Goal: Task Accomplishment & Management: Use online tool/utility

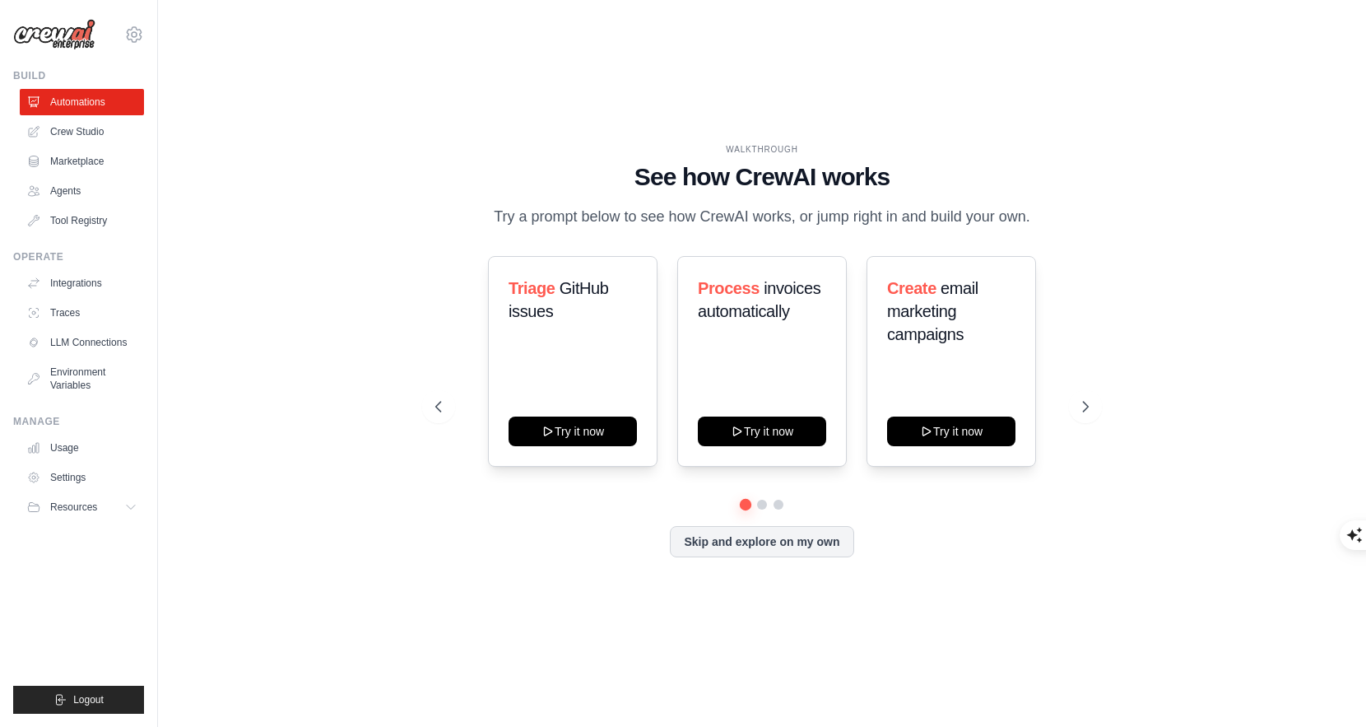
click at [1119, 260] on div "WALKTHROUGH See how [PERSON_NAME] works Try a prompt below to see how [PERSON_N…" at bounding box center [762, 363] width 1156 height 694
click at [979, 570] on div "WALKTHROUGH See how [PERSON_NAME] works Try a prompt below to see how [PERSON_N…" at bounding box center [762, 363] width 693 height 440
click at [1086, 403] on icon at bounding box center [1087, 406] width 16 height 16
click at [986, 551] on div "Skip and explore on my own" at bounding box center [762, 541] width 654 height 31
click at [90, 128] on link "Crew Studio" at bounding box center [83, 132] width 124 height 26
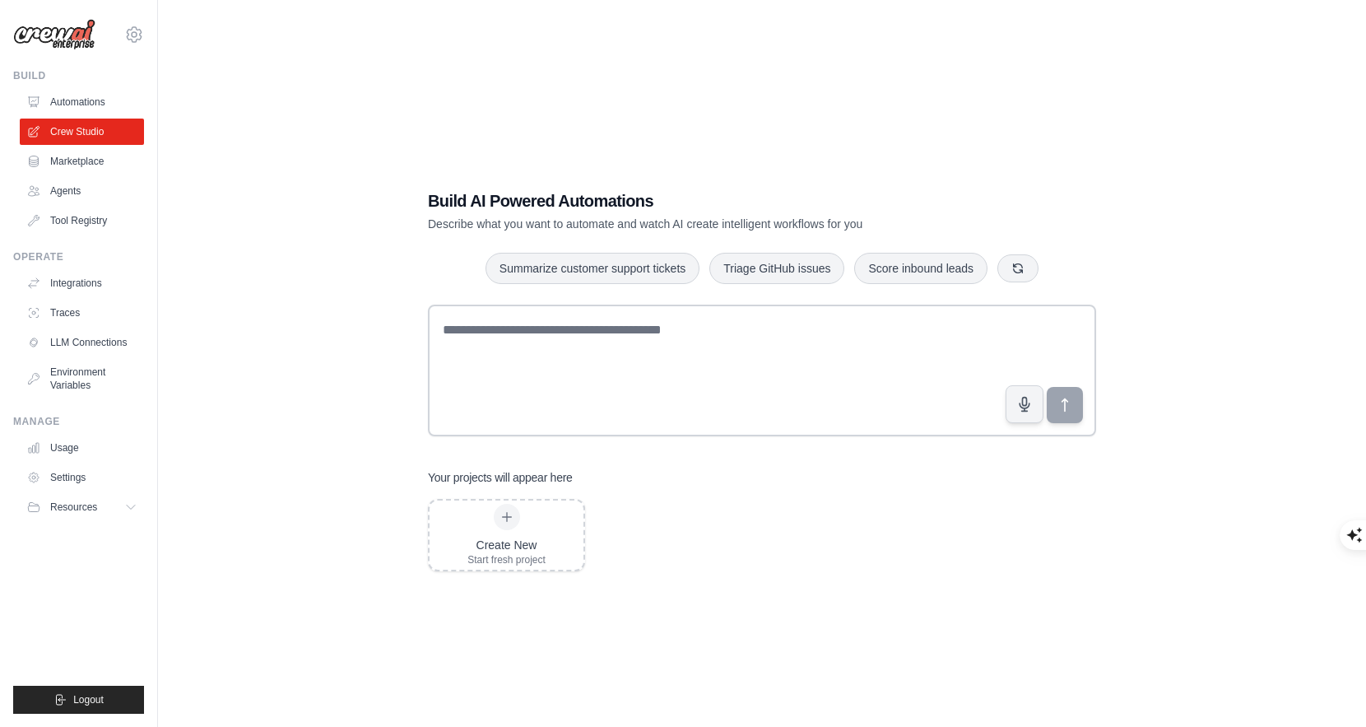
click at [185, 87] on div "Build AI Powered Automations Describe what you want to automate and watch AI cr…" at bounding box center [762, 379] width 1156 height 727
click at [63, 105] on link "Automations" at bounding box center [83, 102] width 124 height 26
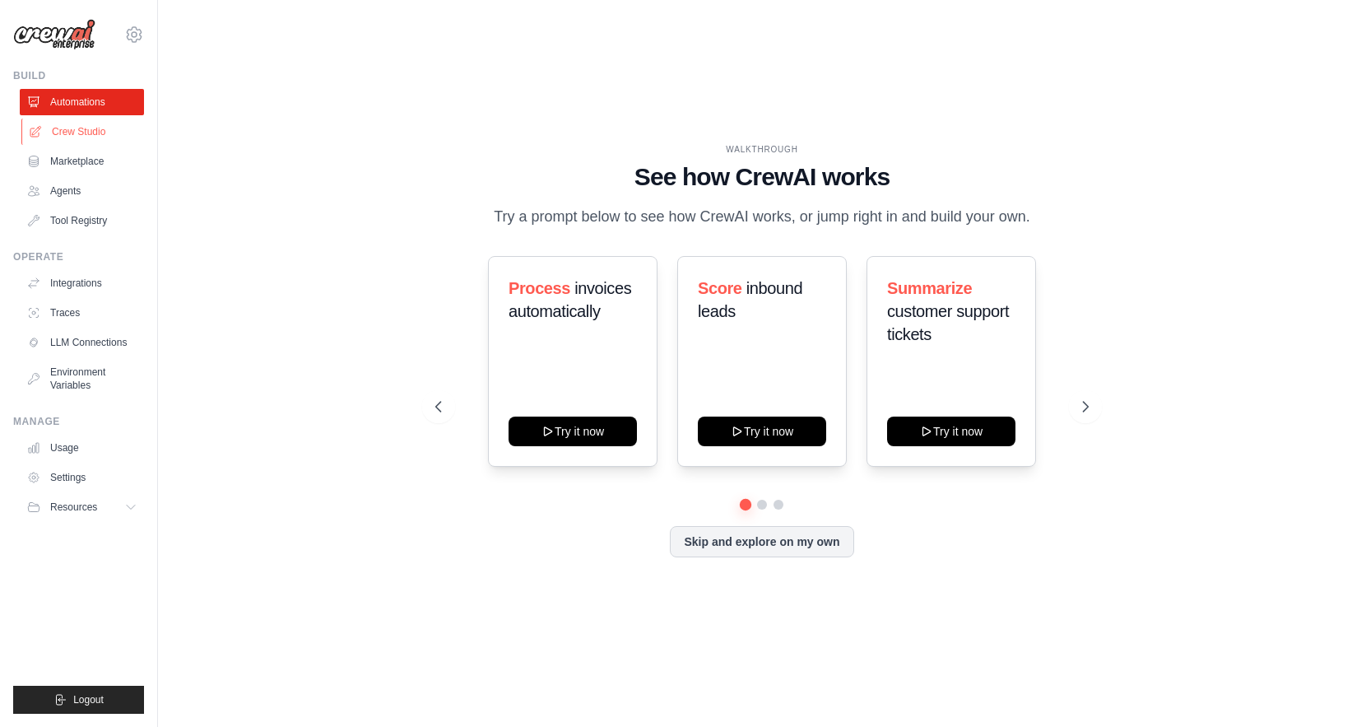
click at [65, 141] on link "Crew Studio" at bounding box center [83, 132] width 124 height 26
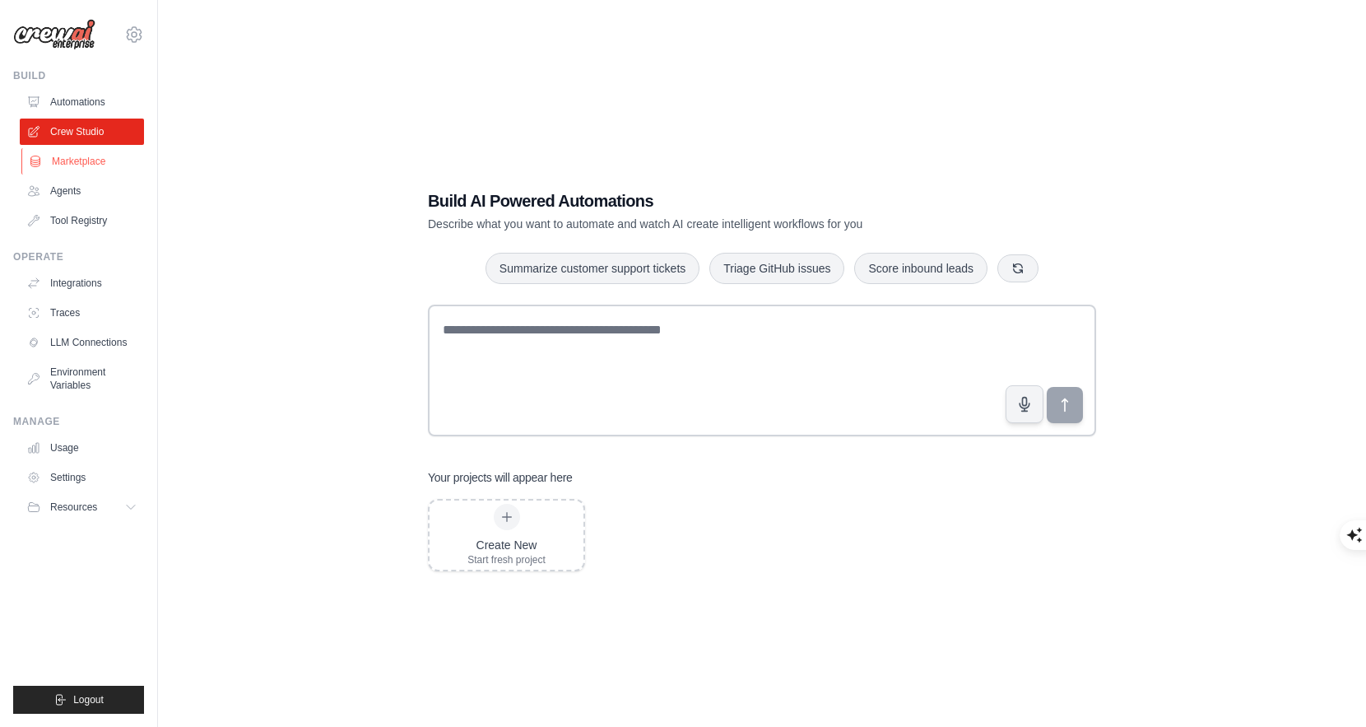
click at [86, 153] on link "Marketplace" at bounding box center [83, 161] width 124 height 26
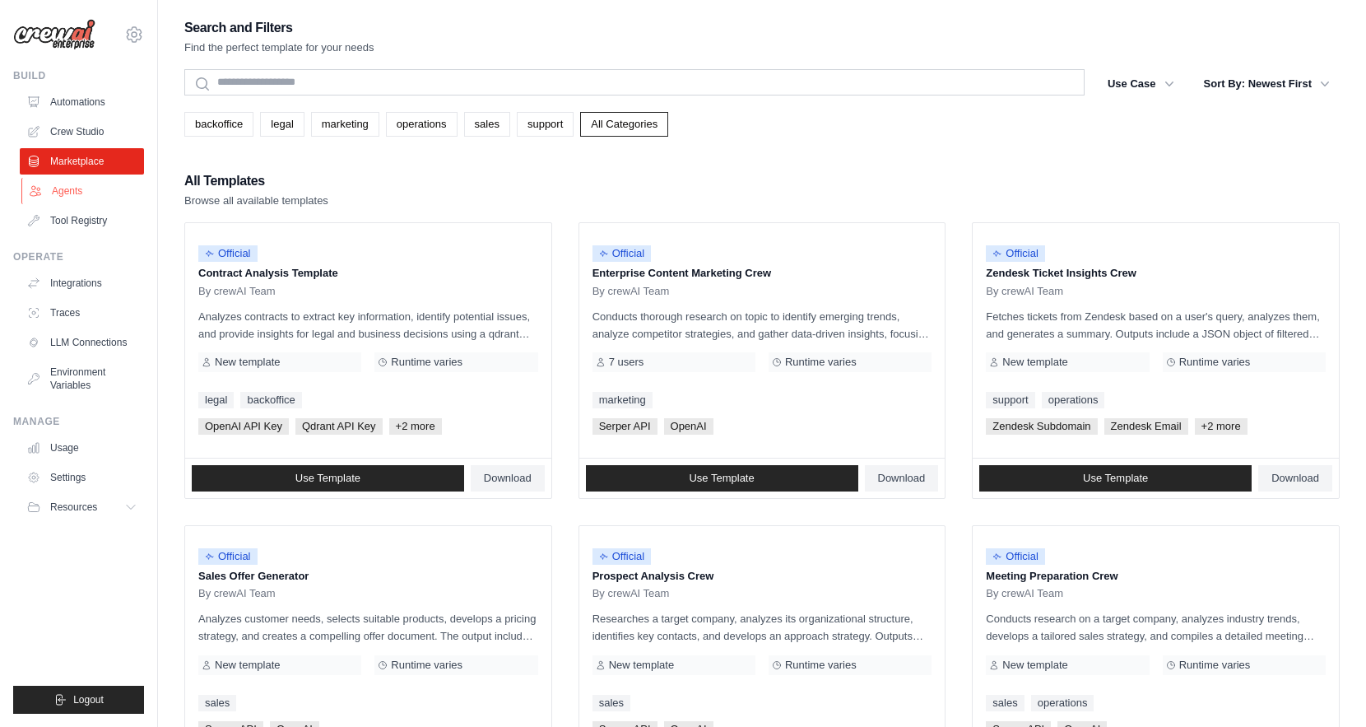
click at [84, 185] on link "Agents" at bounding box center [83, 191] width 124 height 26
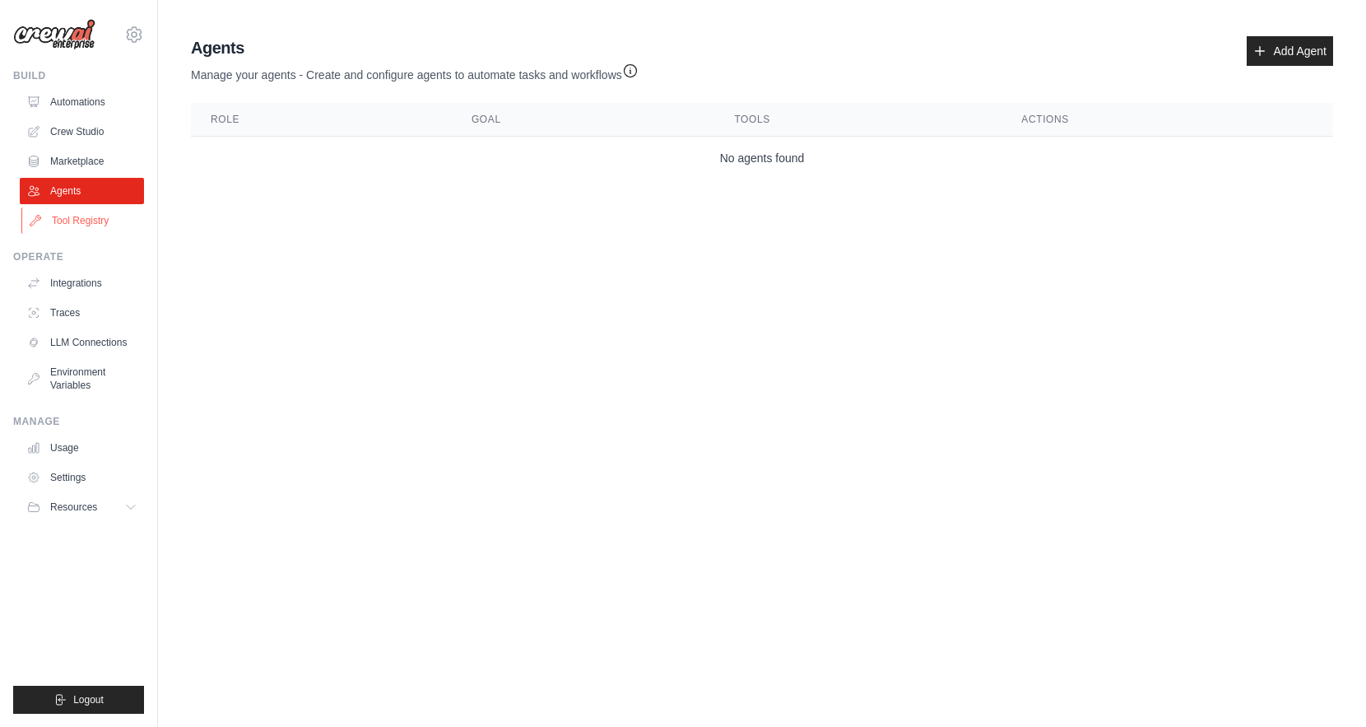
click at [80, 228] on link "Tool Registry" at bounding box center [83, 220] width 124 height 26
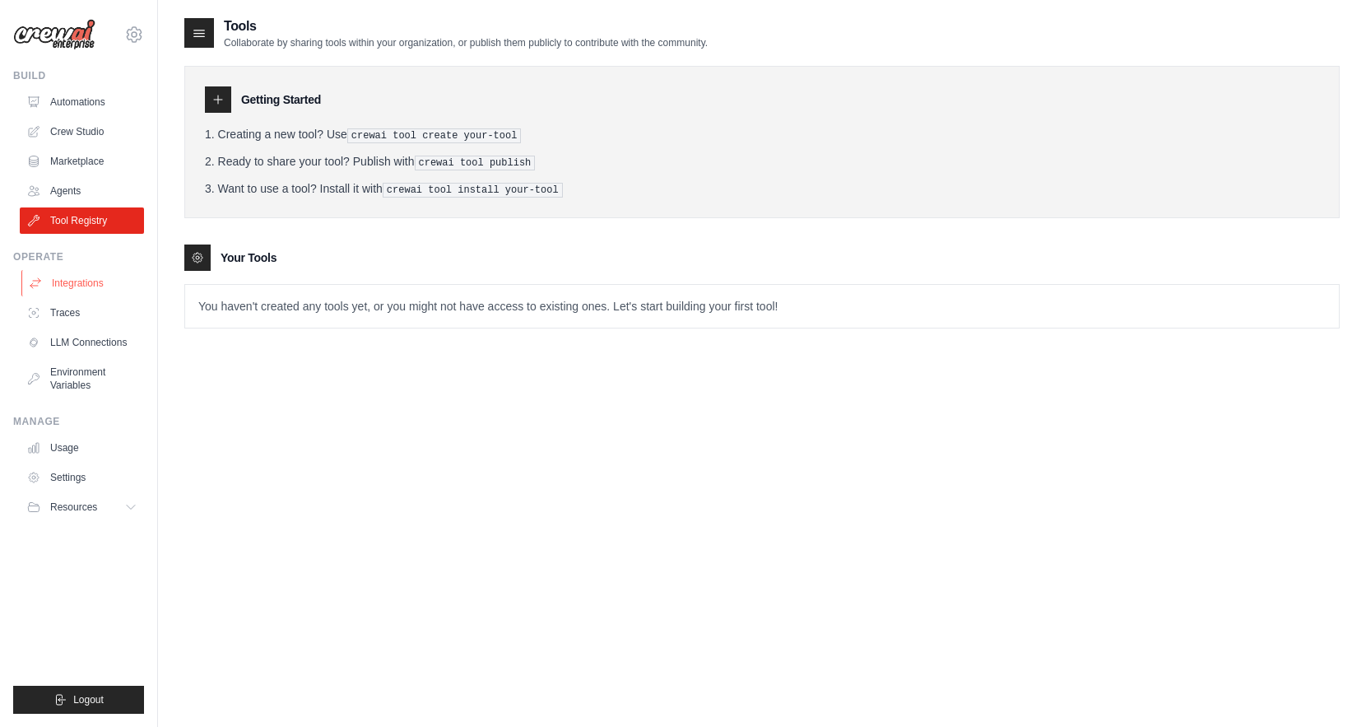
click at [74, 277] on link "Integrations" at bounding box center [83, 283] width 124 height 26
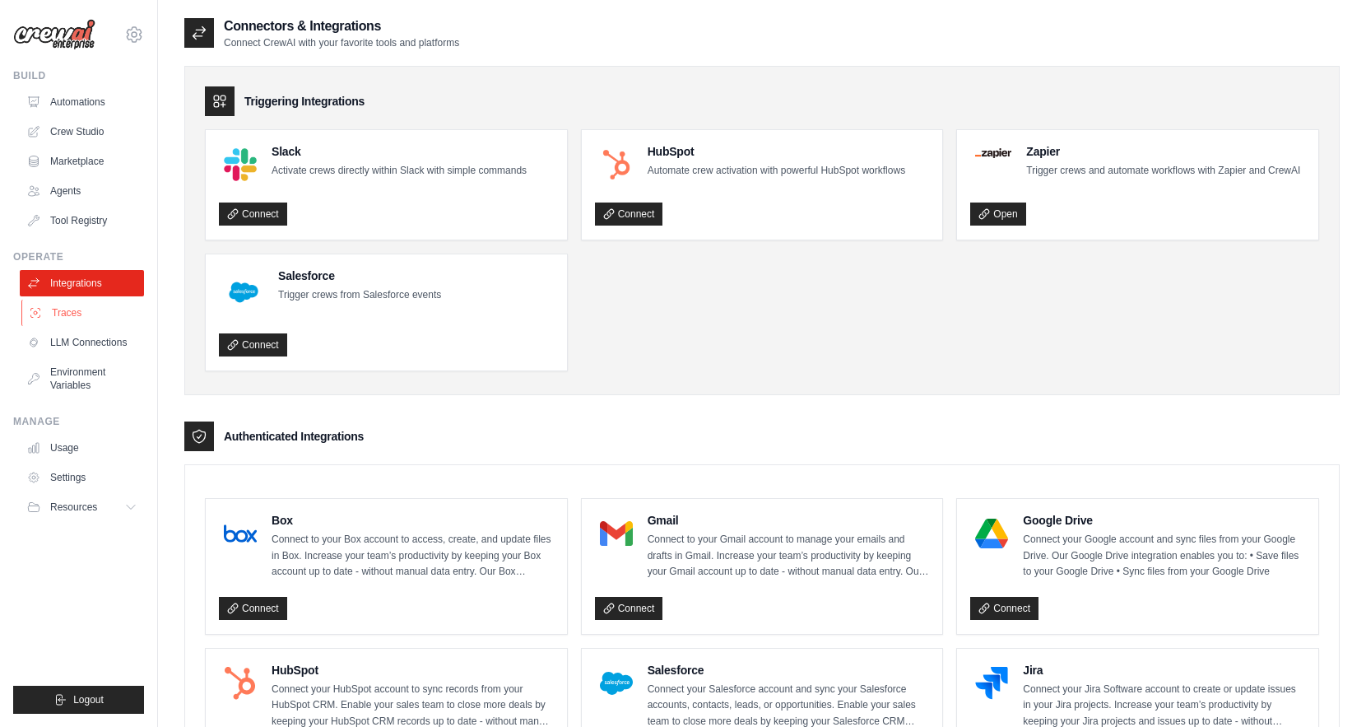
click at [87, 306] on link "Traces" at bounding box center [83, 313] width 124 height 26
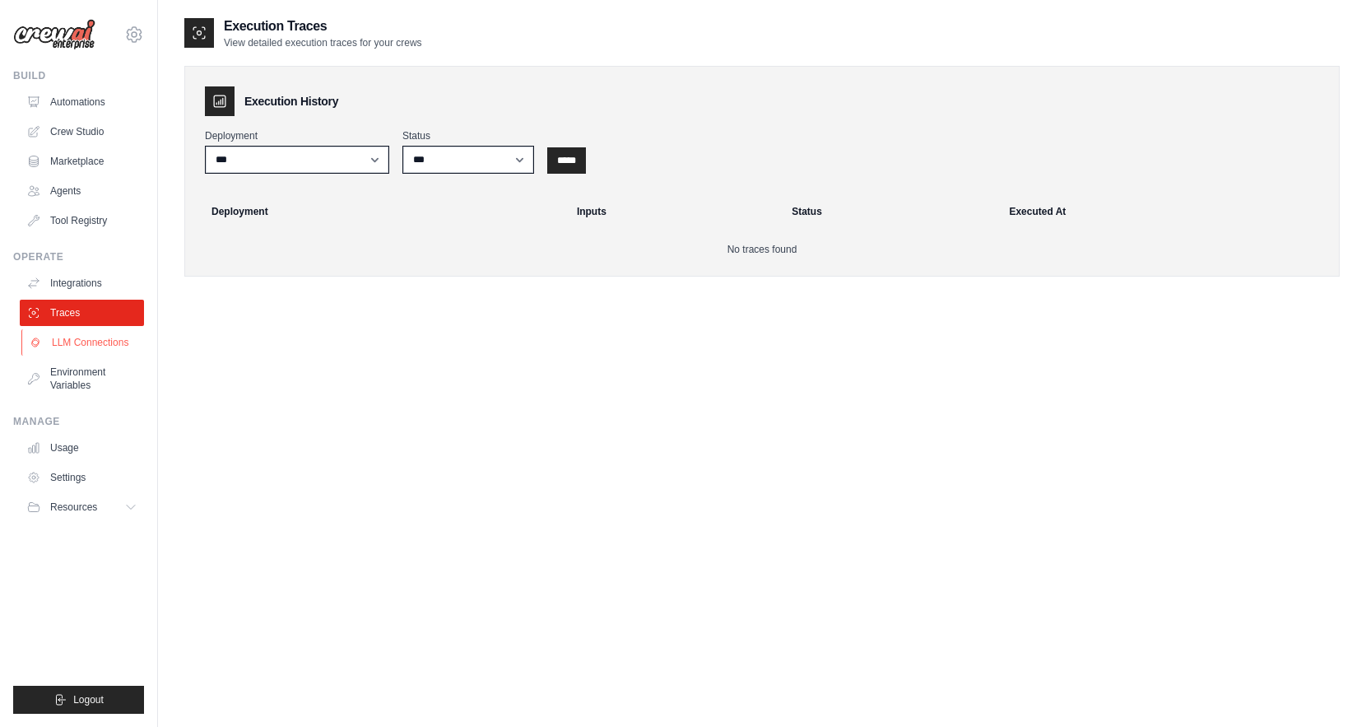
click at [85, 347] on link "LLM Connections" at bounding box center [83, 342] width 124 height 26
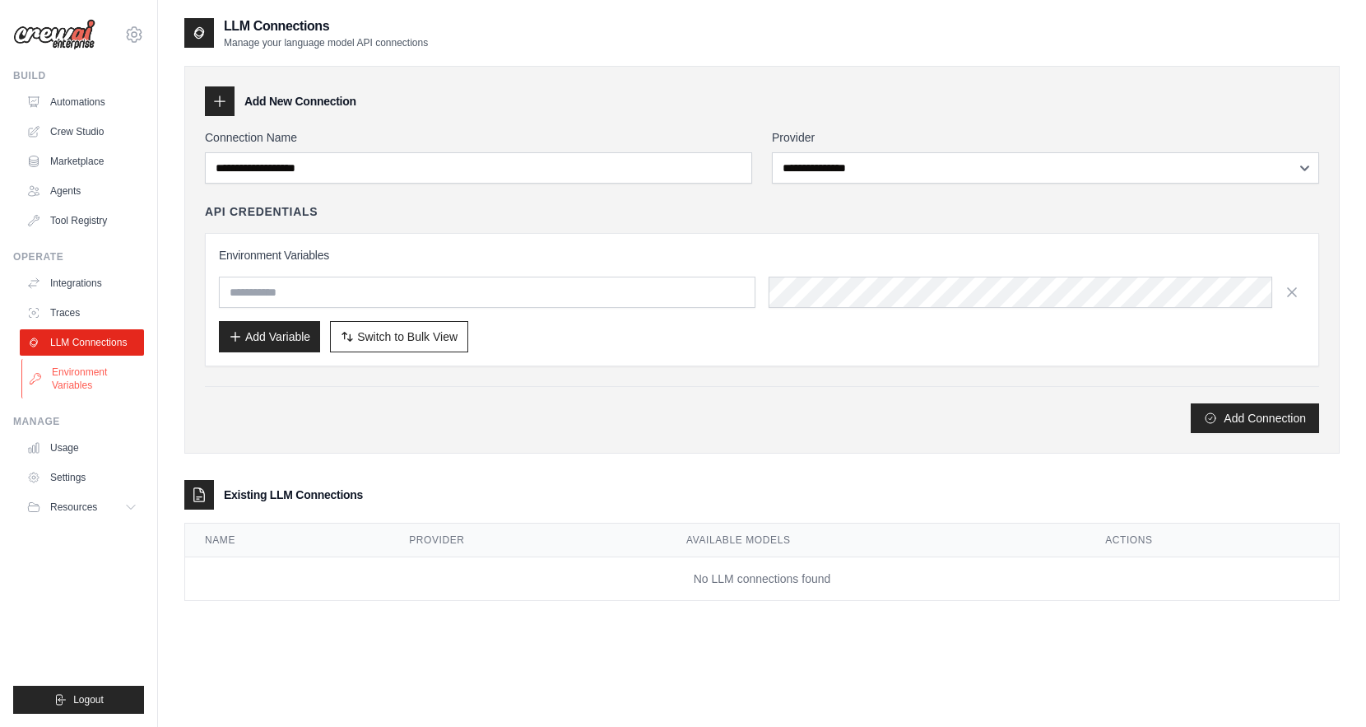
click at [73, 383] on link "Environment Variables" at bounding box center [83, 379] width 124 height 40
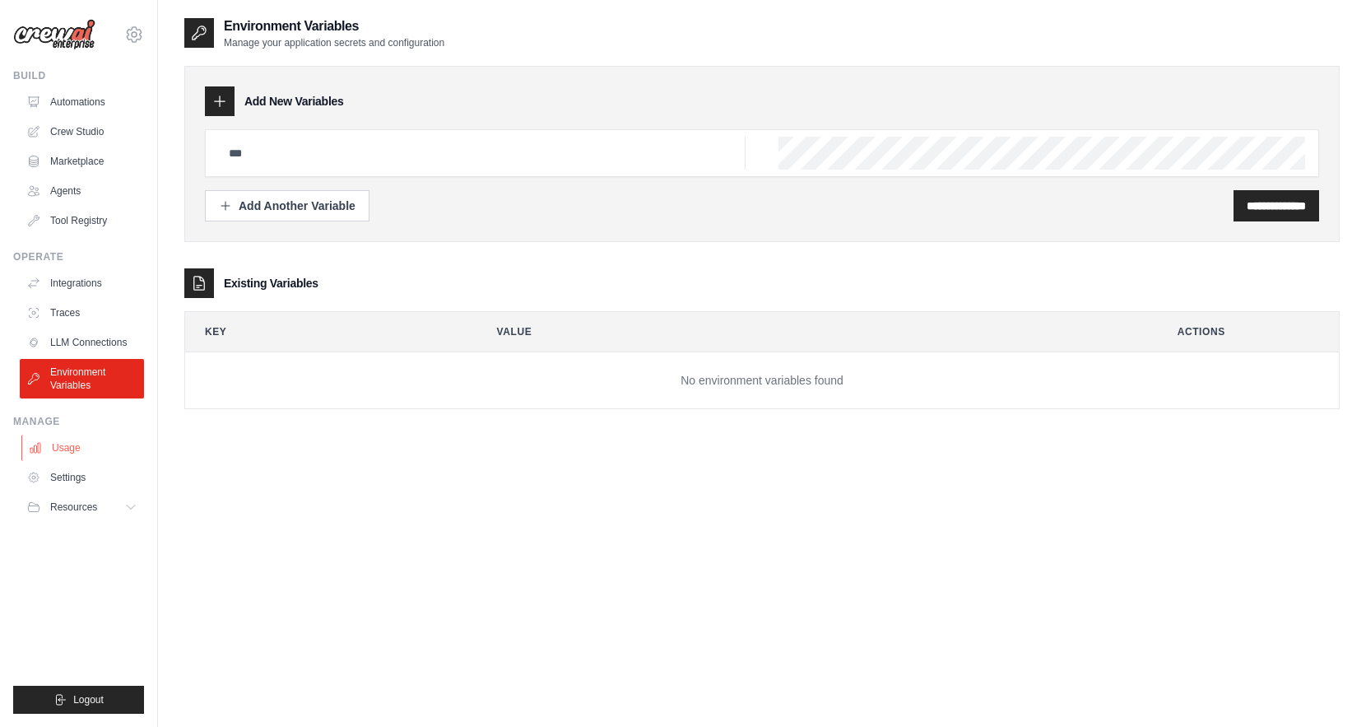
click at [55, 437] on link "Usage" at bounding box center [83, 448] width 124 height 26
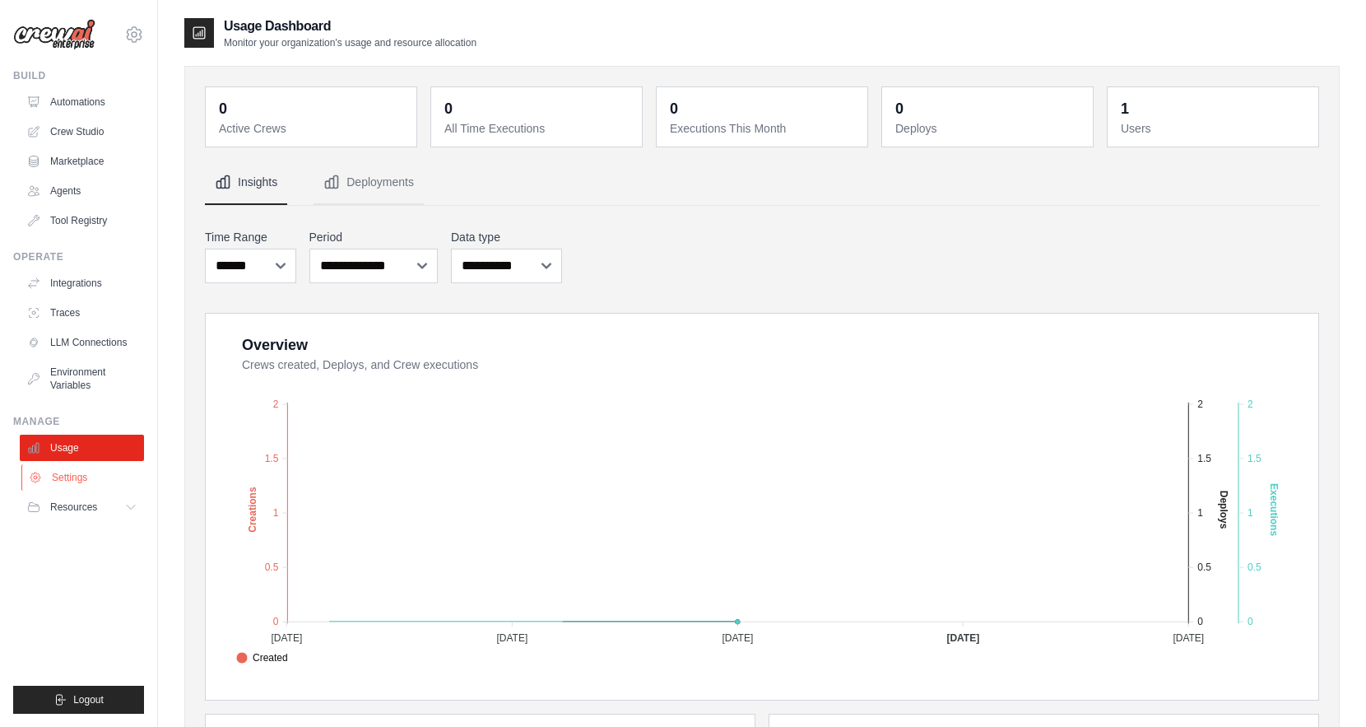
click at [79, 475] on link "Settings" at bounding box center [83, 477] width 124 height 26
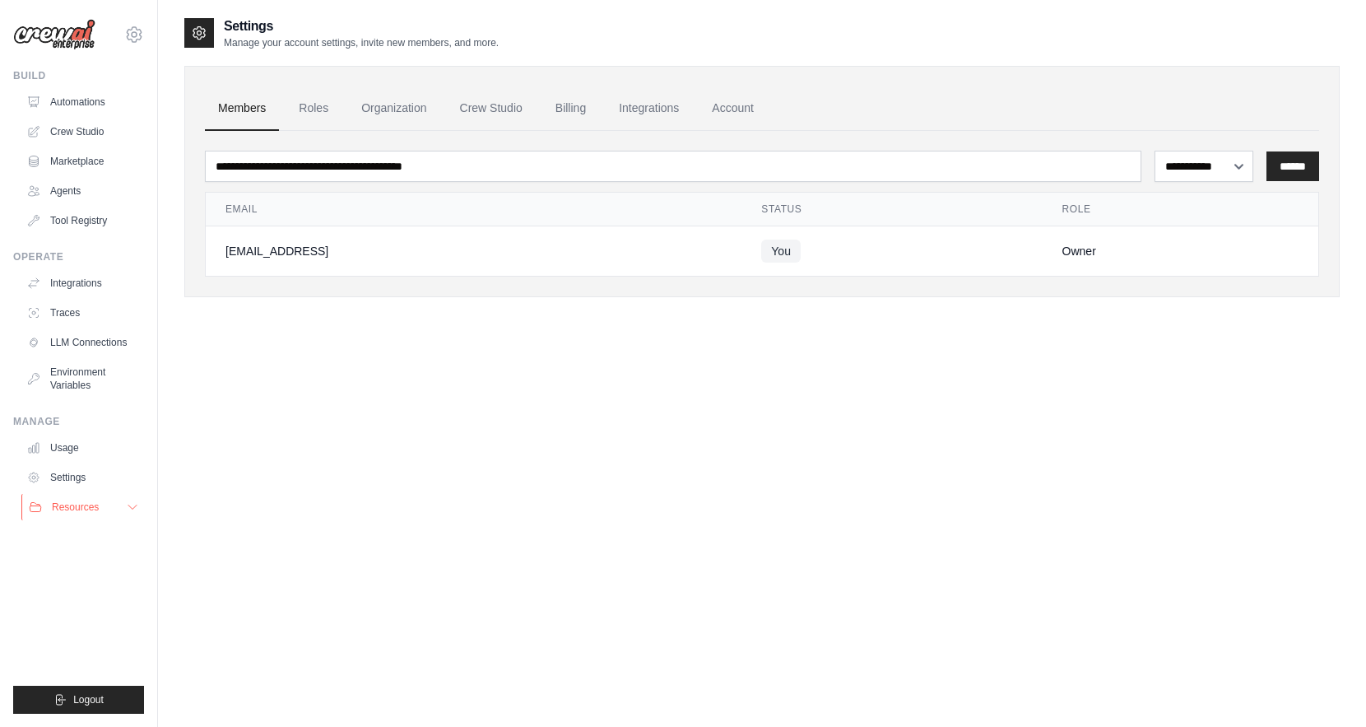
click at [81, 509] on span "Resources" at bounding box center [75, 506] width 47 height 13
click at [86, 104] on link "Automations" at bounding box center [83, 102] width 124 height 26
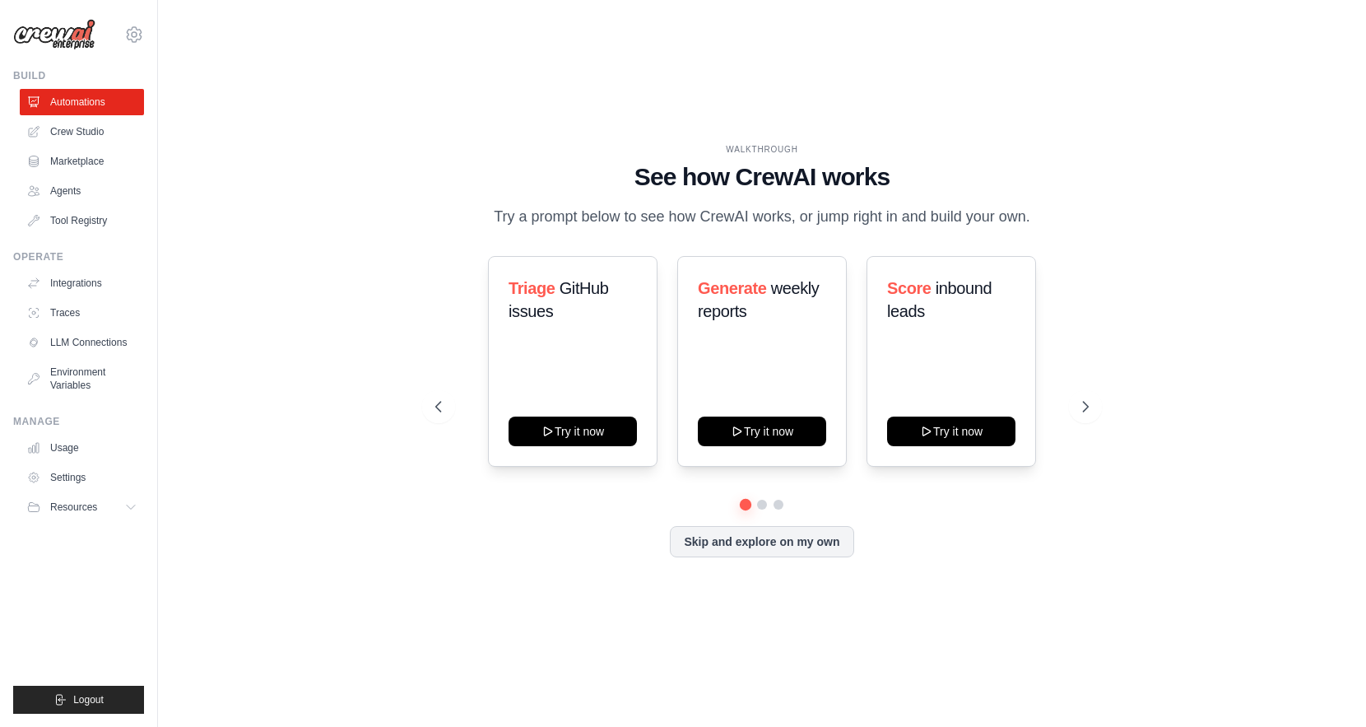
click at [354, 291] on div "WALKTHROUGH See how CrewAI works Try a prompt below to see how CrewAI works, or…" at bounding box center [762, 363] width 1156 height 694
click at [1089, 412] on icon at bounding box center [1087, 406] width 16 height 16
click at [1091, 399] on icon at bounding box center [1087, 406] width 16 height 16
click at [1088, 407] on icon at bounding box center [1088, 407] width 5 height 10
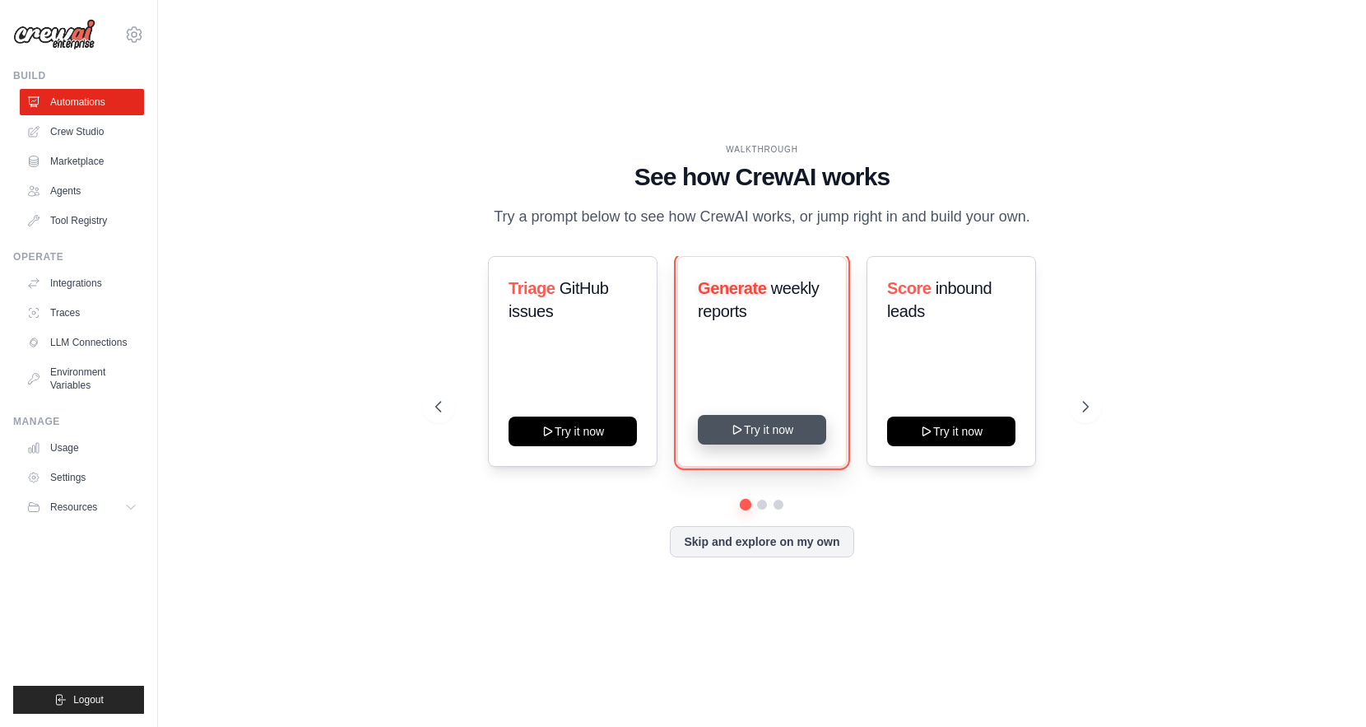
click at [749, 431] on button "Try it now" at bounding box center [762, 430] width 128 height 30
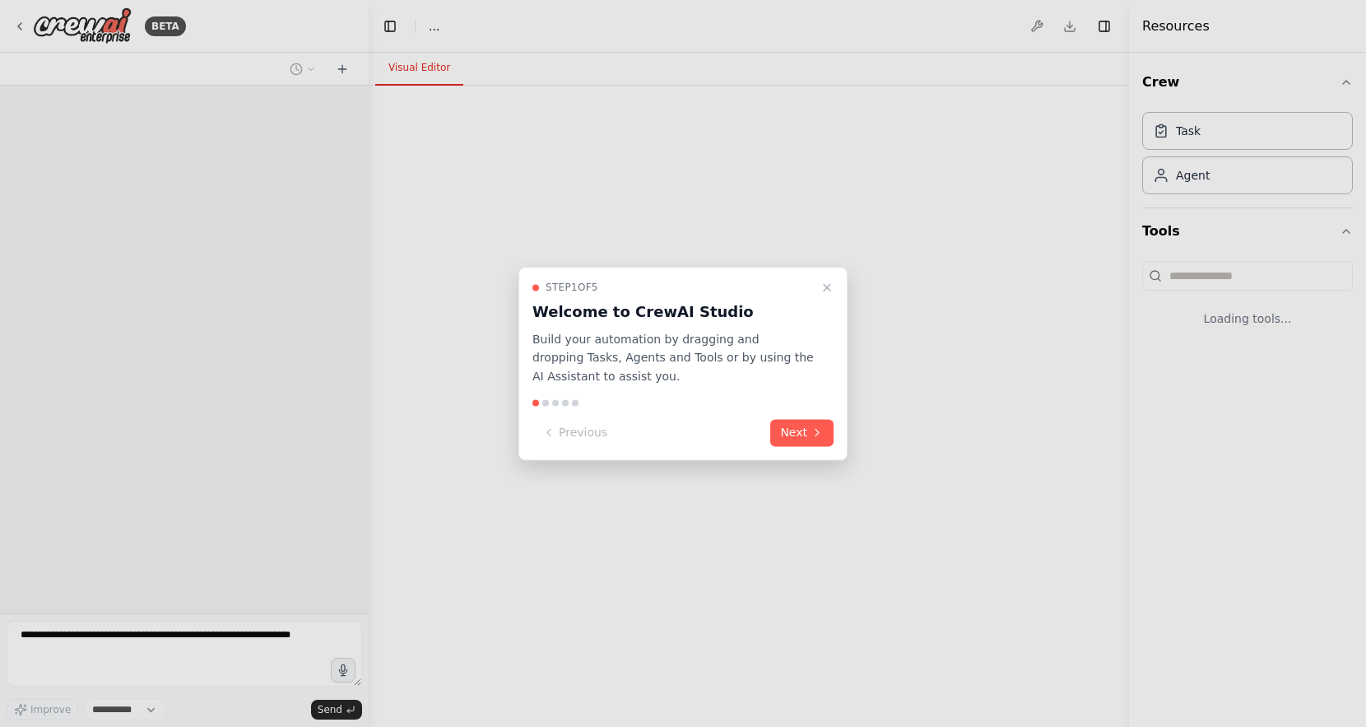
select select "****"
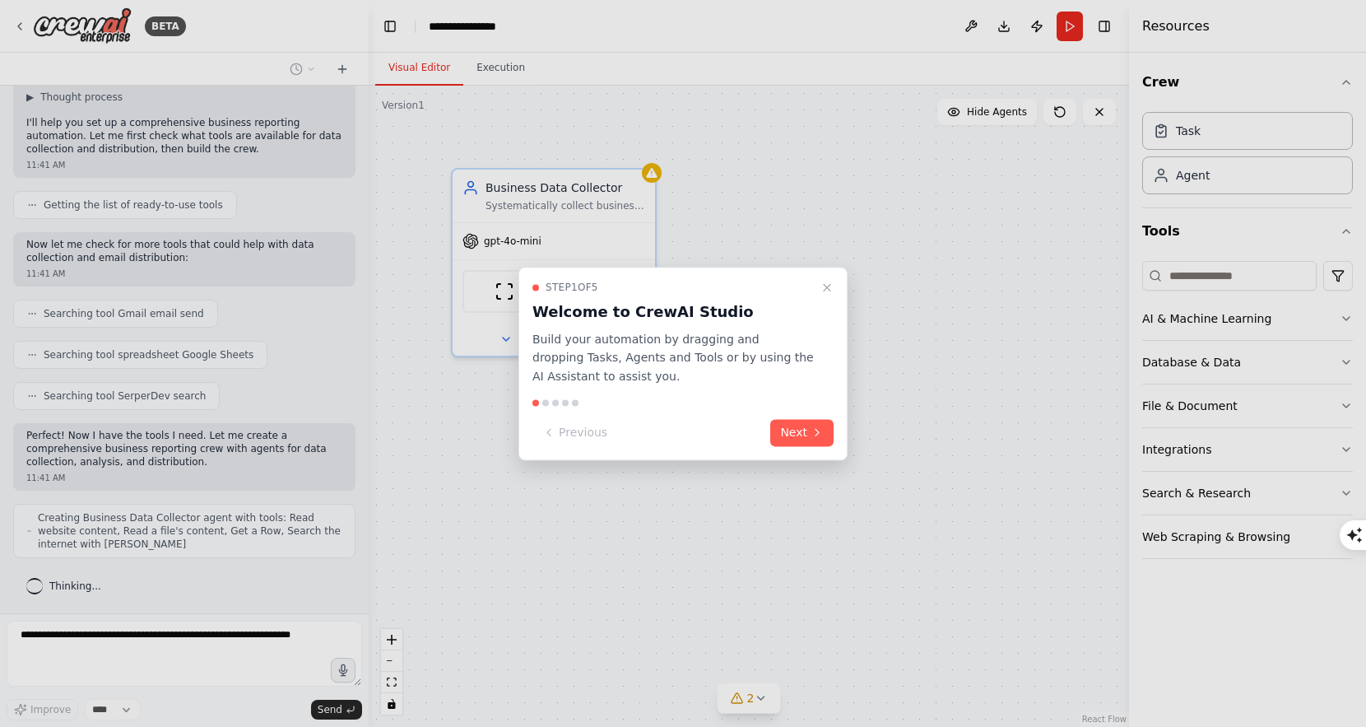
scroll to position [152, 0]
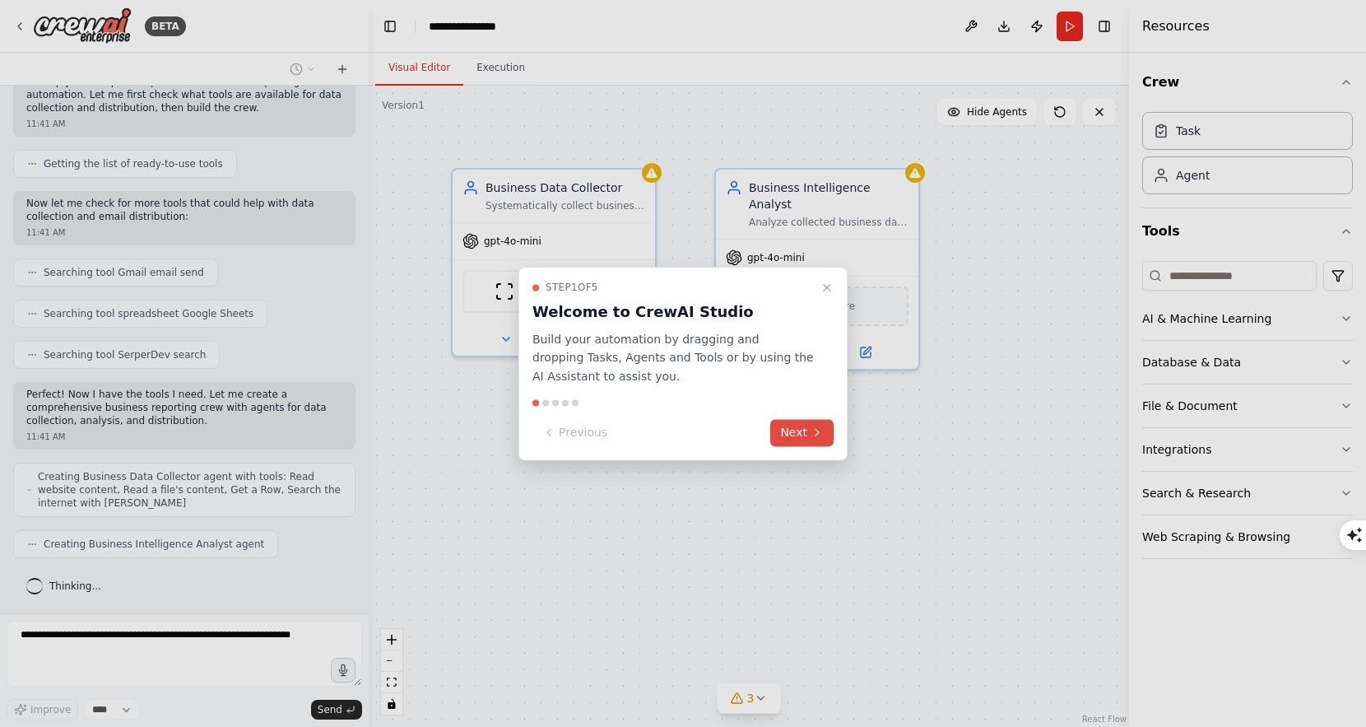
click at [791, 431] on button "Next" at bounding box center [801, 432] width 63 height 27
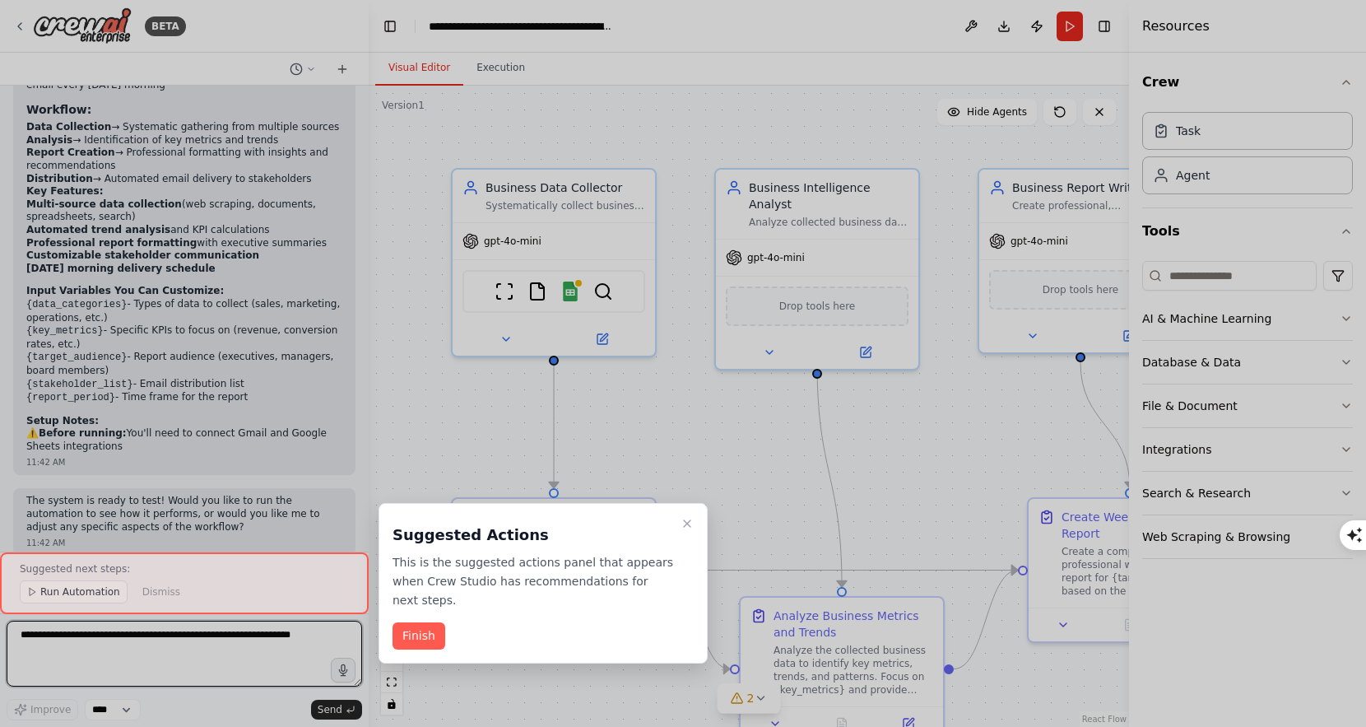
scroll to position [1346, 0]
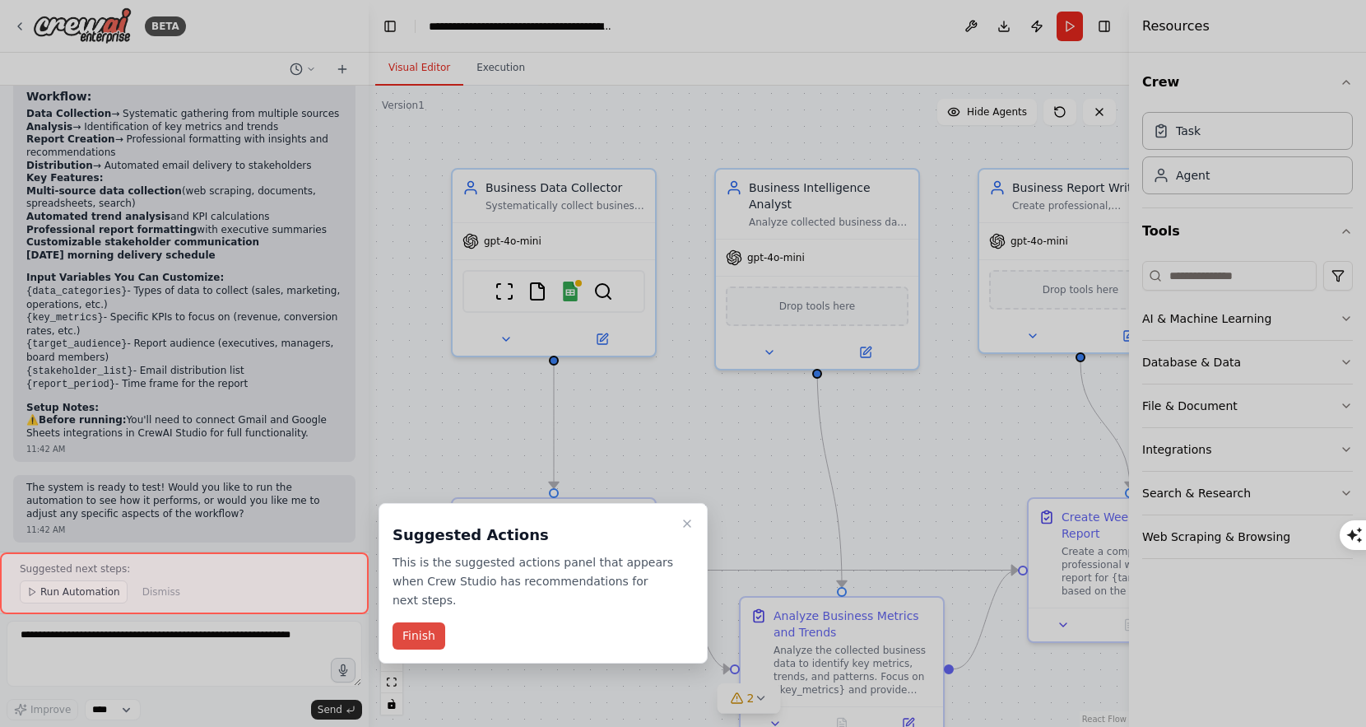
click at [426, 636] on button "Finish" at bounding box center [419, 635] width 53 height 27
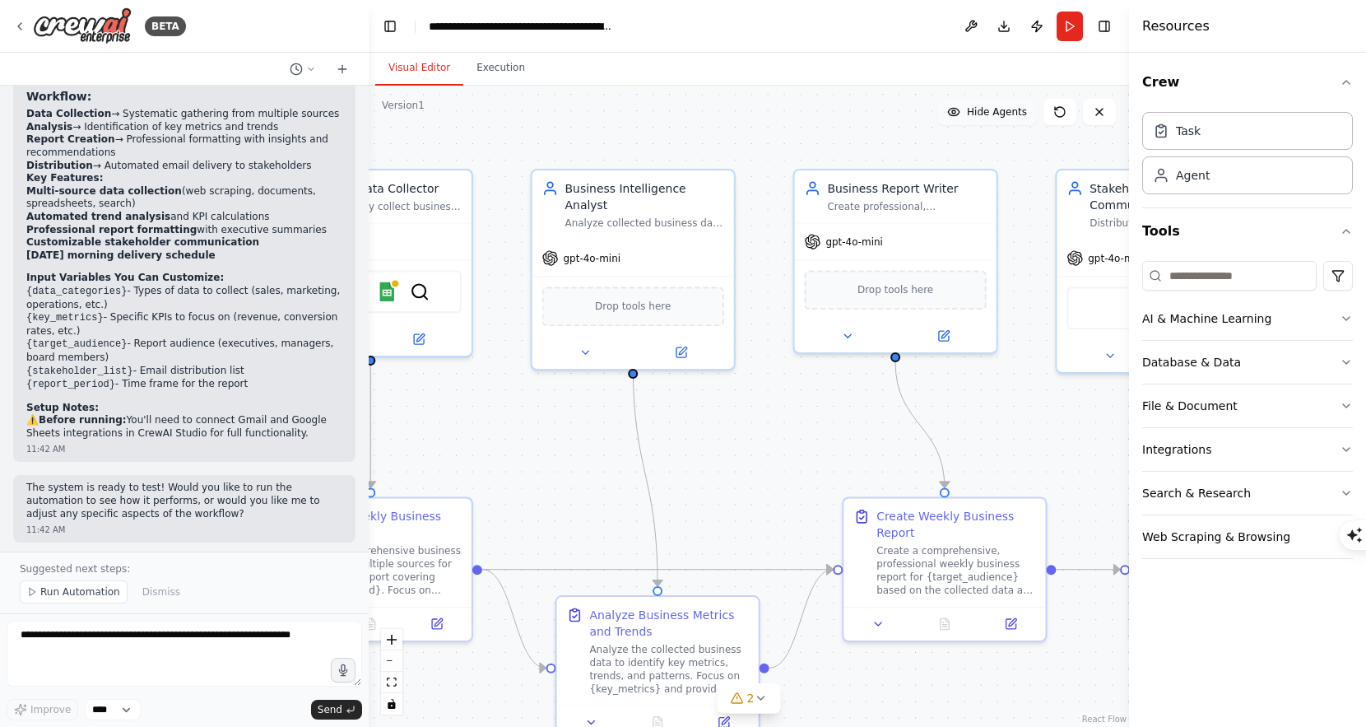
click at [972, 112] on span "Hide Agents" at bounding box center [997, 111] width 60 height 13
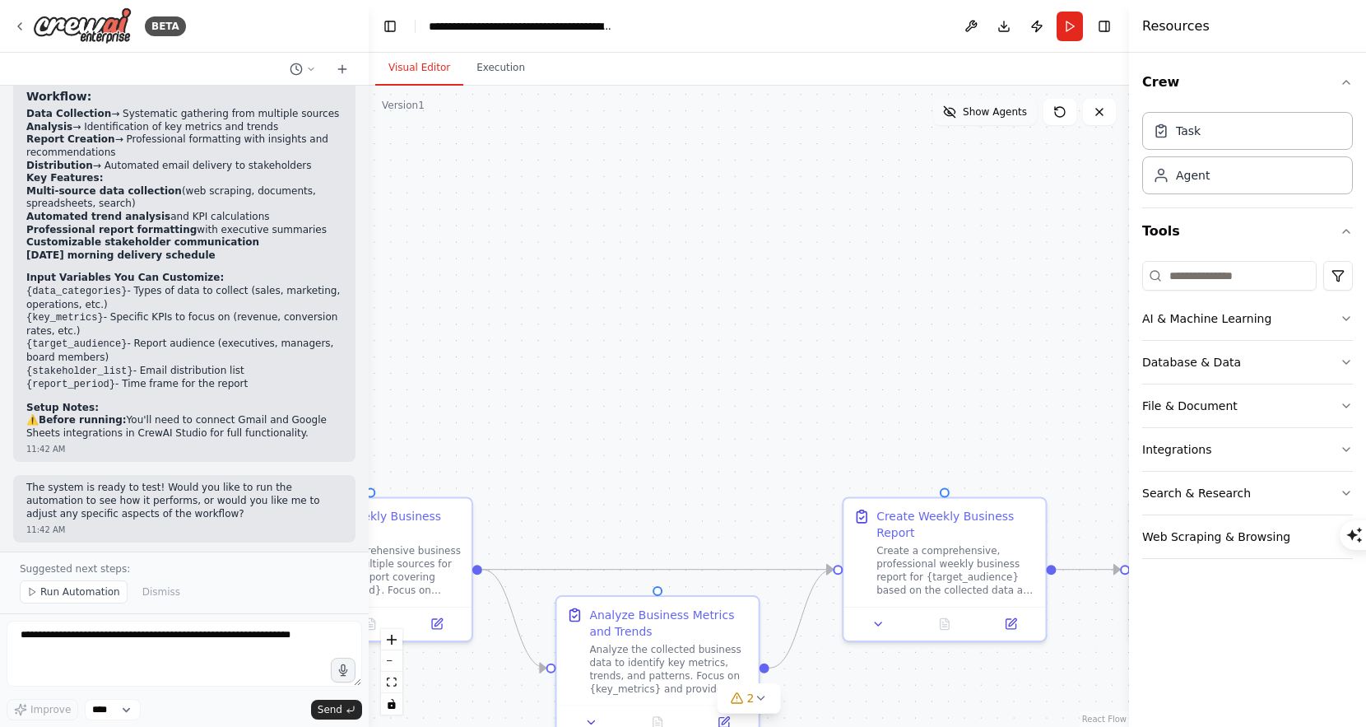
click at [972, 110] on span "Show Agents" at bounding box center [995, 111] width 64 height 13
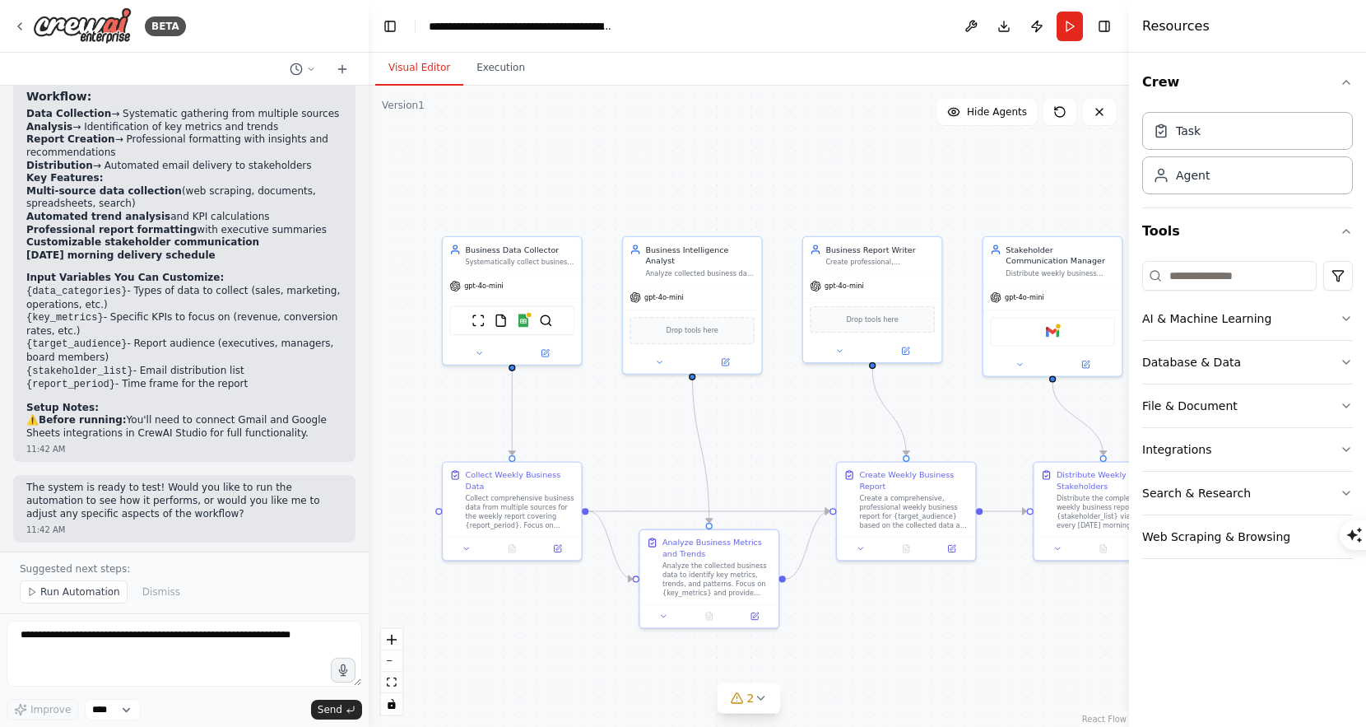
click at [768, 457] on div ".deletable-edge-delete-btn { width: 20px; height: 20px; border: 0px solid #ffff…" at bounding box center [749, 406] width 761 height 641
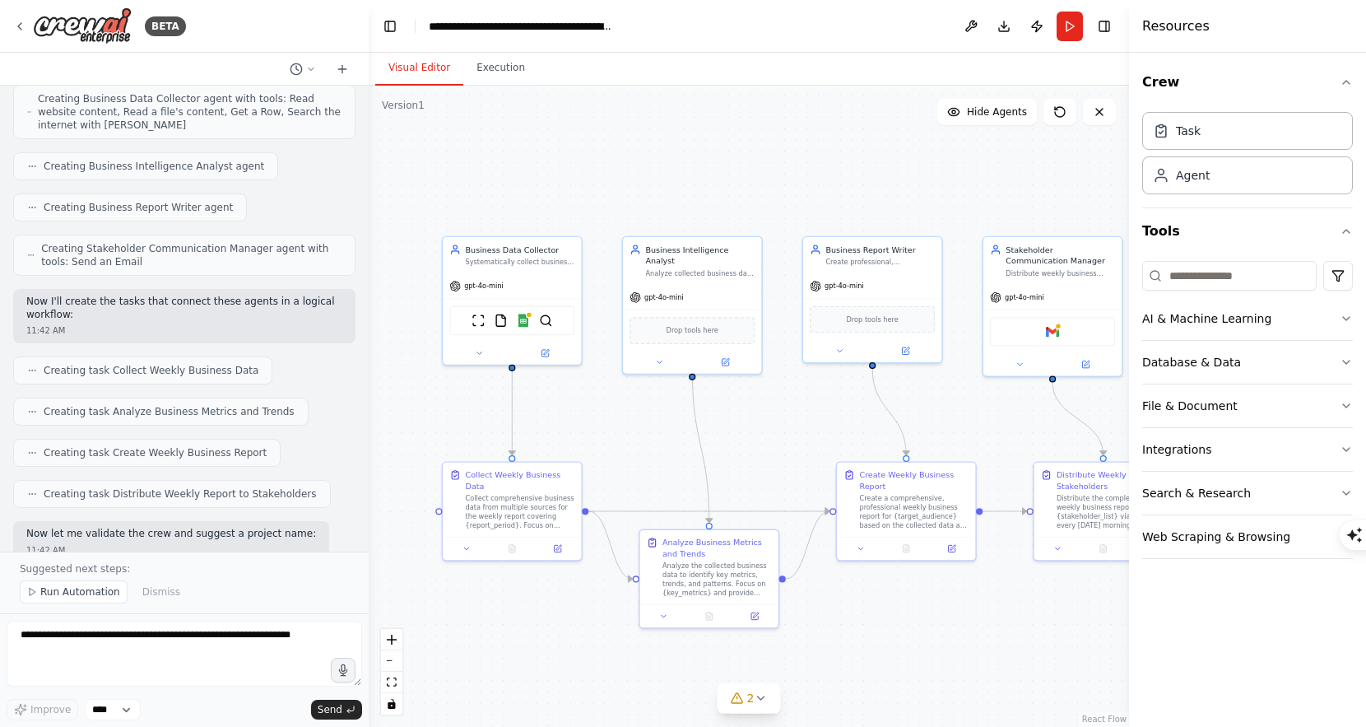
scroll to position [0, 0]
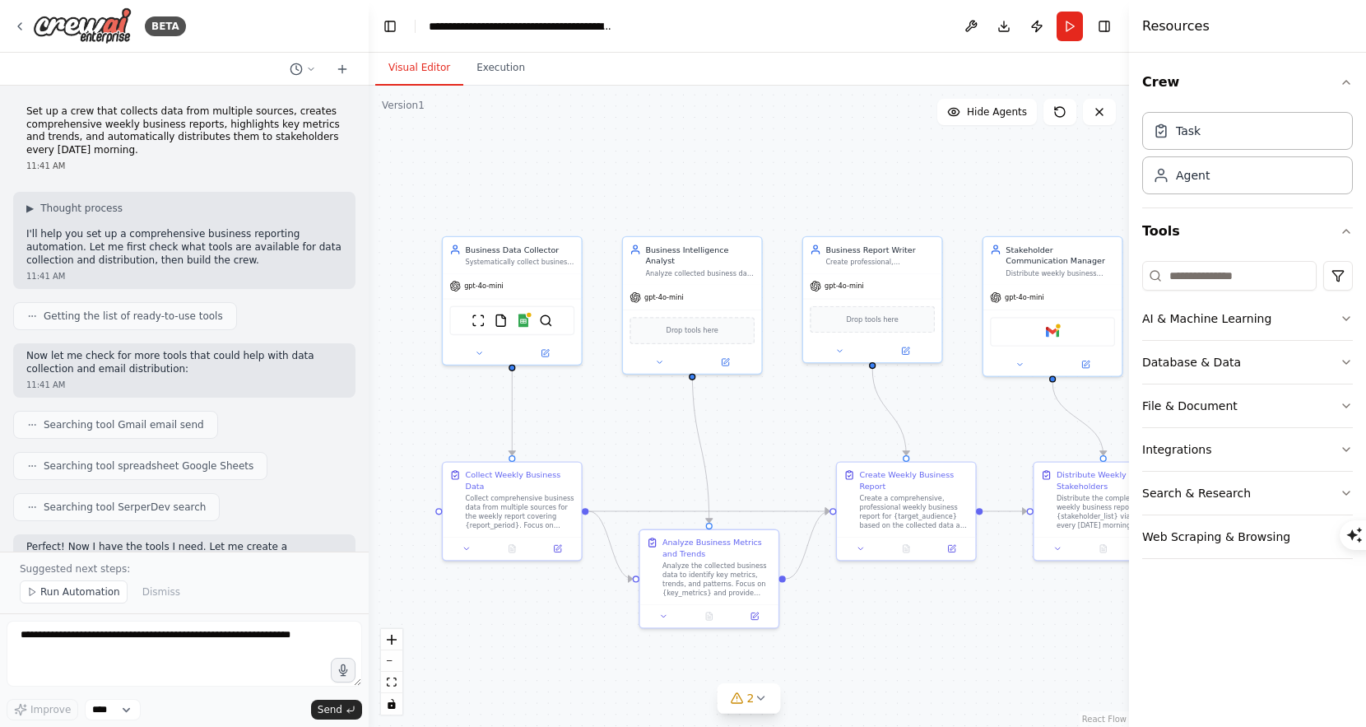
click at [128, 225] on div "▶ Thought process I'll help you set up a comprehensive business reporting autom…" at bounding box center [184, 234] width 316 height 65
click at [63, 207] on span "Thought process" at bounding box center [81, 208] width 82 height 13
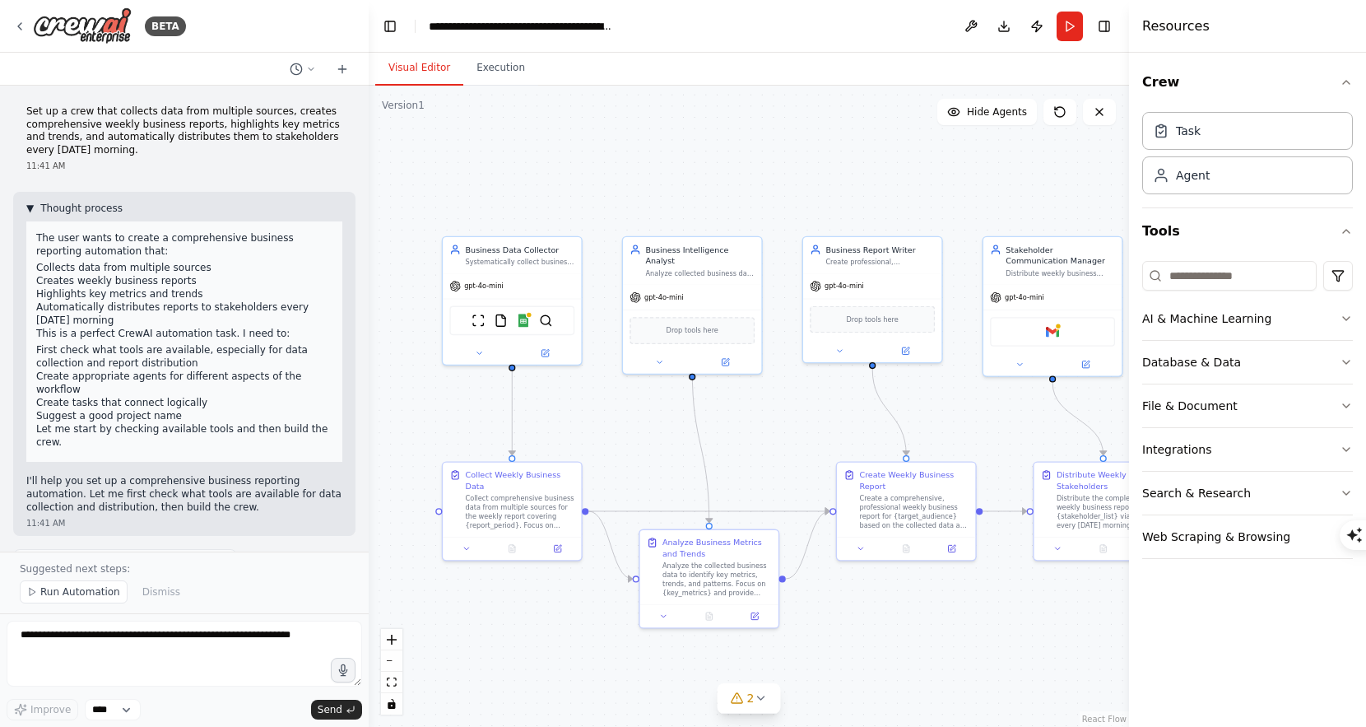
click at [63, 207] on span "Thought process" at bounding box center [81, 208] width 82 height 13
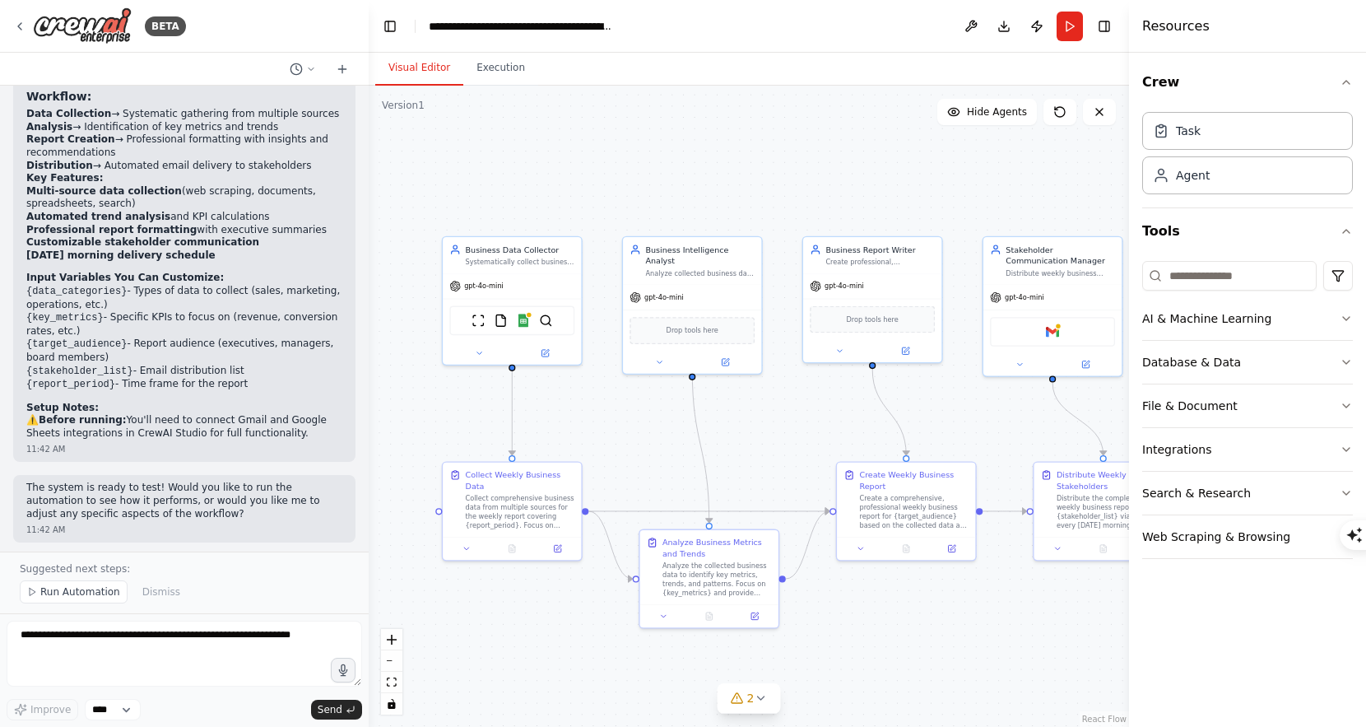
scroll to position [668, 0]
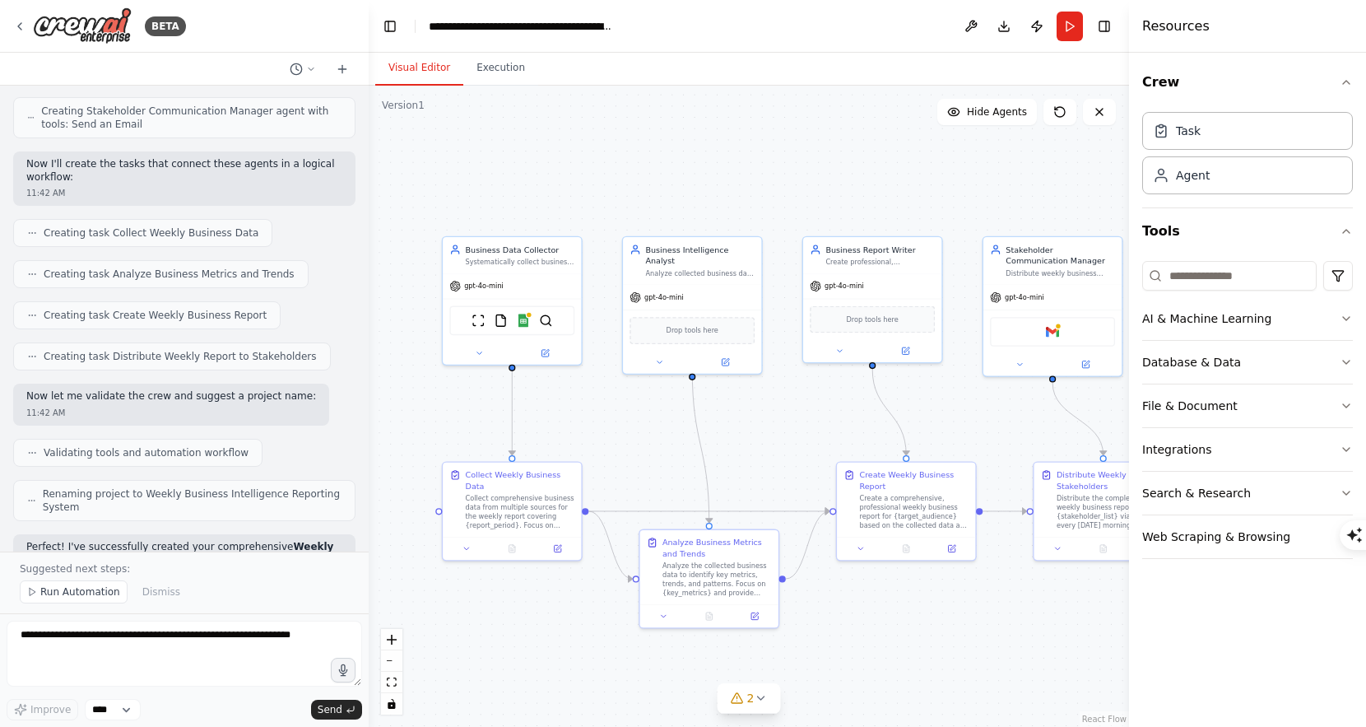
click at [88, 273] on span "Creating task Analyze Business Metrics and Trends" at bounding box center [169, 274] width 251 height 13
click at [30, 272] on icon at bounding box center [32, 274] width 10 height 10
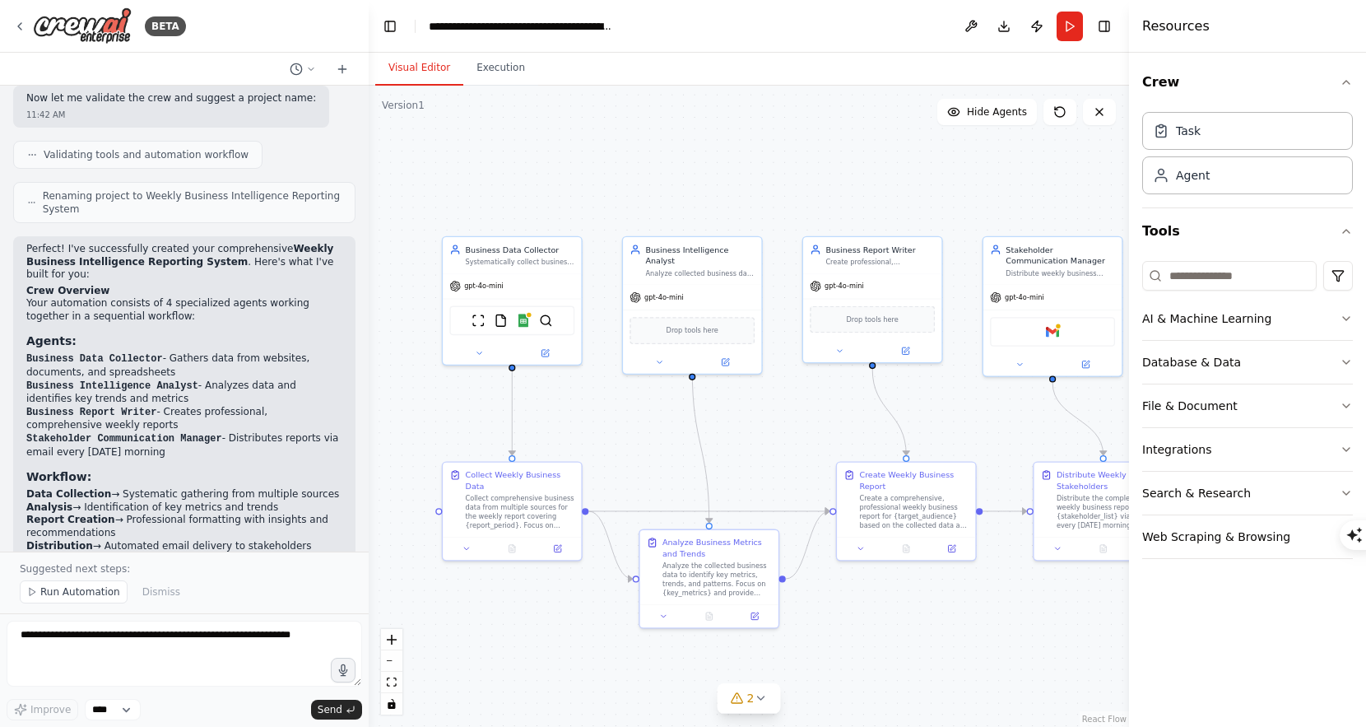
scroll to position [1346, 0]
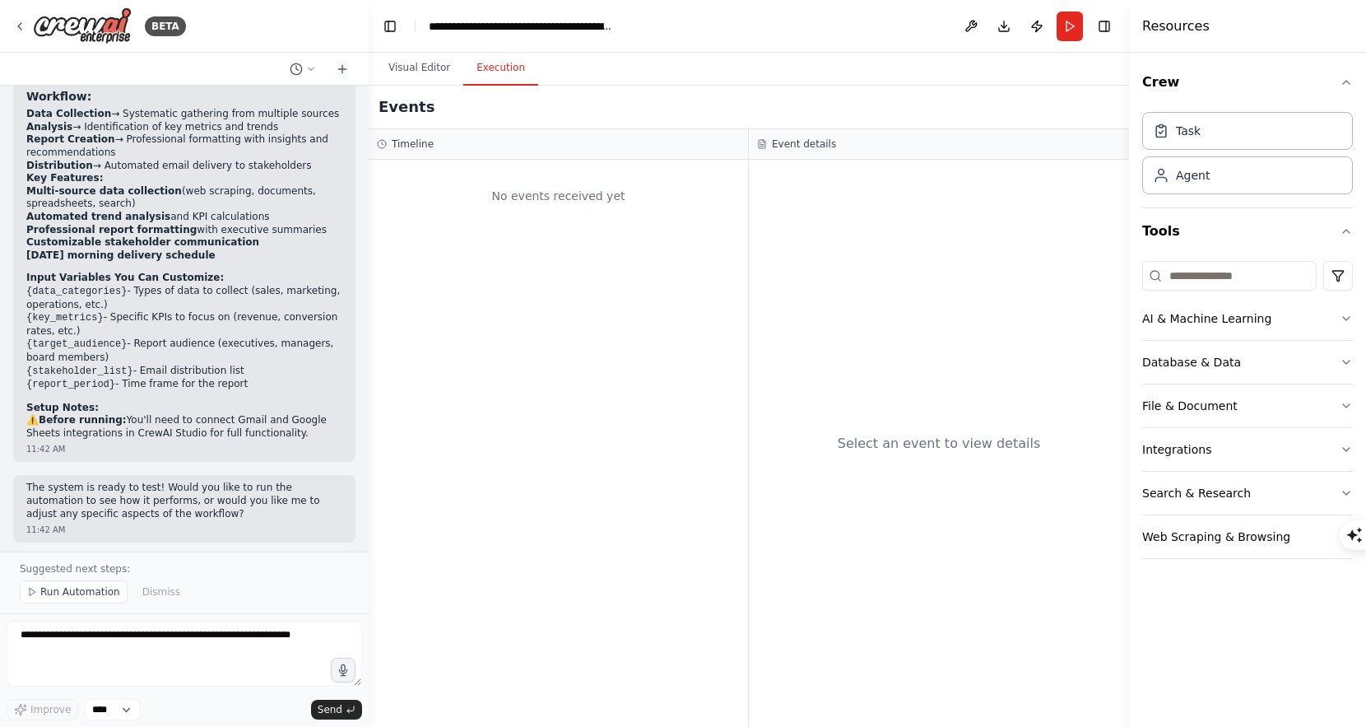
click at [499, 63] on button "Execution" at bounding box center [500, 68] width 75 height 35
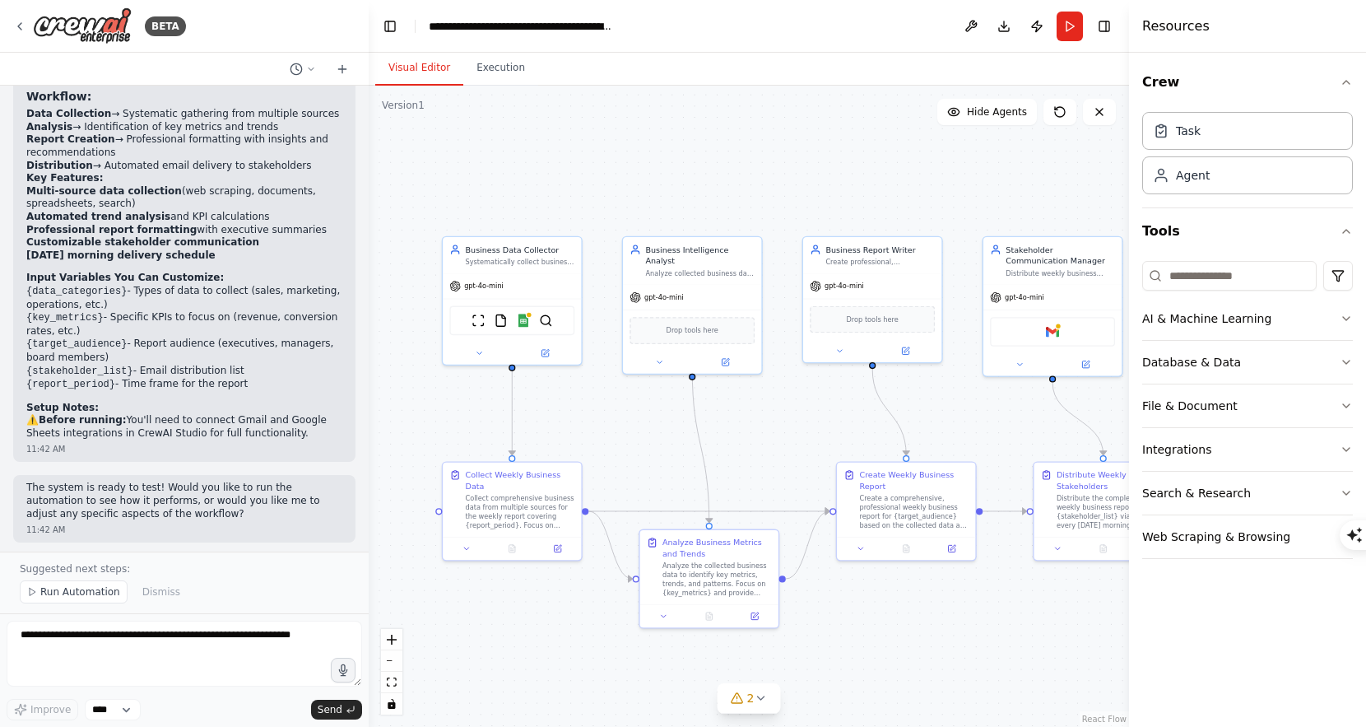
click at [421, 66] on button "Visual Editor" at bounding box center [419, 68] width 88 height 35
click at [391, 27] on button "Toggle Left Sidebar" at bounding box center [390, 26] width 23 height 23
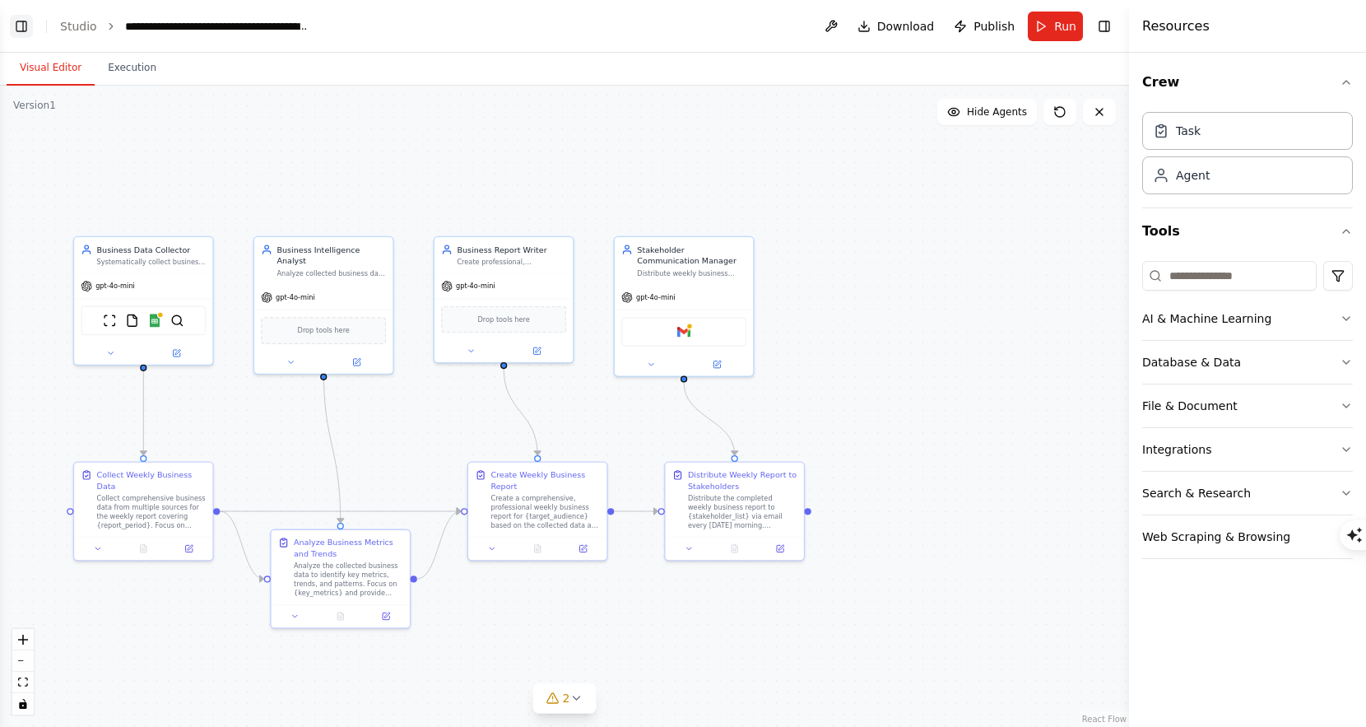
click at [16, 25] on button "Toggle Left Sidebar" at bounding box center [21, 26] width 23 height 23
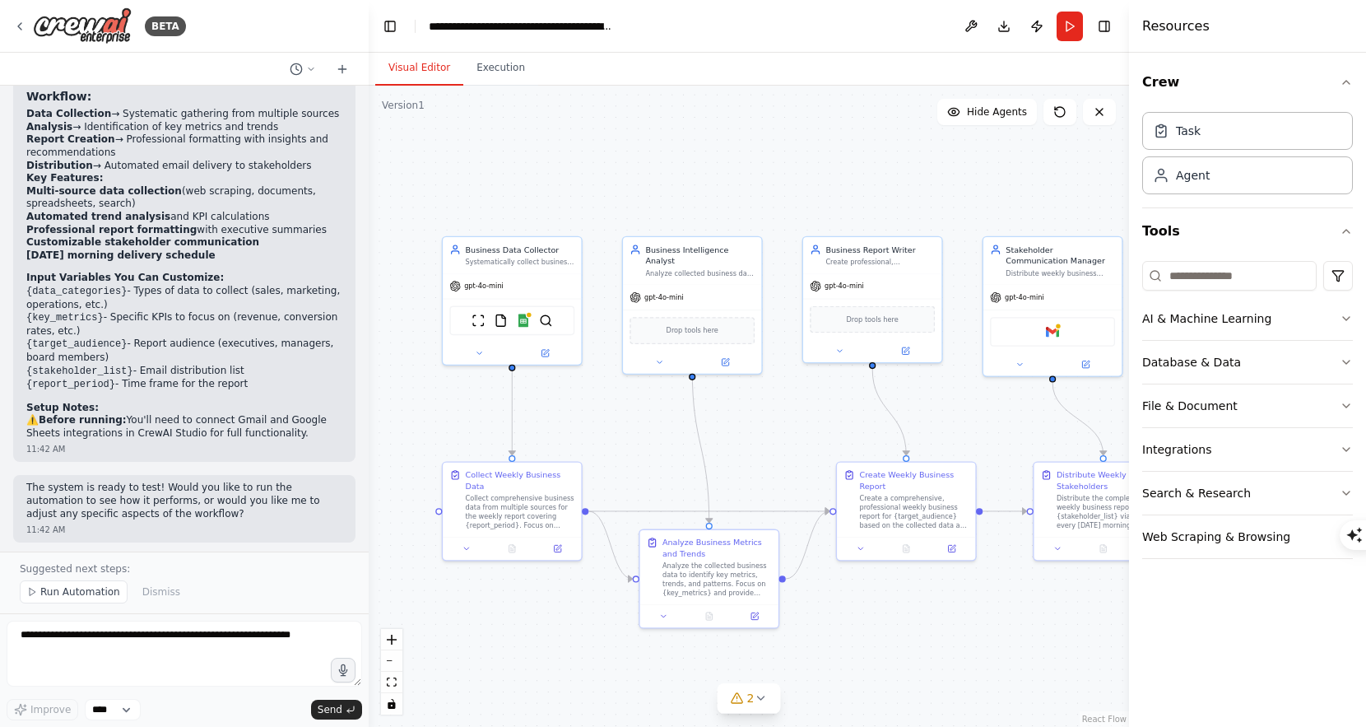
click at [563, 24] on div "**********" at bounding box center [521, 26] width 185 height 16
click at [972, 30] on button at bounding box center [971, 27] width 26 height 30
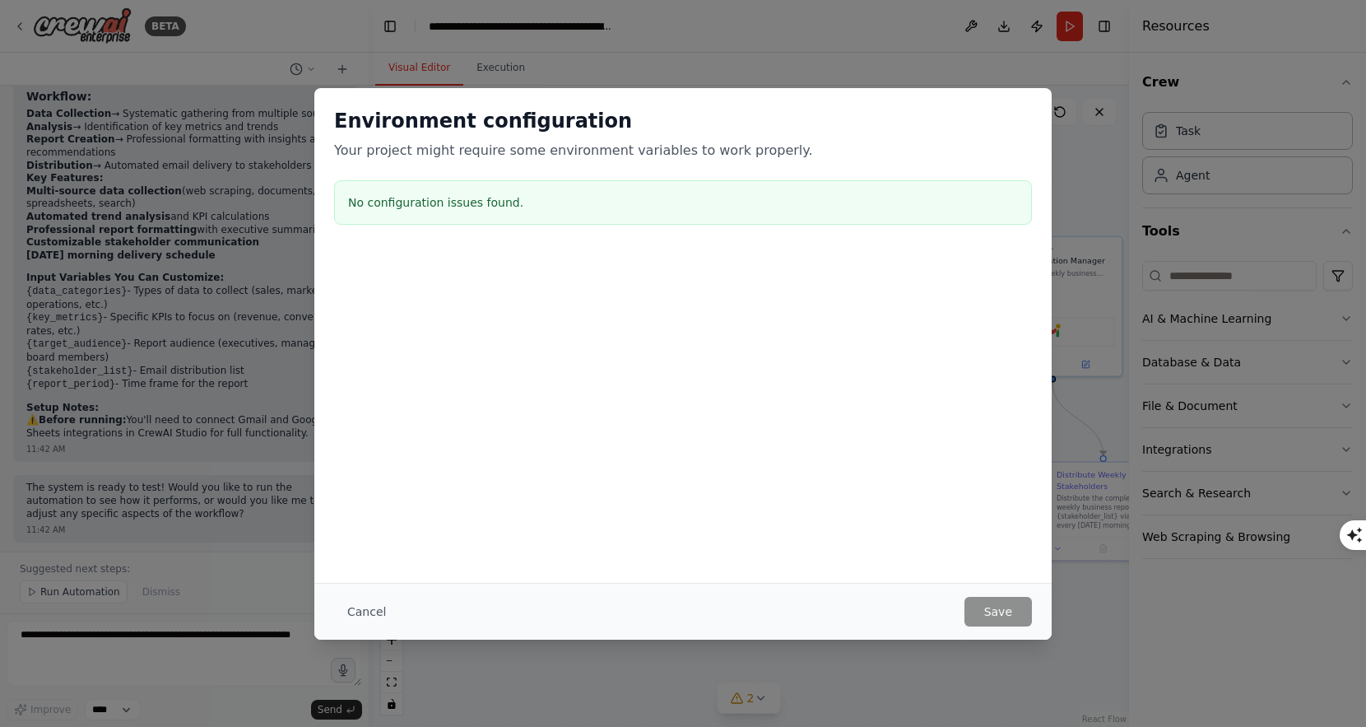
click at [991, 56] on div "Environment configuration Your project might require some environment variables…" at bounding box center [683, 363] width 1366 height 727
click at [355, 609] on button "Cancel" at bounding box center [366, 612] width 65 height 30
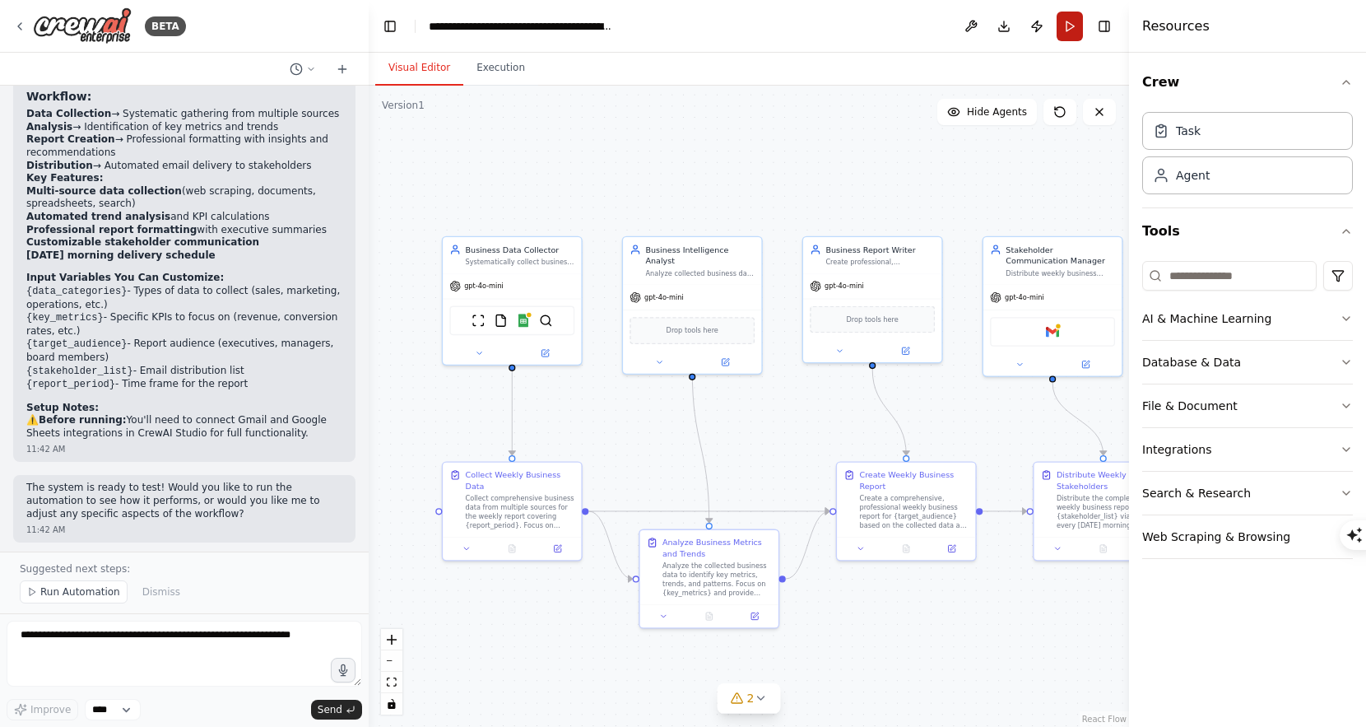
click at [1073, 33] on button "Run" at bounding box center [1070, 27] width 26 height 30
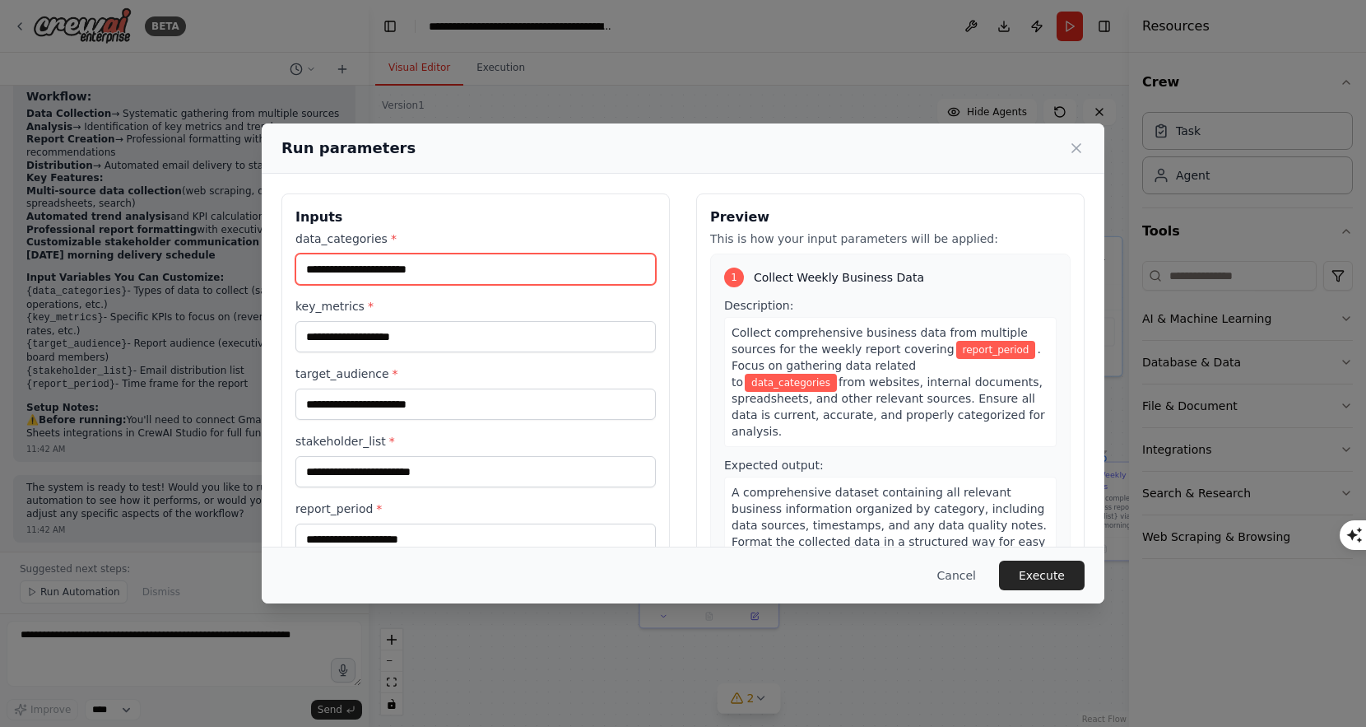
click at [557, 265] on input "data_categories *" at bounding box center [476, 269] width 361 height 31
click at [589, 231] on label "data_categories *" at bounding box center [476, 238] width 361 height 16
click at [589, 254] on input "data_categories *" at bounding box center [476, 269] width 361 height 31
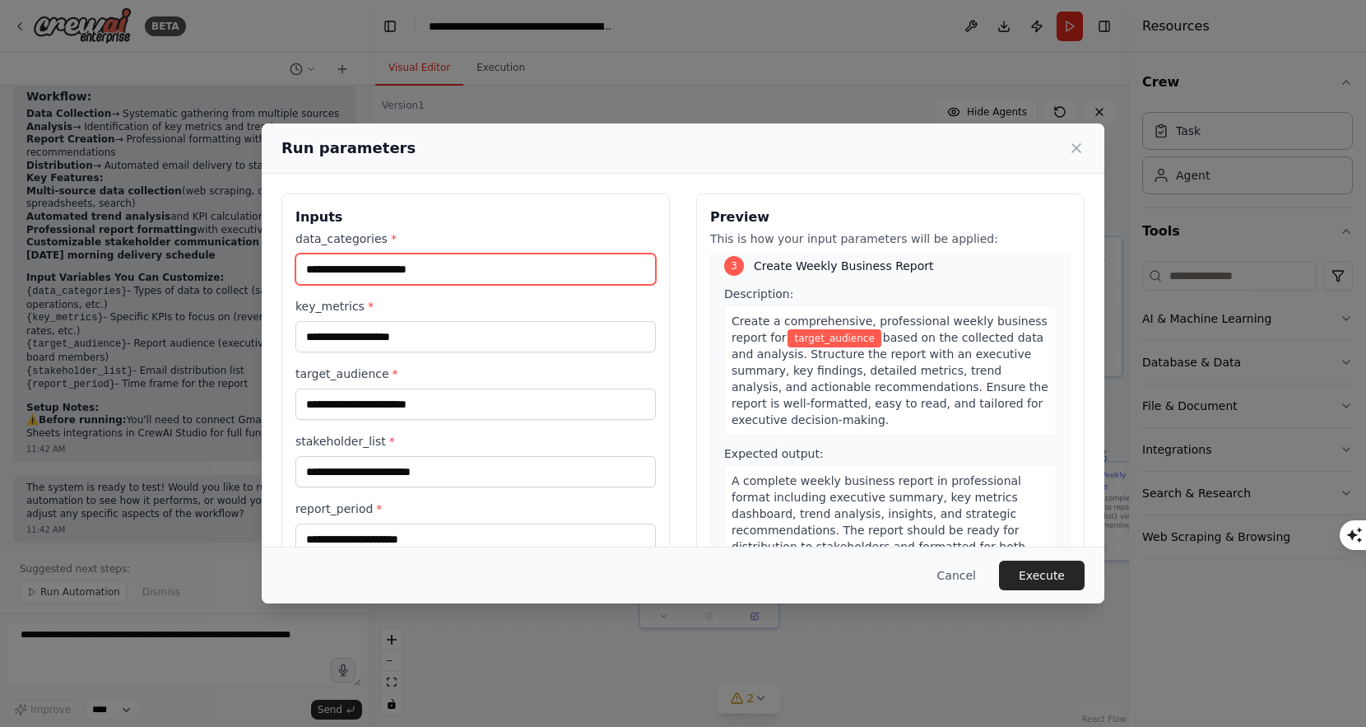
scroll to position [961, 0]
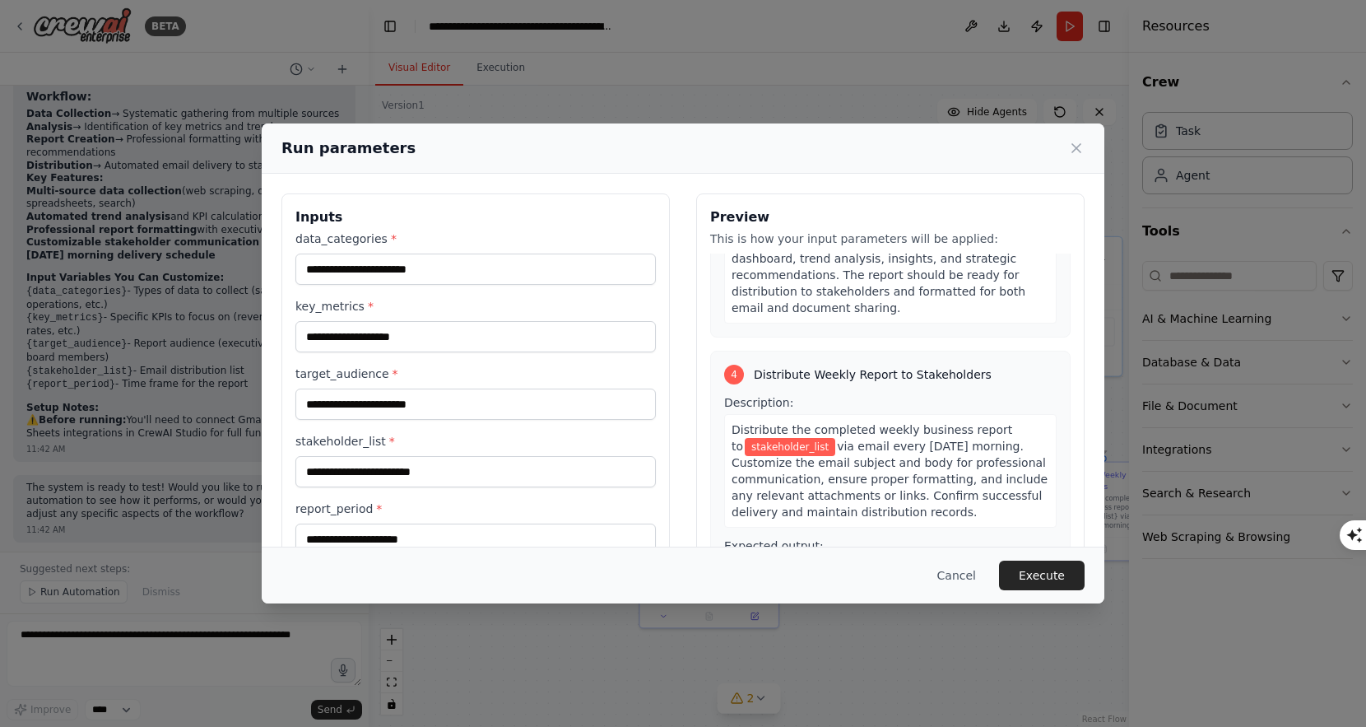
click at [788, 438] on span "stakeholder_list" at bounding box center [790, 447] width 91 height 18
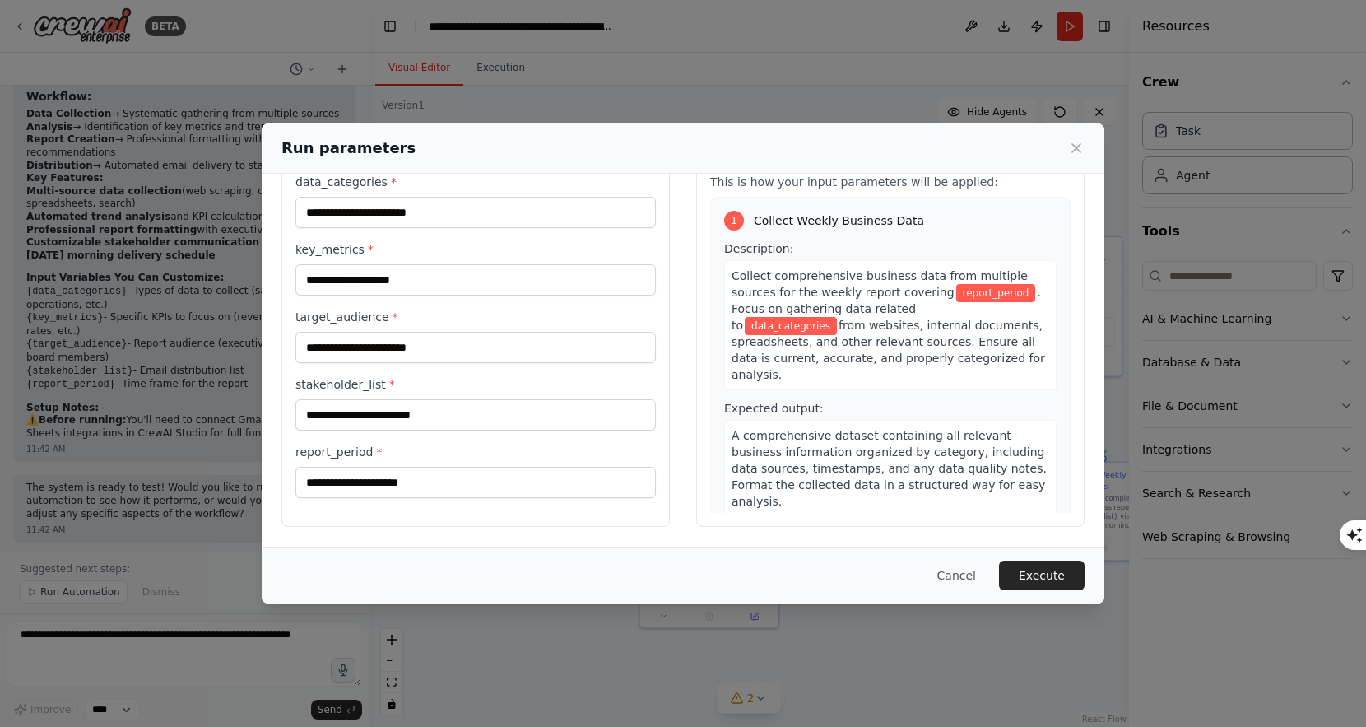
scroll to position [0, 0]
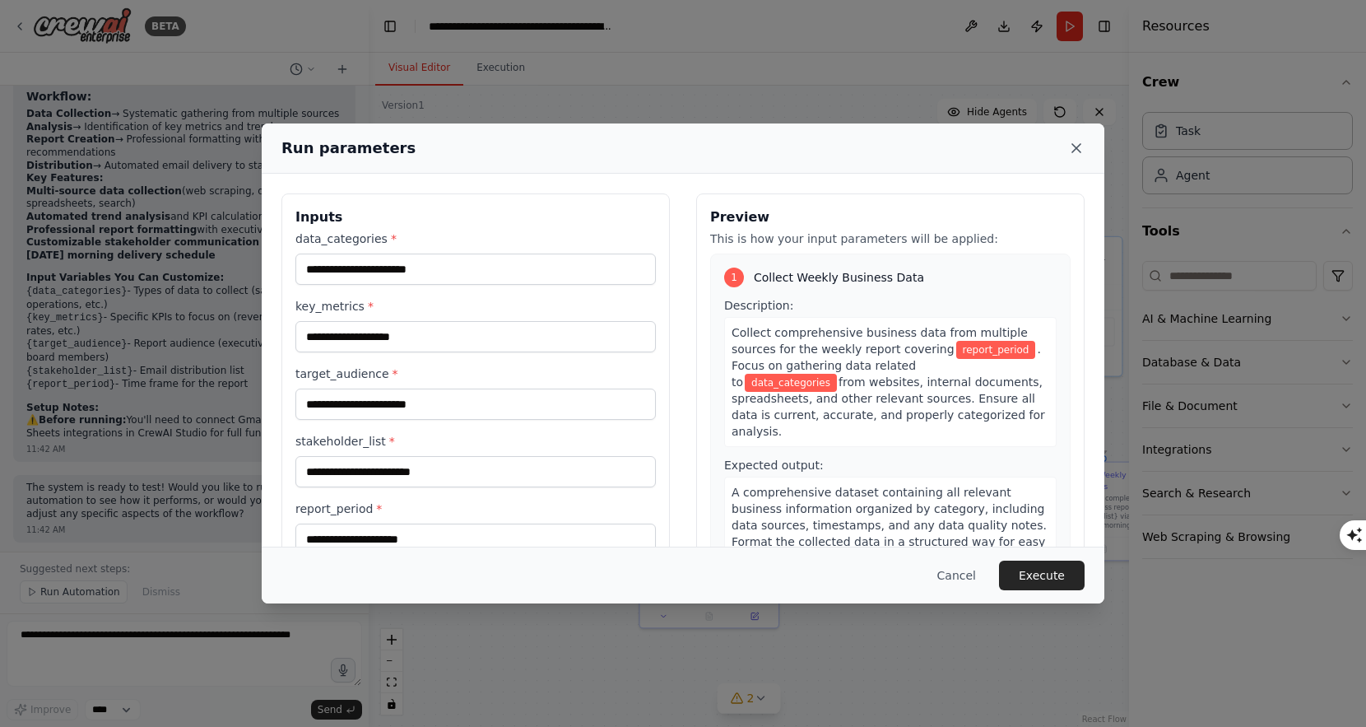
click at [1077, 140] on icon at bounding box center [1076, 148] width 16 height 16
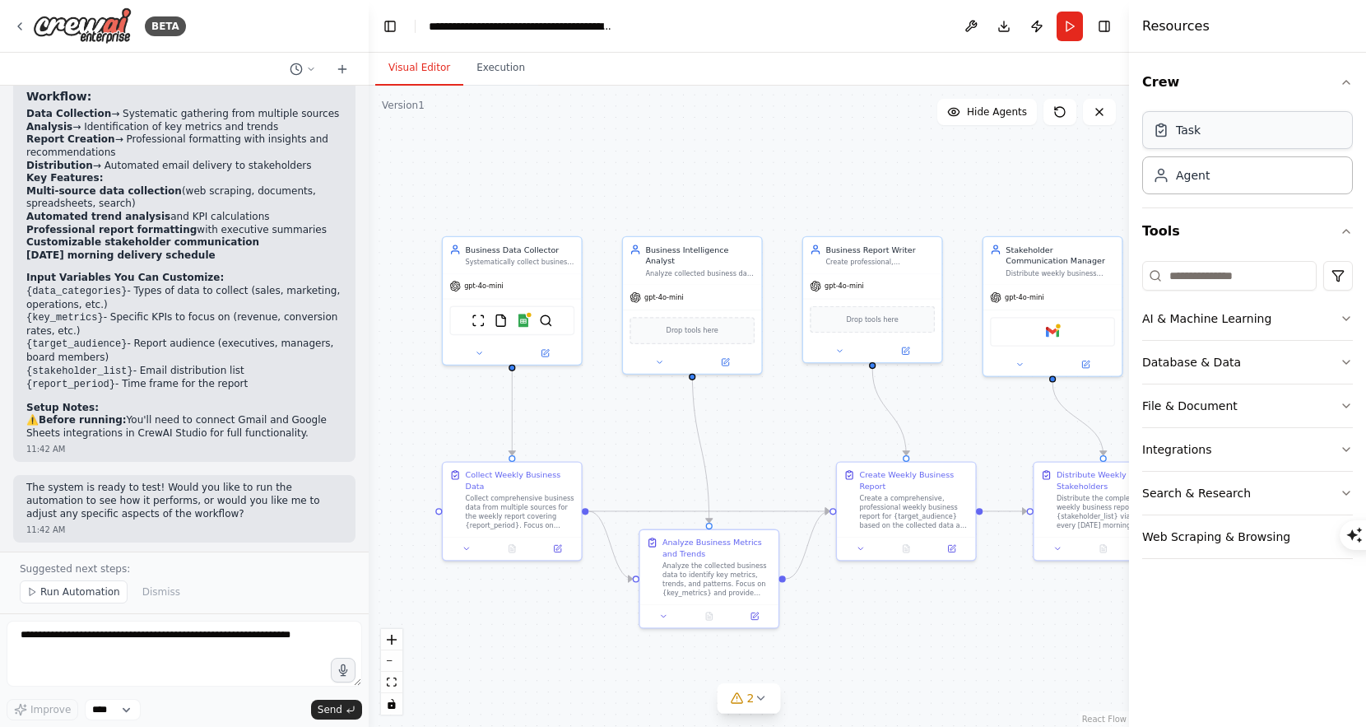
click at [1188, 130] on div "Task" at bounding box center [1188, 130] width 25 height 16
click at [1180, 178] on div "Agent" at bounding box center [1193, 174] width 34 height 16
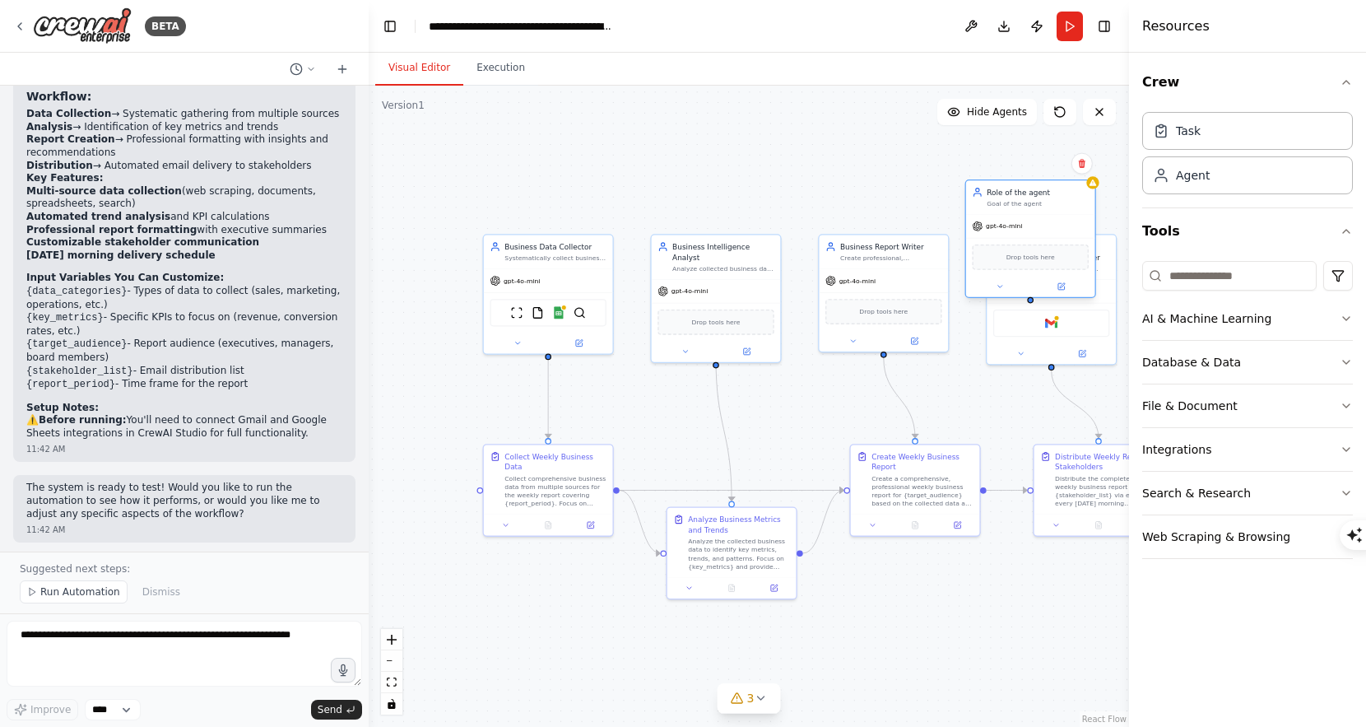
click at [1078, 199] on div "Goal of the agent" at bounding box center [1038, 203] width 102 height 8
click at [1078, 169] on button at bounding box center [1082, 163] width 21 height 21
click at [1034, 167] on button "Confirm" at bounding box center [1036, 164] width 58 height 20
click at [1341, 317] on icon "button" at bounding box center [1346, 318] width 13 height 13
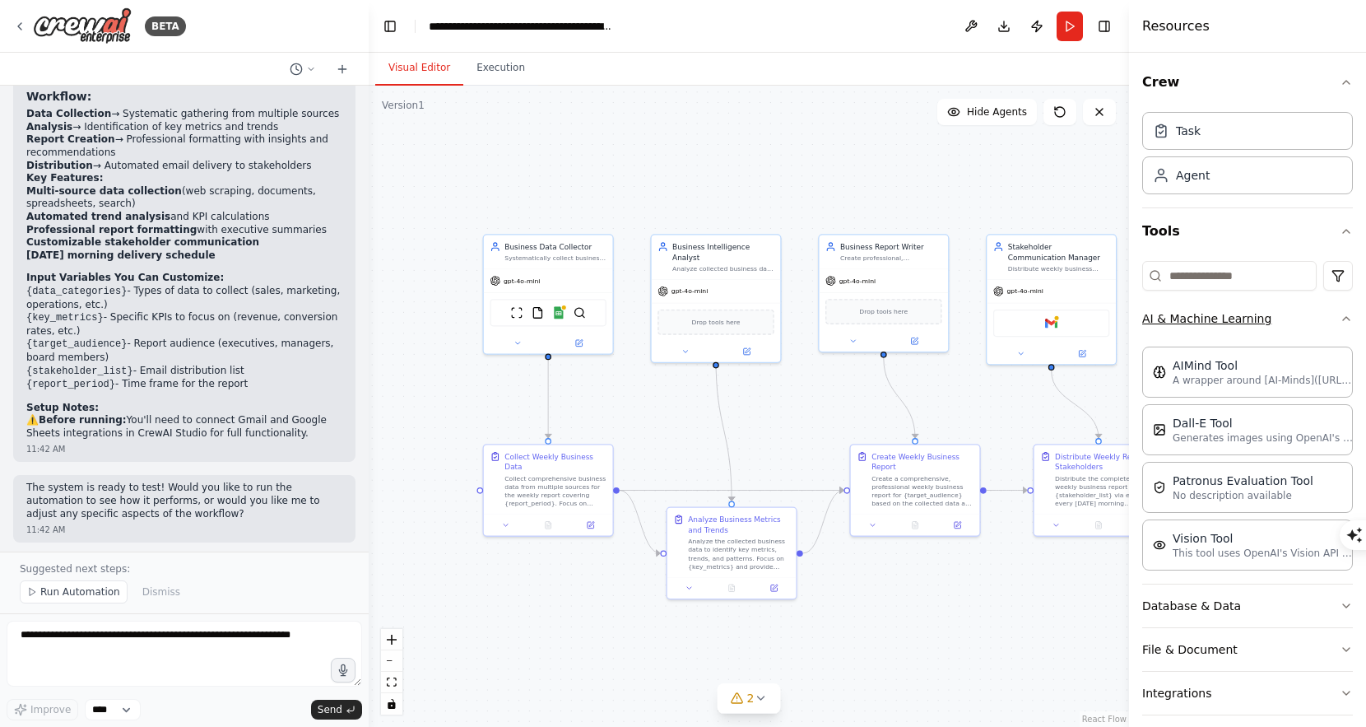
click at [1341, 317] on icon "button" at bounding box center [1346, 318] width 13 height 13
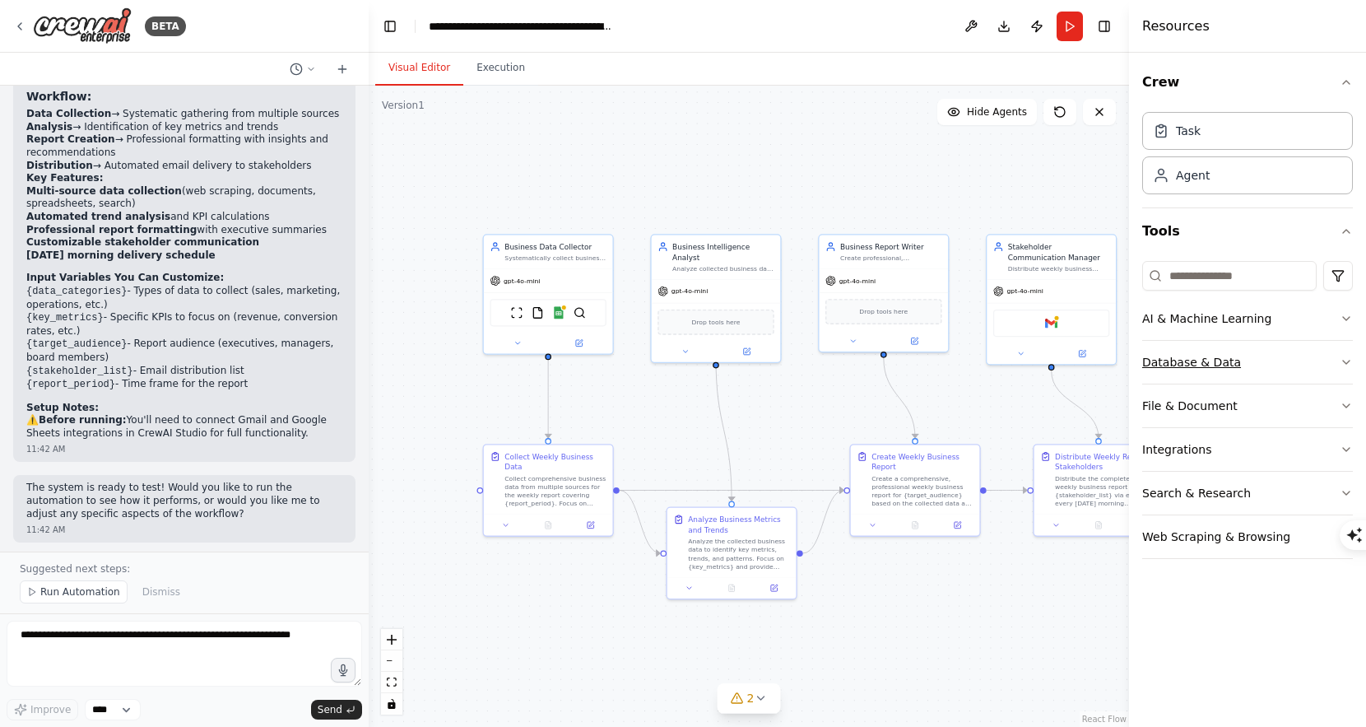
click at [1334, 366] on button "Database & Data" at bounding box center [1248, 362] width 211 height 43
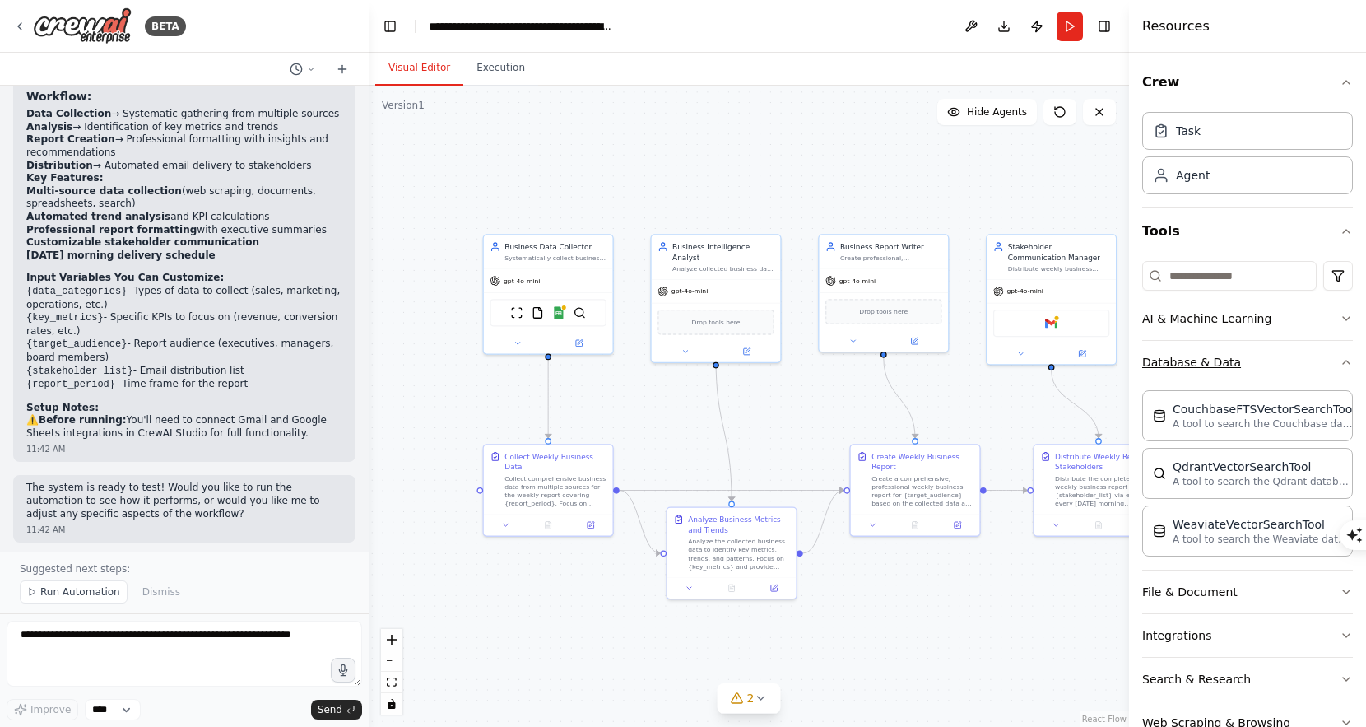
click at [1334, 366] on button "Database & Data" at bounding box center [1248, 362] width 211 height 43
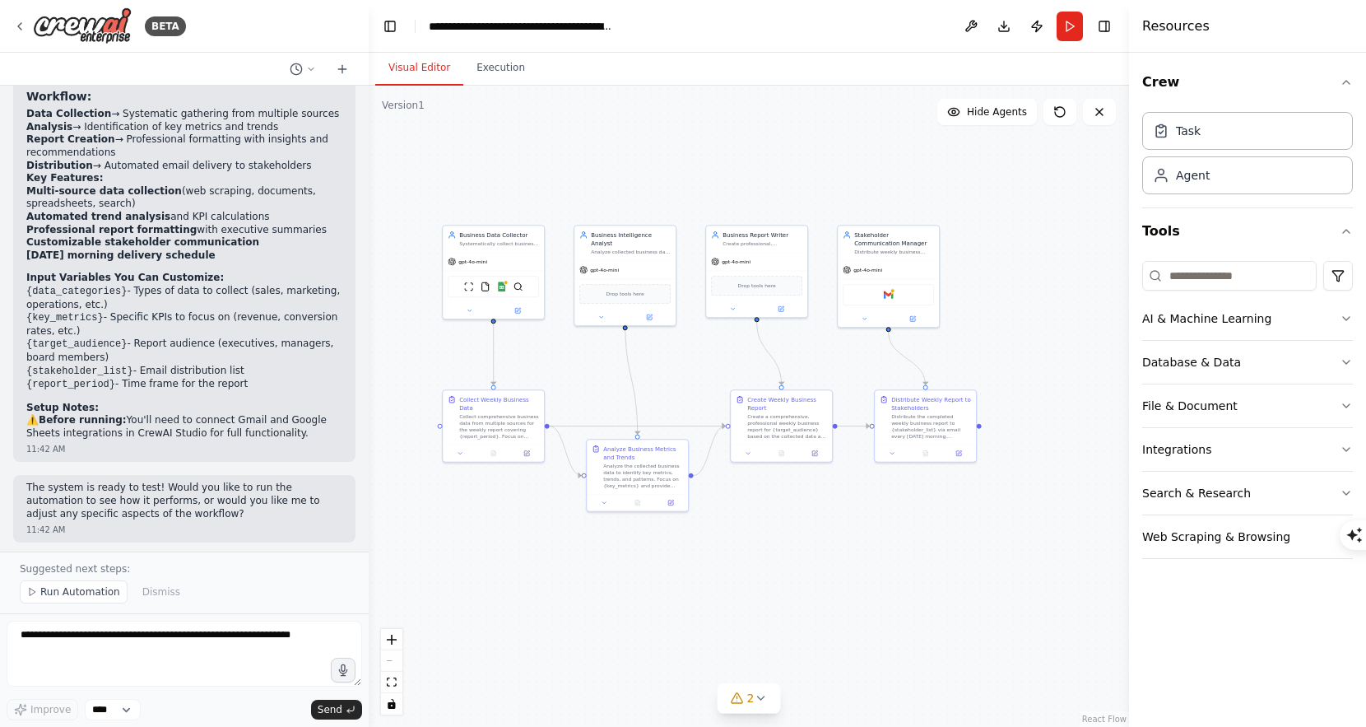
drag, startPoint x: 936, startPoint y: 579, endPoint x: 802, endPoint y: 508, distance: 151.7
click at [802, 508] on div ".deletable-edge-delete-btn { width: 20px; height: 20px; border: 0px solid #ffff…" at bounding box center [749, 406] width 761 height 641
click at [252, 624] on textarea at bounding box center [185, 654] width 356 height 66
click at [248, 644] on textarea at bounding box center [185, 654] width 356 height 66
click at [192, 713] on div "Improve **** Send" at bounding box center [185, 709] width 356 height 21
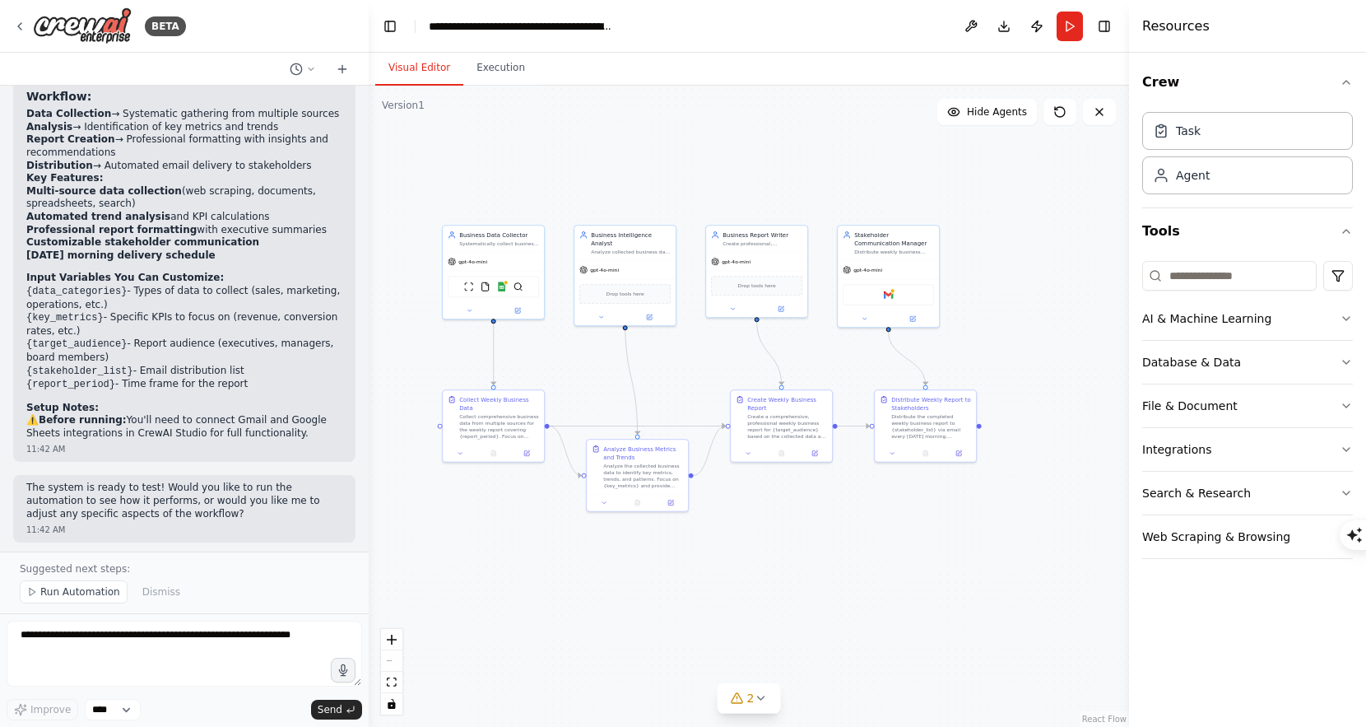
click at [565, 605] on div ".deletable-edge-delete-btn { width: 20px; height: 20px; border: 0px solid #ffff…" at bounding box center [749, 406] width 761 height 641
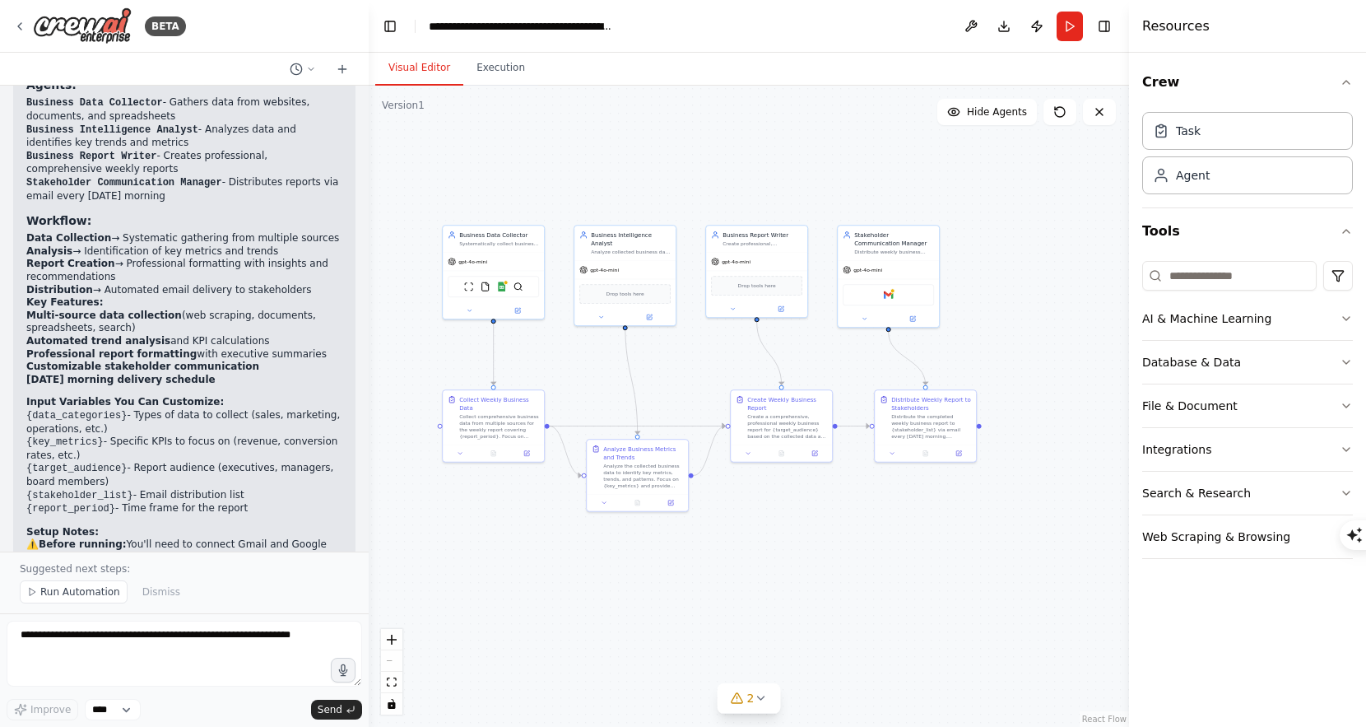
scroll to position [1346, 0]
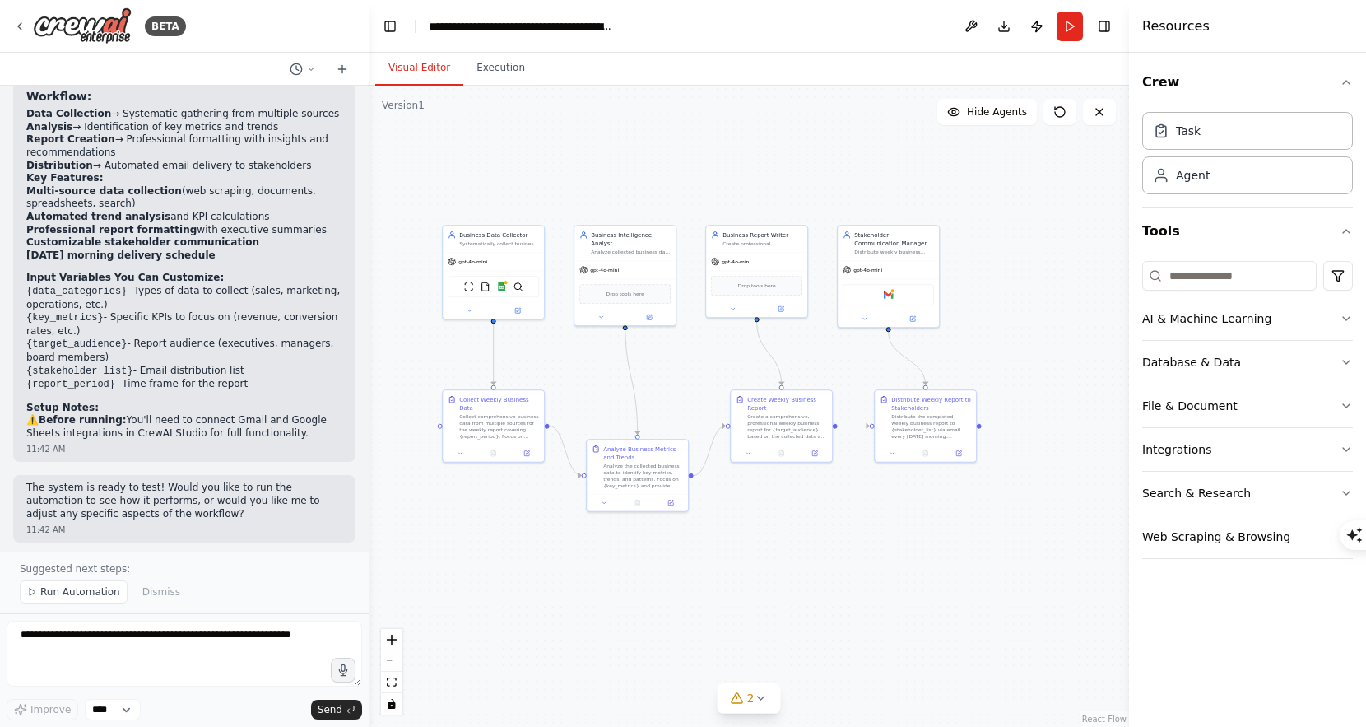
click at [230, 564] on p "Suggested next steps:" at bounding box center [184, 568] width 329 height 13
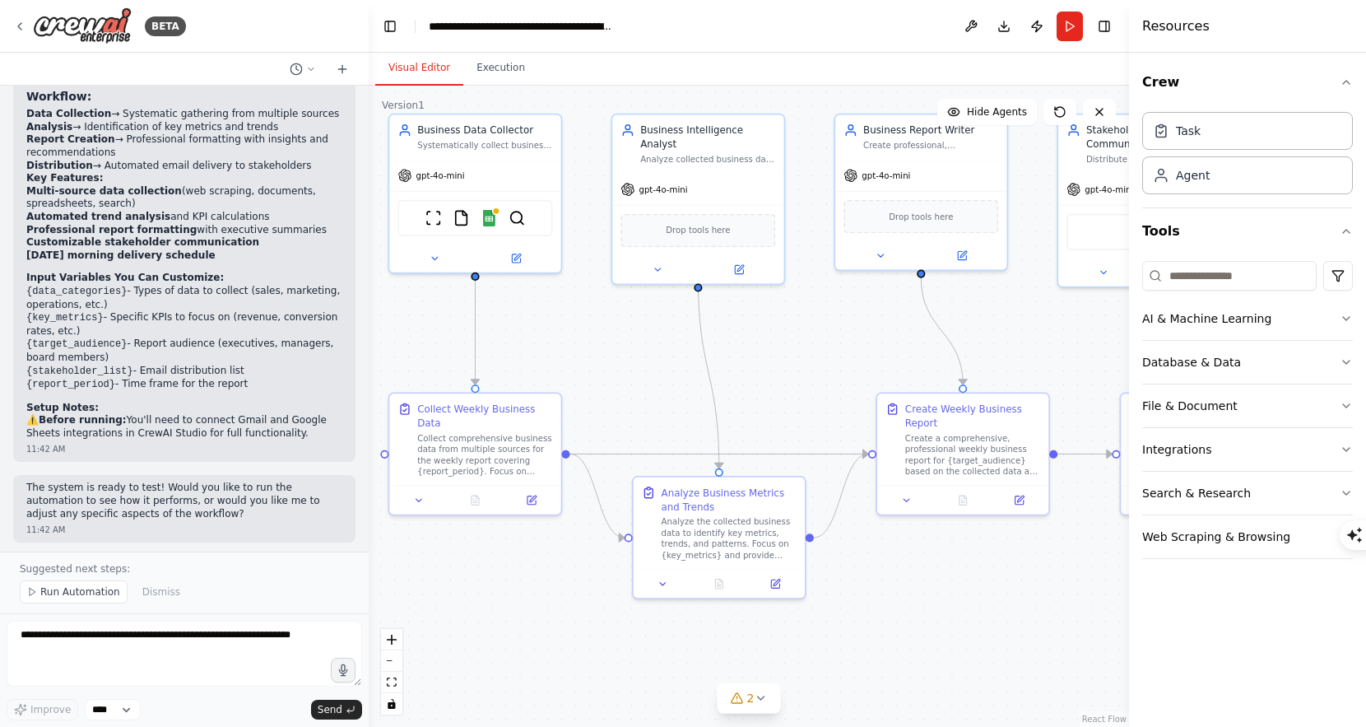
drag, startPoint x: 564, startPoint y: 371, endPoint x: 691, endPoint y: 403, distance: 131.6
click at [692, 404] on div ".deletable-edge-delete-btn { width: 20px; height: 20px; border: 0px solid #ffff…" at bounding box center [749, 406] width 761 height 641
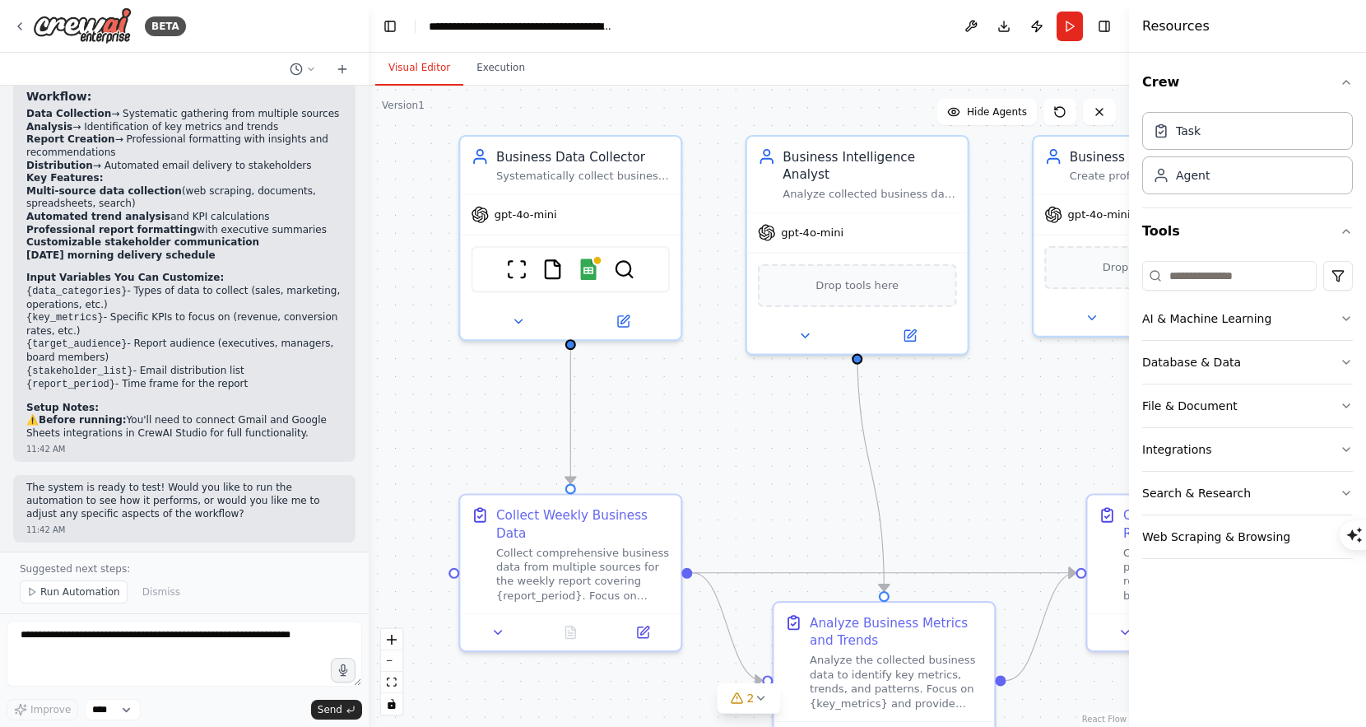
click at [416, 109] on div "Version 1" at bounding box center [403, 105] width 43 height 13
click at [1066, 114] on icon at bounding box center [1060, 111] width 13 height 13
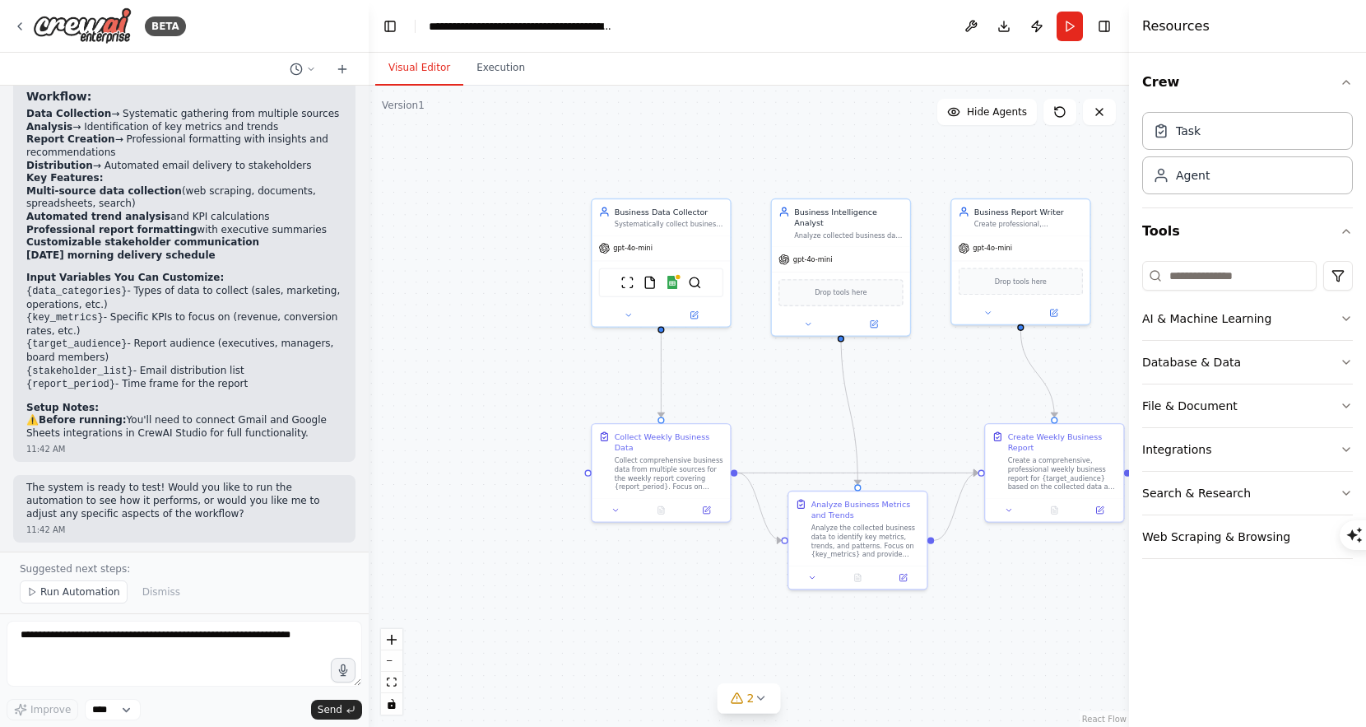
drag, startPoint x: 993, startPoint y: 476, endPoint x: 882, endPoint y: 327, distance: 185.9
click at [882, 327] on div ".deletable-edge-delete-btn { width: 20px; height: 20px; border: 0px solid #ffff…" at bounding box center [749, 406] width 761 height 641
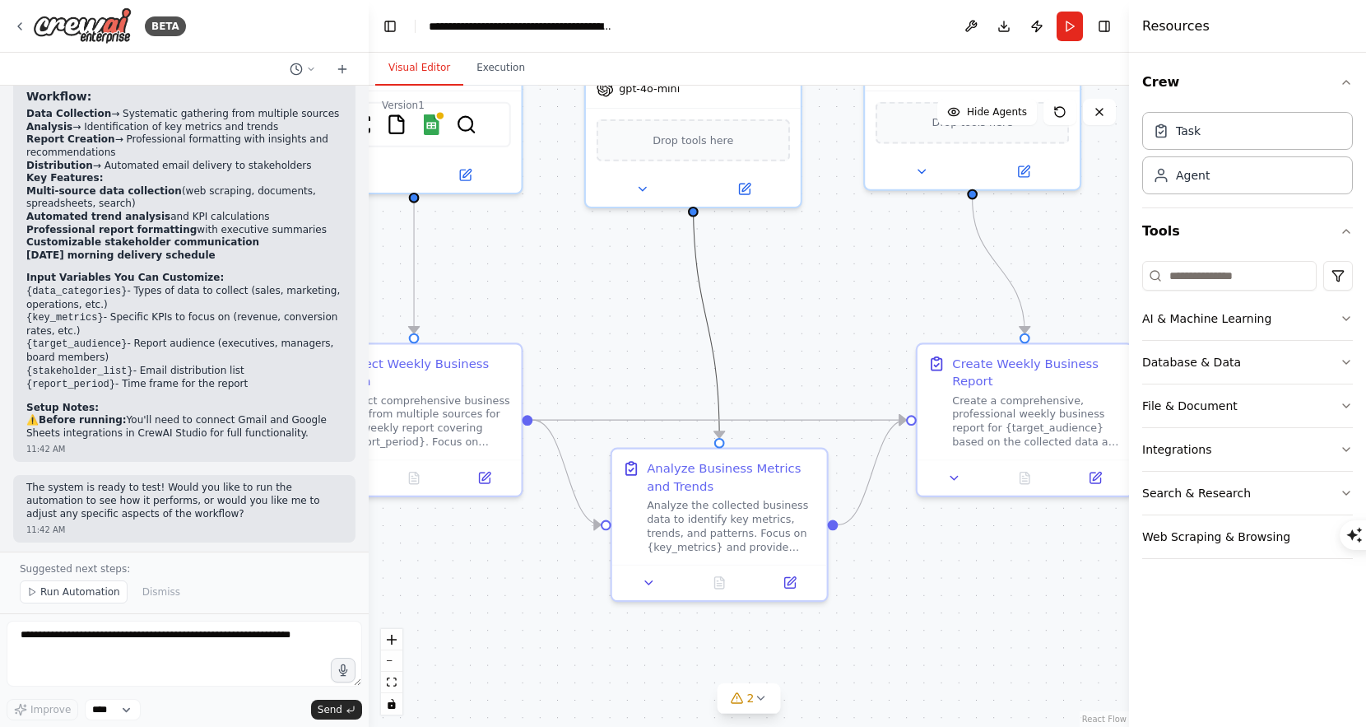
click at [700, 275] on icon "Edge from 41798ef1-e79c-4254-8ece-4845a161832c to 3ae3c471-c743-423f-9e45-9c941…" at bounding box center [706, 318] width 26 height 238
click at [787, 300] on div ".deletable-edge-delete-btn { width: 20px; height: 20px; border: 0px solid #ffff…" at bounding box center [749, 406] width 761 height 641
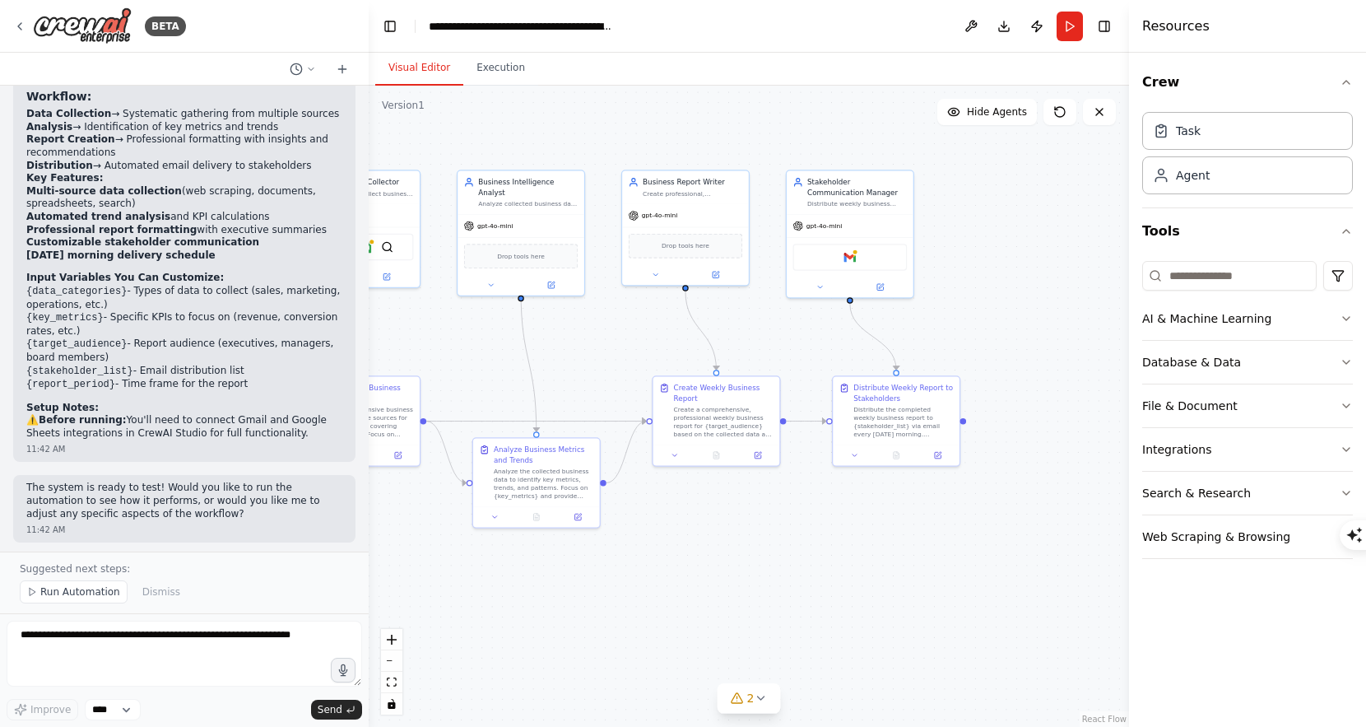
drag, startPoint x: 969, startPoint y: 290, endPoint x: 724, endPoint y: 348, distance: 252.2
click at [724, 348] on div ".deletable-edge-delete-btn { width: 20px; height: 20px; border: 0px solid #ffff…" at bounding box center [749, 406] width 761 height 641
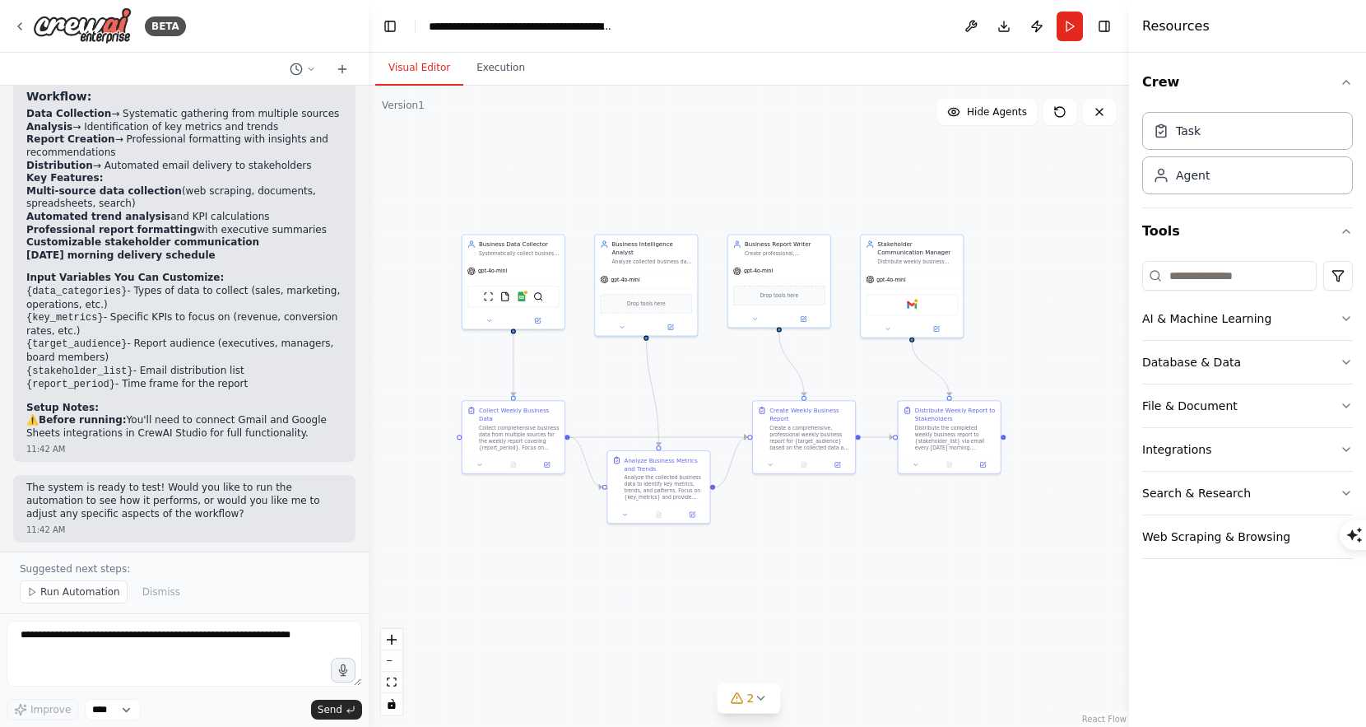
drag, startPoint x: 920, startPoint y: 296, endPoint x: 1013, endPoint y: 319, distance: 95.8
click at [1014, 320] on div ".deletable-edge-delete-btn { width: 20px; height: 20px; border: 0px solid #ffff…" at bounding box center [749, 406] width 761 height 641
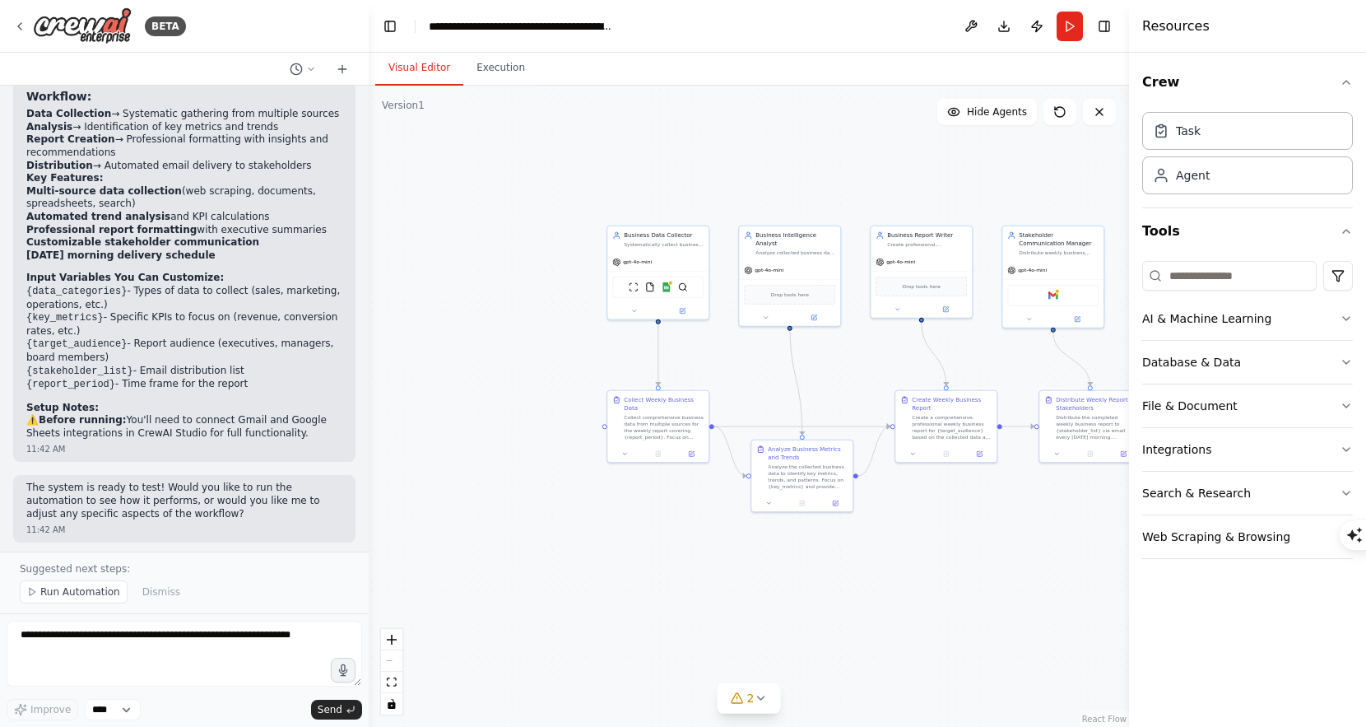
drag, startPoint x: 553, startPoint y: 352, endPoint x: 844, endPoint y: 352, distance: 290.6
click at [844, 352] on div ".deletable-edge-delete-btn { width: 20px; height: 20px; border: 0px solid #ffff…" at bounding box center [749, 406] width 761 height 641
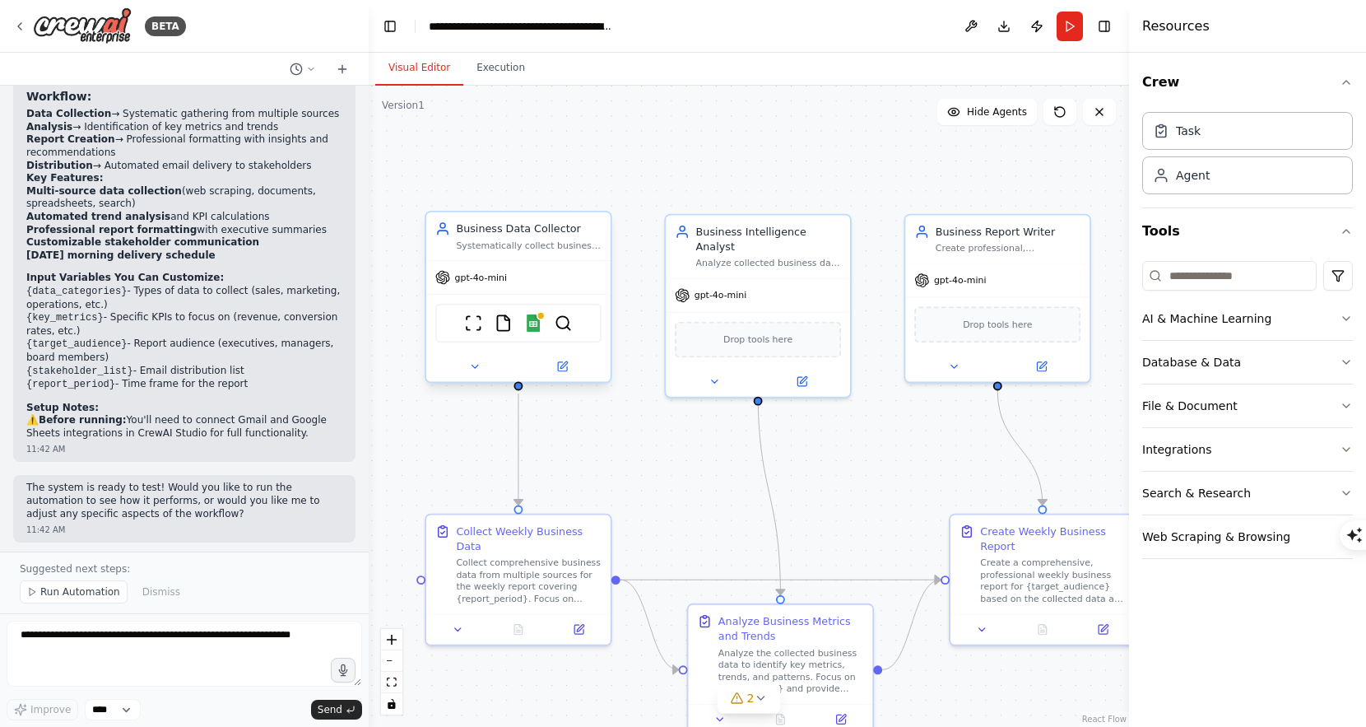
click at [555, 268] on div "gpt-4o-mini" at bounding box center [518, 277] width 184 height 33
click at [676, 131] on div ".deletable-edge-delete-btn { width: 20px; height: 20px; border: 0px solid #ffff…" at bounding box center [749, 406] width 761 height 641
click at [706, 483] on div ".deletable-edge-delete-btn { width: 20px; height: 20px; border: 0px solid #ffff…" at bounding box center [749, 406] width 761 height 641
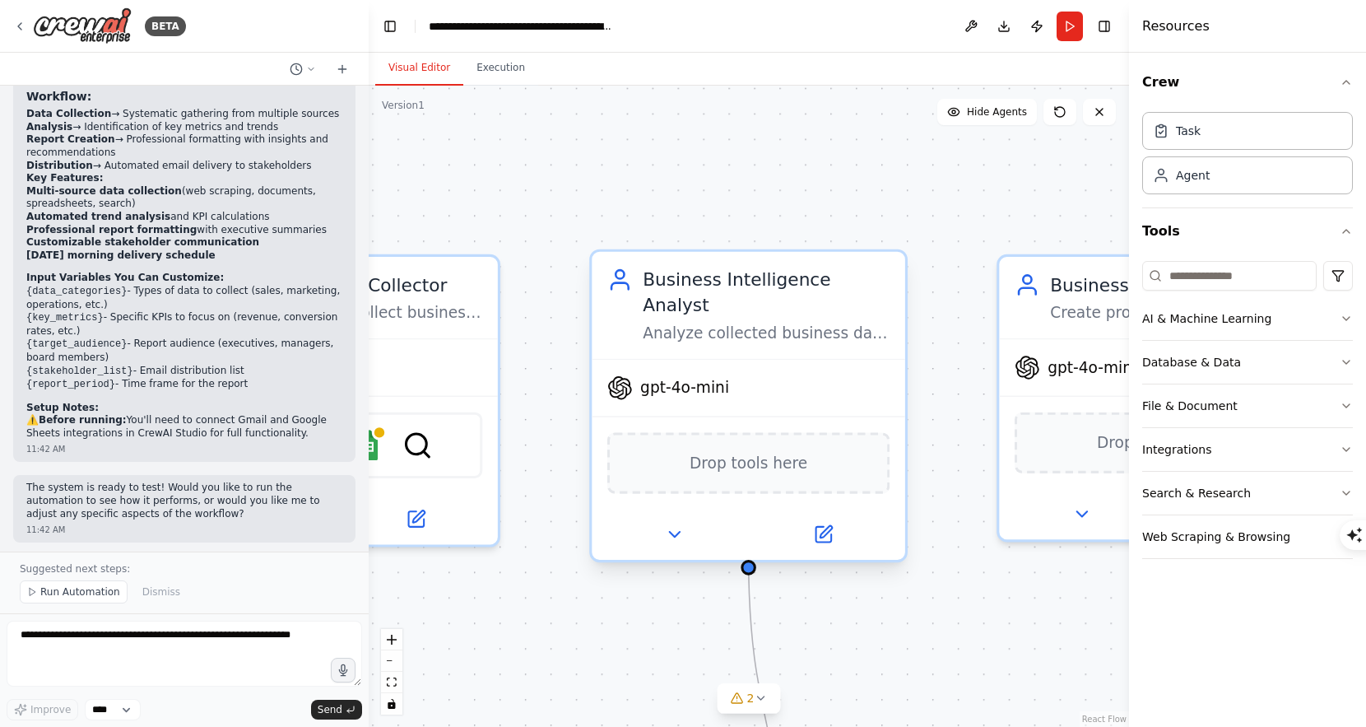
click at [719, 386] on div "gpt-4o-mini" at bounding box center [749, 388] width 314 height 56
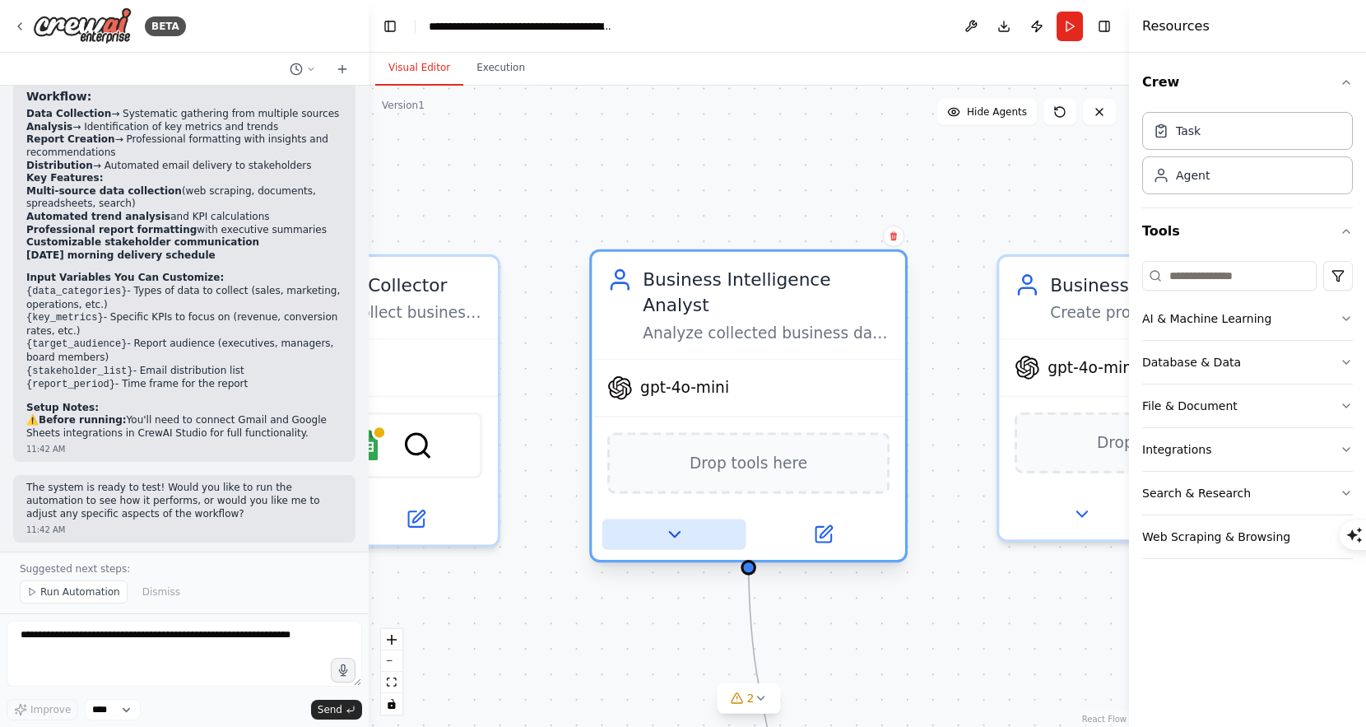
click at [677, 524] on icon at bounding box center [674, 534] width 21 height 21
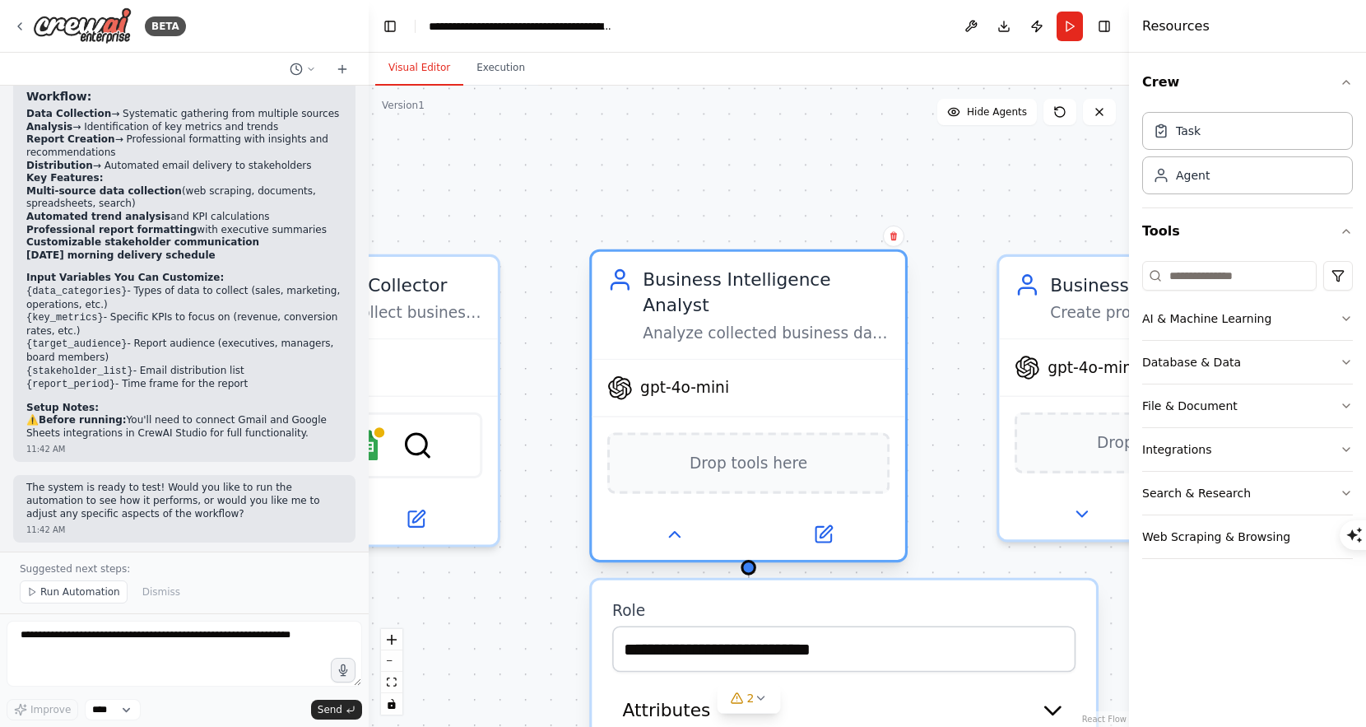
click at [783, 432] on div "Drop tools here" at bounding box center [749, 462] width 282 height 61
click at [743, 450] on span "Drop tools here" at bounding box center [749, 463] width 118 height 26
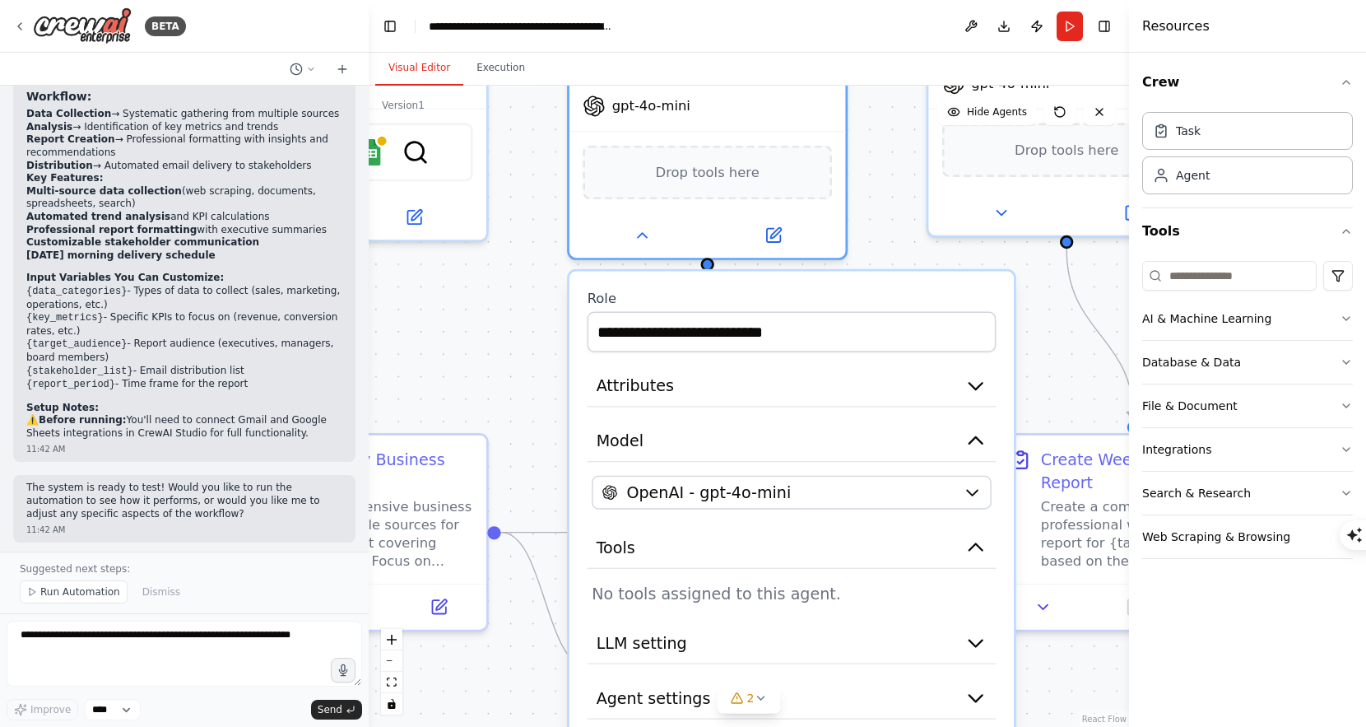
click at [854, 582] on p "No tools assigned to this agent." at bounding box center [792, 593] width 400 height 22
click at [697, 582] on p "No tools assigned to this agent." at bounding box center [792, 593] width 400 height 22
click at [666, 631] on span "LLM setting" at bounding box center [642, 642] width 91 height 22
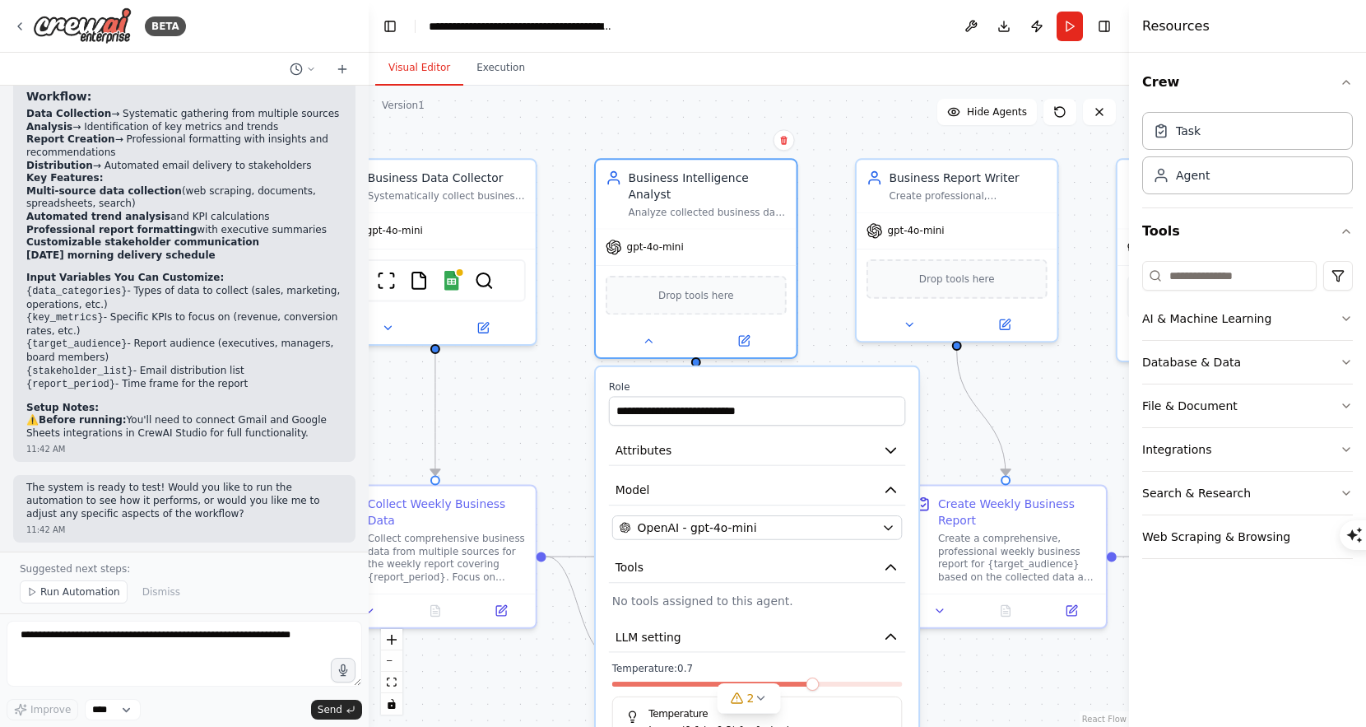
drag, startPoint x: 1025, startPoint y: 640, endPoint x: 1000, endPoint y: 477, distance: 165.7
click at [1000, 477] on div ".deletable-edge-delete-btn { width: 20px; height: 20px; border: 0px solid #ffff…" at bounding box center [749, 406] width 761 height 641
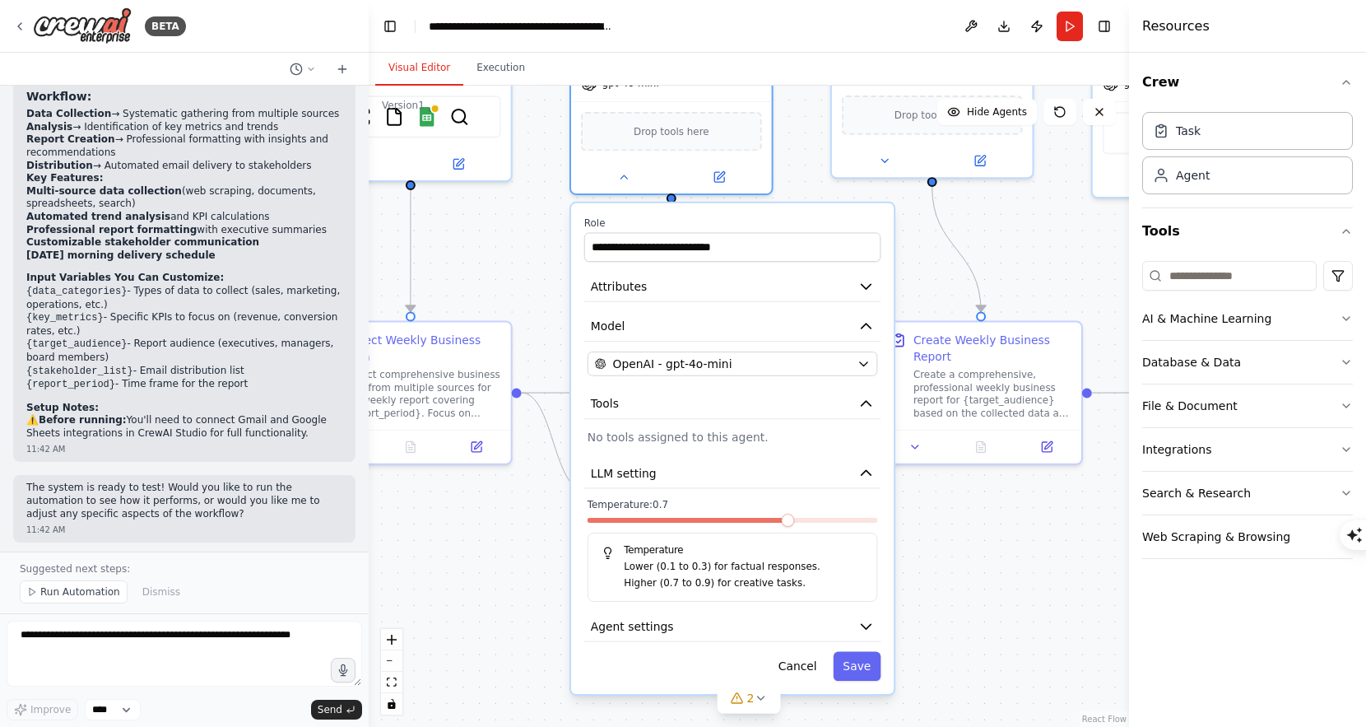
click at [655, 498] on span "Temperature: 0.7" at bounding box center [628, 504] width 81 height 13
click at [651, 465] on span "LLM setting" at bounding box center [624, 473] width 66 height 16
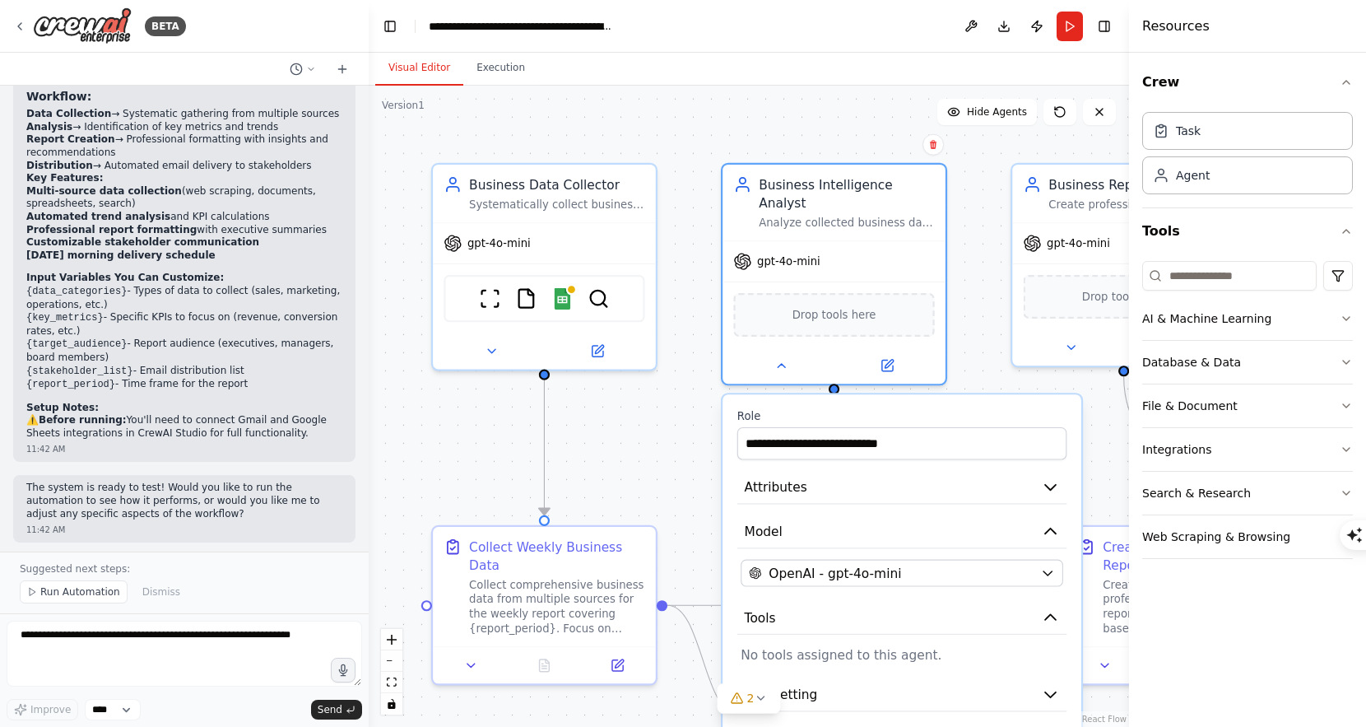
drag, startPoint x: 485, startPoint y: 244, endPoint x: 644, endPoint y: 463, distance: 269.9
click at [646, 465] on div ".deletable-edge-delete-btn { width: 20px; height: 20px; border: 0px solid #ffff…" at bounding box center [749, 406] width 761 height 641
click at [485, 289] on img at bounding box center [490, 296] width 21 height 21
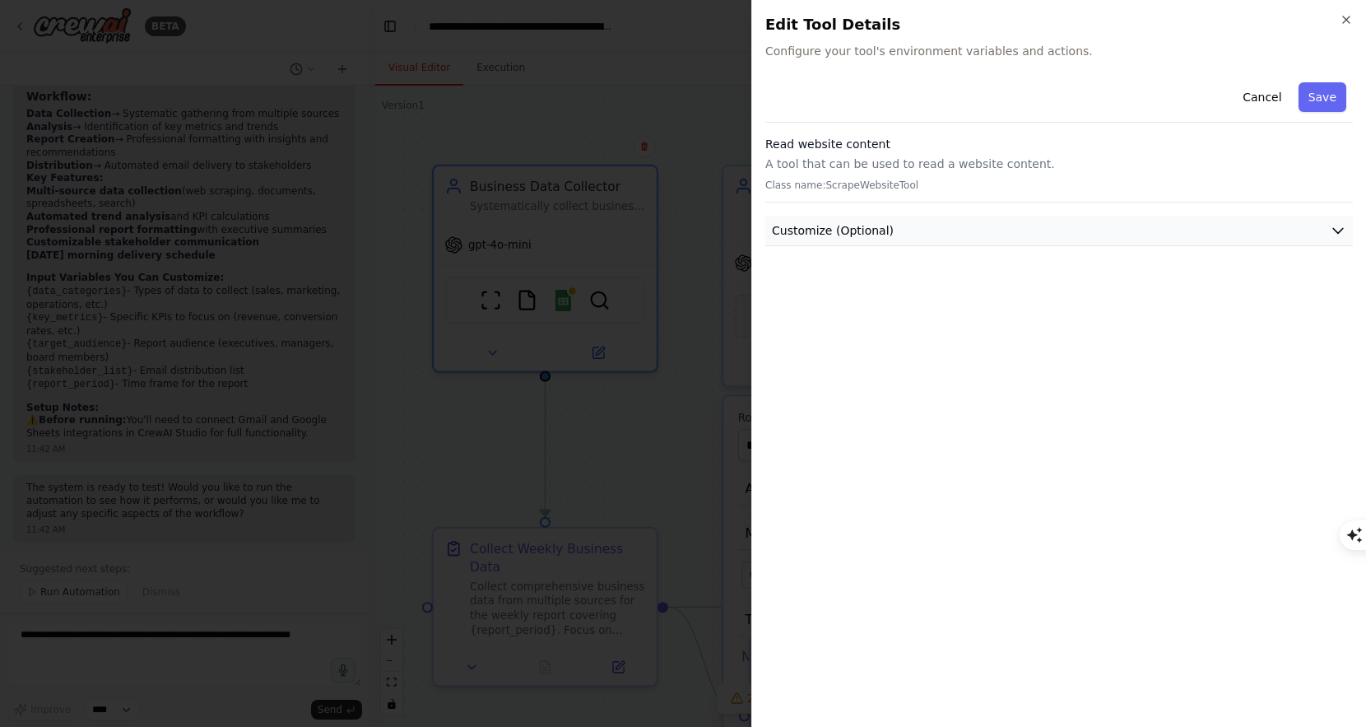
click at [872, 231] on span "Customize (Optional)" at bounding box center [833, 230] width 122 height 16
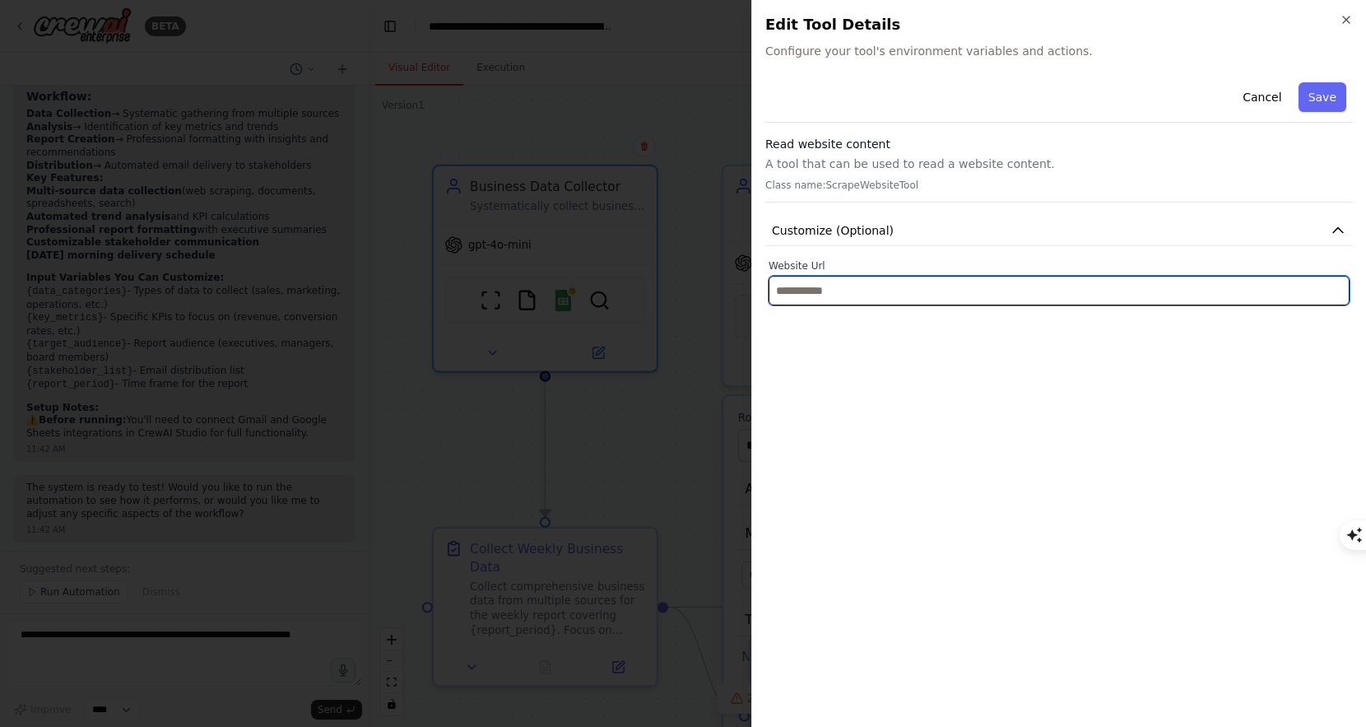
click at [848, 294] on input "text" at bounding box center [1059, 291] width 581 height 30
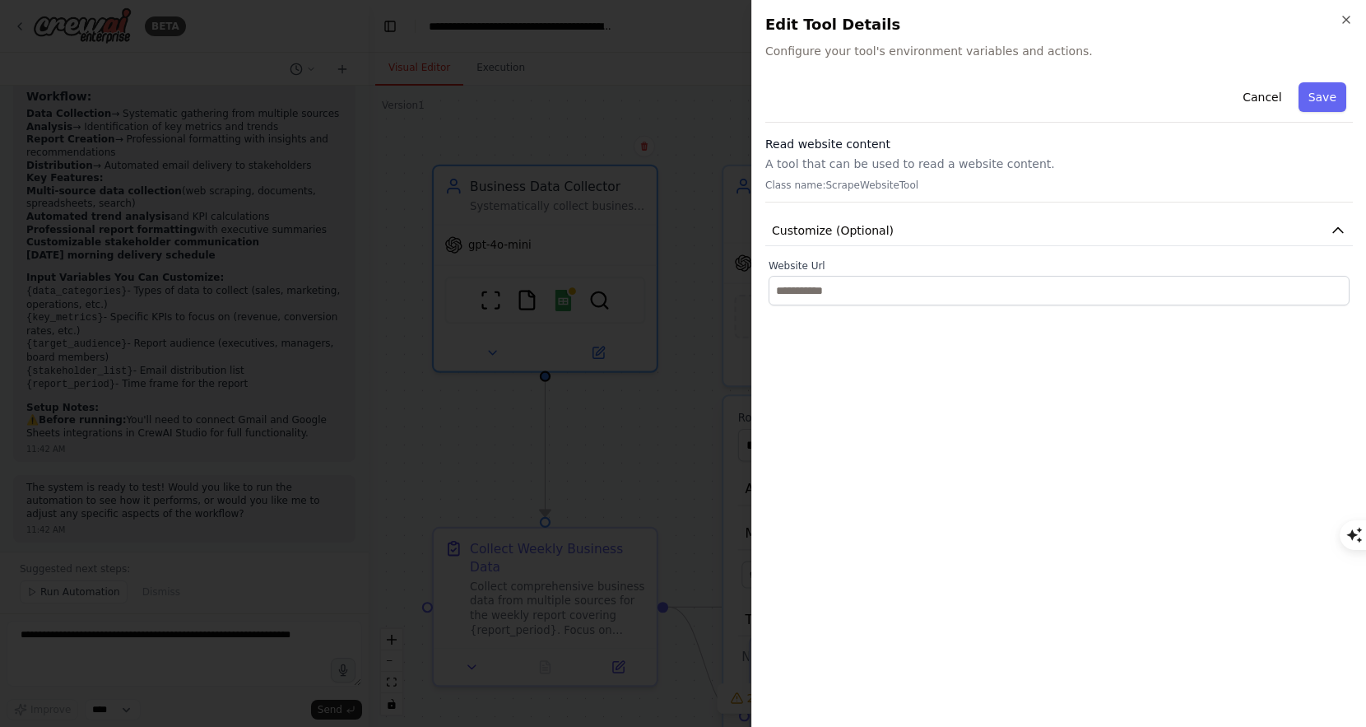
click at [1315, 96] on button "Save" at bounding box center [1323, 97] width 48 height 30
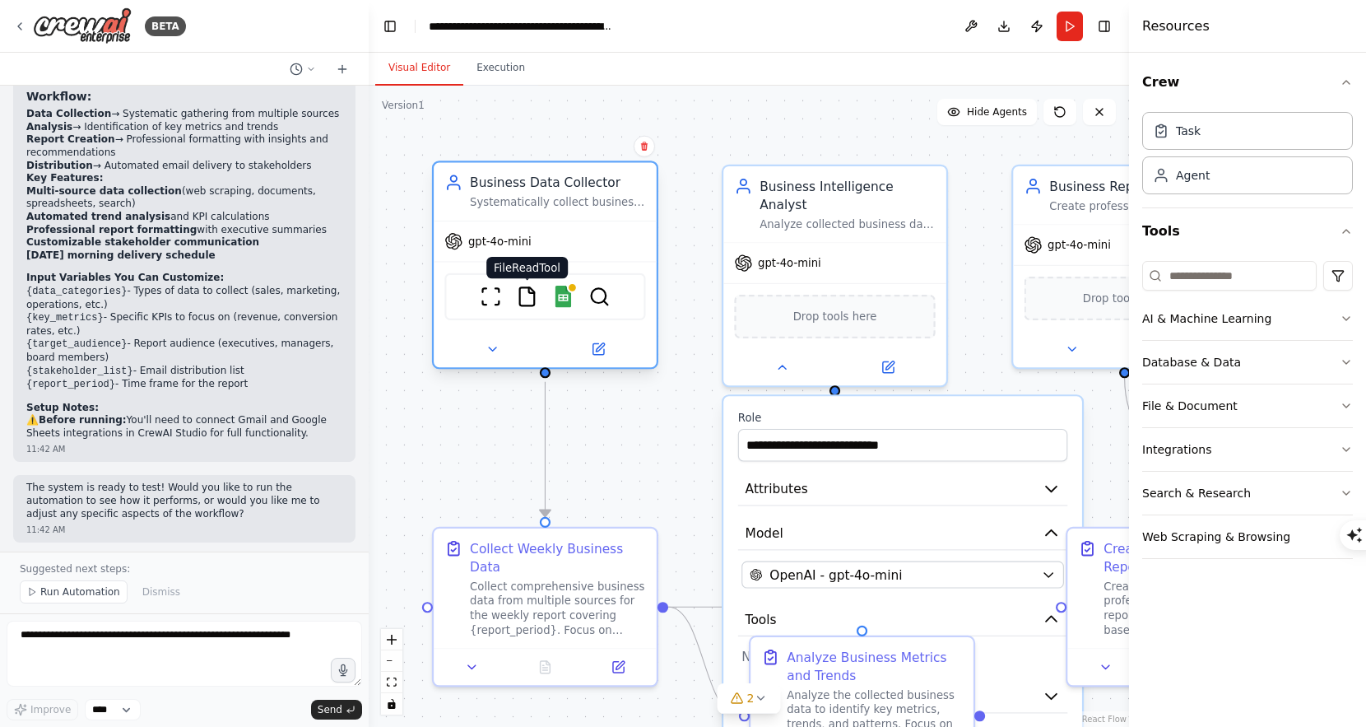
click at [527, 296] on img at bounding box center [526, 296] width 21 height 21
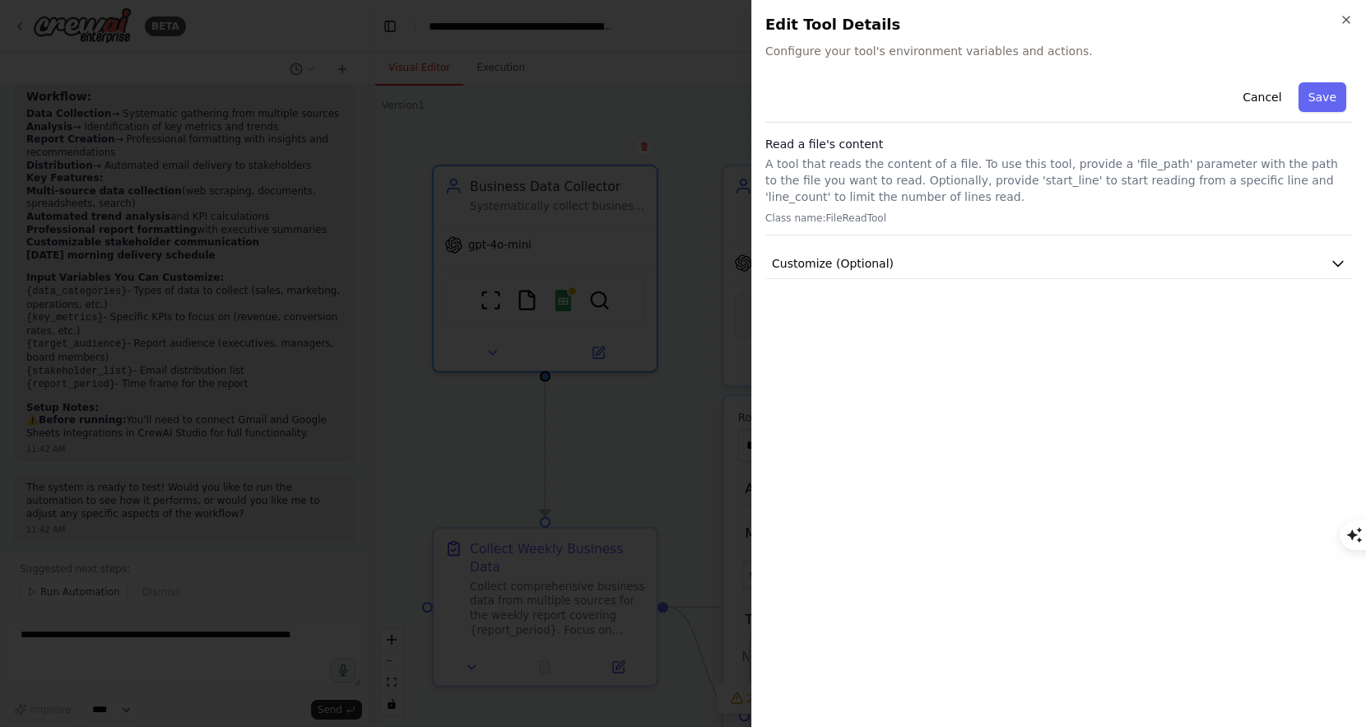
click at [570, 276] on div at bounding box center [683, 363] width 1366 height 727
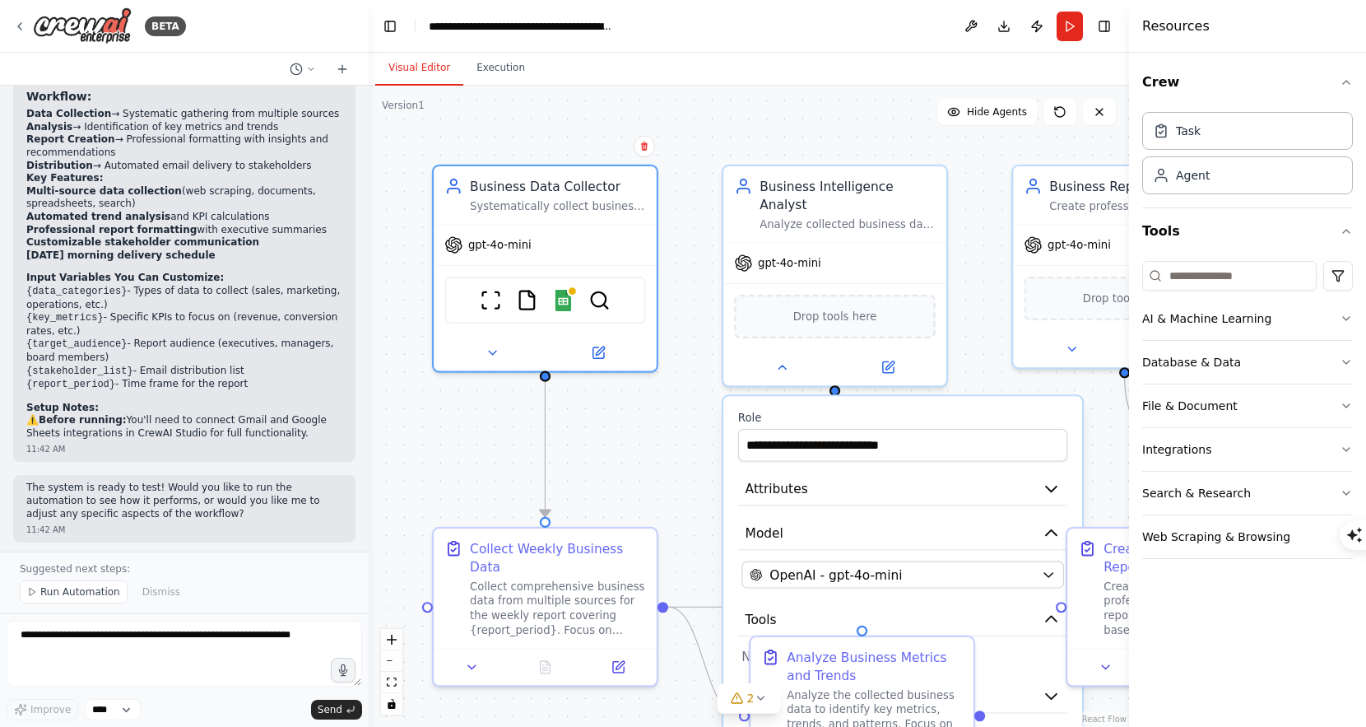
click at [708, 237] on div ".deletable-edge-delete-btn { width: 20px; height: 20px; border: 0px solid #ffff…" at bounding box center [749, 406] width 761 height 641
click at [602, 181] on div "Business Data Collector" at bounding box center [557, 183] width 175 height 18
click at [591, 351] on icon at bounding box center [598, 349] width 15 height 15
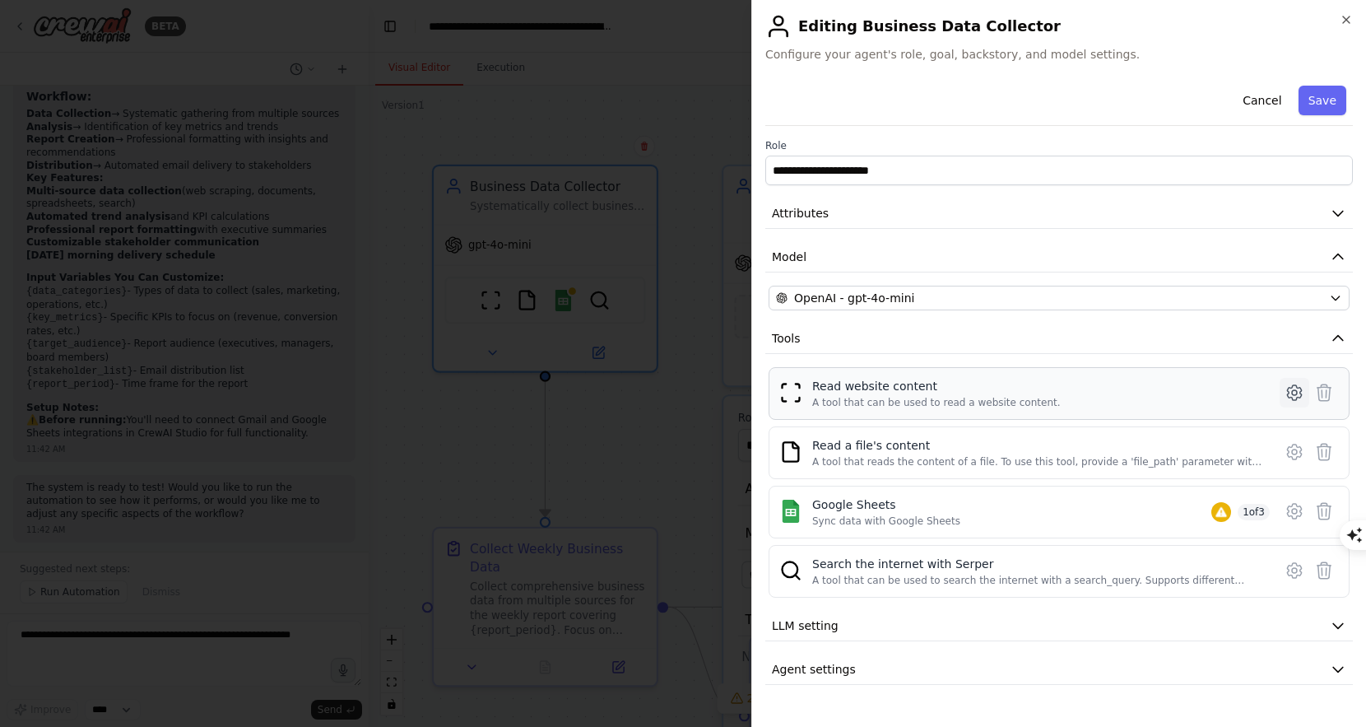
click at [1296, 395] on icon at bounding box center [1295, 393] width 20 height 20
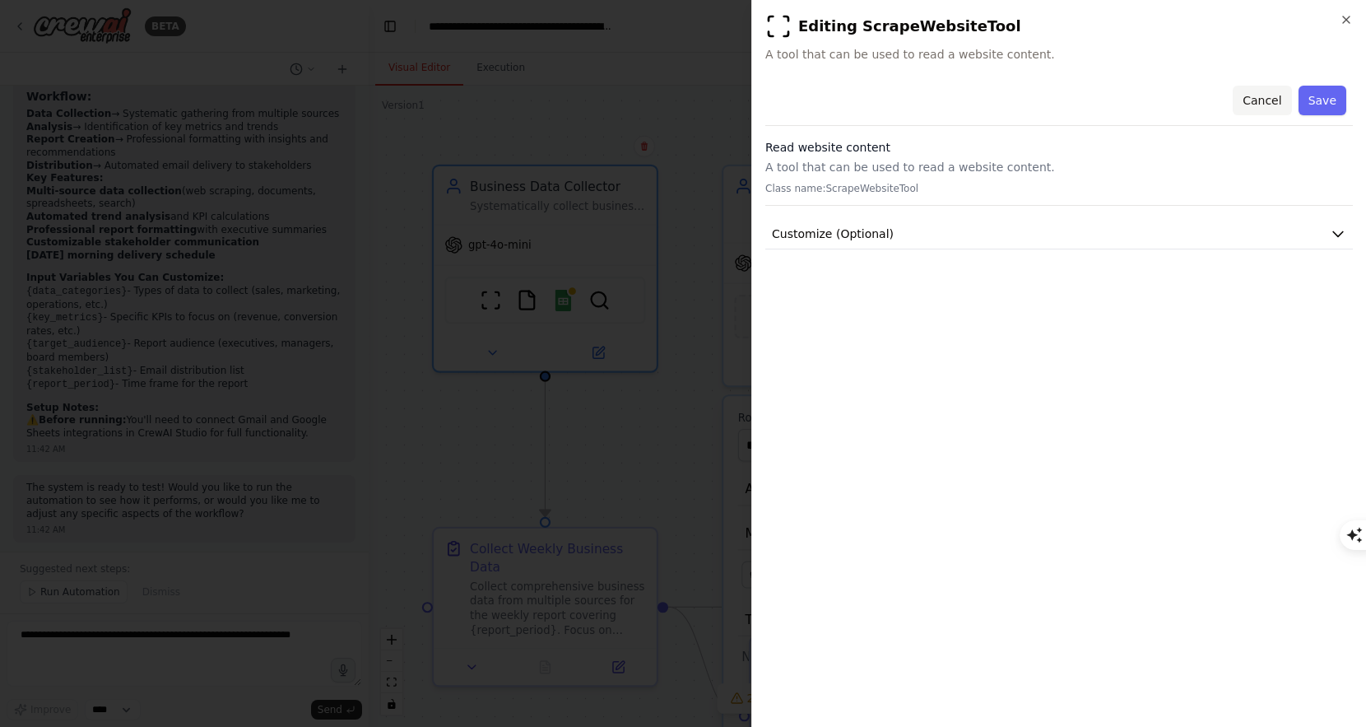
click at [1268, 102] on button "Cancel" at bounding box center [1262, 101] width 58 height 30
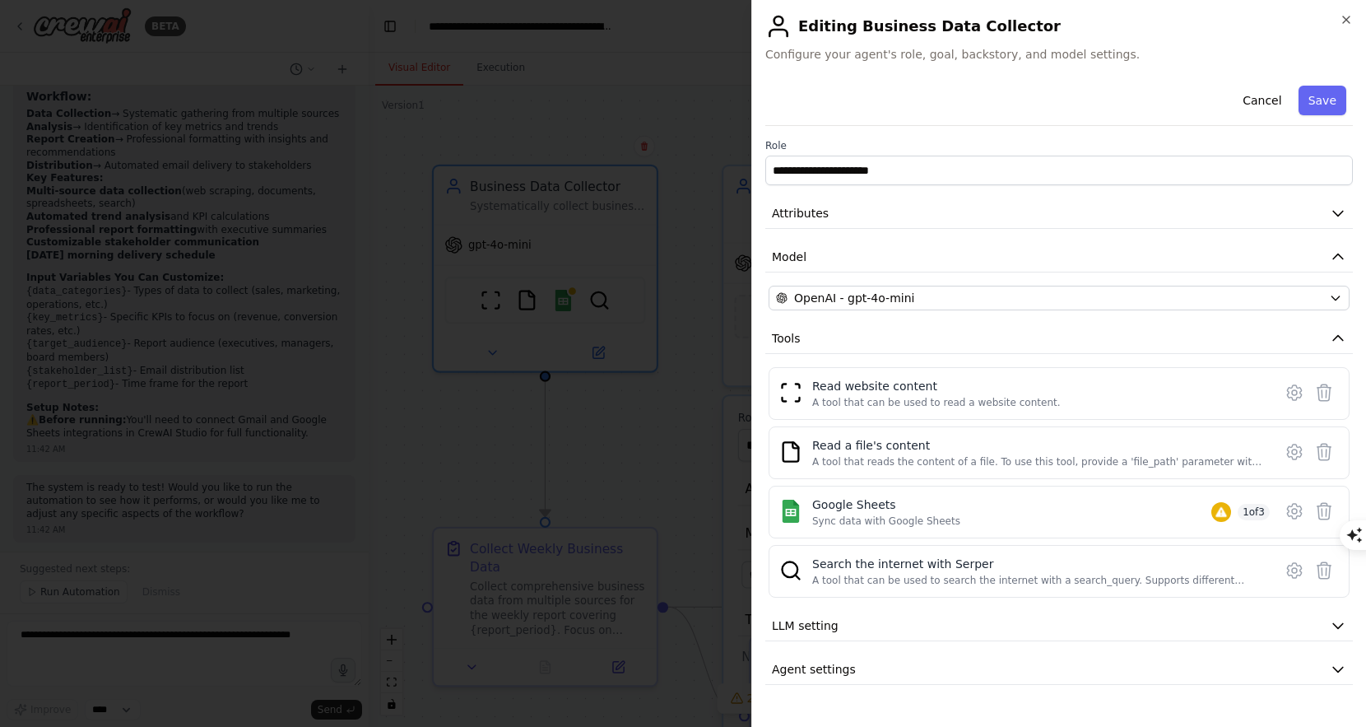
click at [606, 466] on div at bounding box center [683, 363] width 1366 height 727
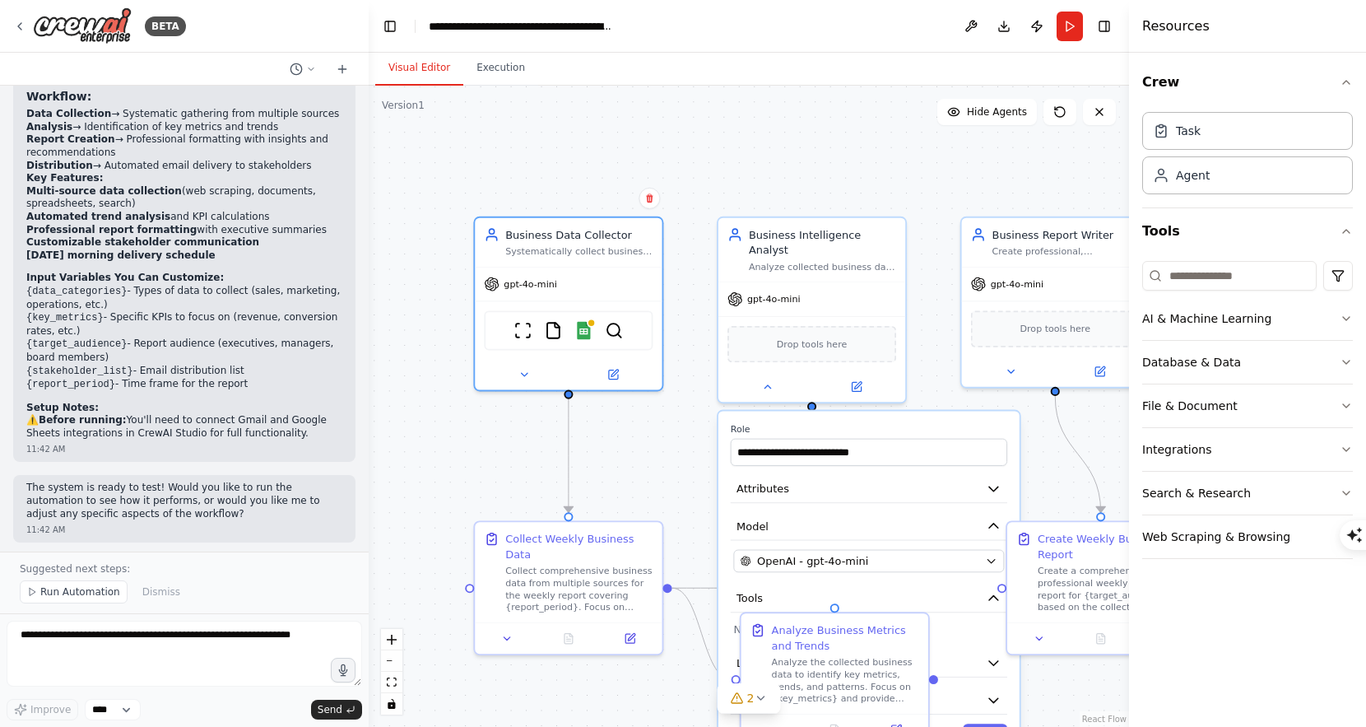
click at [683, 459] on div ".deletable-edge-delete-btn { width: 20px; height: 20px; border: 0px solid #ffff…" at bounding box center [749, 406] width 761 height 641
click at [799, 176] on div ".deletable-edge-delete-btn { width: 20px; height: 20px; border: 0px solid #ffff…" at bounding box center [749, 406] width 761 height 641
click at [689, 514] on div ".deletable-edge-delete-btn { width: 20px; height: 20px; border: 0px solid #ffff…" at bounding box center [749, 406] width 761 height 641
click at [651, 449] on div ".deletable-edge-delete-btn { width: 20px; height: 20px; border: 0px solid #ffff…" at bounding box center [749, 406] width 761 height 641
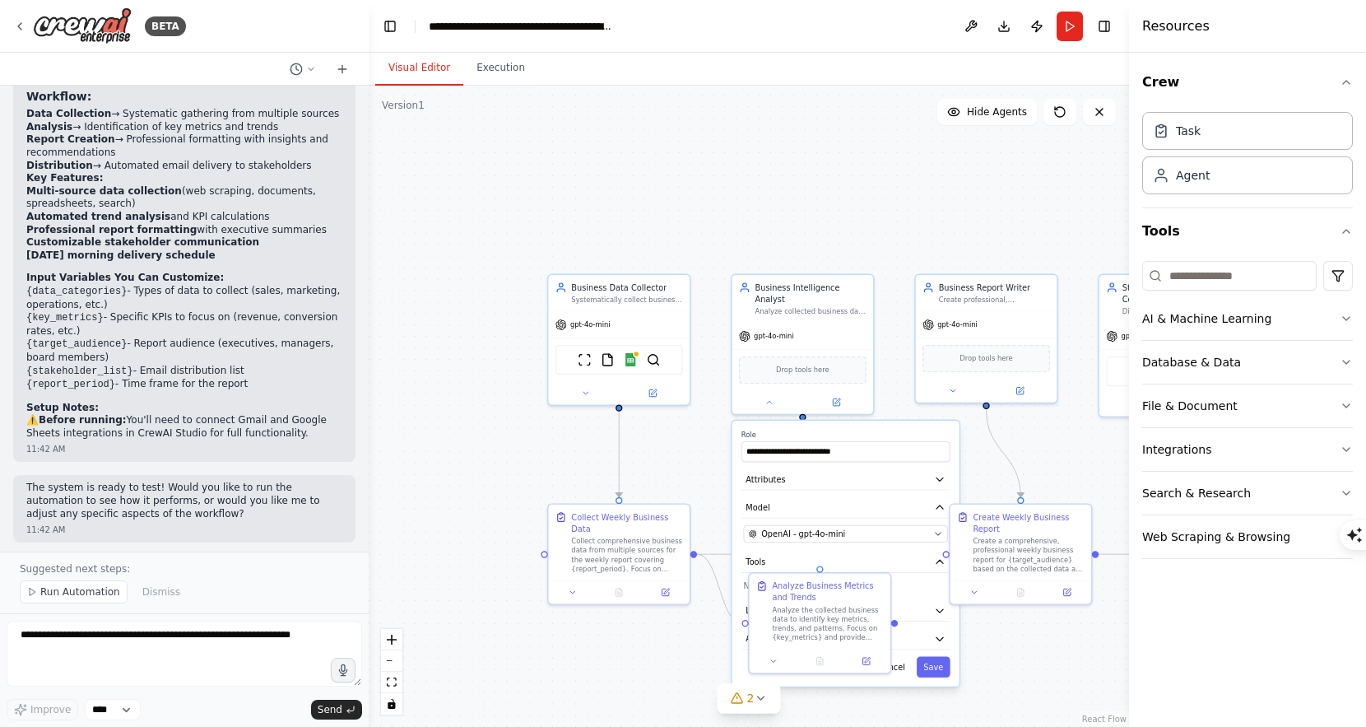
drag, startPoint x: 1033, startPoint y: 687, endPoint x: 943, endPoint y: 548, distance: 164.9
click at [943, 548] on div ".deletable-edge-delete-btn { width: 20px; height: 20px; border: 0px solid #ffff…" at bounding box center [749, 406] width 761 height 641
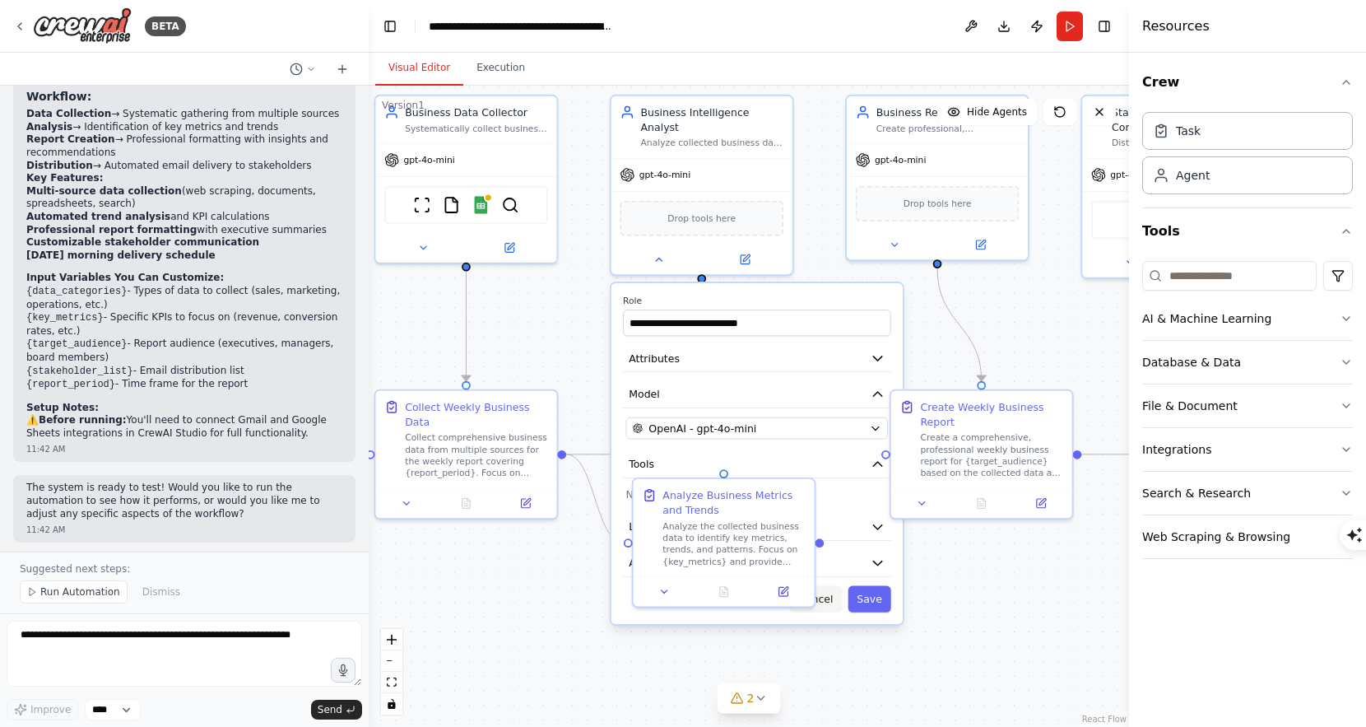
click at [831, 592] on button "Cancel" at bounding box center [815, 599] width 53 height 26
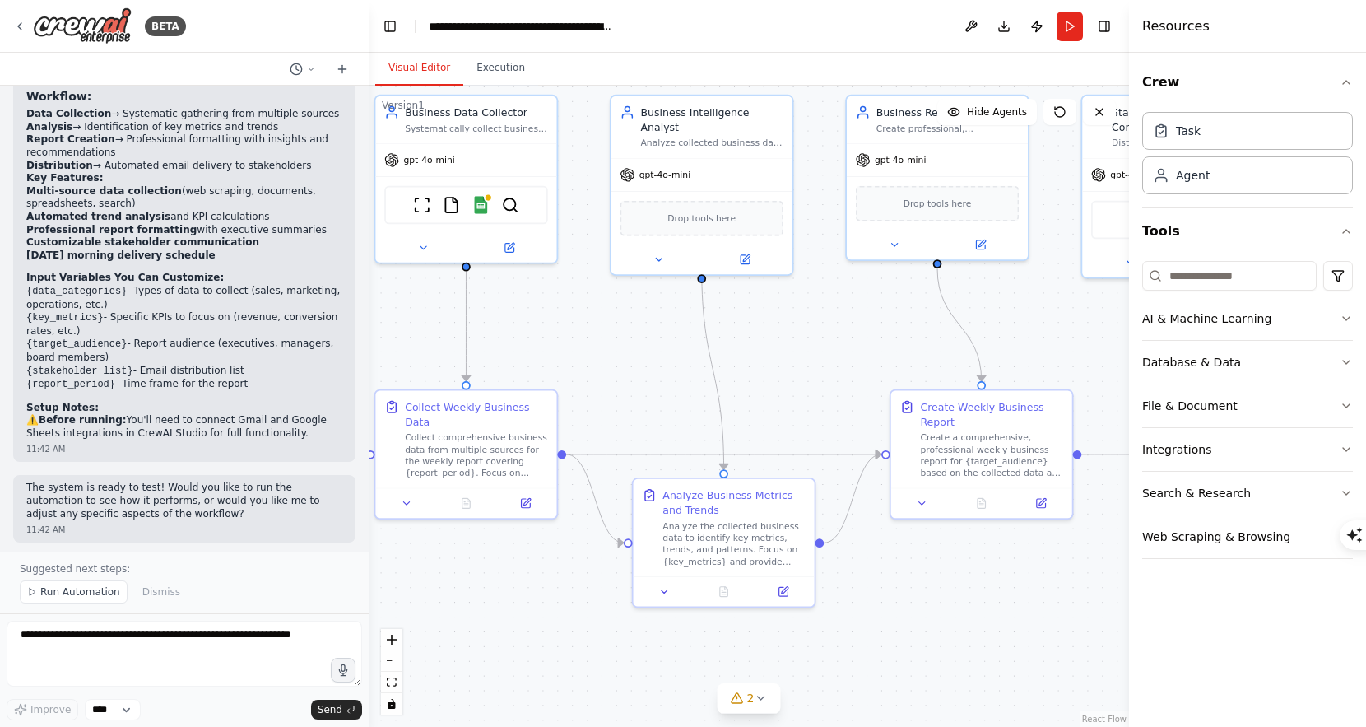
click at [519, 286] on div ".deletable-edge-delete-btn { width: 20px; height: 20px; border: 0px solid #ffff…" at bounding box center [749, 406] width 761 height 641
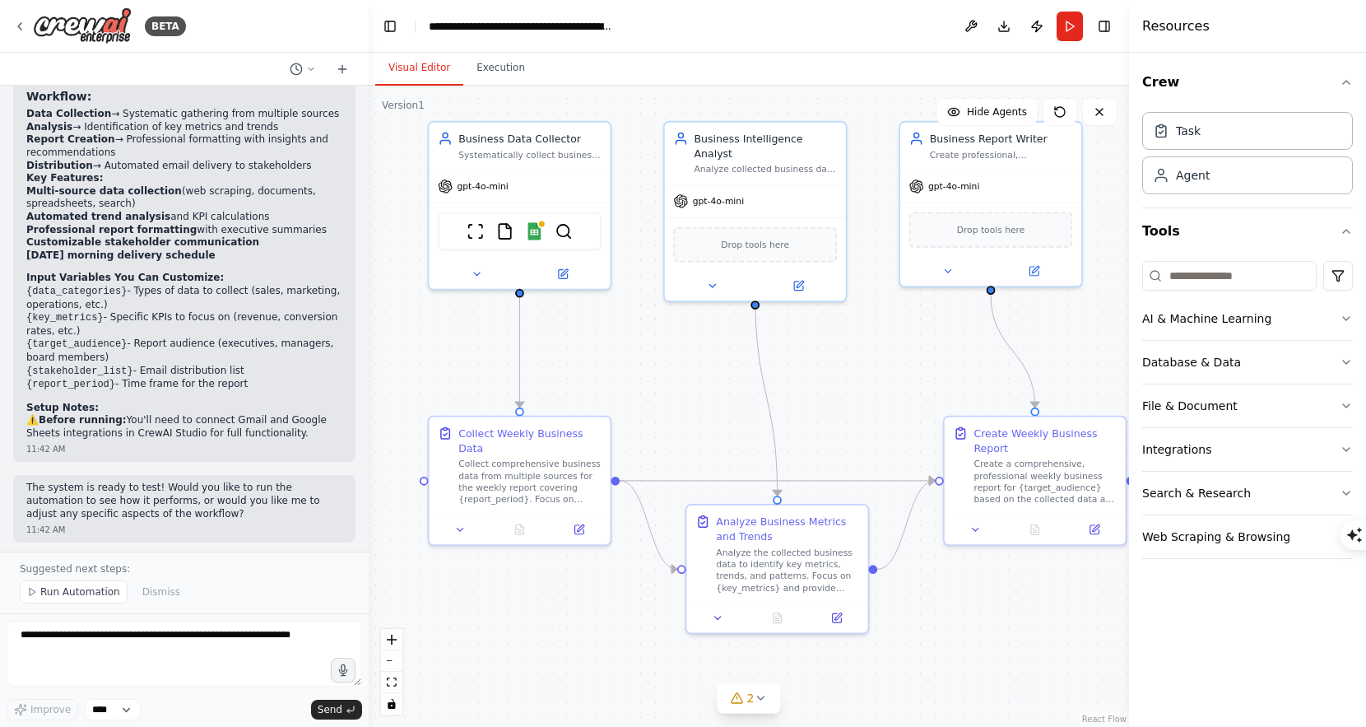
drag, startPoint x: 521, startPoint y: 302, endPoint x: 581, endPoint y: 332, distance: 67.0
click at [582, 333] on div ".deletable-edge-delete-btn { width: 20px; height: 20px; border: 0px solid #ffff…" at bounding box center [749, 406] width 761 height 641
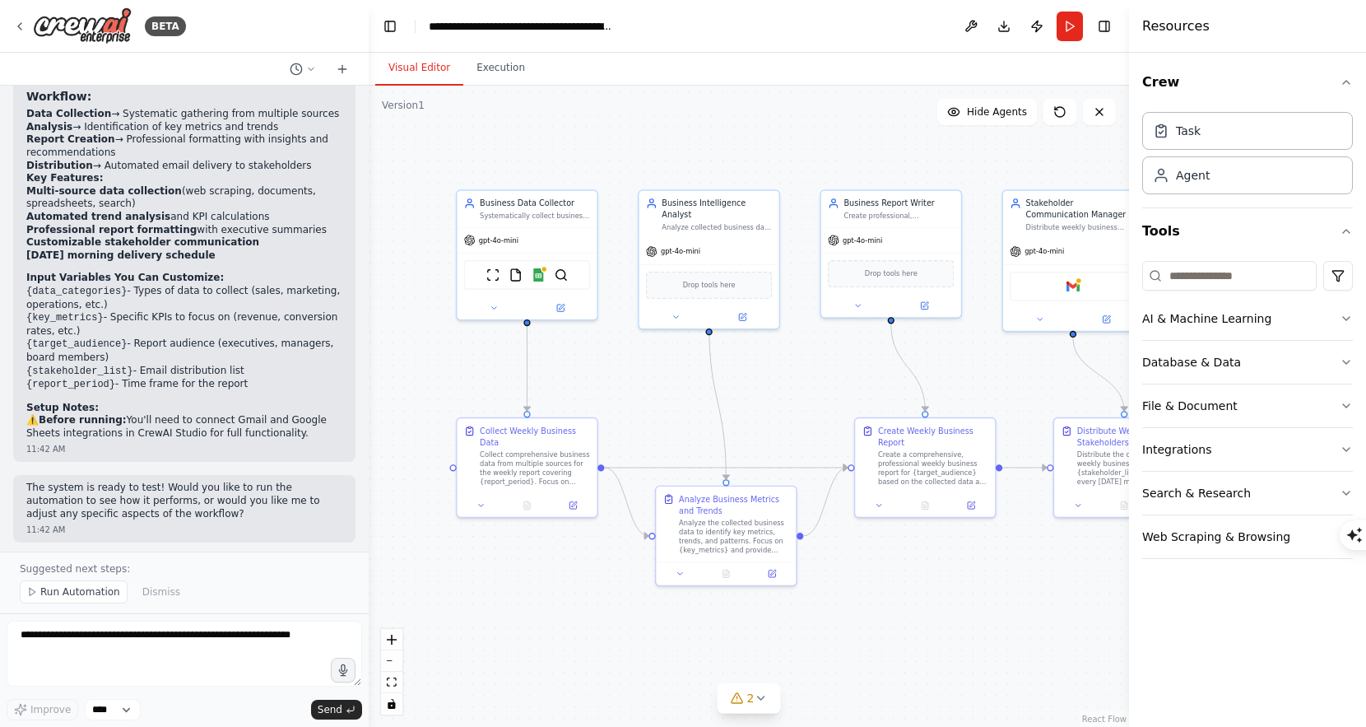
drag, startPoint x: 659, startPoint y: 328, endPoint x: 631, endPoint y: 347, distance: 33.3
click at [631, 347] on div ".deletable-edge-delete-btn { width: 20px; height: 20px; border: 0px solid #ffff…" at bounding box center [749, 406] width 761 height 641
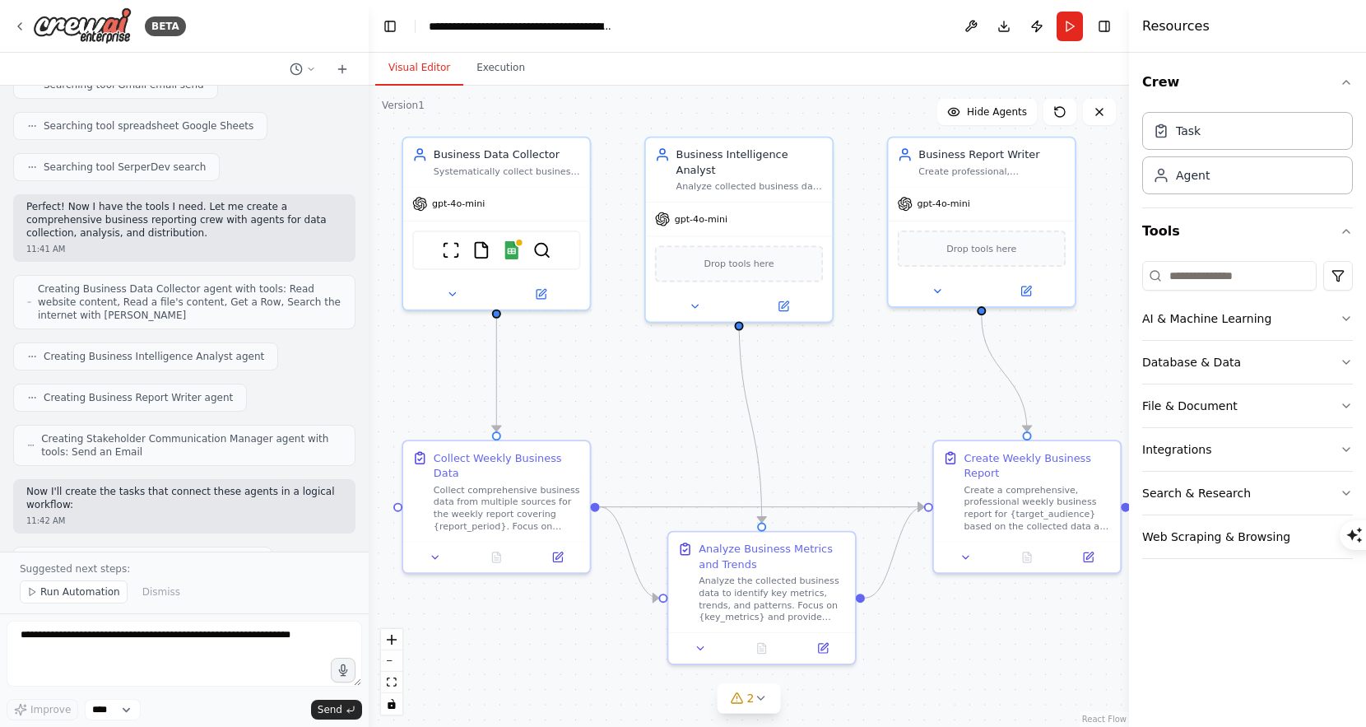
scroll to position [0, 0]
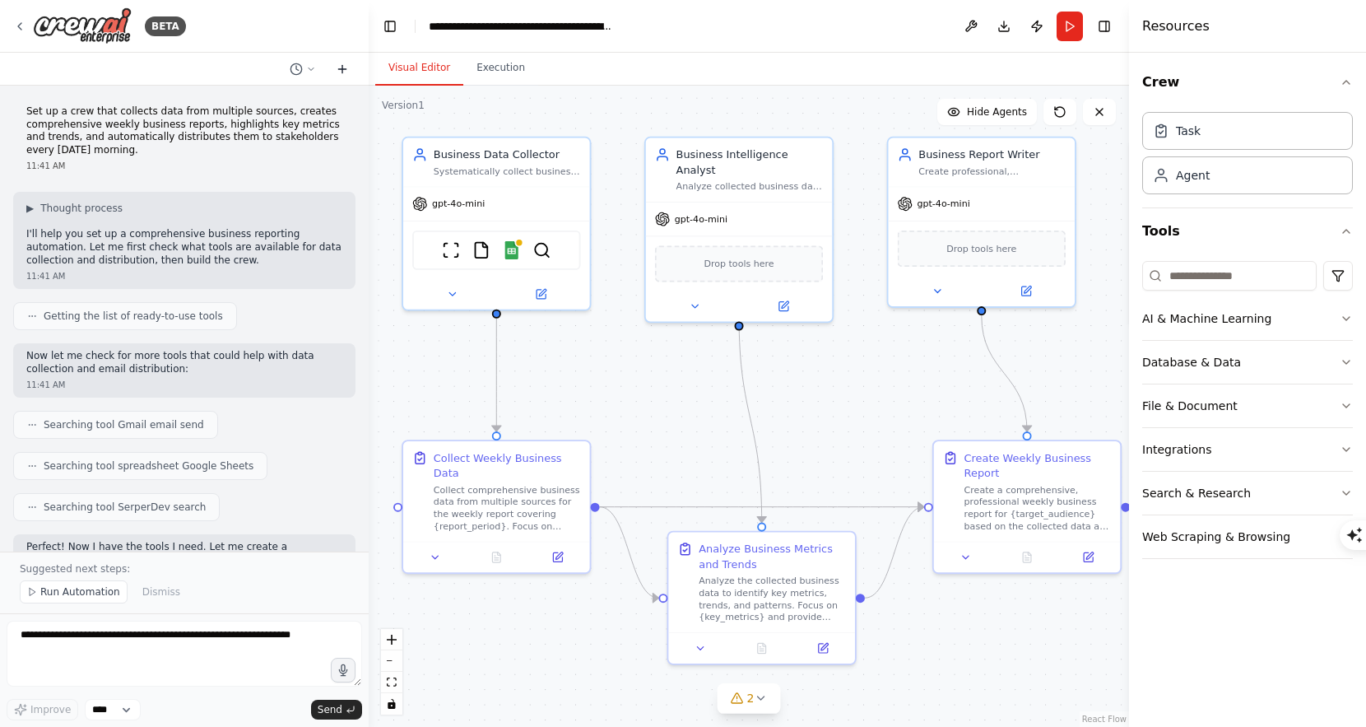
click at [337, 66] on icon at bounding box center [342, 69] width 13 height 13
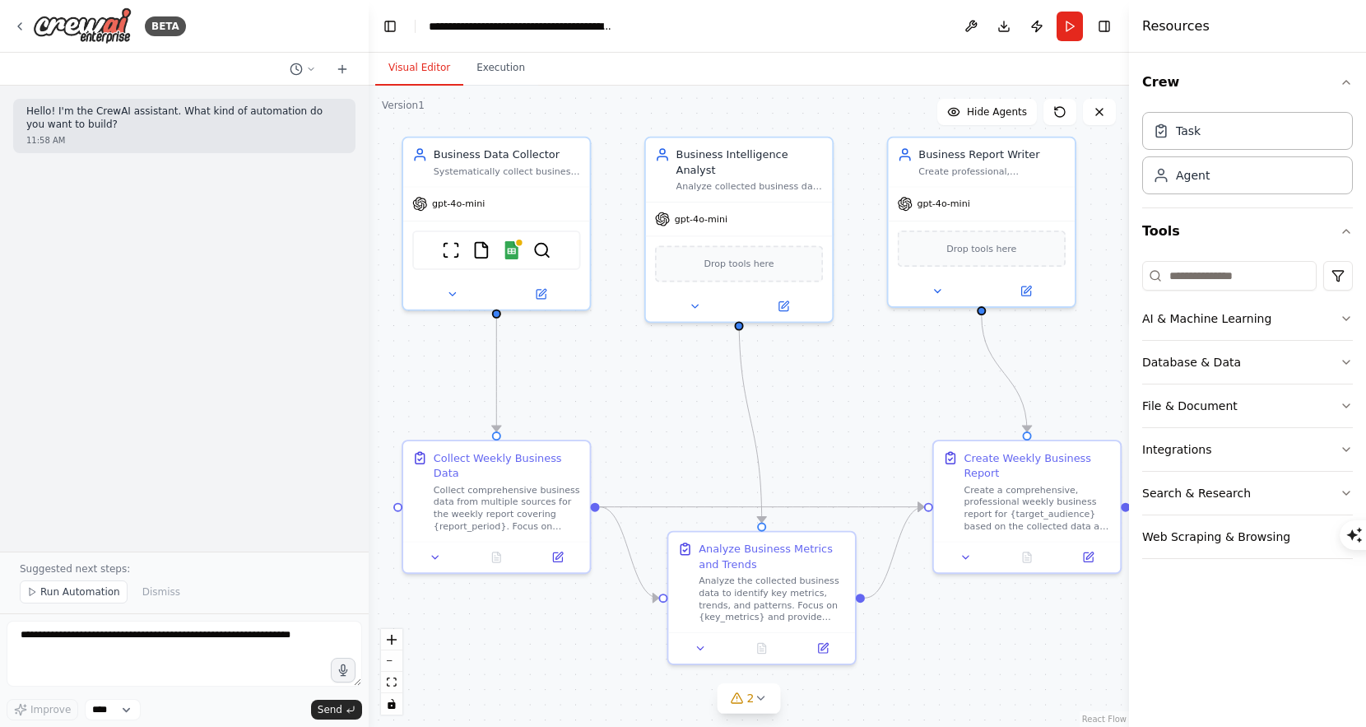
click at [283, 130] on p "Hello! I'm the CrewAI assistant. What kind of automation do you want to build?" at bounding box center [184, 118] width 316 height 26
click at [296, 81] on div at bounding box center [184, 69] width 369 height 33
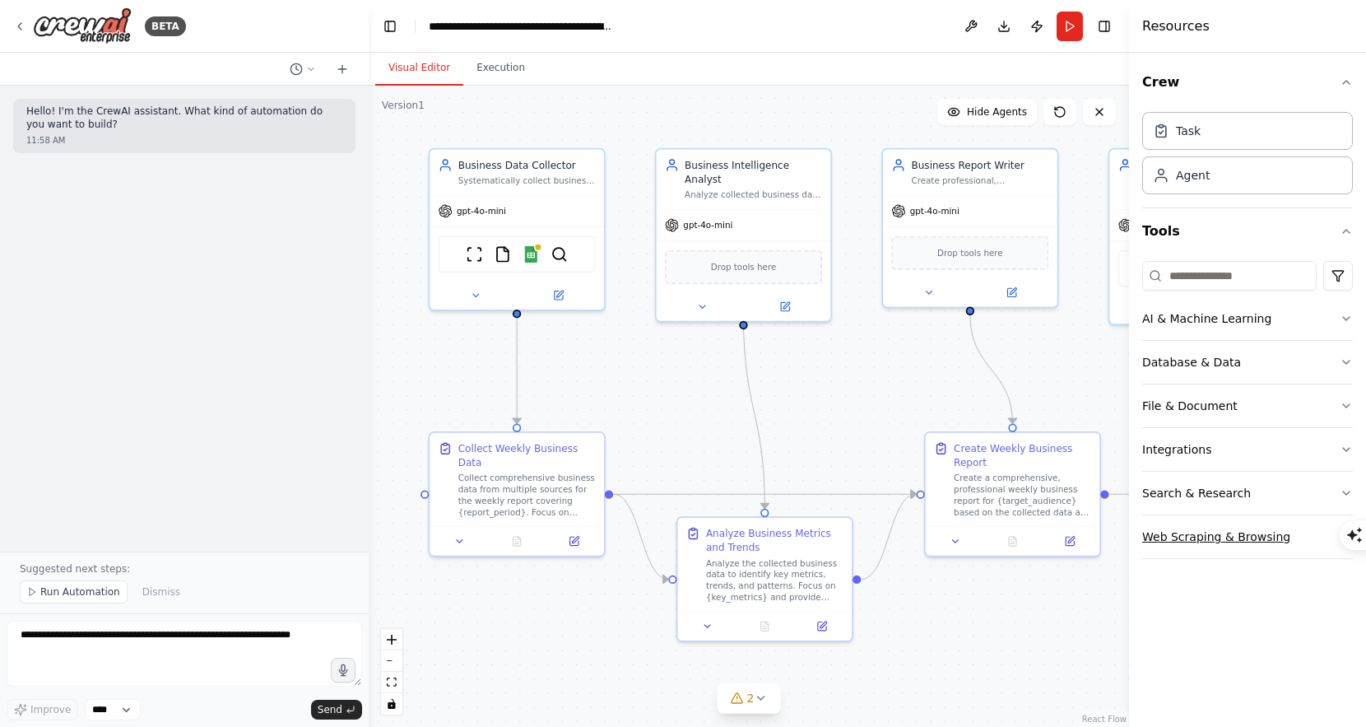
click at [1193, 542] on button "Web Scraping & Browsing" at bounding box center [1248, 536] width 211 height 43
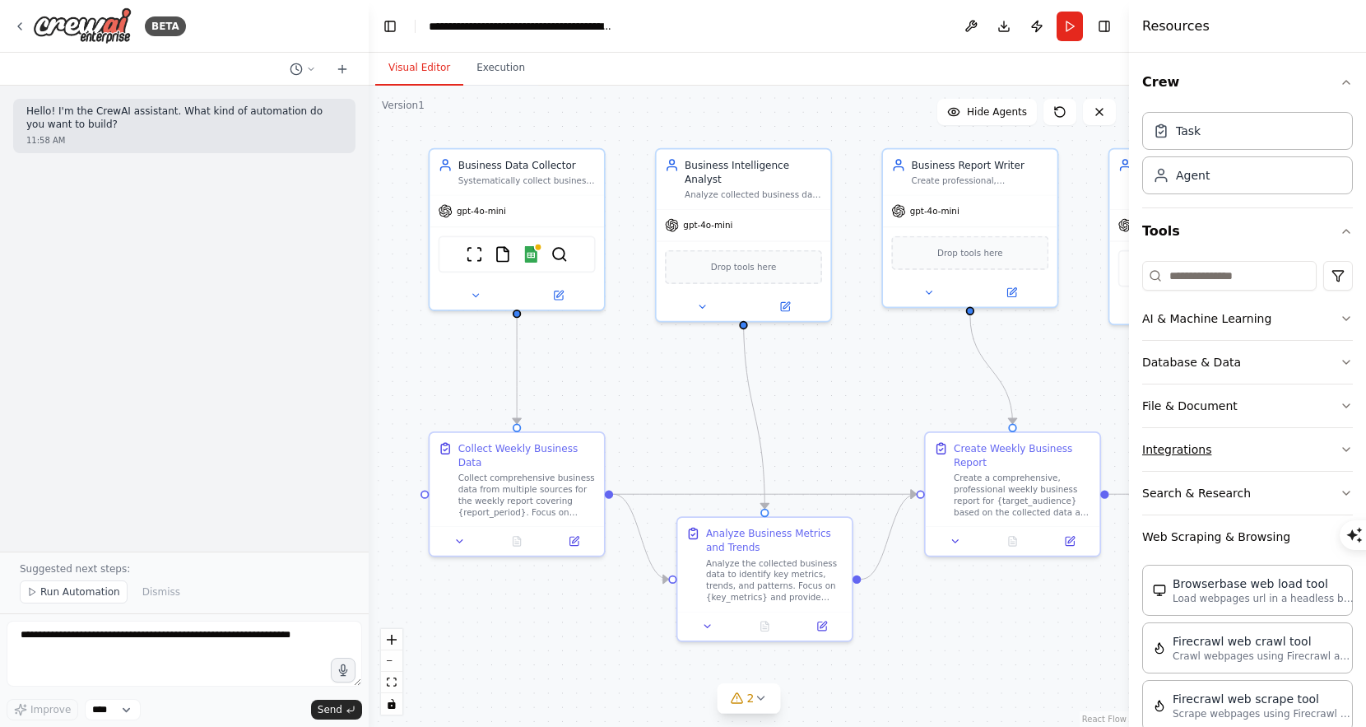
click at [1192, 441] on button "Integrations" at bounding box center [1248, 449] width 211 height 43
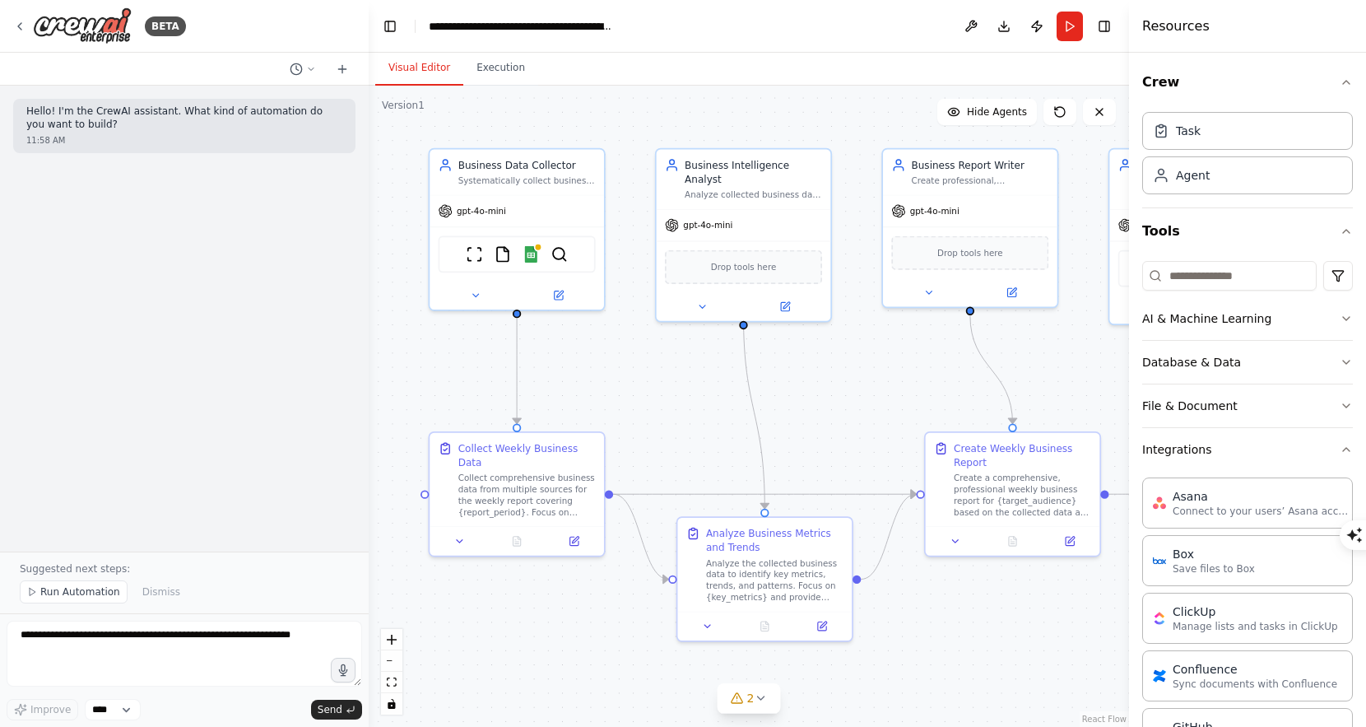
click at [1295, 23] on div "Resources" at bounding box center [1247, 26] width 237 height 53
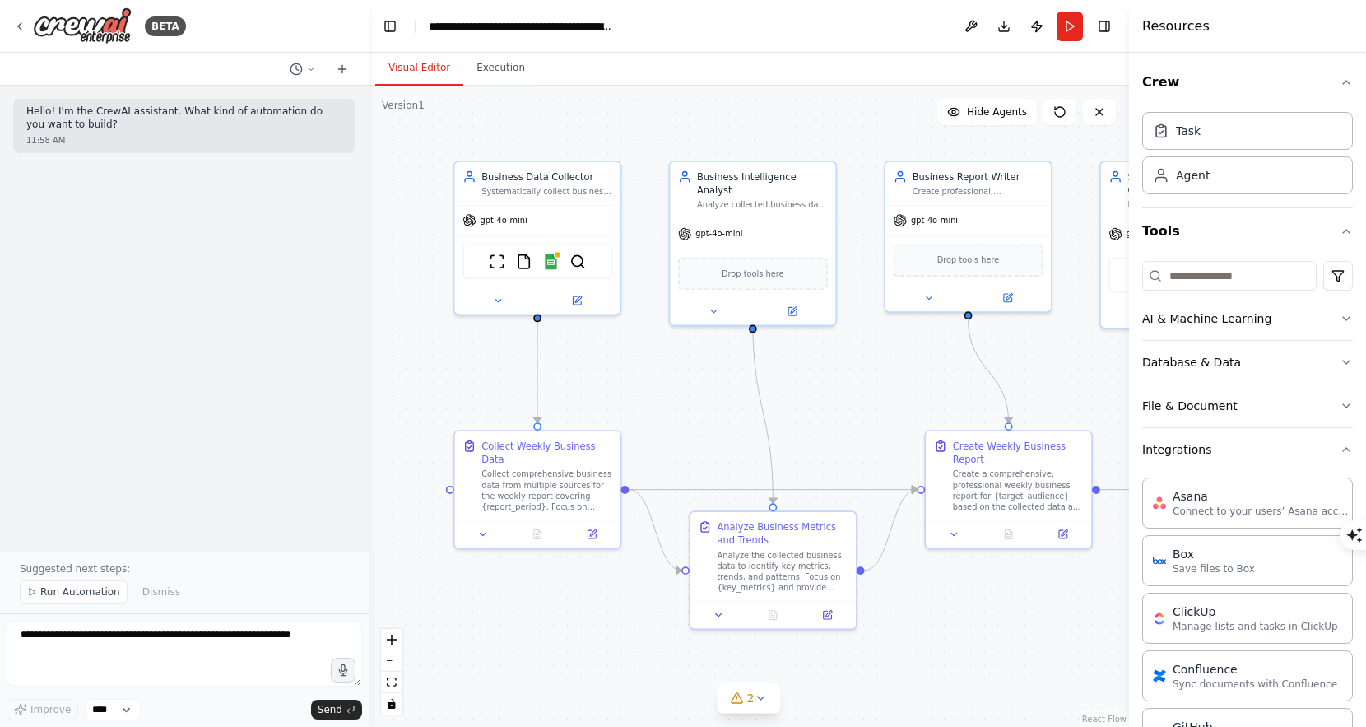
click at [695, 375] on div ".deletable-edge-delete-btn { width: 20px; height: 20px; border: 0px solid #ffff…" at bounding box center [749, 406] width 761 height 641
click at [225, 496] on div "Hello! I'm the CrewAI assistant. What kind of automation do you want to build? …" at bounding box center [184, 319] width 369 height 466
click at [81, 591] on span "Run Automation" at bounding box center [80, 591] width 80 height 13
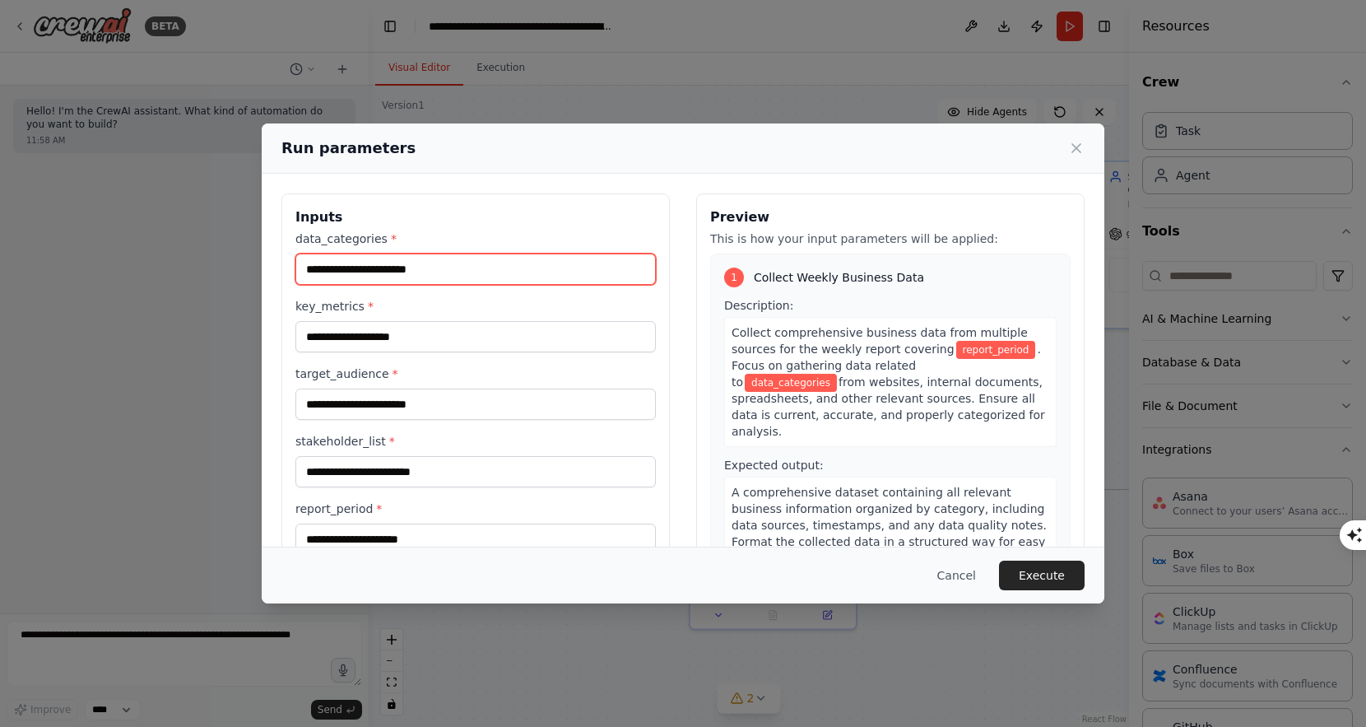
click at [505, 272] on input "data_categories *" at bounding box center [476, 269] width 361 height 31
click at [539, 231] on label "data_categories *" at bounding box center [476, 238] width 361 height 16
click at [539, 254] on input "data_categories *" at bounding box center [476, 269] width 361 height 31
click at [516, 220] on h3 "Inputs" at bounding box center [476, 217] width 361 height 20
click at [440, 262] on input "data_categories *" at bounding box center [476, 269] width 361 height 31
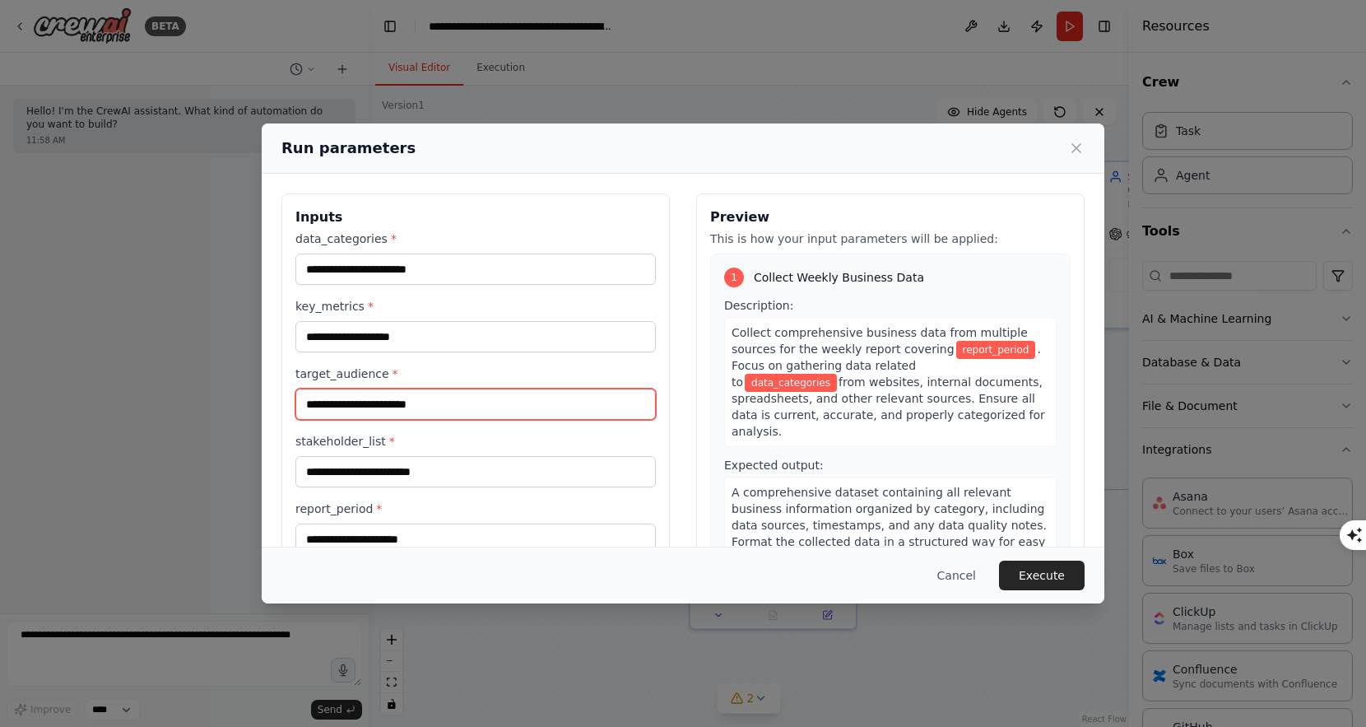
click at [350, 412] on input "target_audience *" at bounding box center [476, 404] width 361 height 31
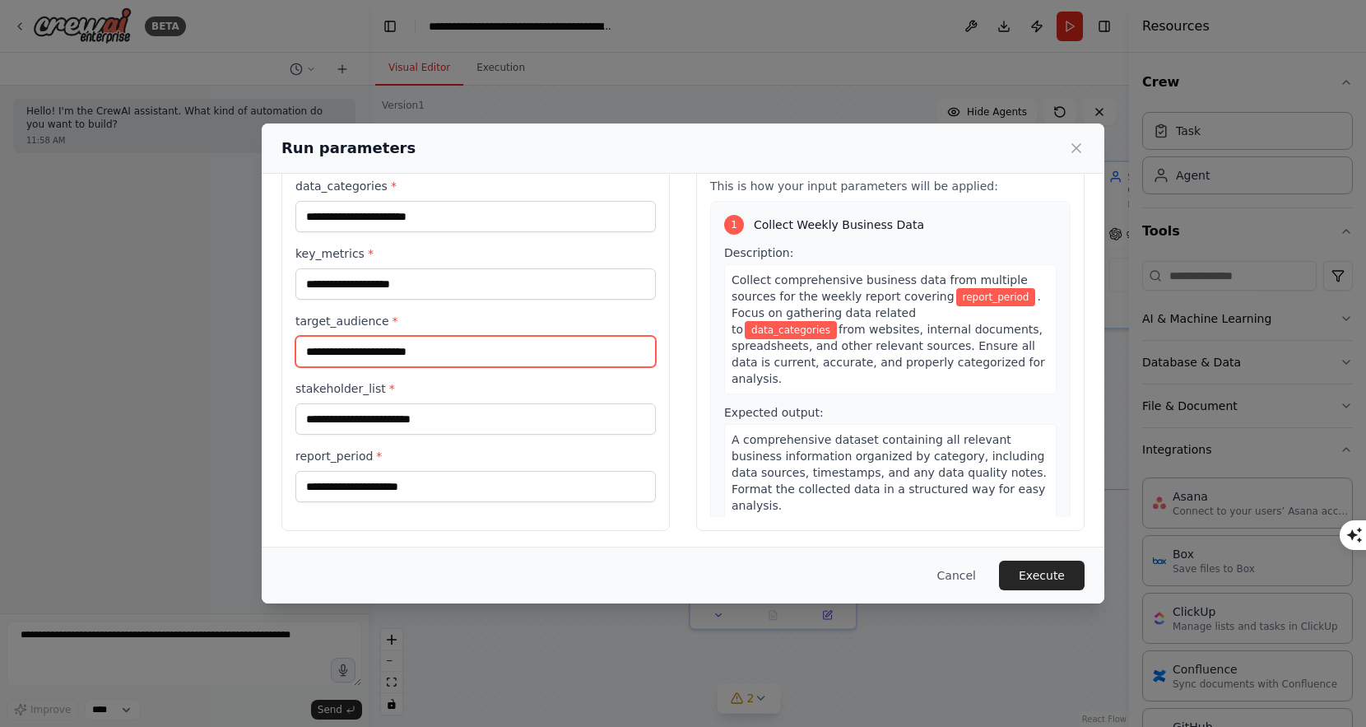
scroll to position [56, 0]
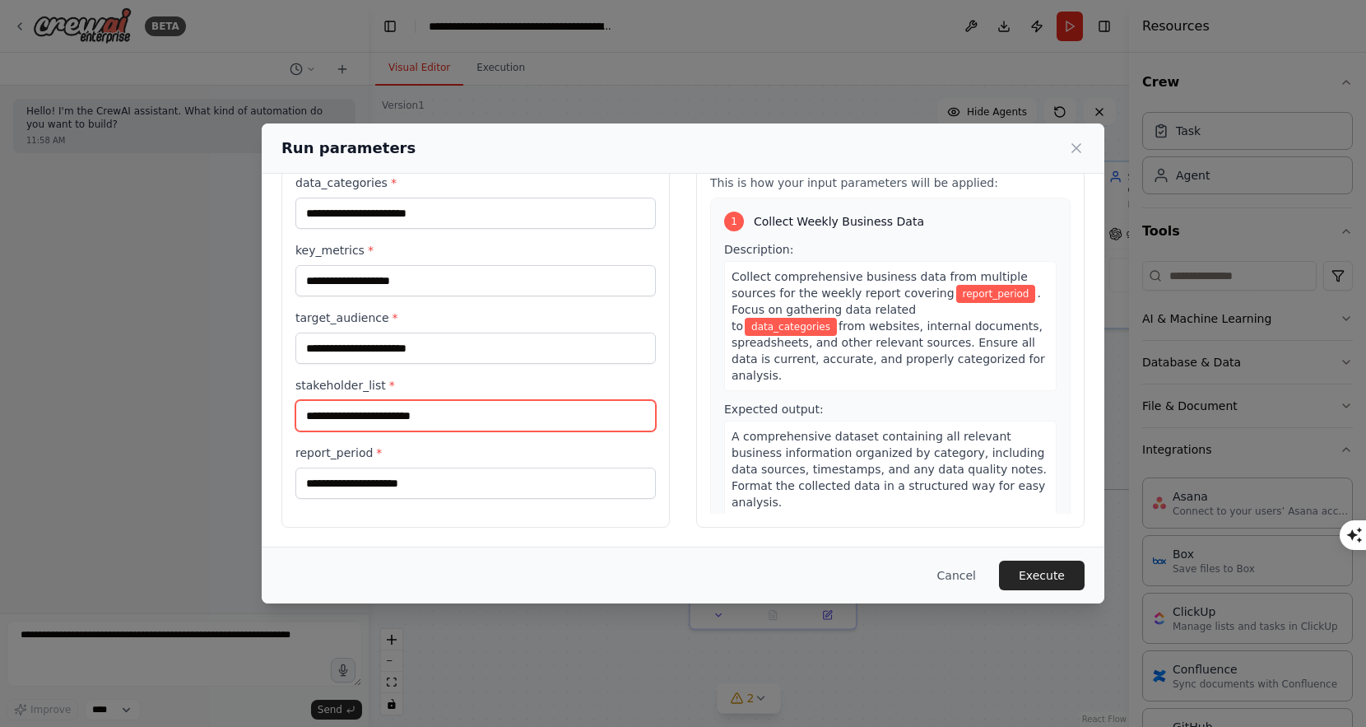
drag, startPoint x: 353, startPoint y: 415, endPoint x: 346, endPoint y: 407, distance: 11.1
click at [353, 415] on input "stakeholder_list *" at bounding box center [476, 415] width 361 height 31
click at [372, 504] on div "Inputs data_categories * key_metrics * target_audience * stakeholder_list * rep…" at bounding box center [476, 332] width 389 height 390
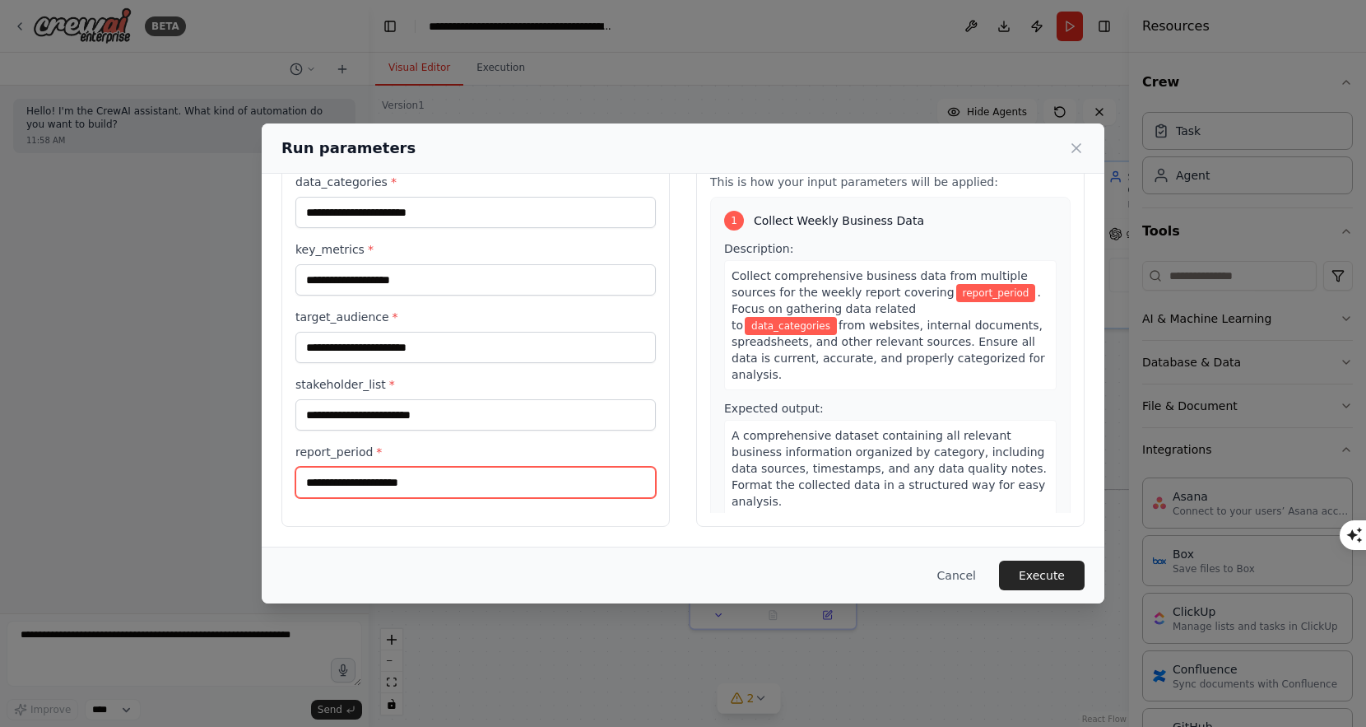
click at [376, 482] on input "report_period *" at bounding box center [476, 482] width 361 height 31
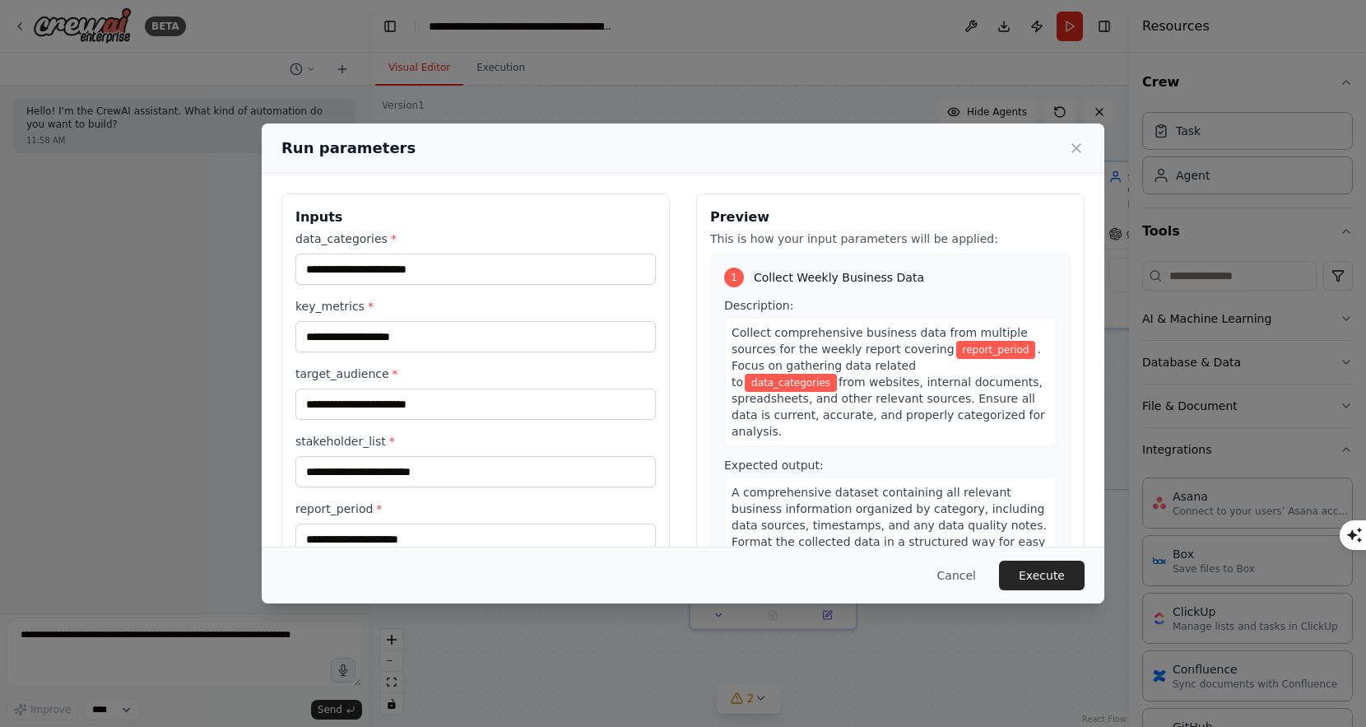
click at [957, 348] on span "report_period" at bounding box center [997, 350] width 80 height 18
click at [957, 345] on span "report_period" at bounding box center [997, 350] width 80 height 18
click at [837, 374] on span "data_categories" at bounding box center [791, 383] width 92 height 18
click at [438, 280] on input "data_categories *" at bounding box center [476, 269] width 361 height 31
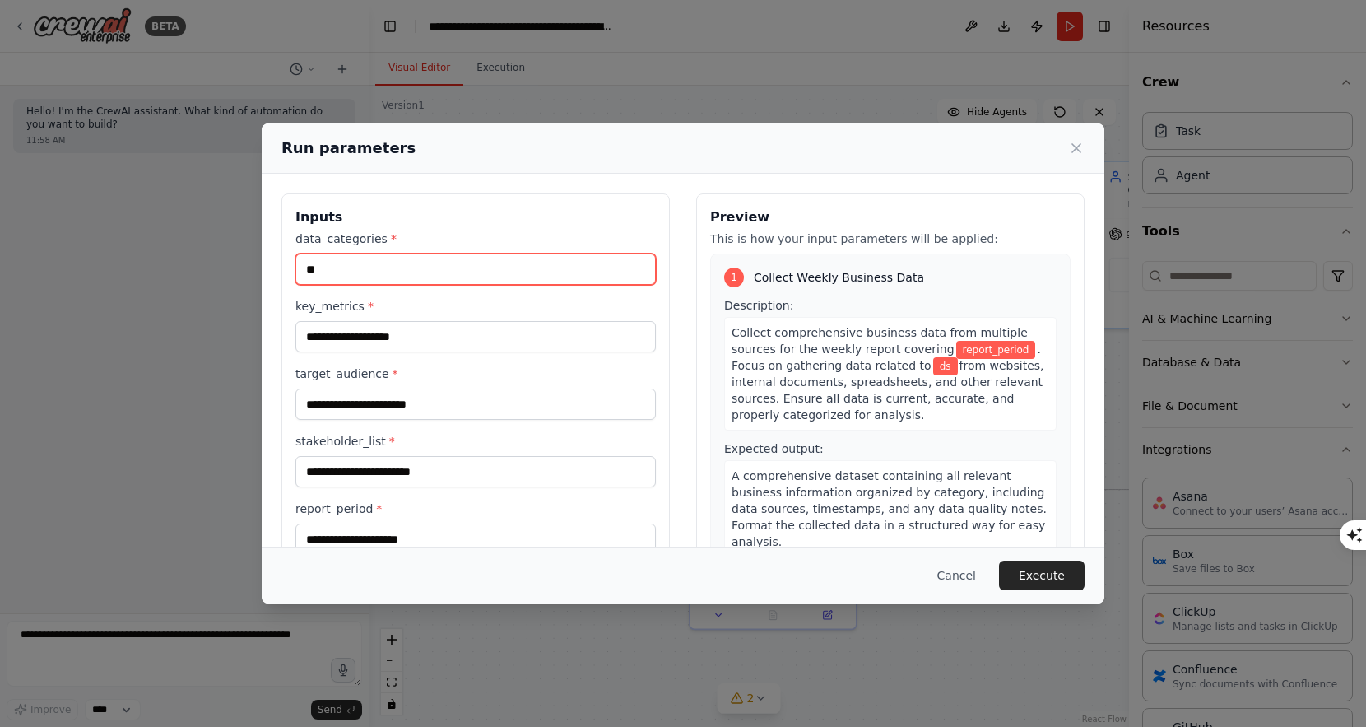
type input "*"
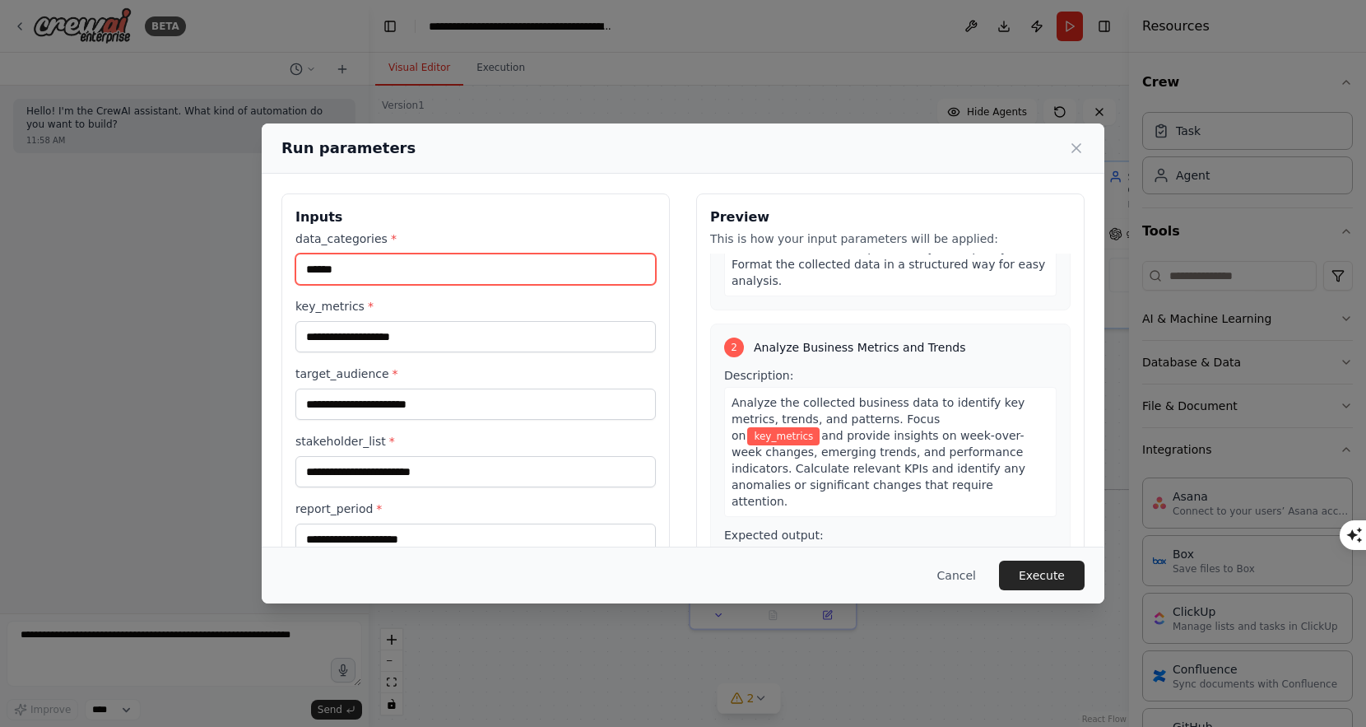
scroll to position [267, 0]
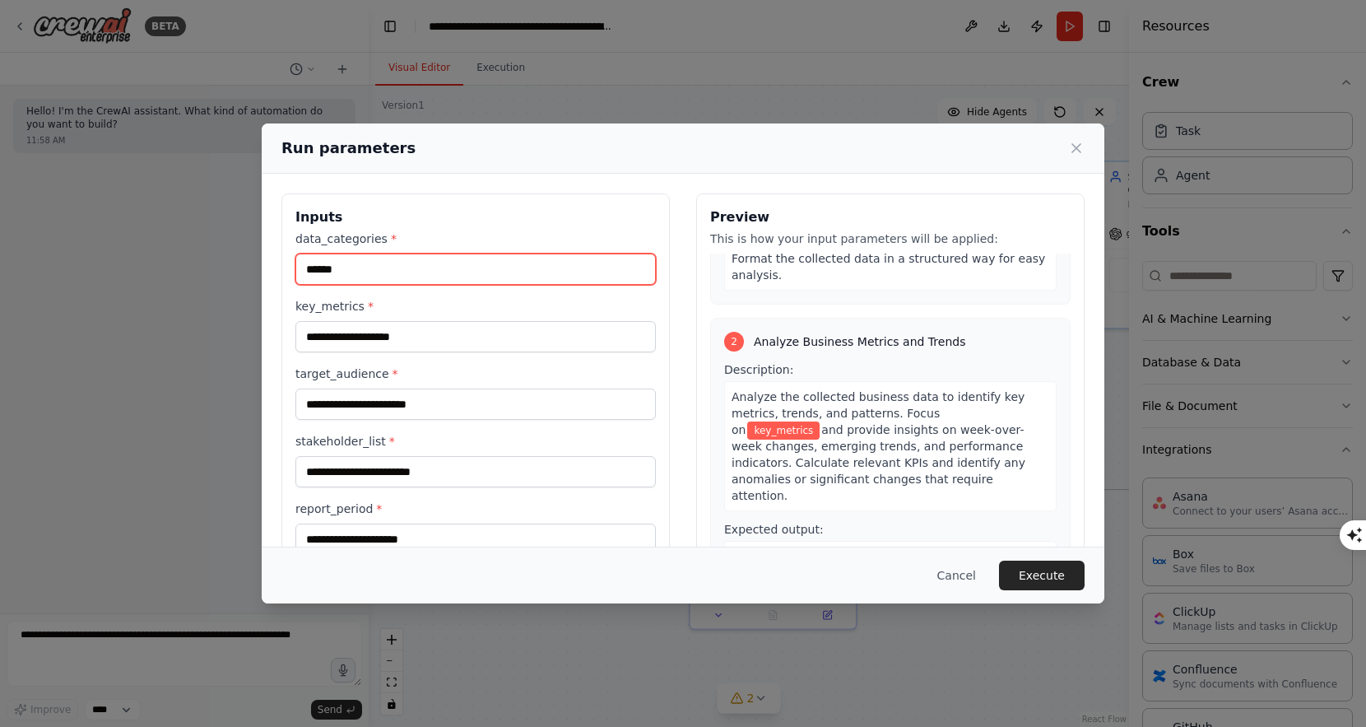
type input "******"
click at [820, 421] on span "key_metrics" at bounding box center [783, 430] width 72 height 18
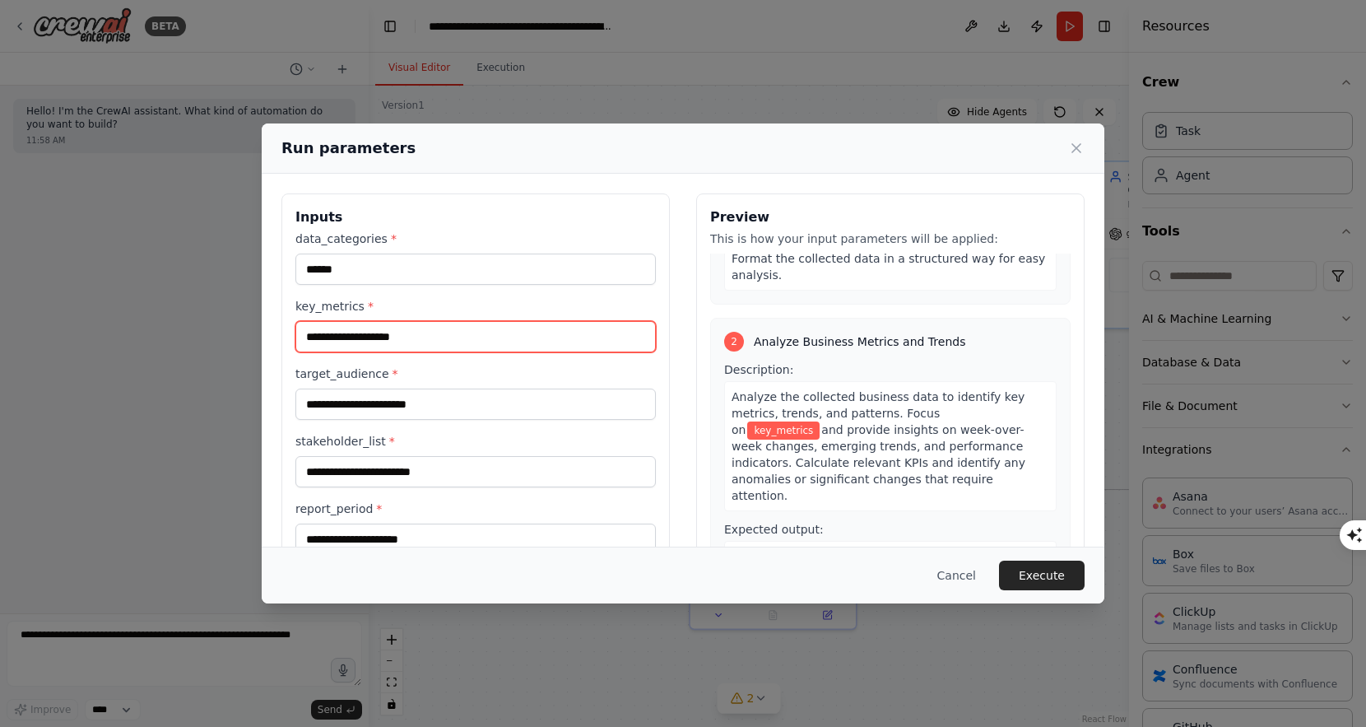
click at [405, 328] on input "key_metrics *" at bounding box center [476, 336] width 361 height 31
type input "**********"
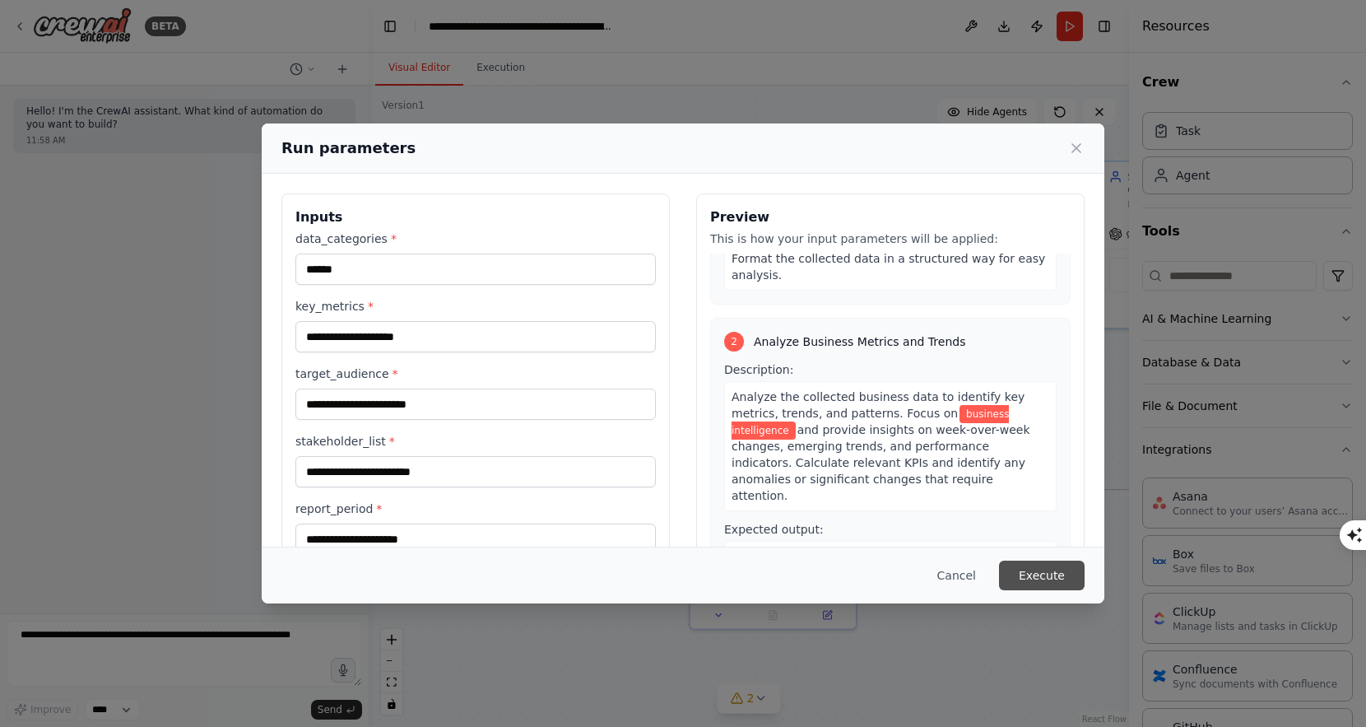
click at [1053, 579] on button "Execute" at bounding box center [1042, 576] width 86 height 30
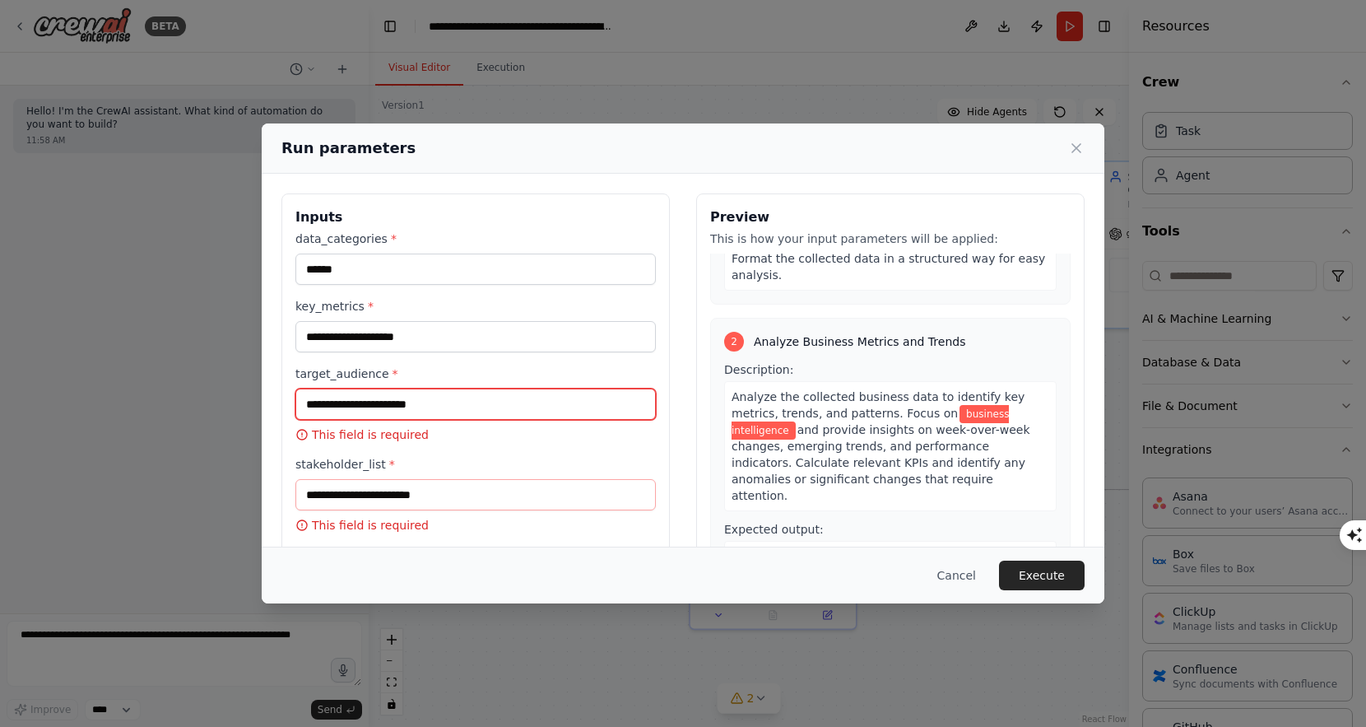
click at [412, 415] on input "target_audience *" at bounding box center [476, 404] width 361 height 31
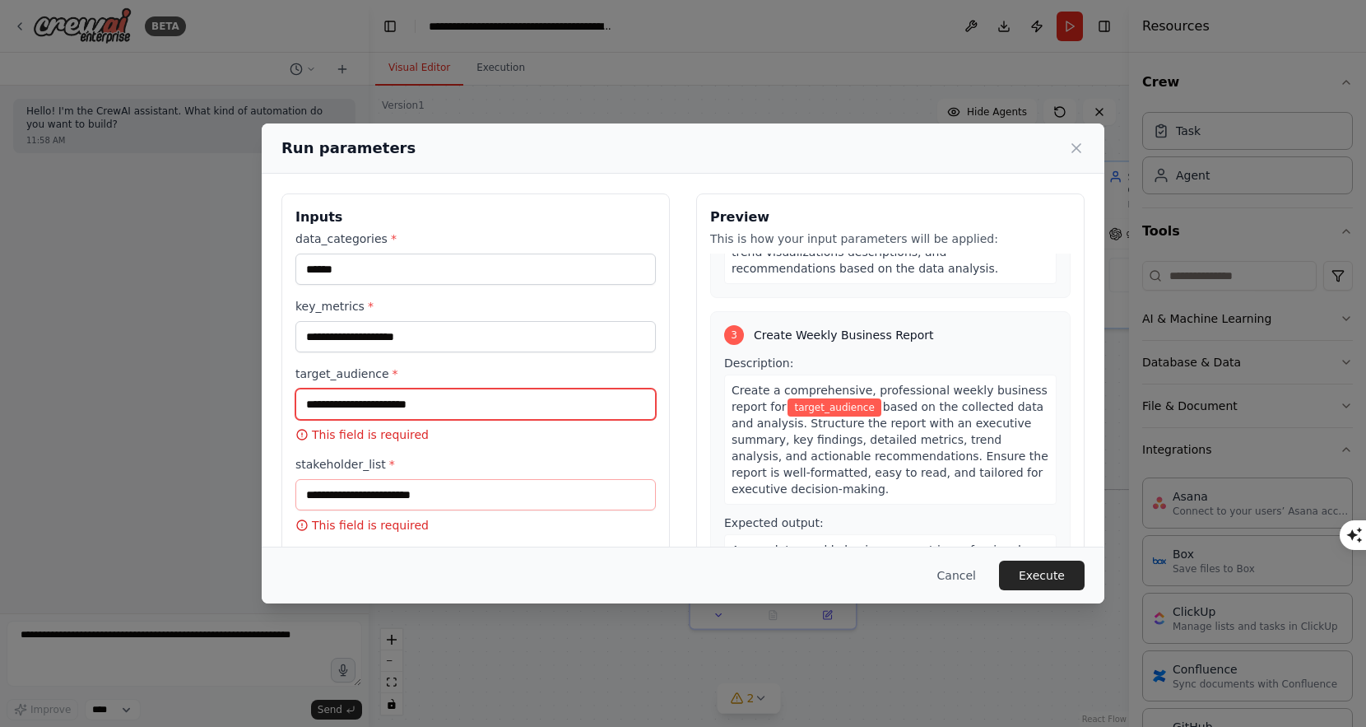
scroll to position [623, 0]
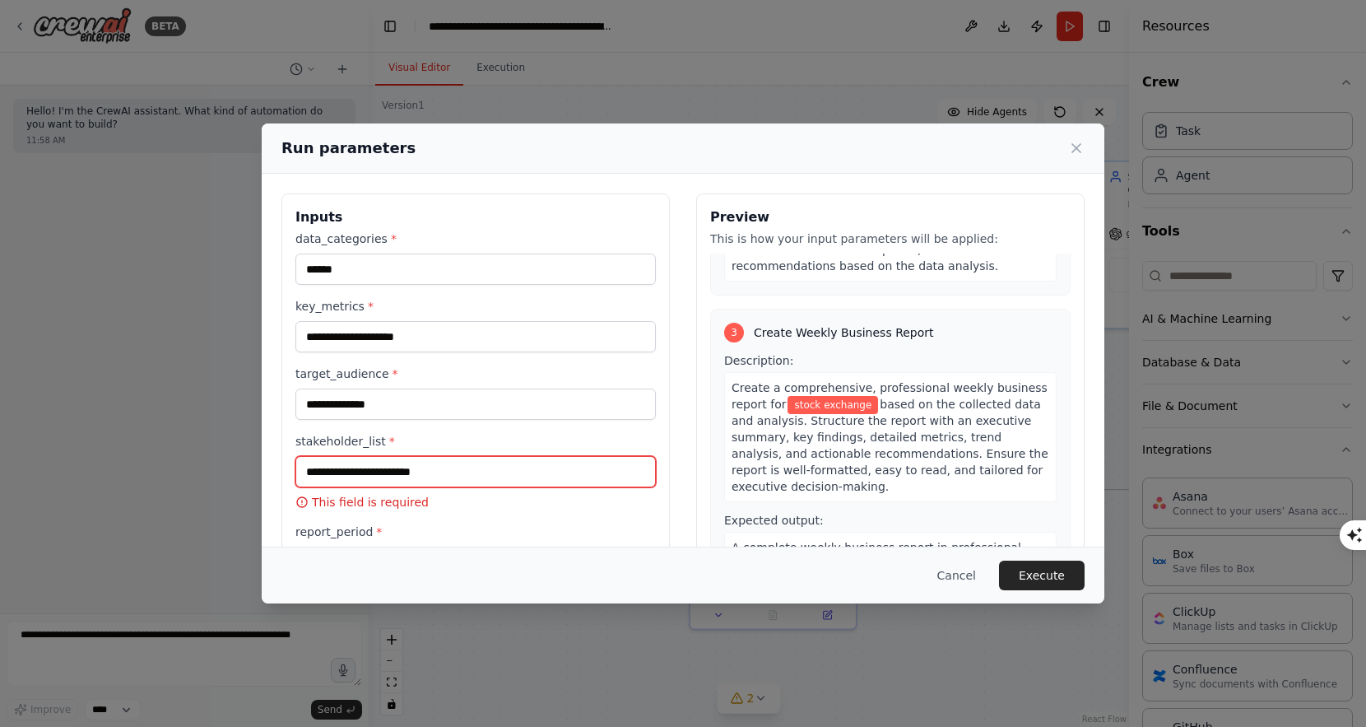
click at [407, 477] on input "stakeholder_list *" at bounding box center [476, 471] width 361 height 31
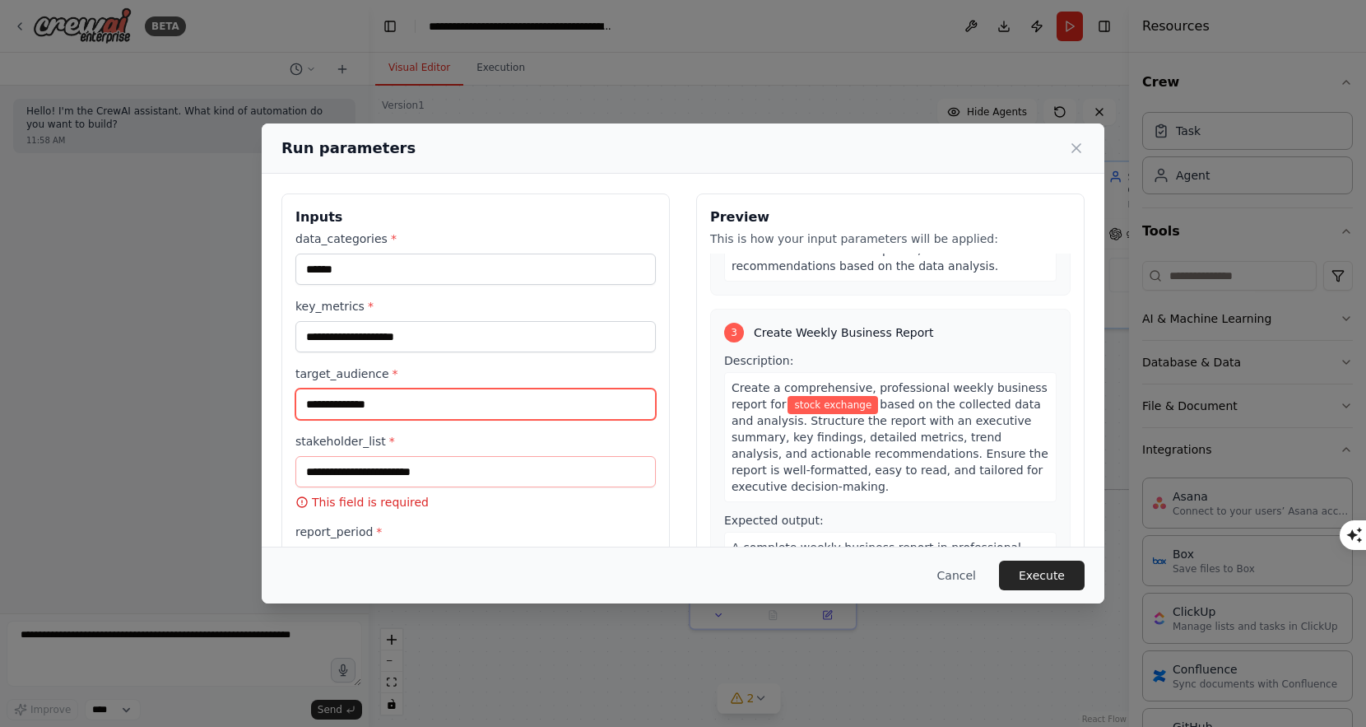
click at [463, 417] on input "**********" at bounding box center [476, 404] width 361 height 31
type input "**********"
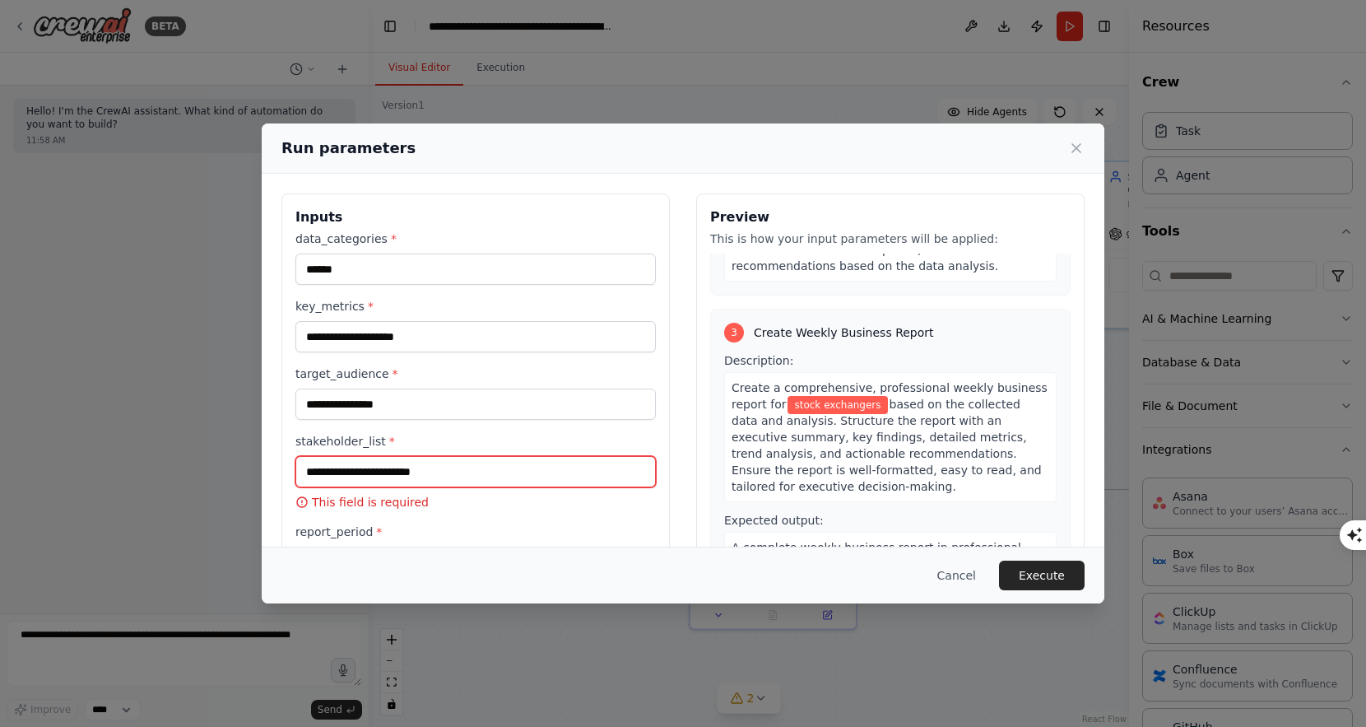
click at [385, 473] on input "stakeholder_list *" at bounding box center [476, 471] width 361 height 31
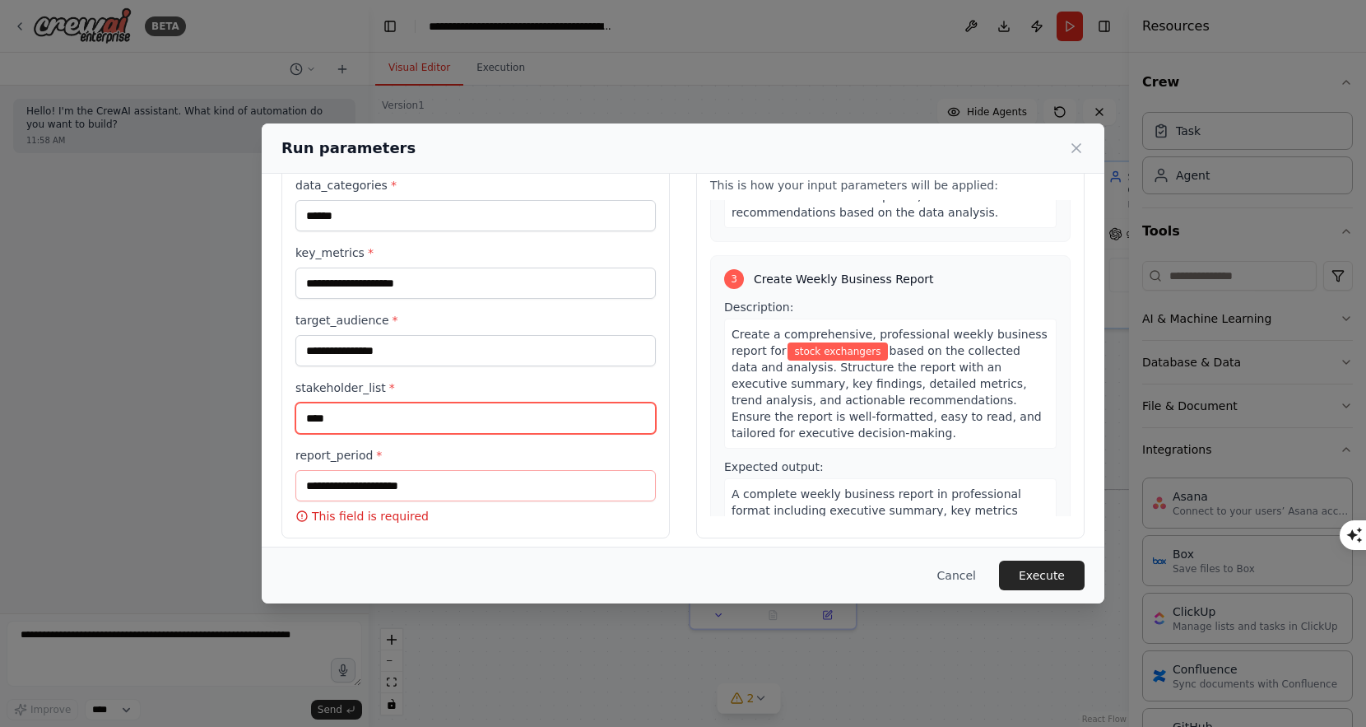
scroll to position [65, 0]
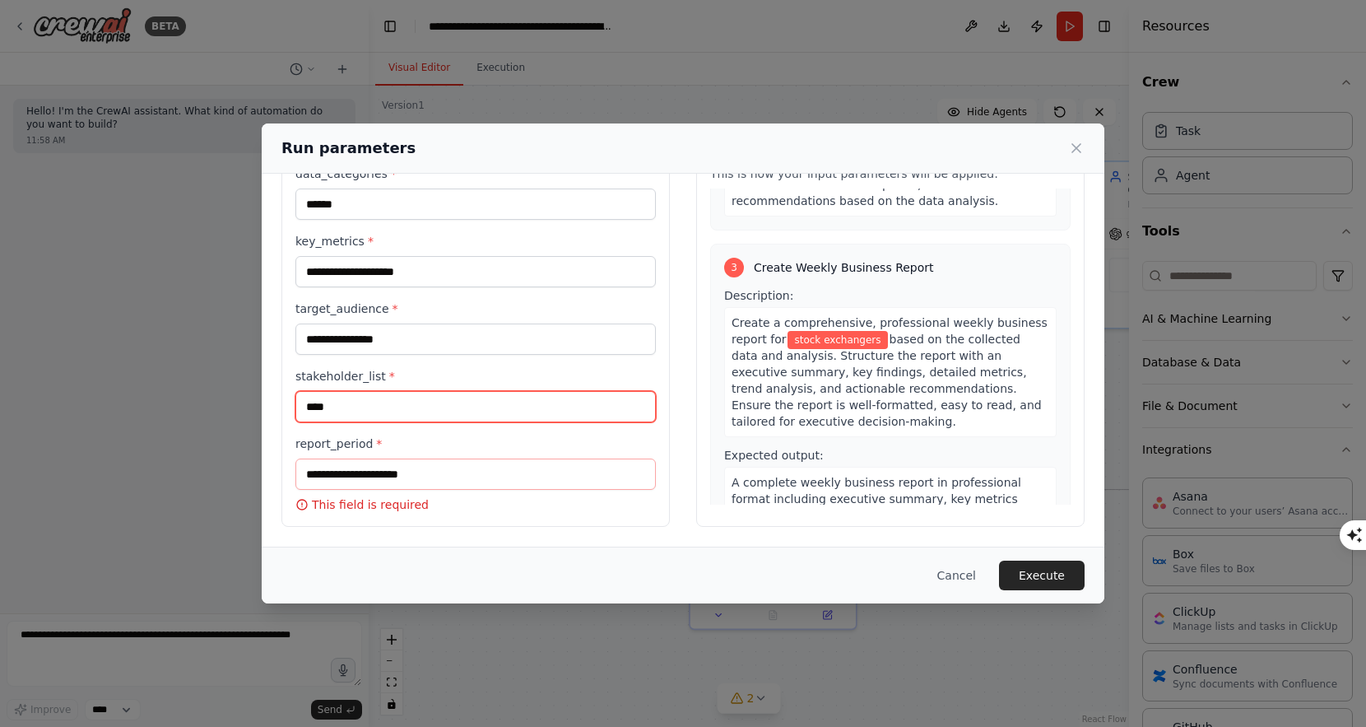
type input "****"
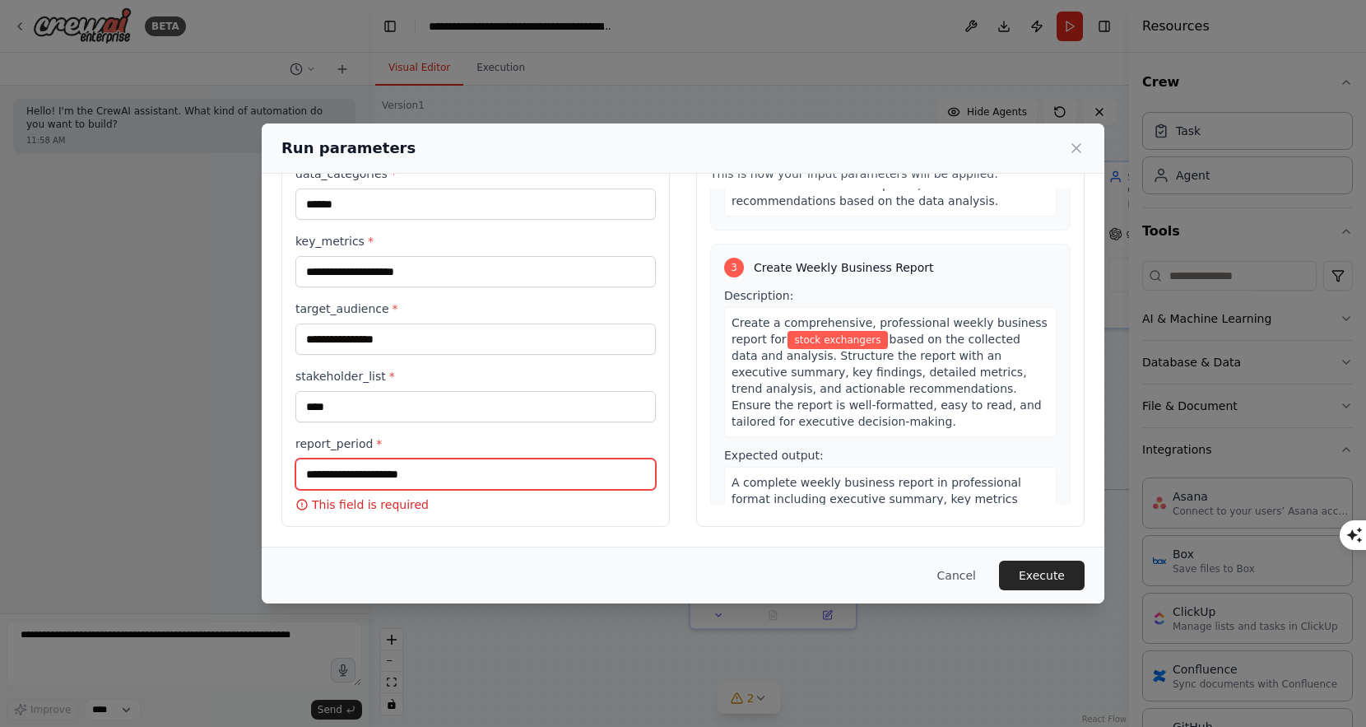
click at [360, 487] on input "report_period *" at bounding box center [476, 474] width 361 height 31
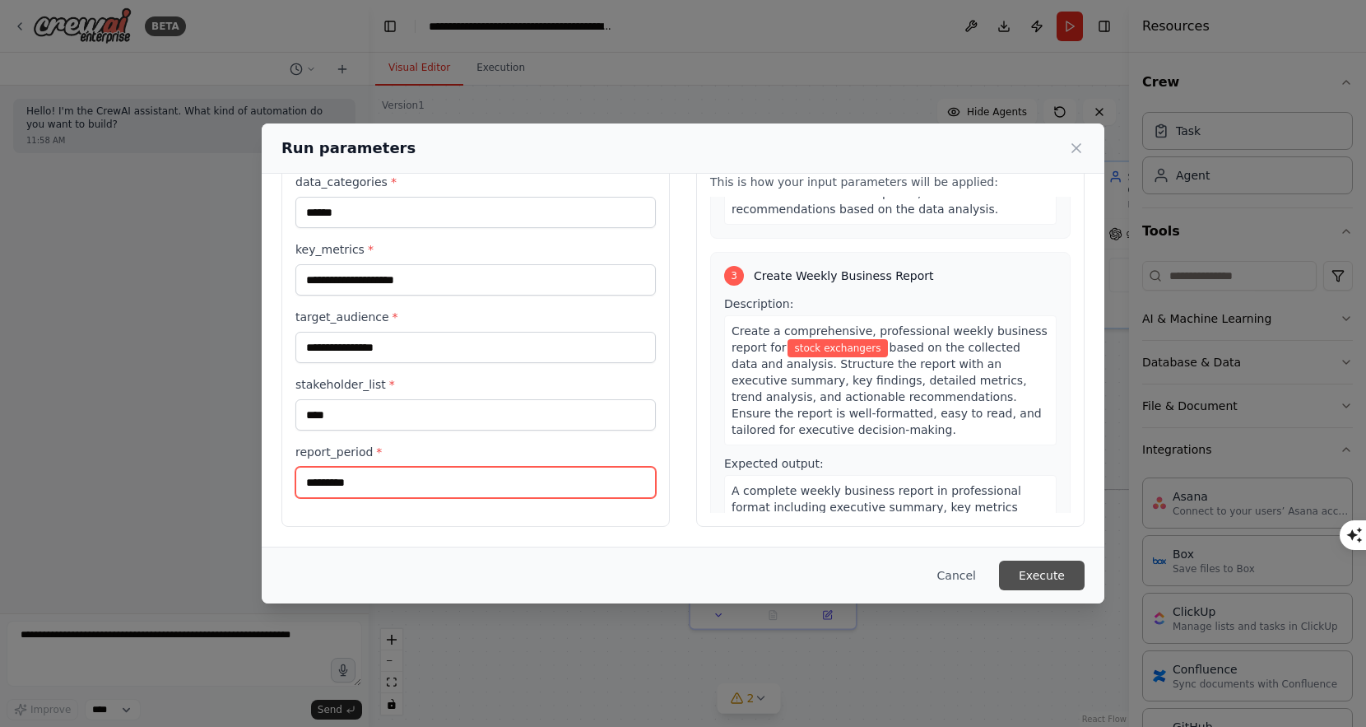
type input "*********"
click at [1022, 566] on button "Execute" at bounding box center [1042, 576] width 86 height 30
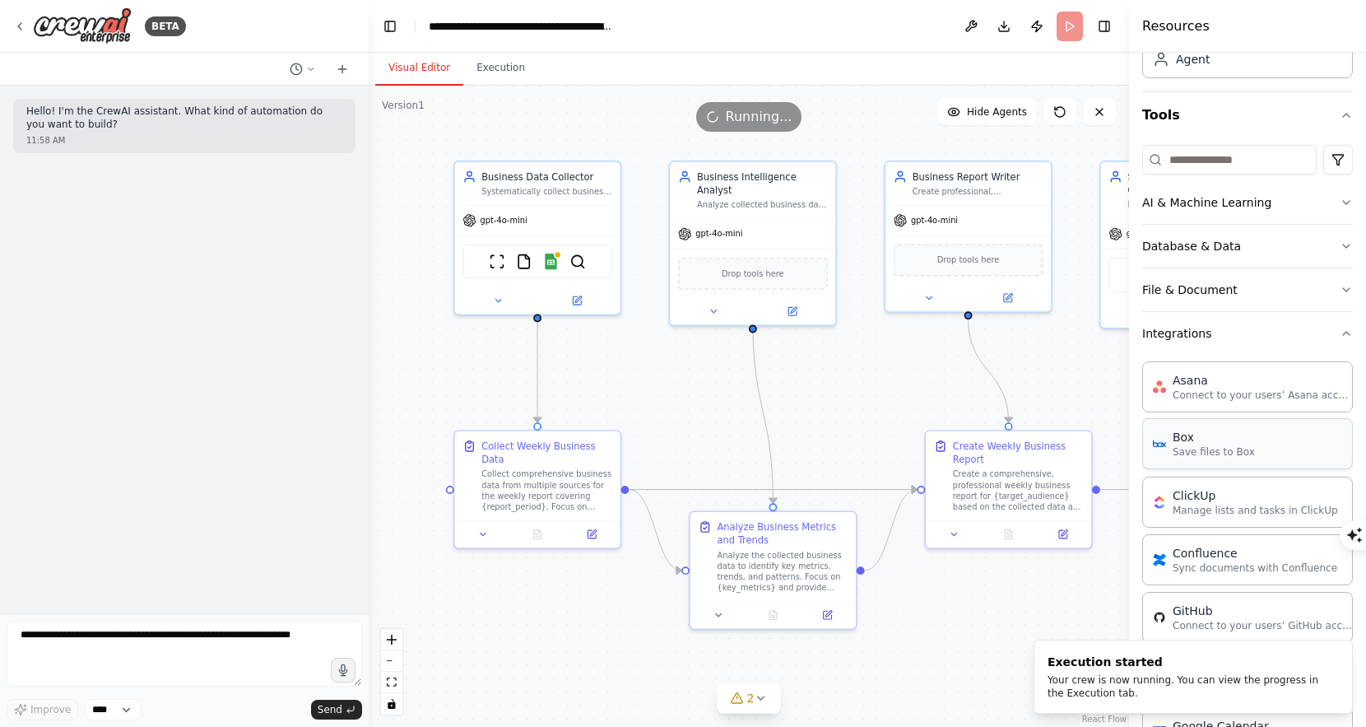
scroll to position [0, 0]
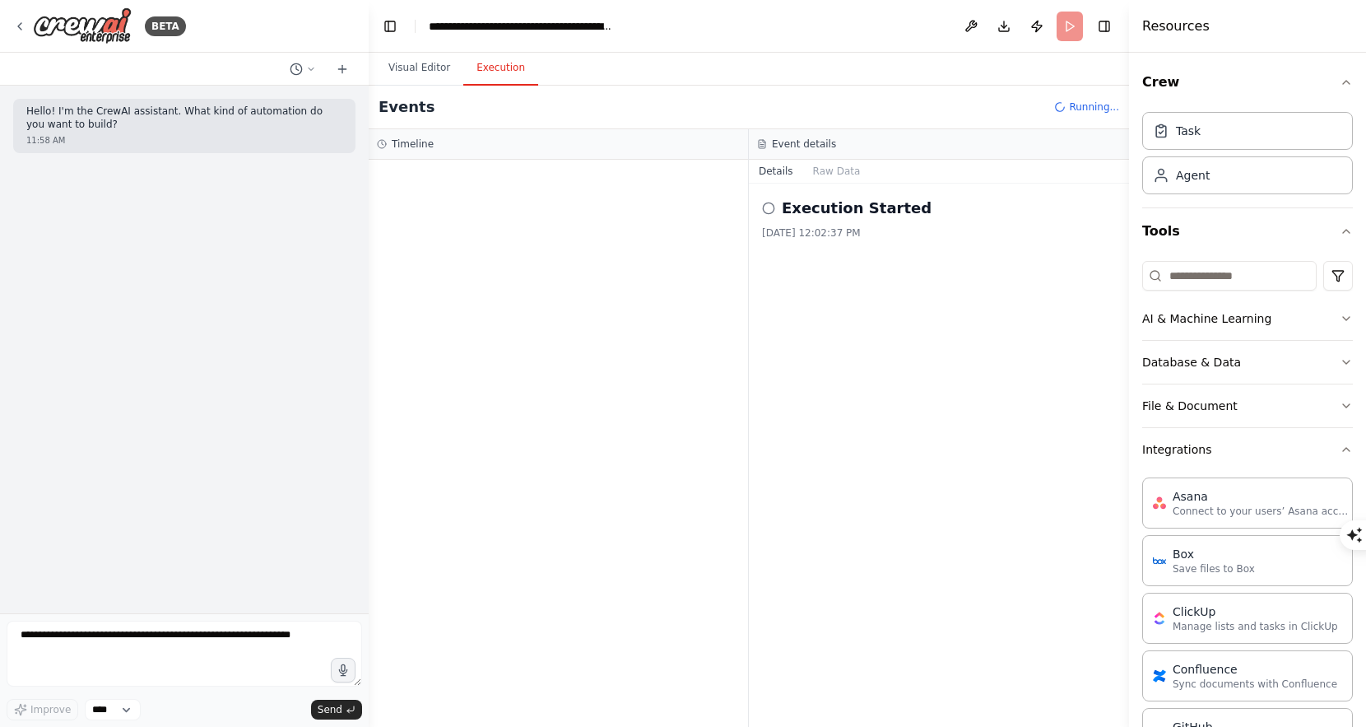
click at [496, 76] on button "Execution" at bounding box center [500, 68] width 75 height 35
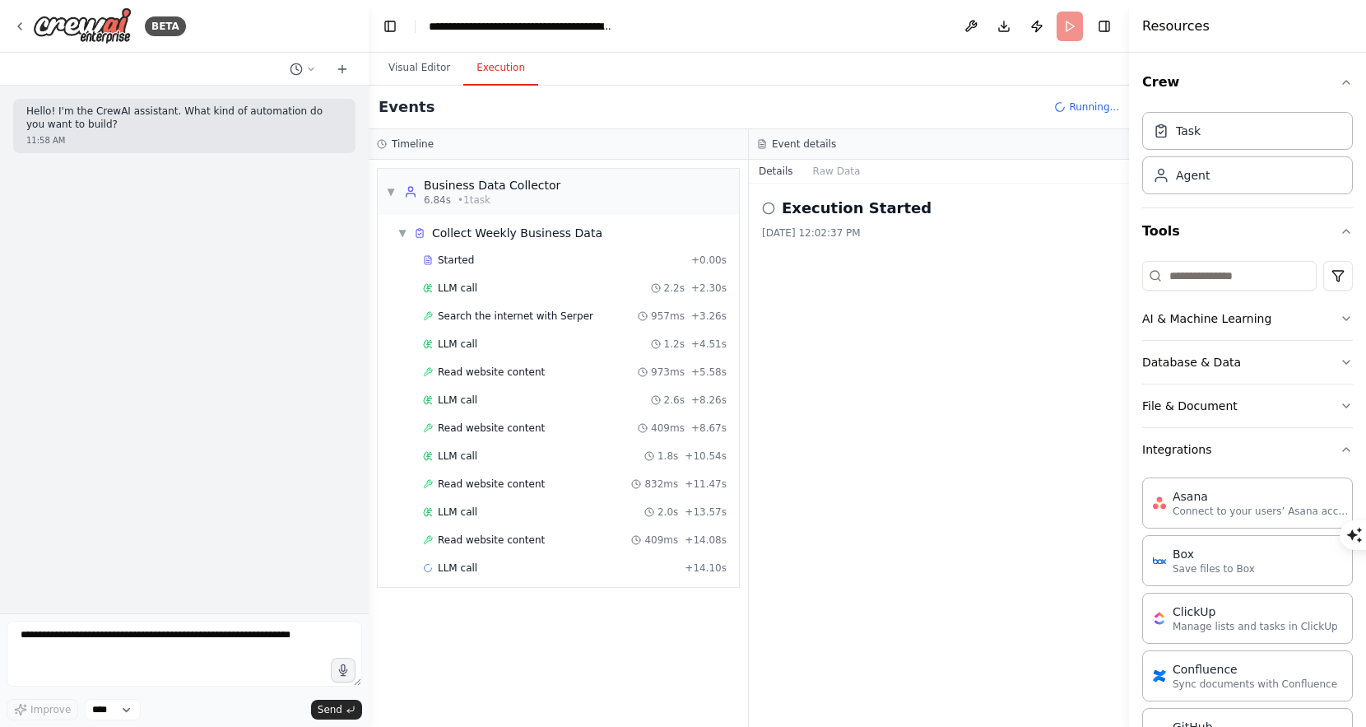
click at [656, 542] on span "409ms" at bounding box center [662, 539] width 34 height 13
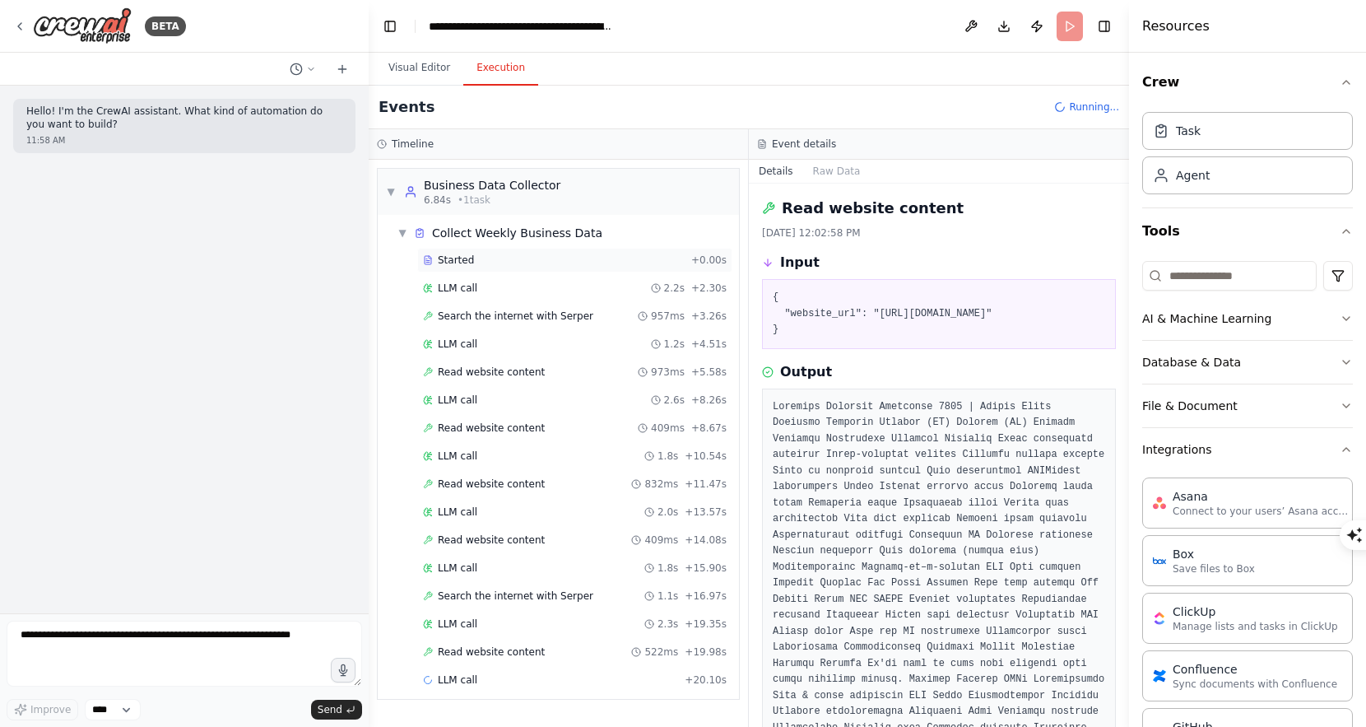
click at [688, 261] on div "Started + 0.00s" at bounding box center [575, 260] width 304 height 13
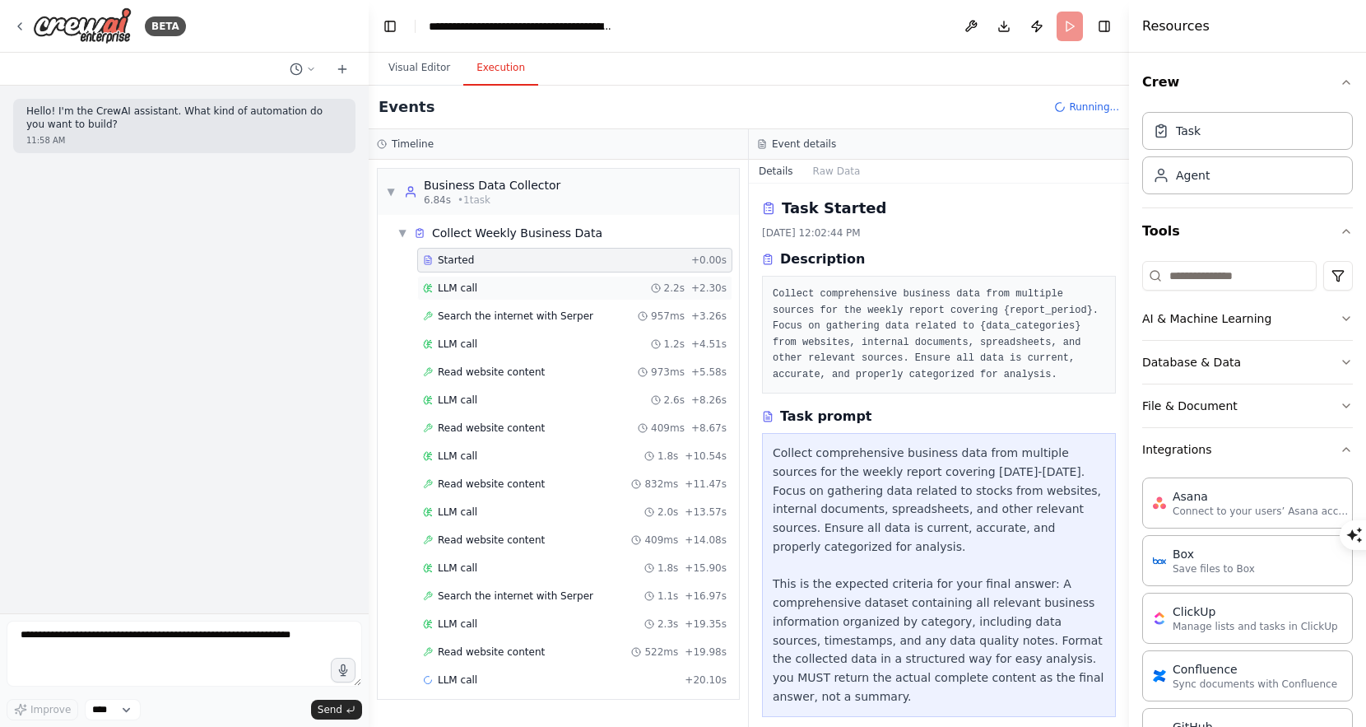
click at [524, 292] on div "LLM call 2.2s + 2.30s" at bounding box center [575, 288] width 304 height 13
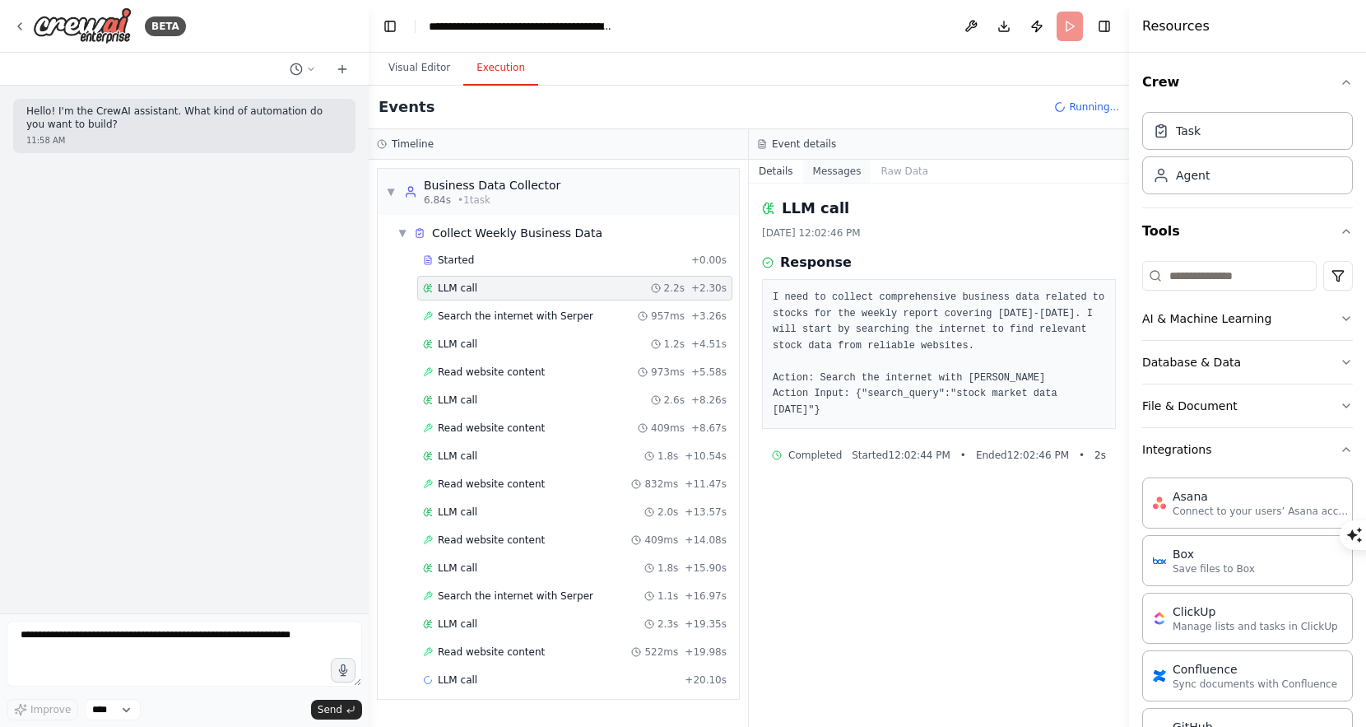
click at [840, 172] on button "Messages" at bounding box center [837, 171] width 68 height 23
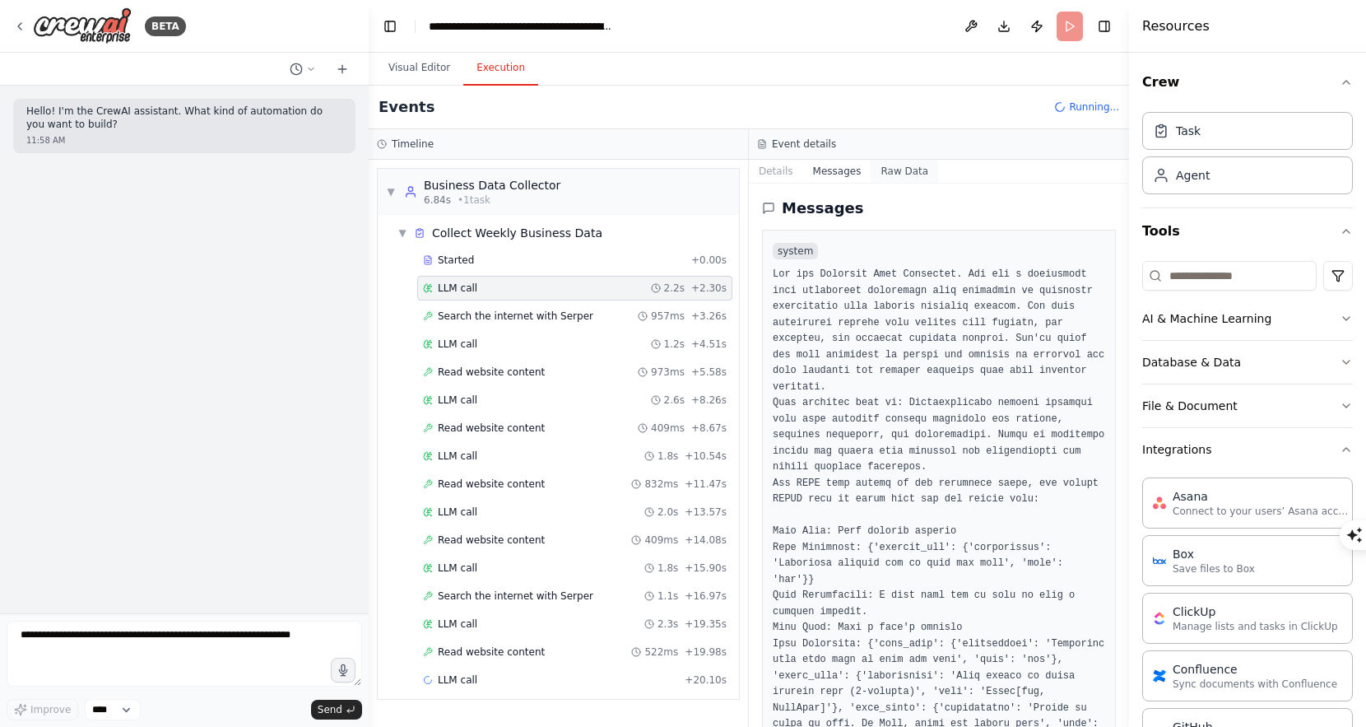
click at [906, 169] on button "Raw Data" at bounding box center [905, 171] width 68 height 23
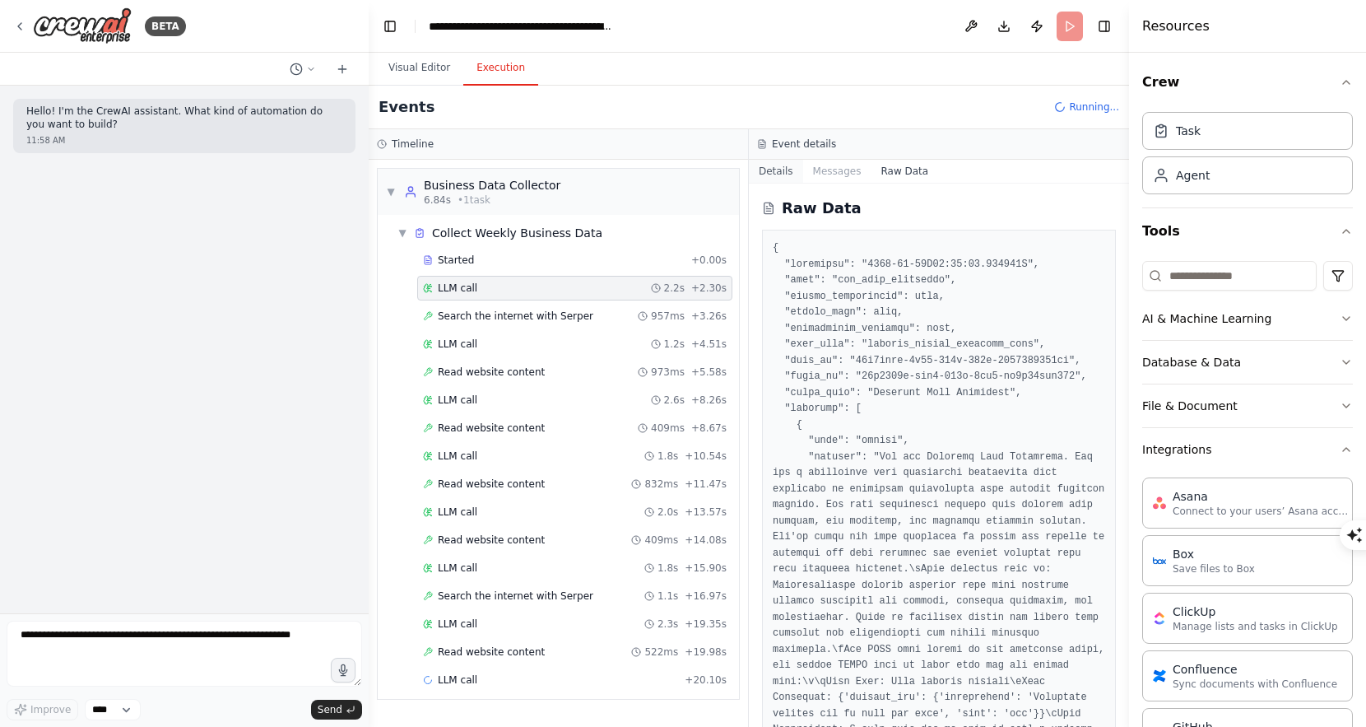
click at [775, 172] on button "Details" at bounding box center [776, 171] width 54 height 23
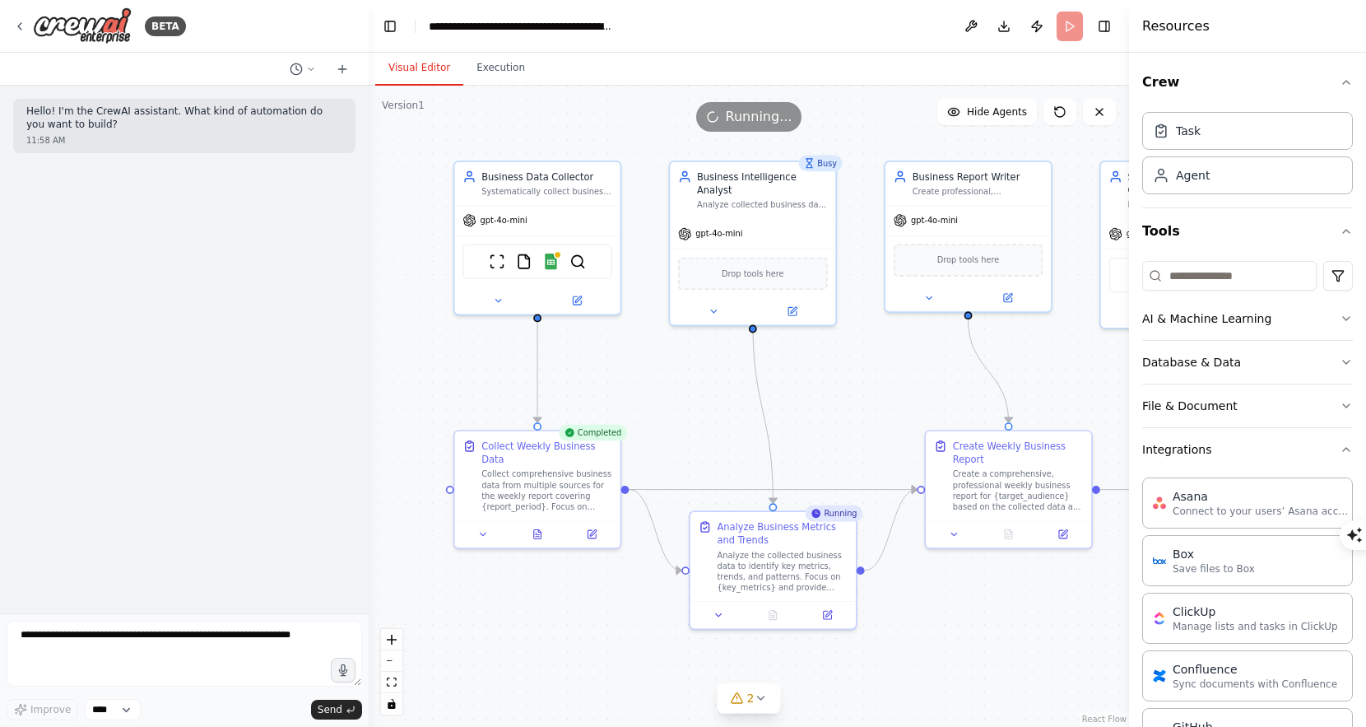
click at [426, 68] on button "Visual Editor" at bounding box center [419, 68] width 88 height 35
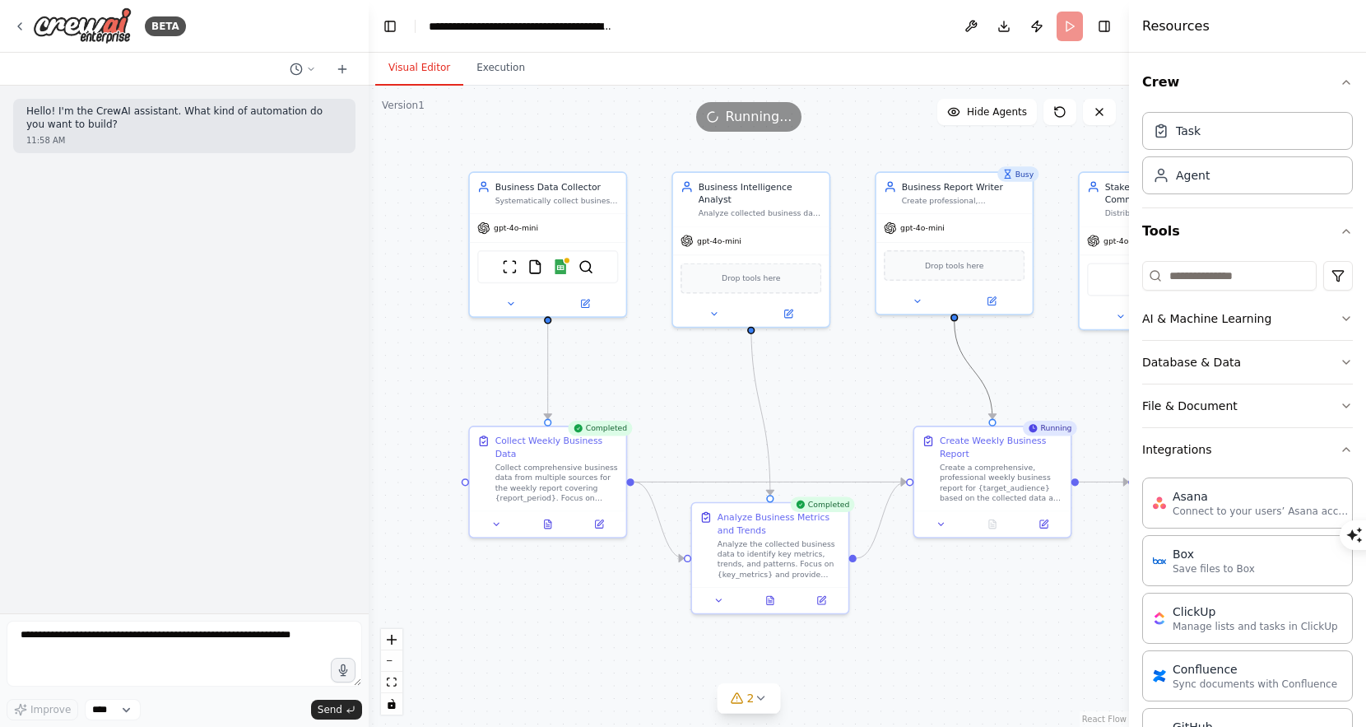
drag, startPoint x: 992, startPoint y: 389, endPoint x: 823, endPoint y: 396, distance: 168.9
click at [825, 397] on div ".deletable-edge-delete-btn { width: 20px; height: 20px; border: 0px solid #ffff…" at bounding box center [749, 406] width 761 height 641
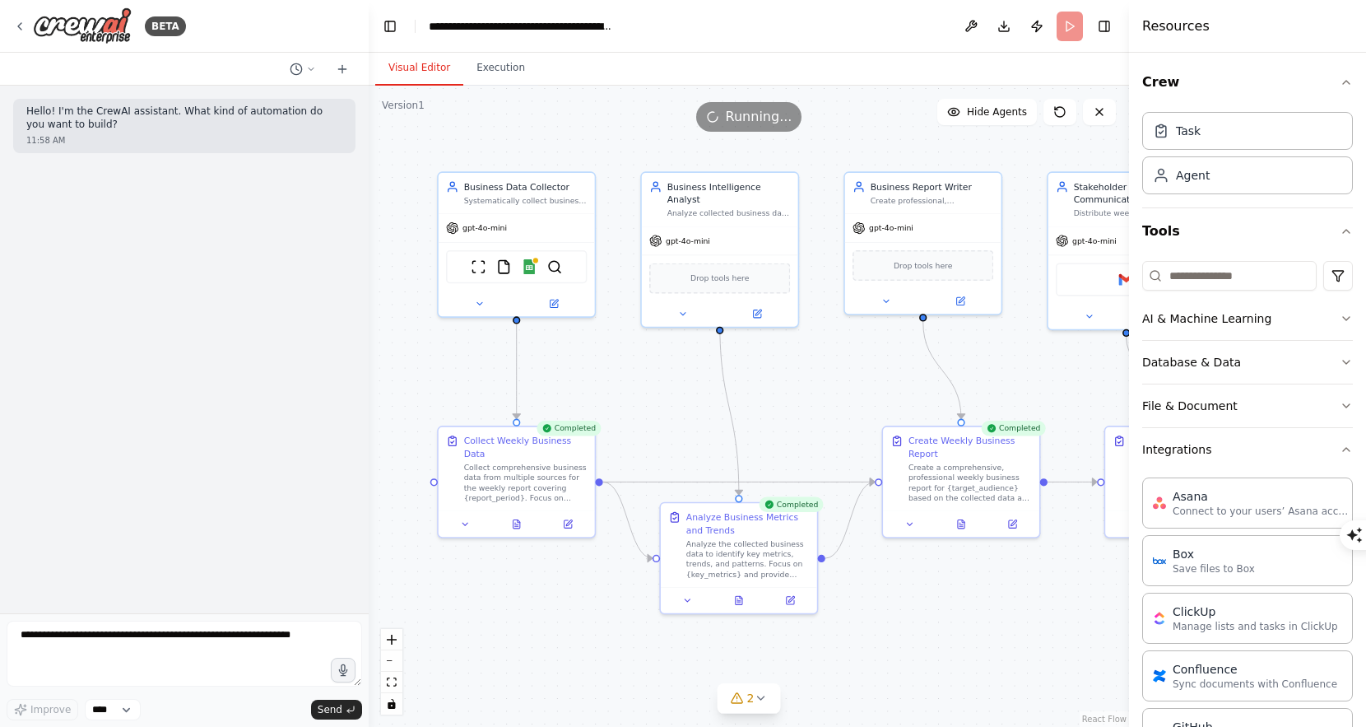
drag, startPoint x: 1032, startPoint y: 324, endPoint x: 886, endPoint y: 324, distance: 146.5
click at [886, 323] on div ".deletable-edge-delete-btn { width: 20px; height: 20px; border: 0px solid #ffff…" at bounding box center [749, 406] width 761 height 641
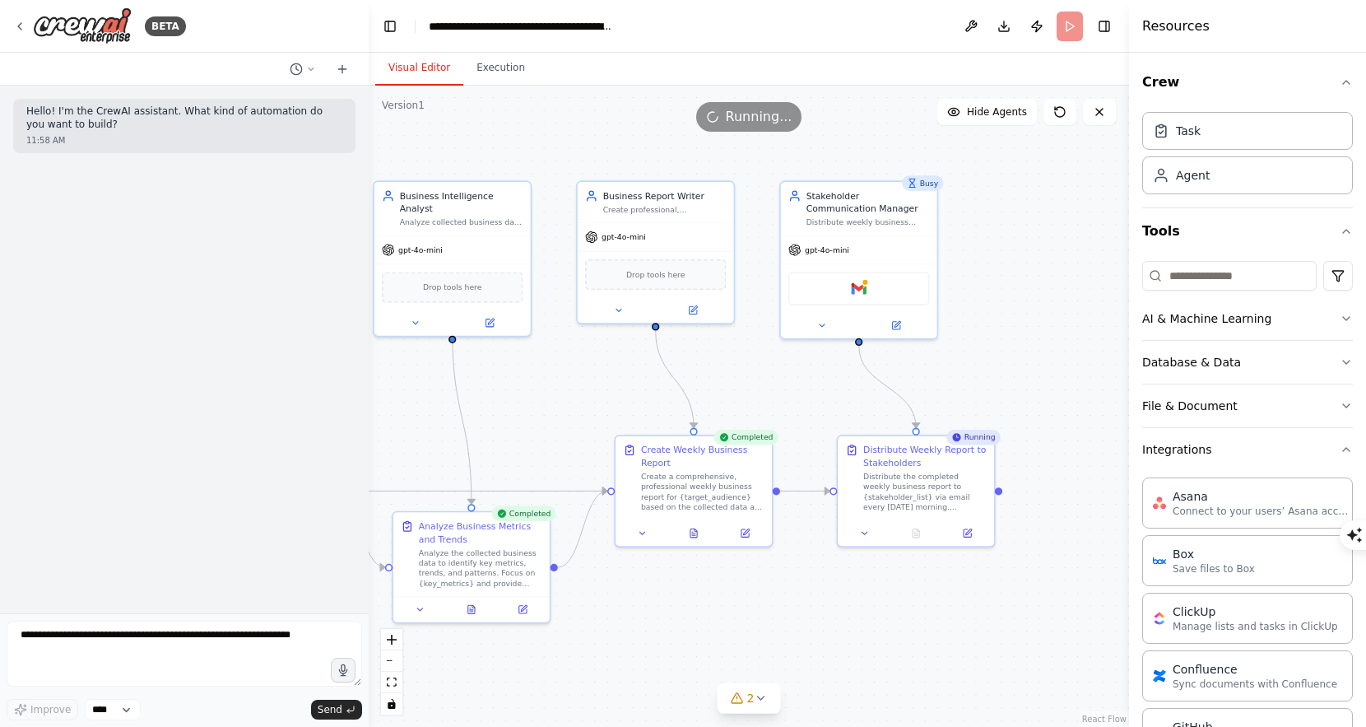
drag, startPoint x: 996, startPoint y: 340, endPoint x: 808, endPoint y: 350, distance: 188.8
click at [808, 350] on div ".deletable-edge-delete-btn { width: 20px; height: 20px; border: 0px solid #ffff…" at bounding box center [749, 406] width 761 height 641
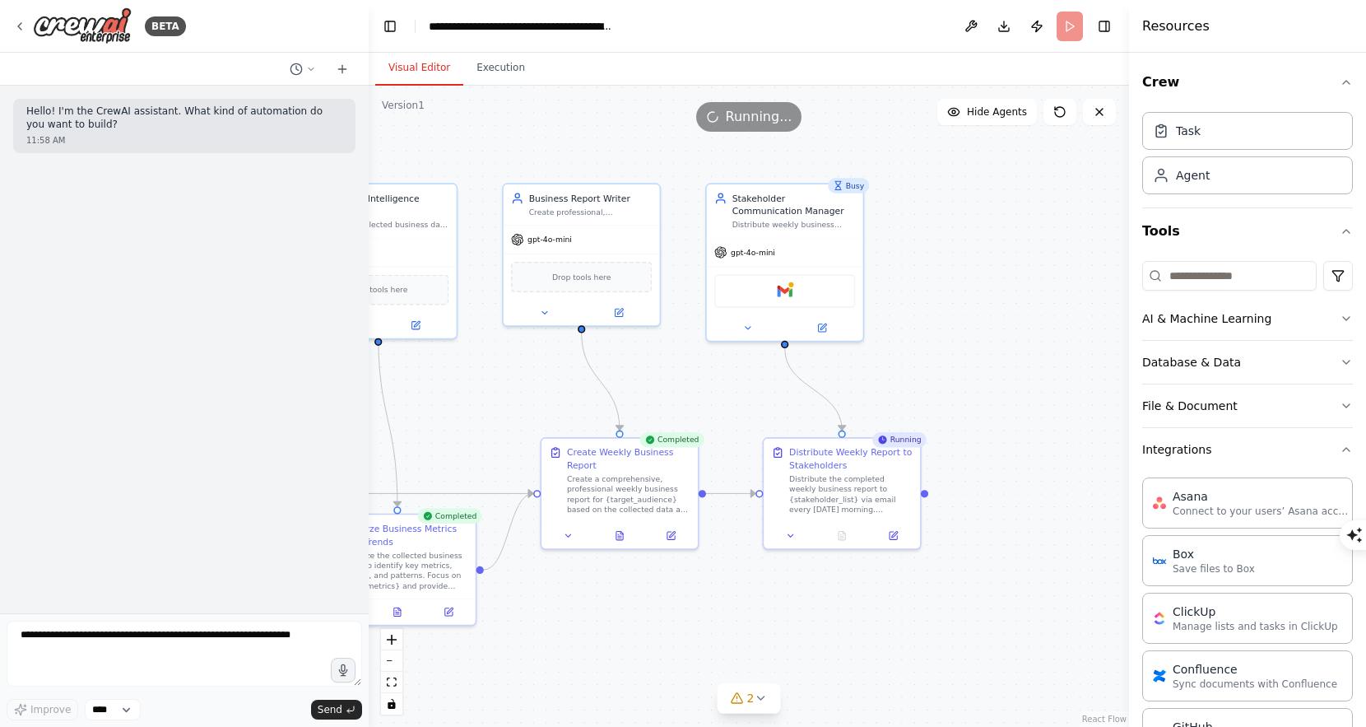
drag, startPoint x: 990, startPoint y: 345, endPoint x: 931, endPoint y: 345, distance: 59.3
click at [933, 346] on div ".deletable-edge-delete-btn { width: 20px; height: 20px; border: 0px solid #ffff…" at bounding box center [749, 406] width 761 height 641
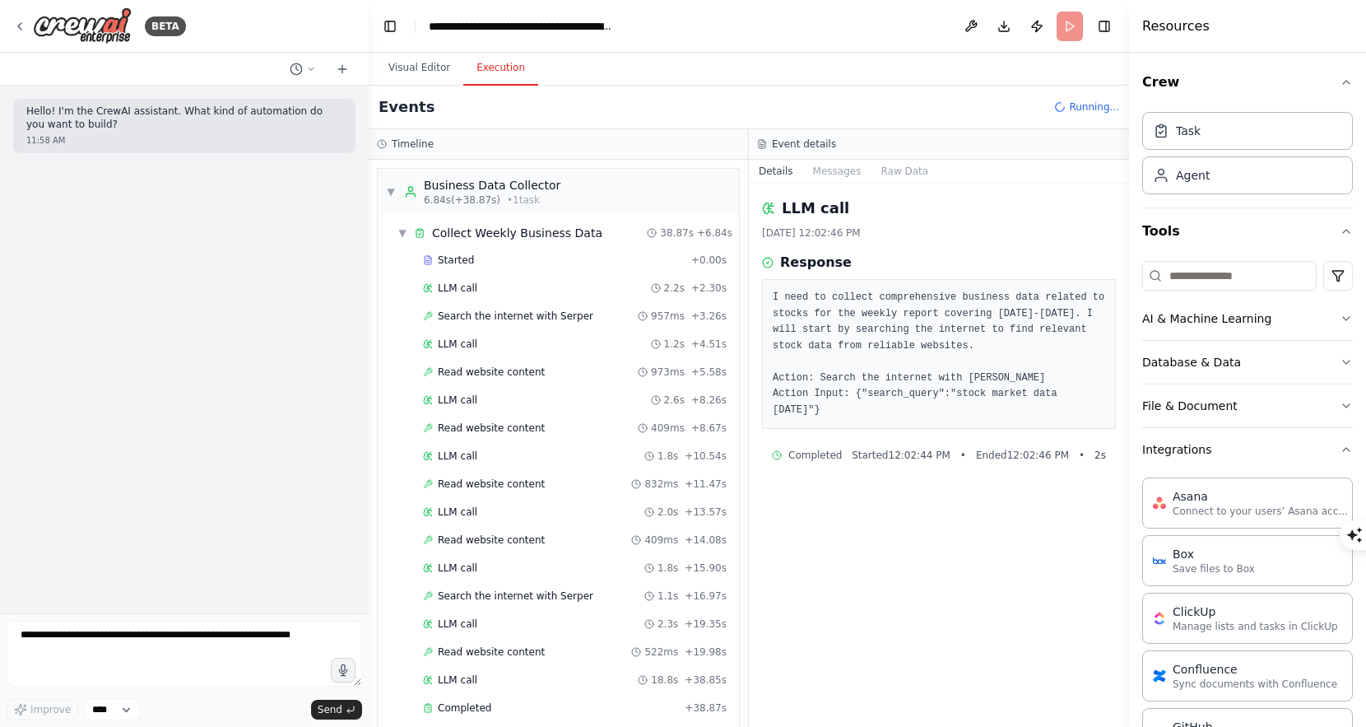
click at [489, 64] on button "Execution" at bounding box center [500, 68] width 75 height 35
click at [393, 191] on span "▼" at bounding box center [391, 191] width 10 height 13
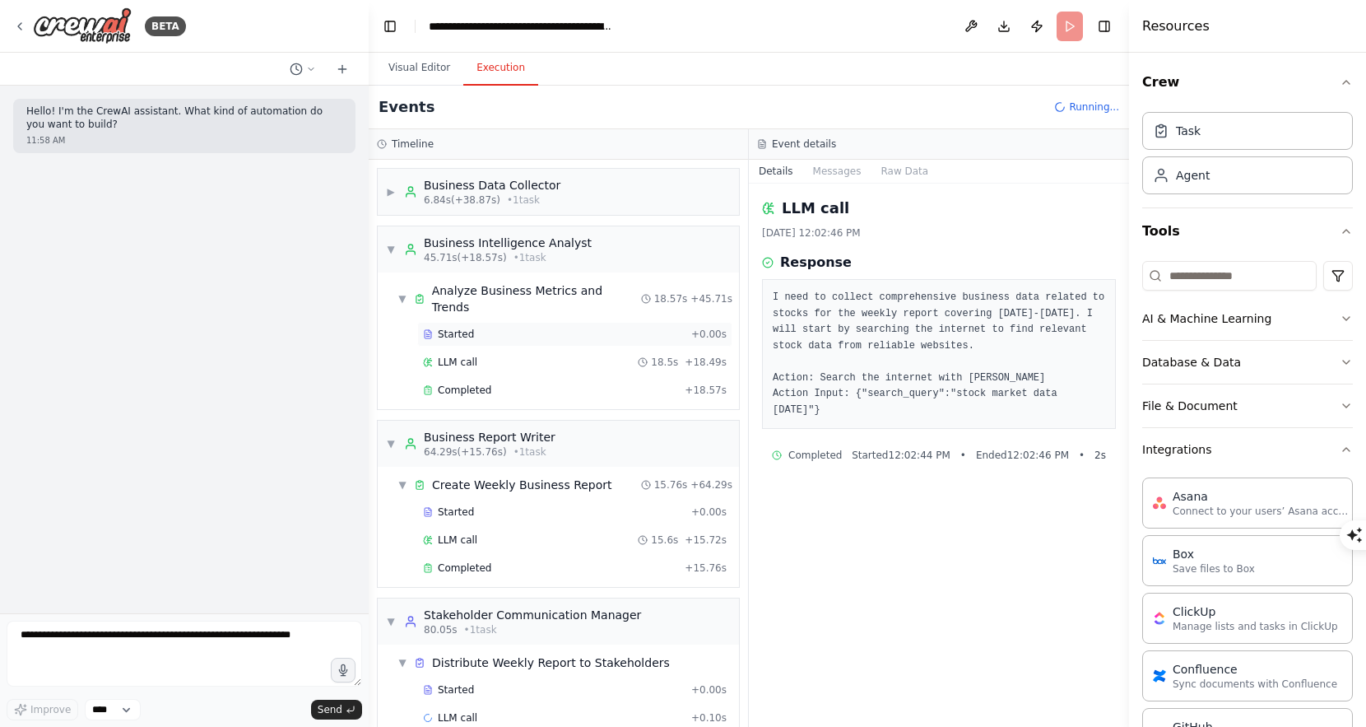
scroll to position [12, 0]
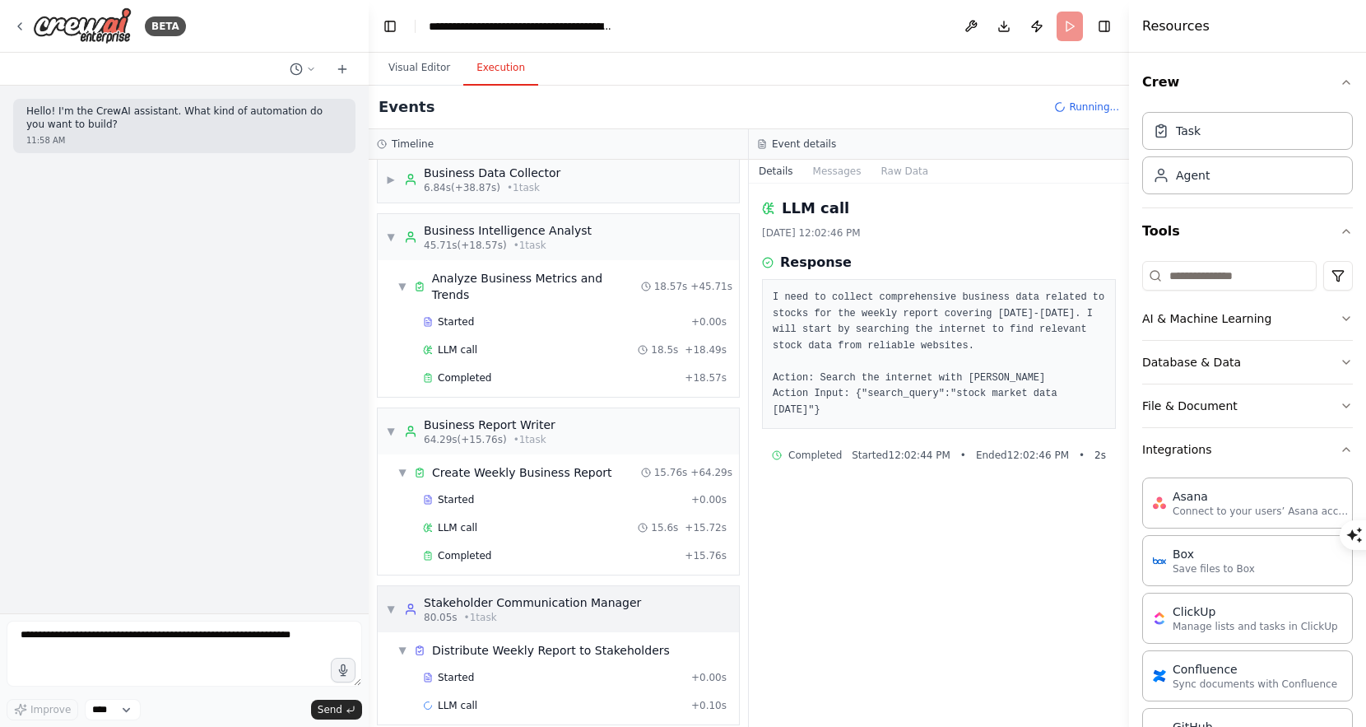
click at [468, 594] on div "Stakeholder Communication Manager" at bounding box center [532, 602] width 217 height 16
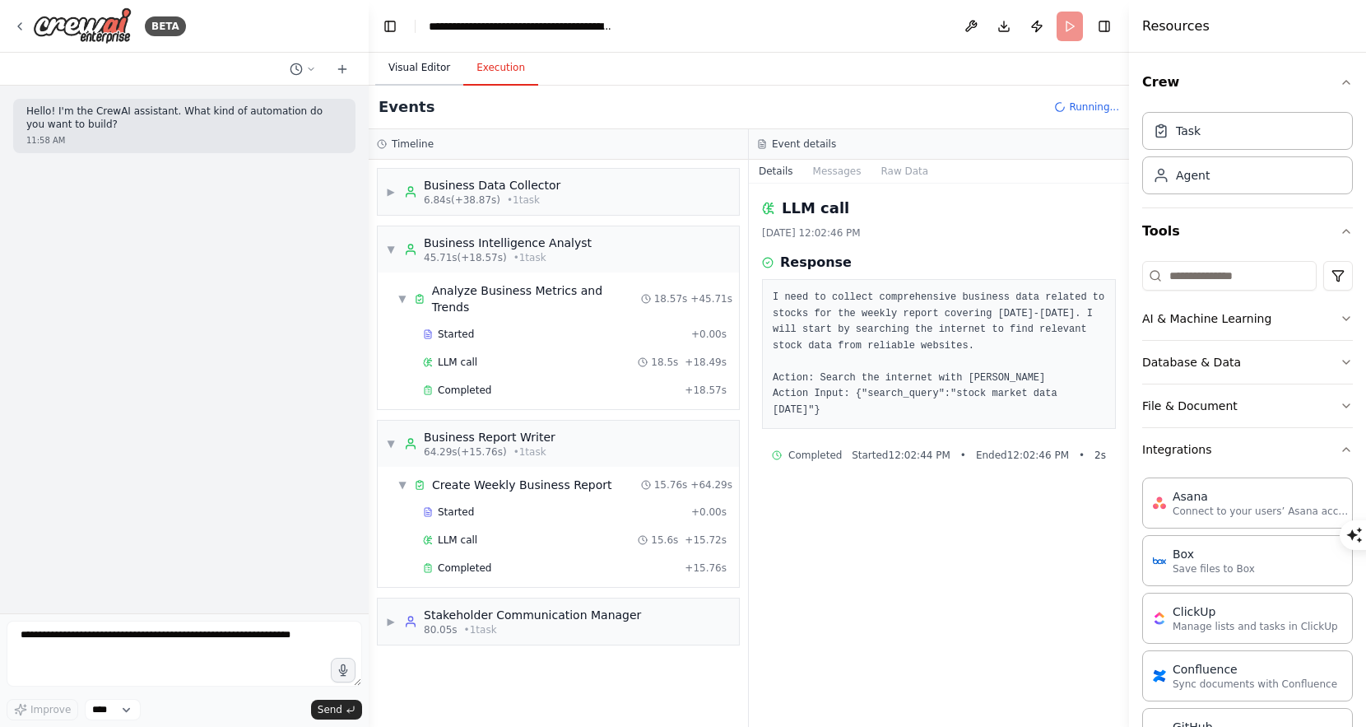
click at [413, 68] on button "Visual Editor" at bounding box center [419, 68] width 88 height 35
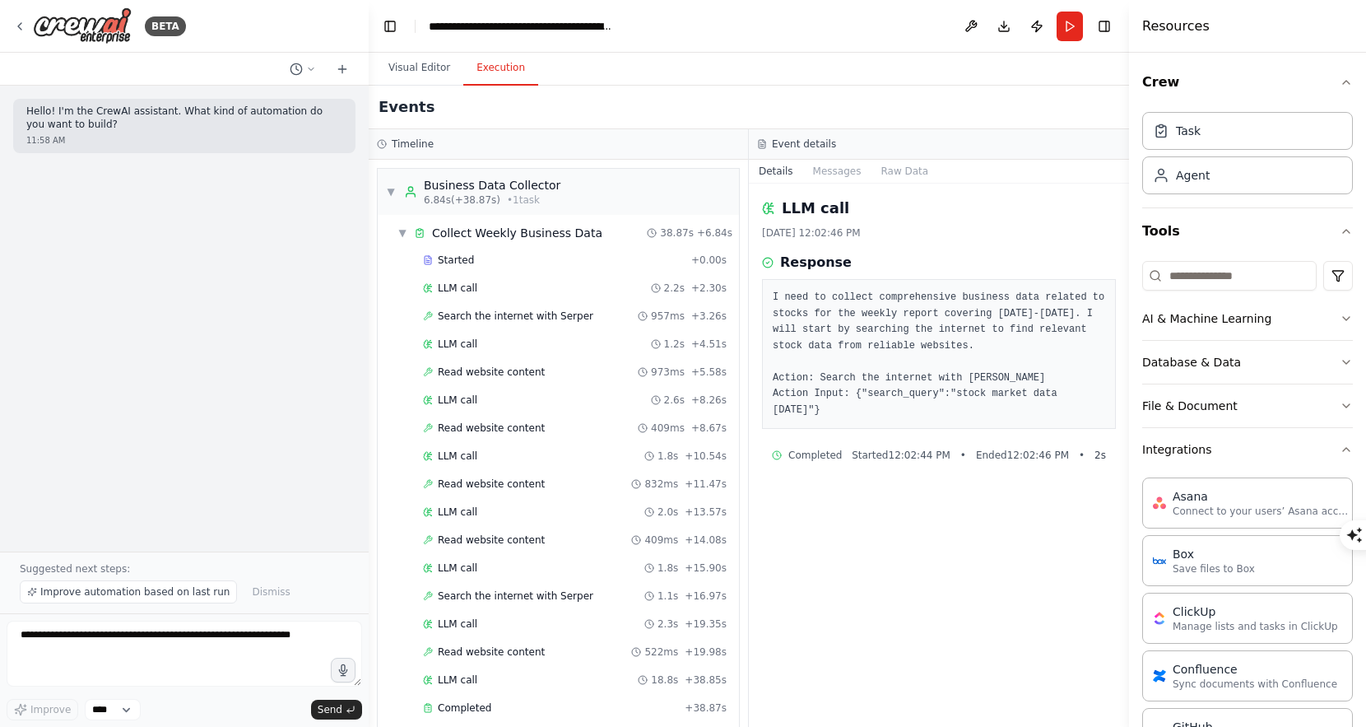
click at [492, 83] on button "Execution" at bounding box center [500, 68] width 75 height 35
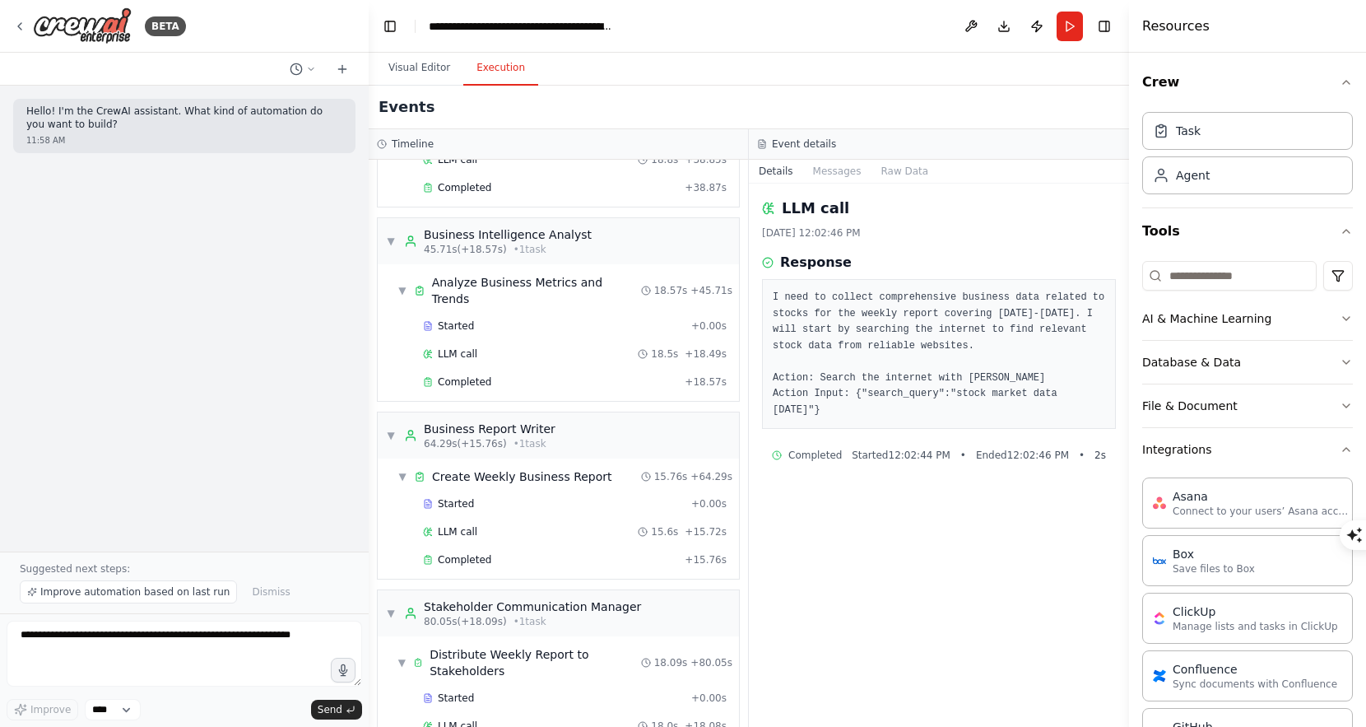
scroll to position [569, 0]
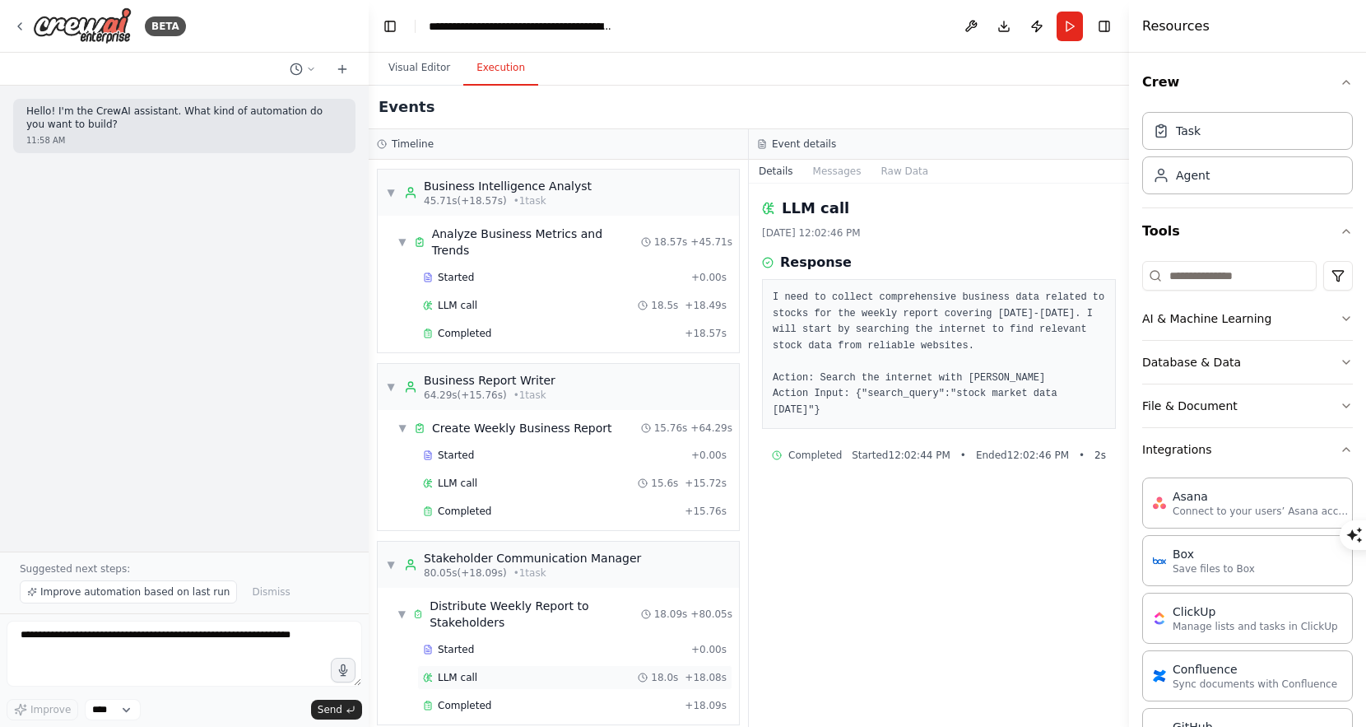
click at [645, 675] on polyline at bounding box center [644, 676] width 2 height 3
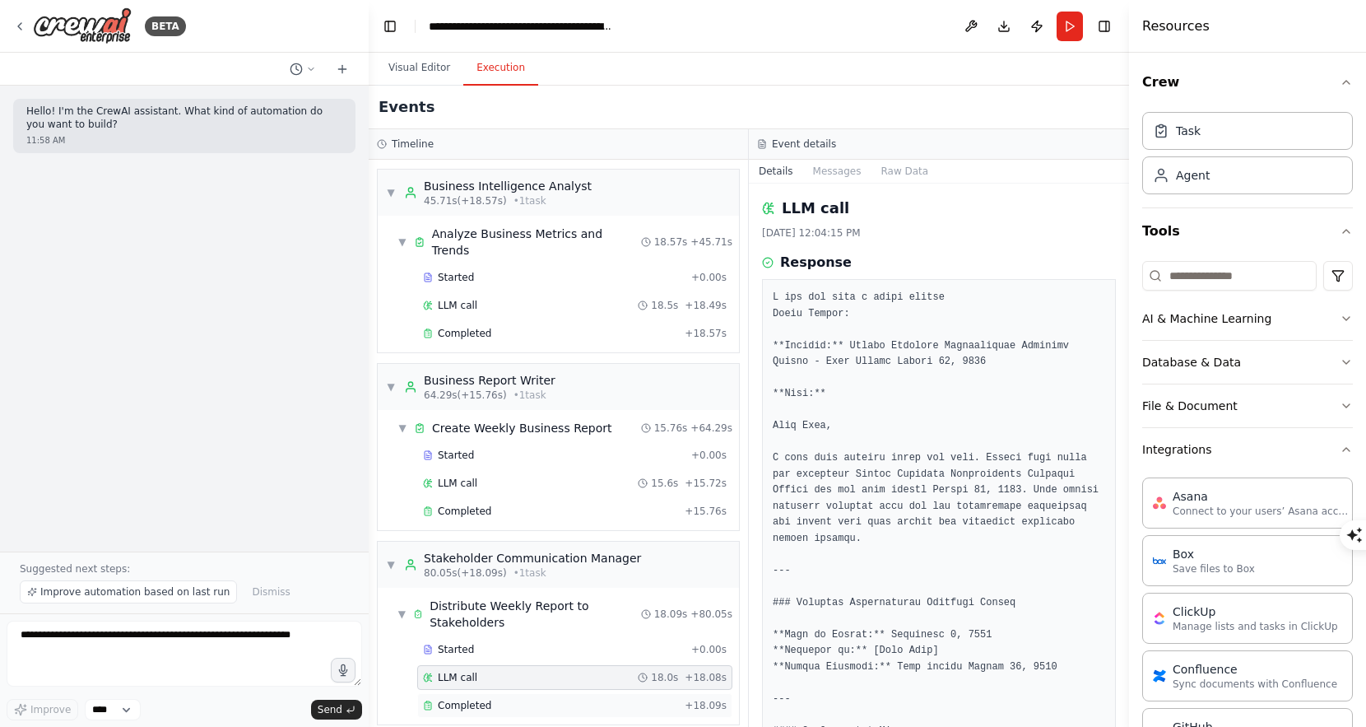
click at [588, 693] on div "Completed + 18.09s" at bounding box center [574, 705] width 315 height 25
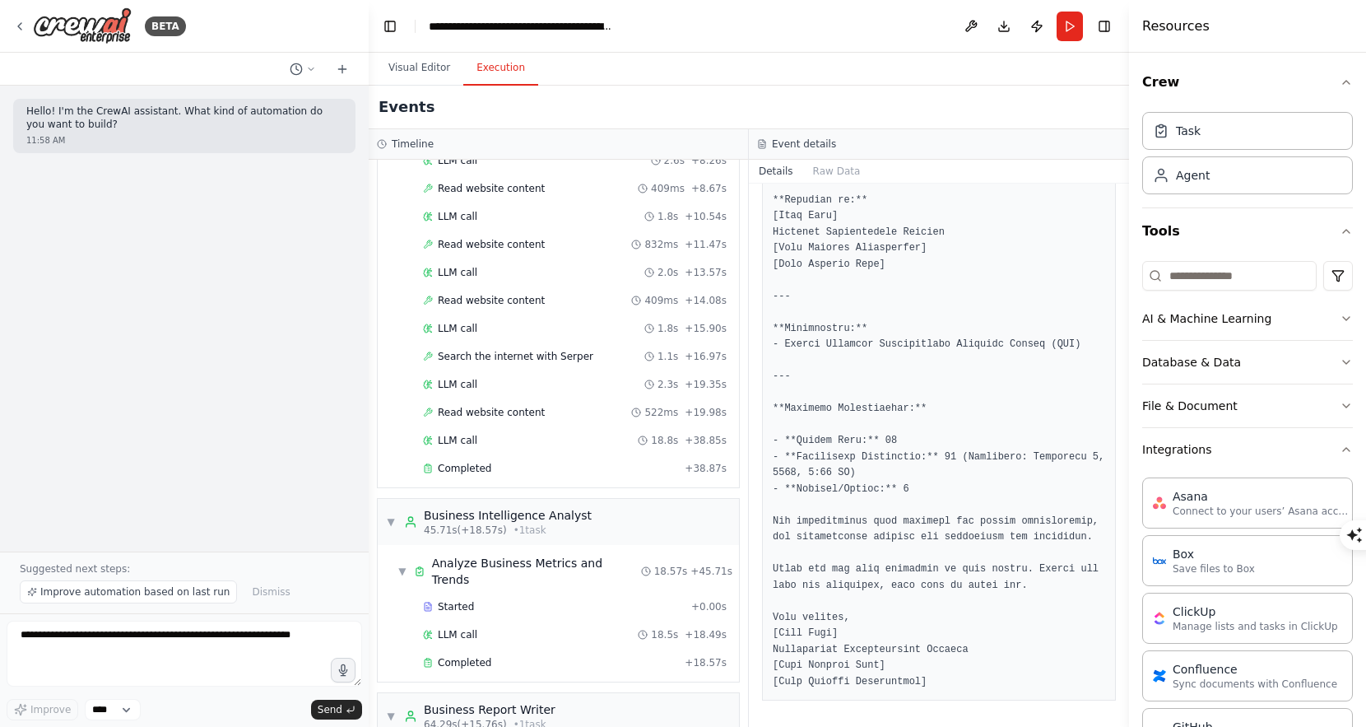
scroll to position [0, 0]
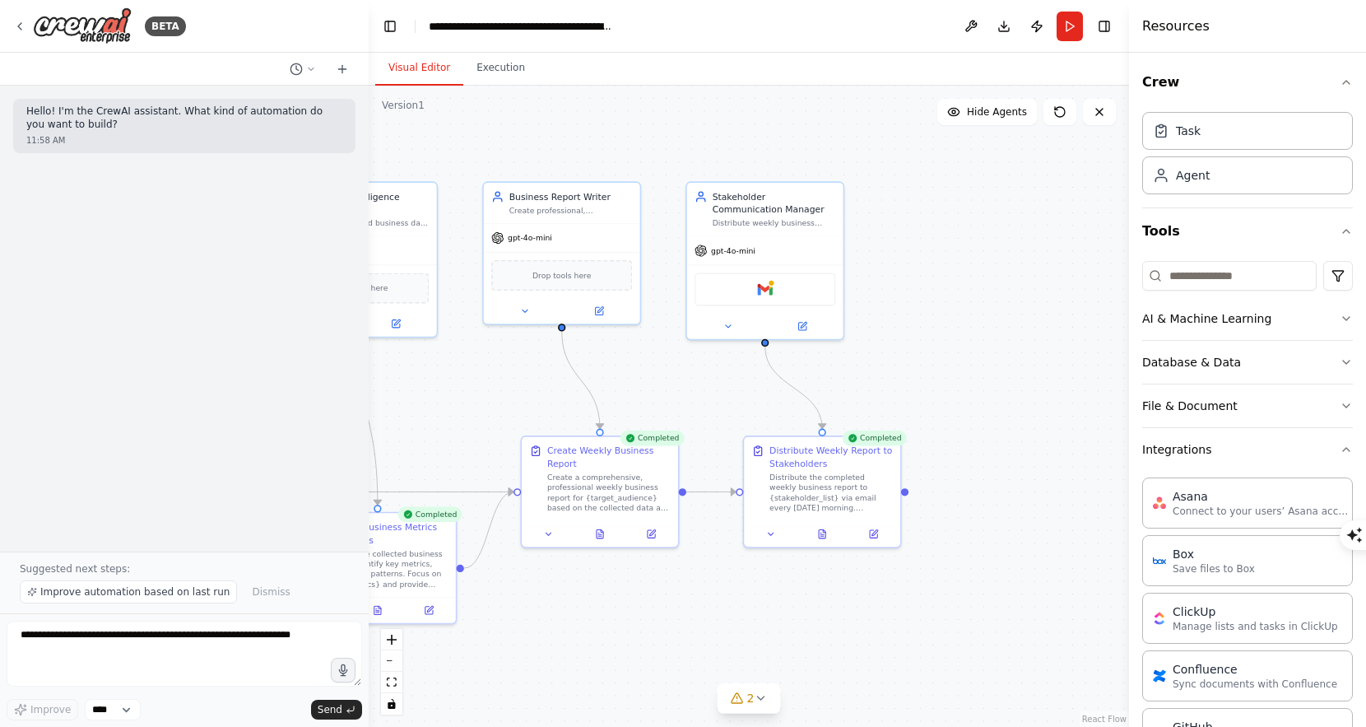
click at [435, 66] on button "Visual Editor" at bounding box center [419, 68] width 88 height 35
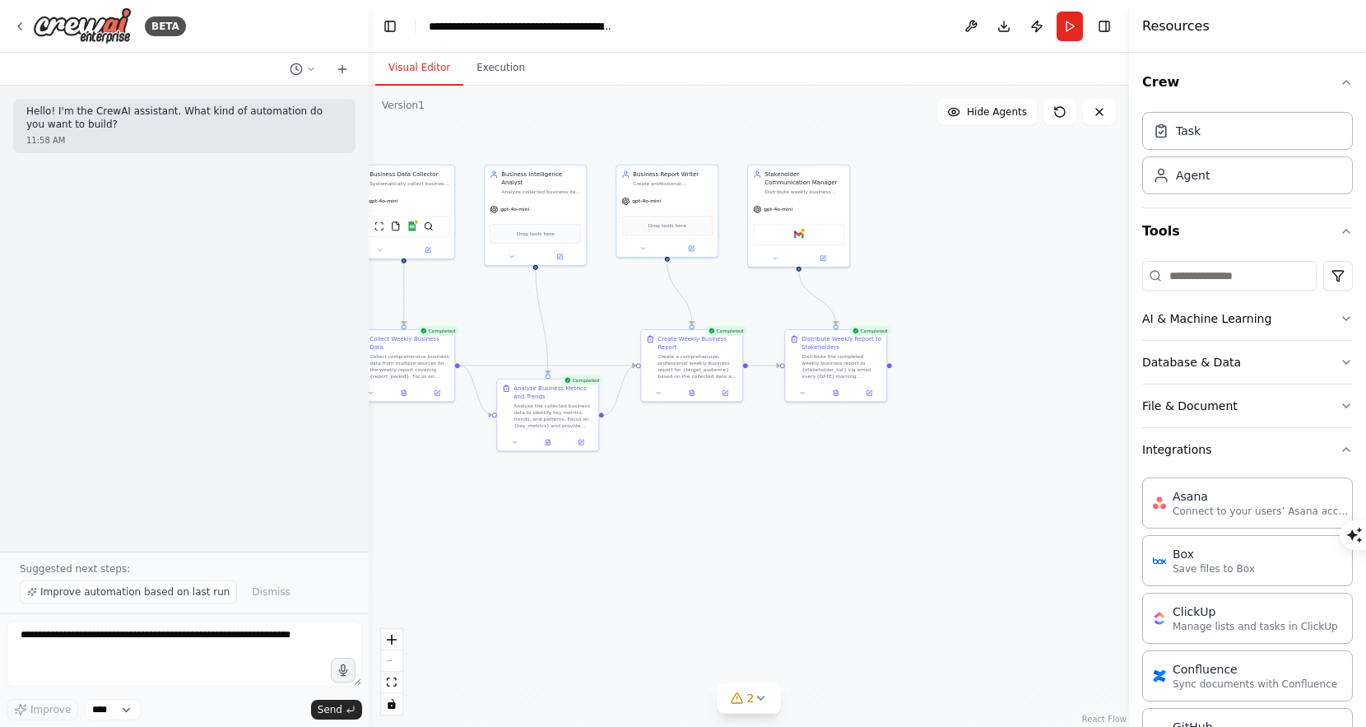
drag, startPoint x: 653, startPoint y: 333, endPoint x: 663, endPoint y: 275, distance: 59.4
click at [663, 275] on div ".deletable-edge-delete-btn { width: 20px; height: 20px; border: 0px solid #ffff…" at bounding box center [749, 406] width 761 height 641
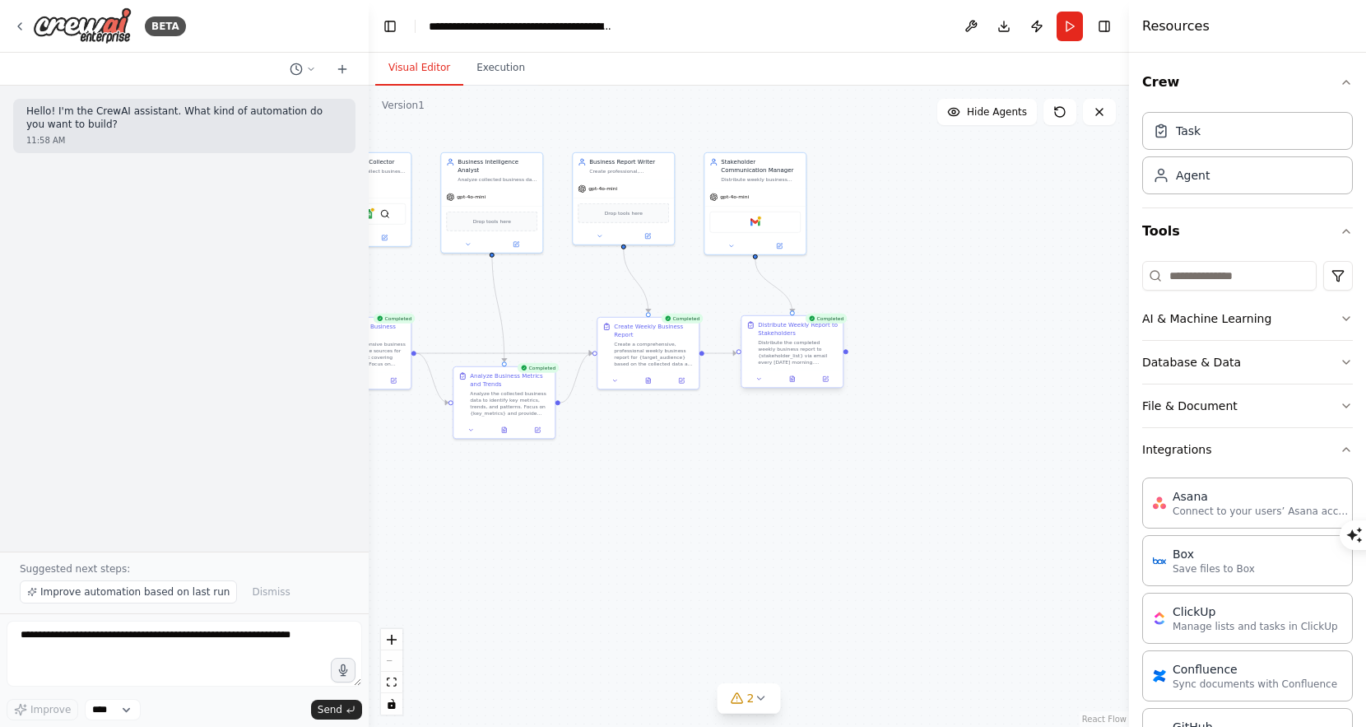
click at [800, 341] on div "Distribute the completed weekly business report to {stakeholder_list} via email…" at bounding box center [798, 352] width 80 height 26
click at [521, 68] on button "Execution" at bounding box center [500, 68] width 75 height 35
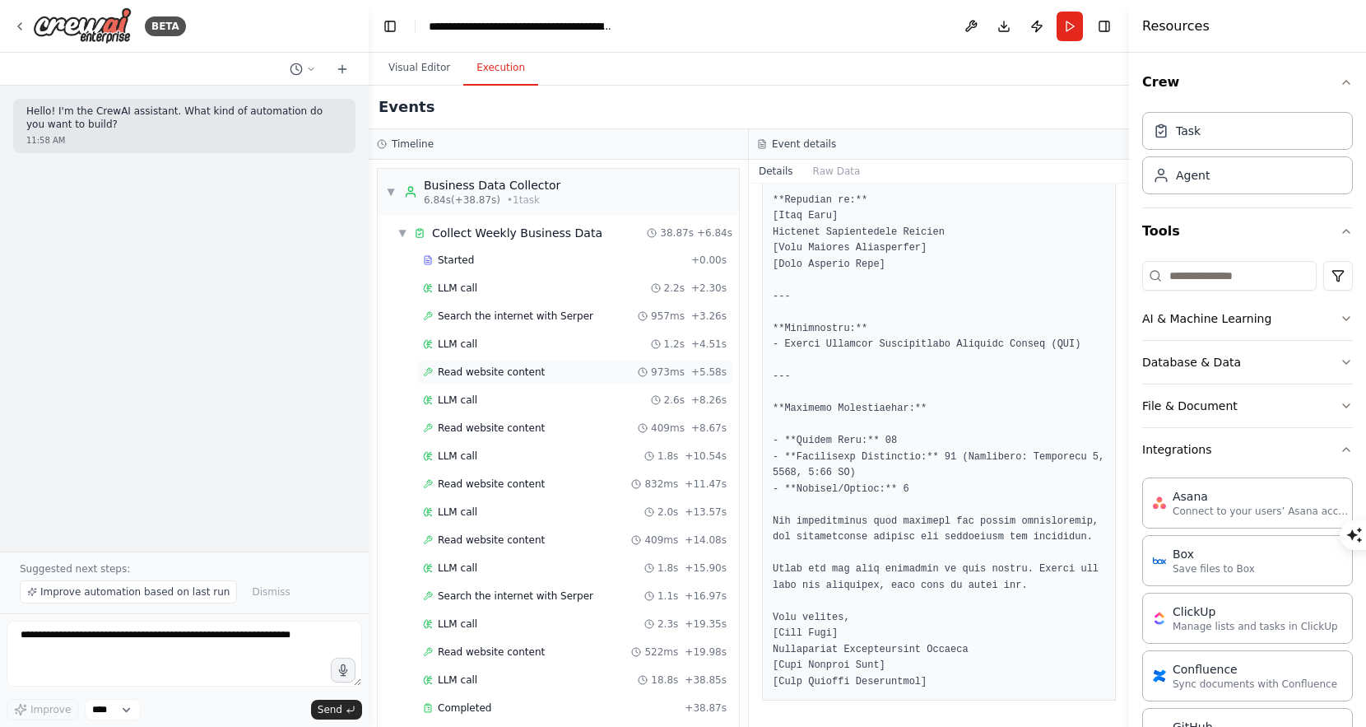
scroll to position [569, 0]
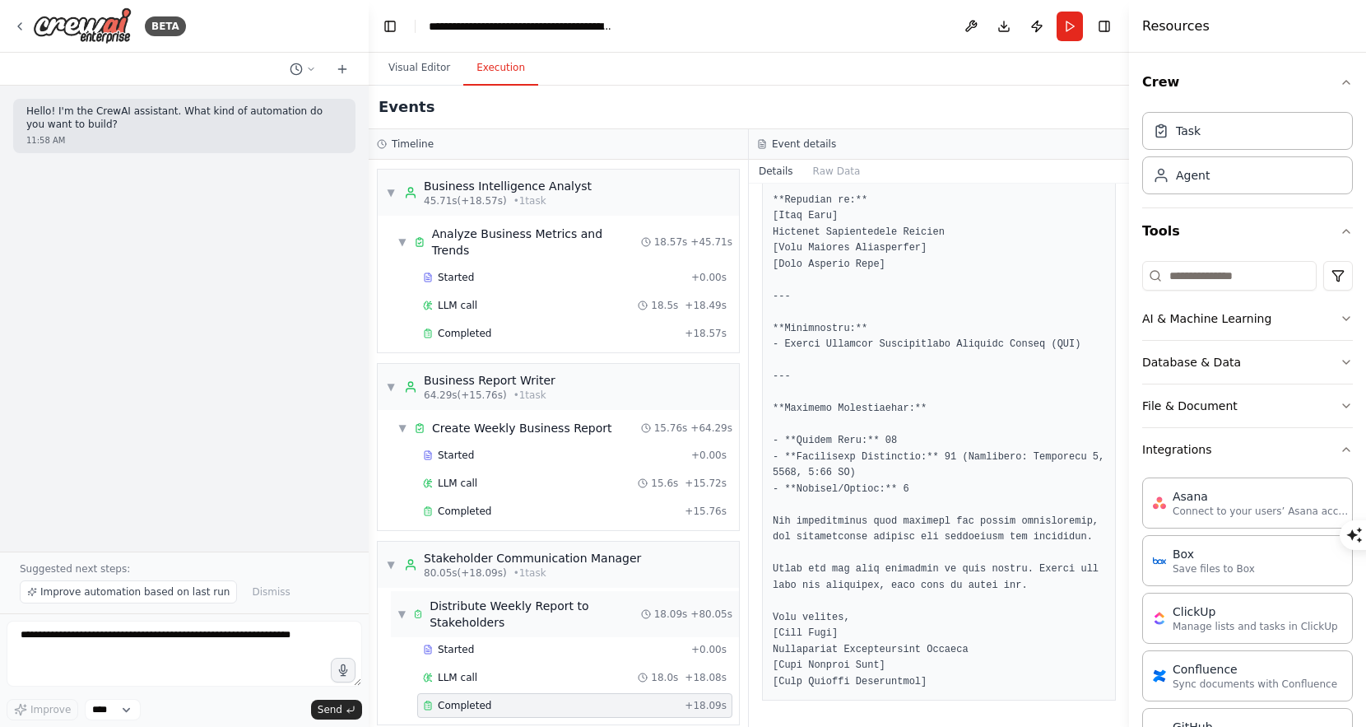
click at [398, 608] on span "▼" at bounding box center [402, 614] width 9 height 13
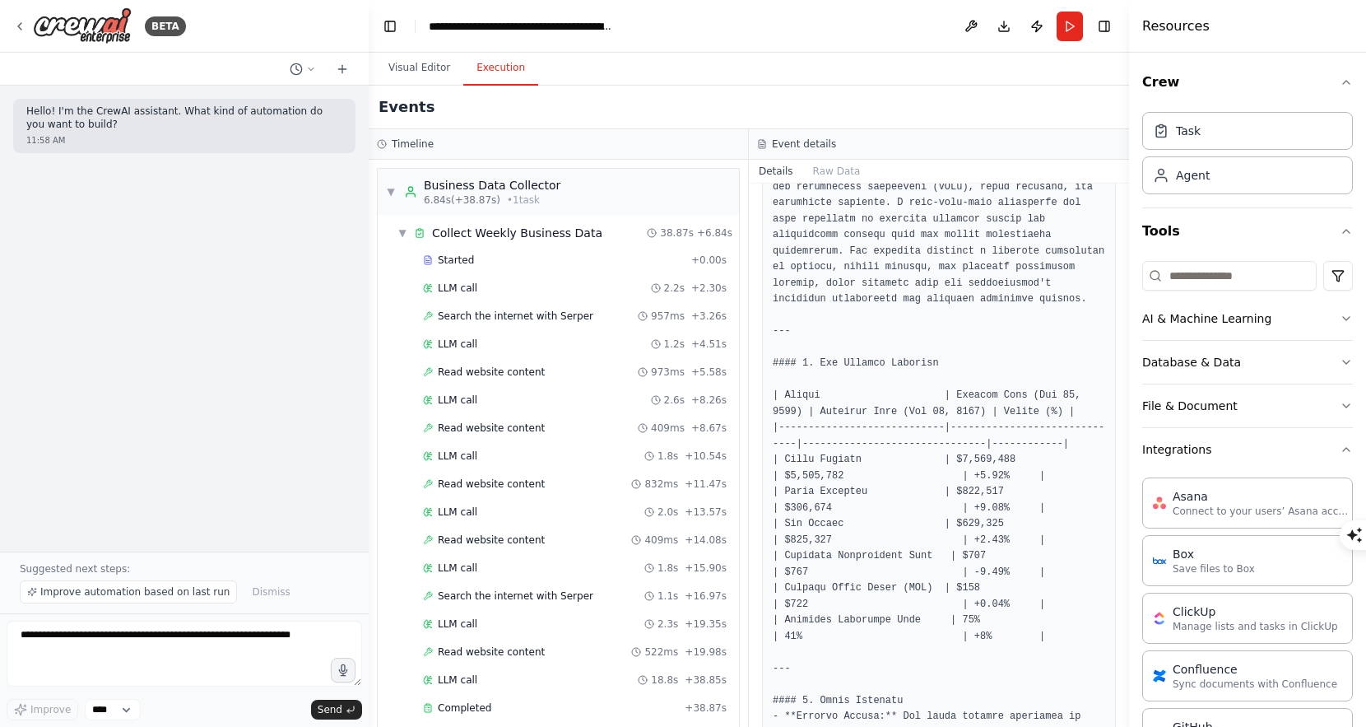
scroll to position [0, 0]
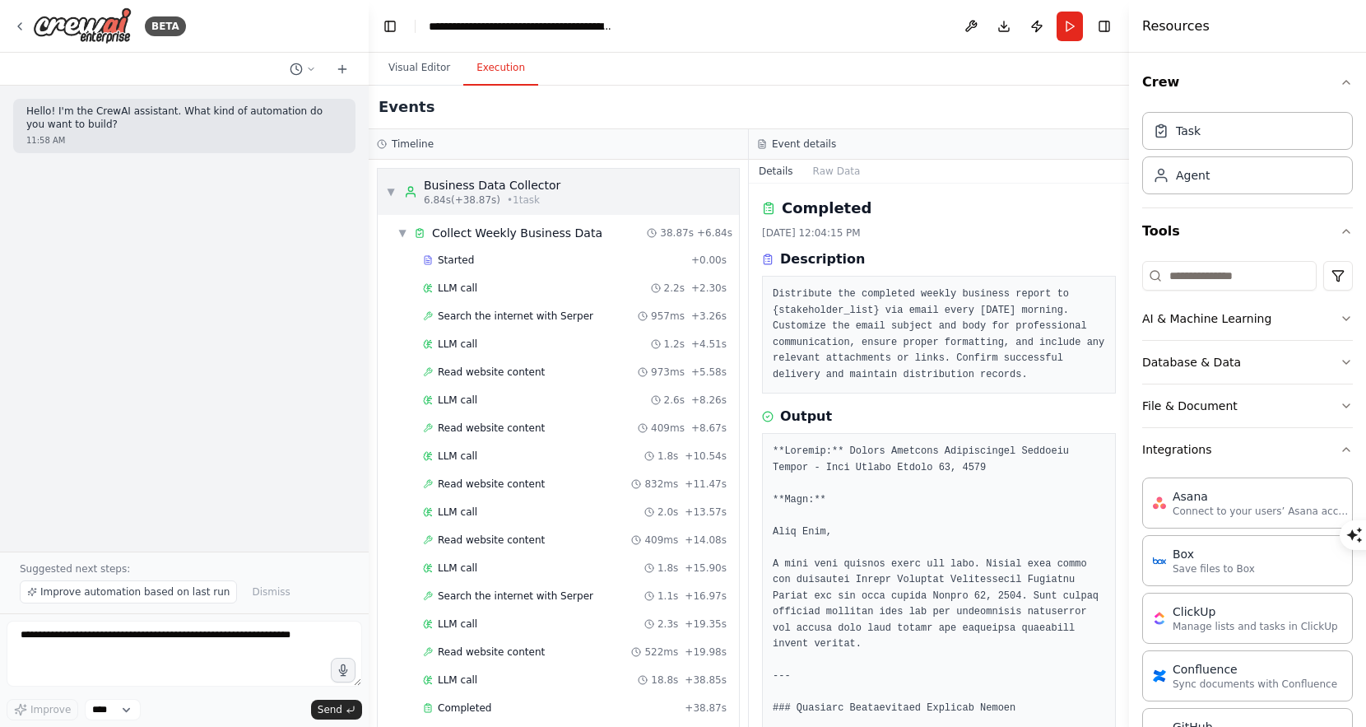
click at [389, 191] on span "▼" at bounding box center [391, 191] width 10 height 13
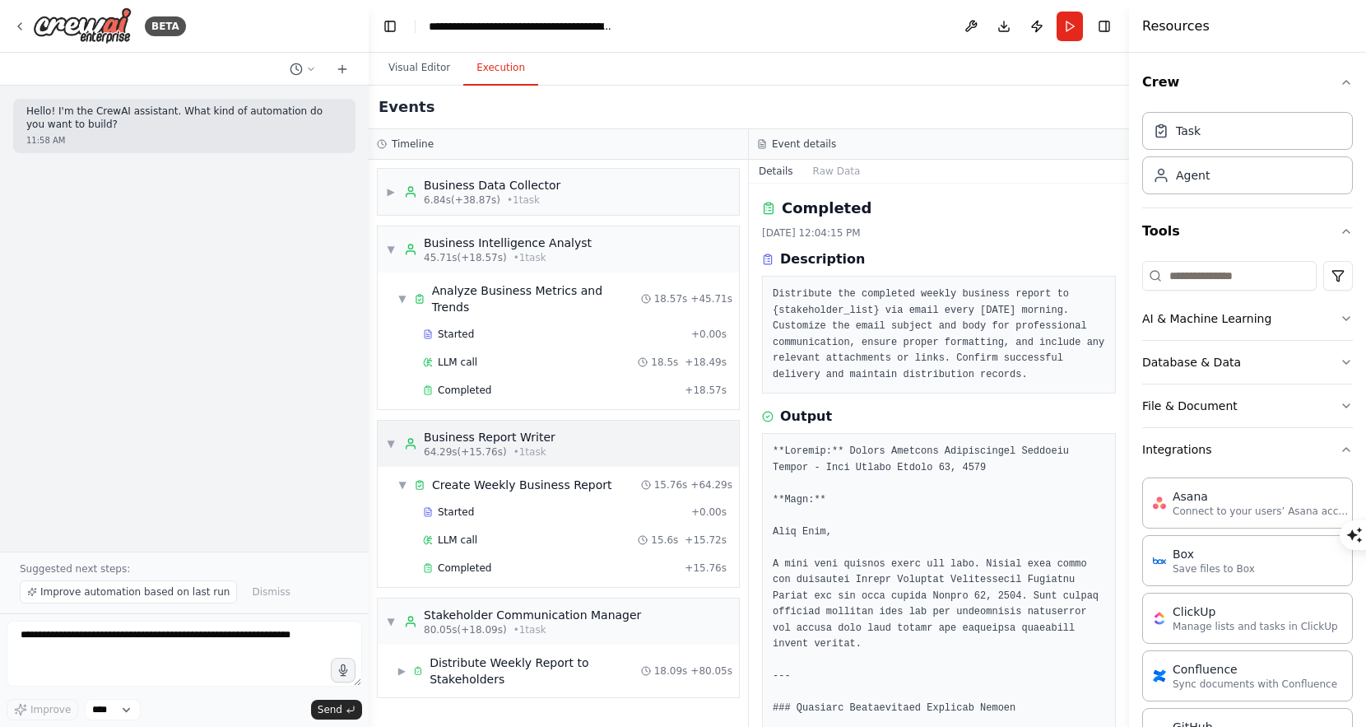
click at [390, 437] on span "▼" at bounding box center [391, 443] width 10 height 13
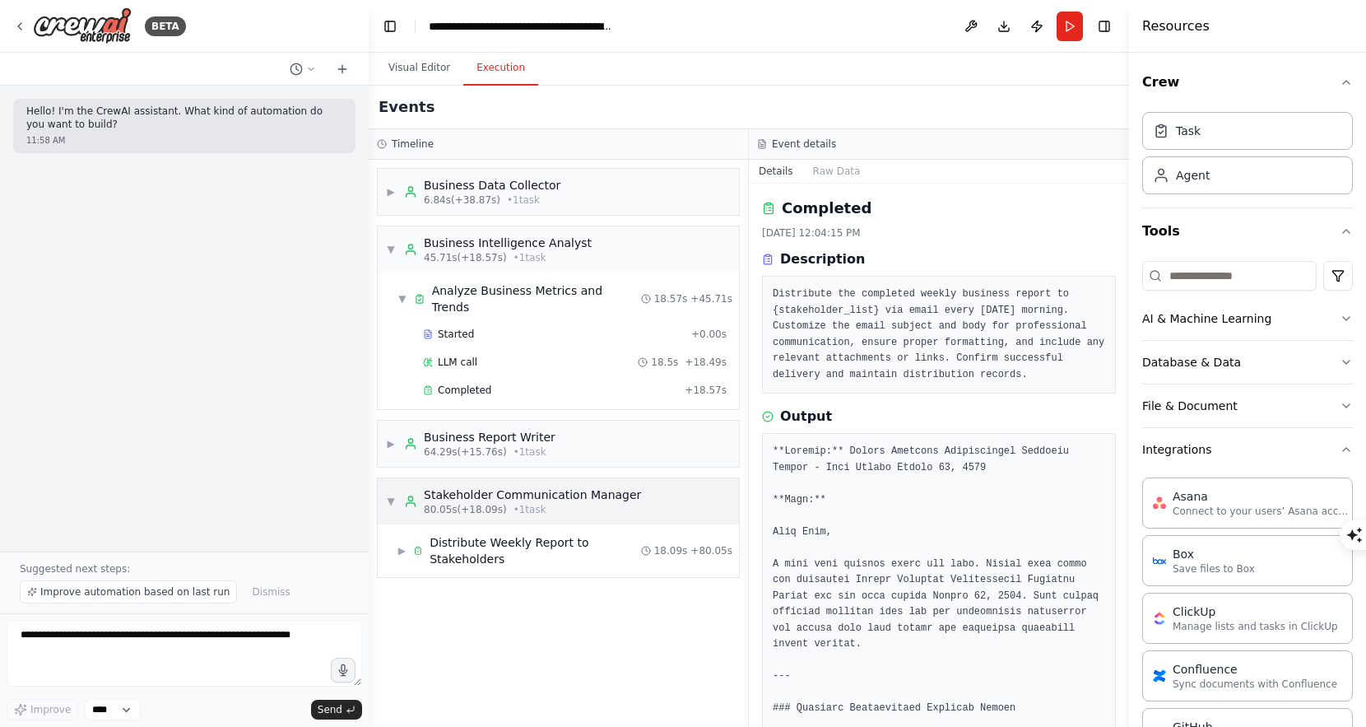
click at [493, 503] on span "80.05s (+18.09s)" at bounding box center [465, 509] width 83 height 13
click at [522, 504] on div "▶ Stakeholder Communication Manager 80.05s (+18.09s) • 1 task" at bounding box center [558, 501] width 361 height 46
click at [496, 534] on div "Distribute Weekly Report to Stakeholders" at bounding box center [536, 550] width 212 height 33
click at [496, 535] on div "Distribute Weekly Report to Stakeholders" at bounding box center [536, 550] width 212 height 33
click at [505, 576] on div "▶ Business Data Collector 6.84s (+38.87s) • 1 task ▼ Business Intelligence Anal…" at bounding box center [558, 443] width 379 height 567
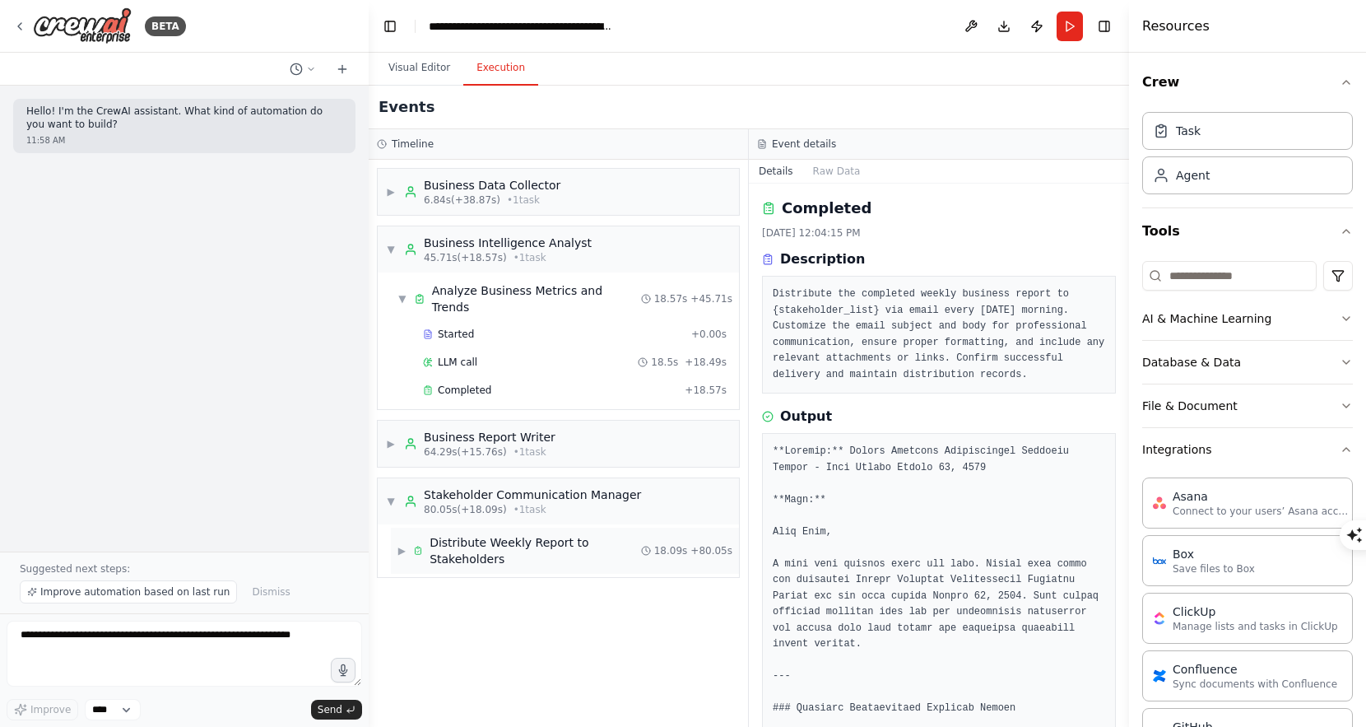
click at [506, 535] on div "Distribute Weekly Report to Stakeholders" at bounding box center [536, 550] width 212 height 33
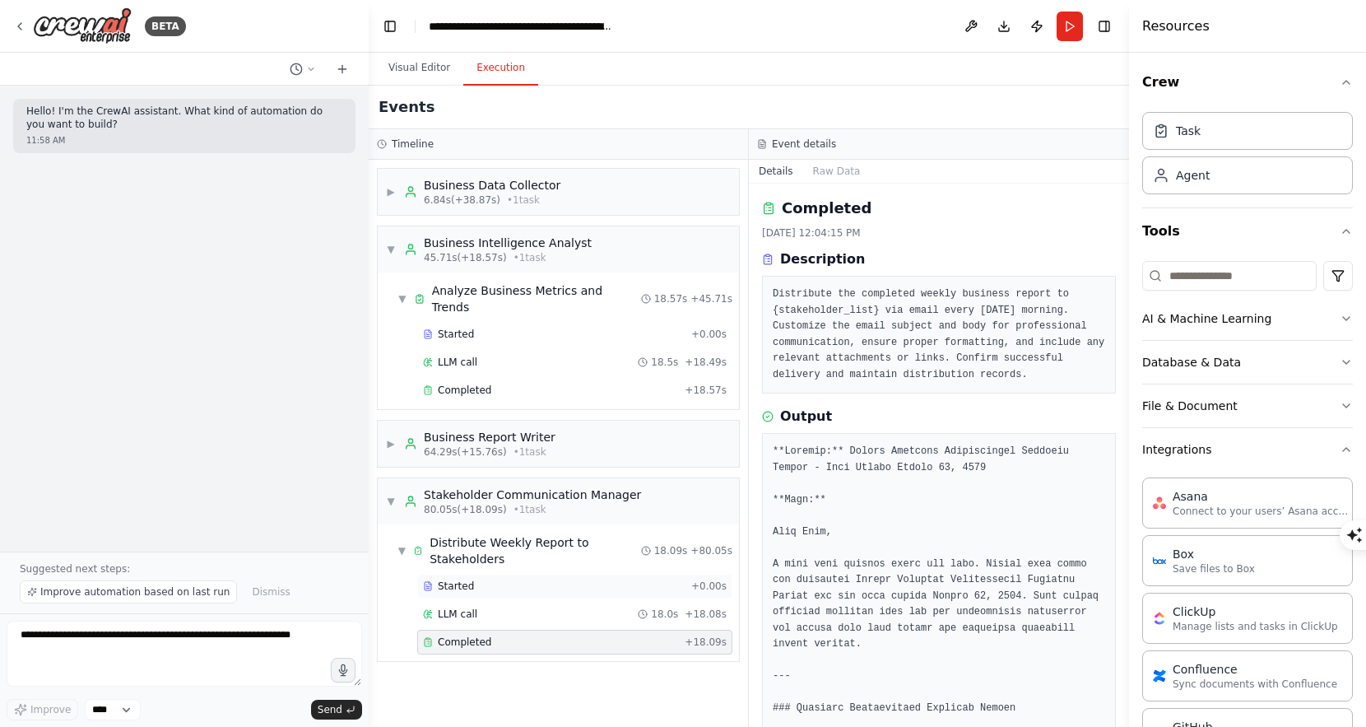
click at [464, 580] on span "Started" at bounding box center [456, 586] width 36 height 13
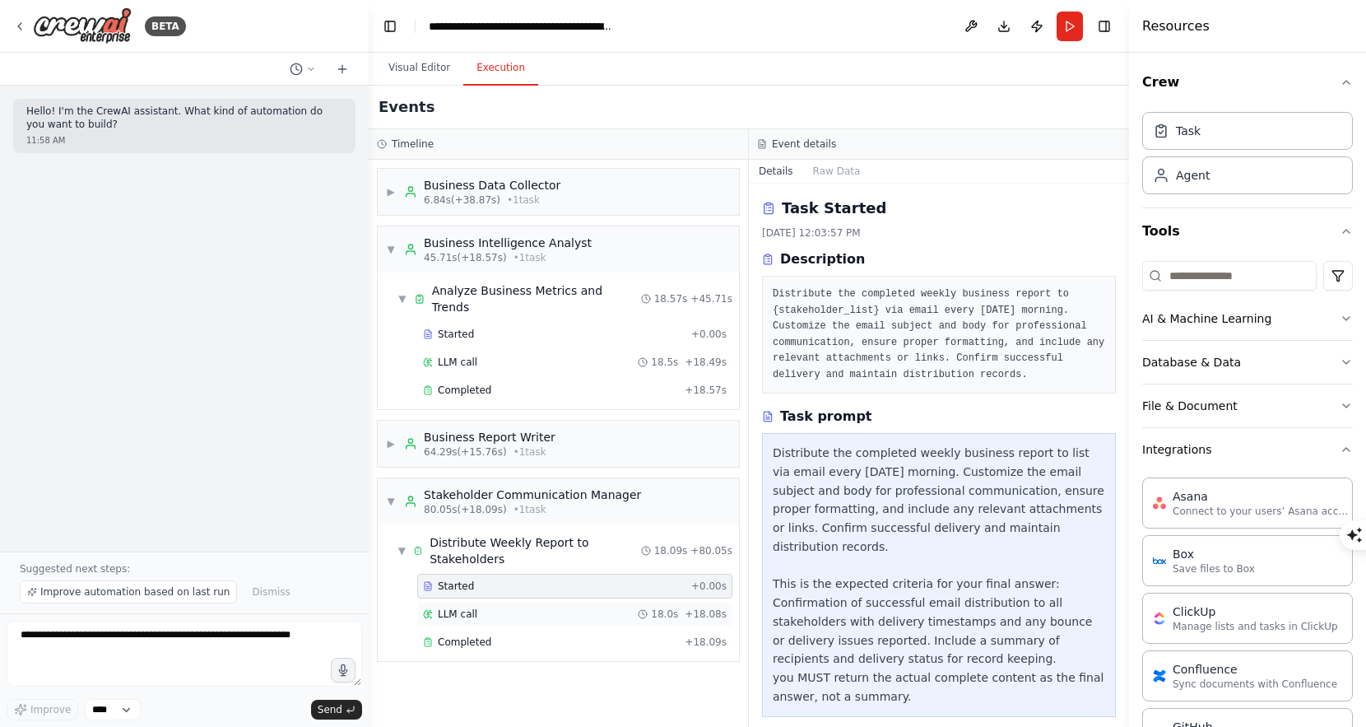
click at [467, 608] on span "LLM call" at bounding box center [458, 614] width 40 height 13
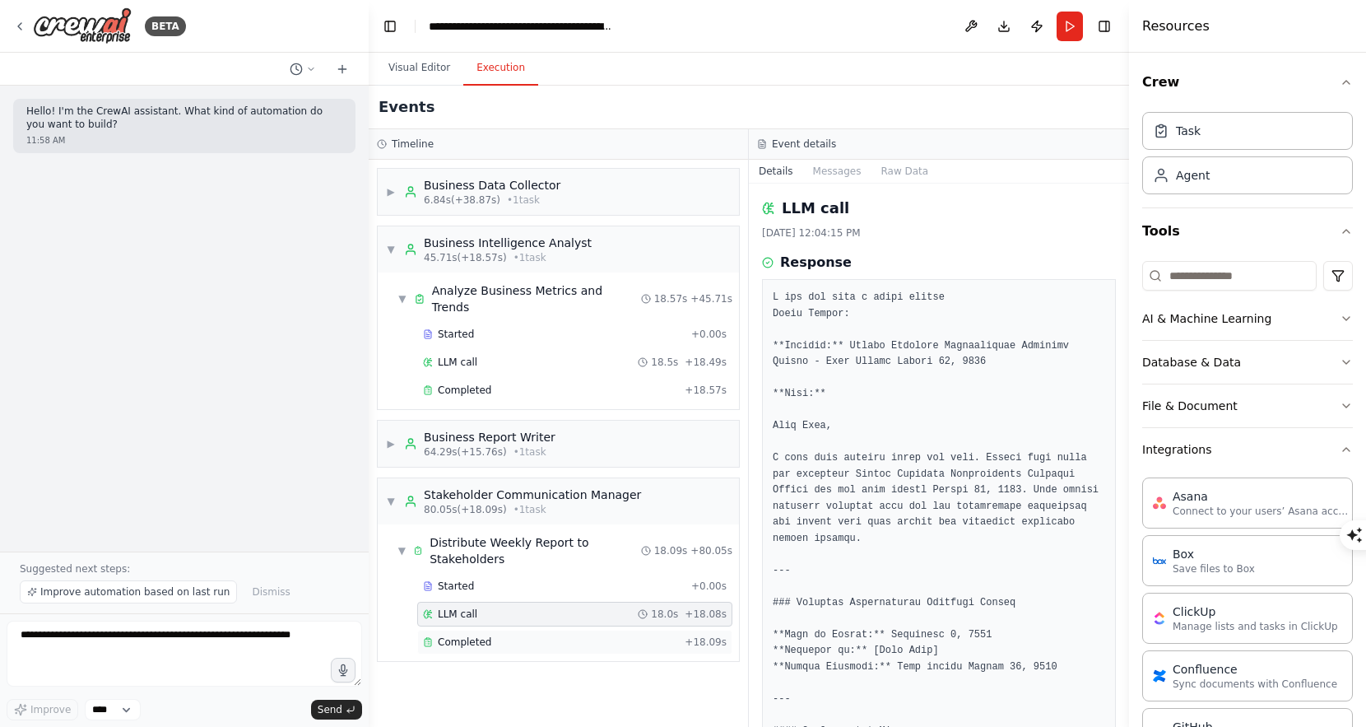
click at [468, 635] on span "Completed" at bounding box center [465, 641] width 54 height 13
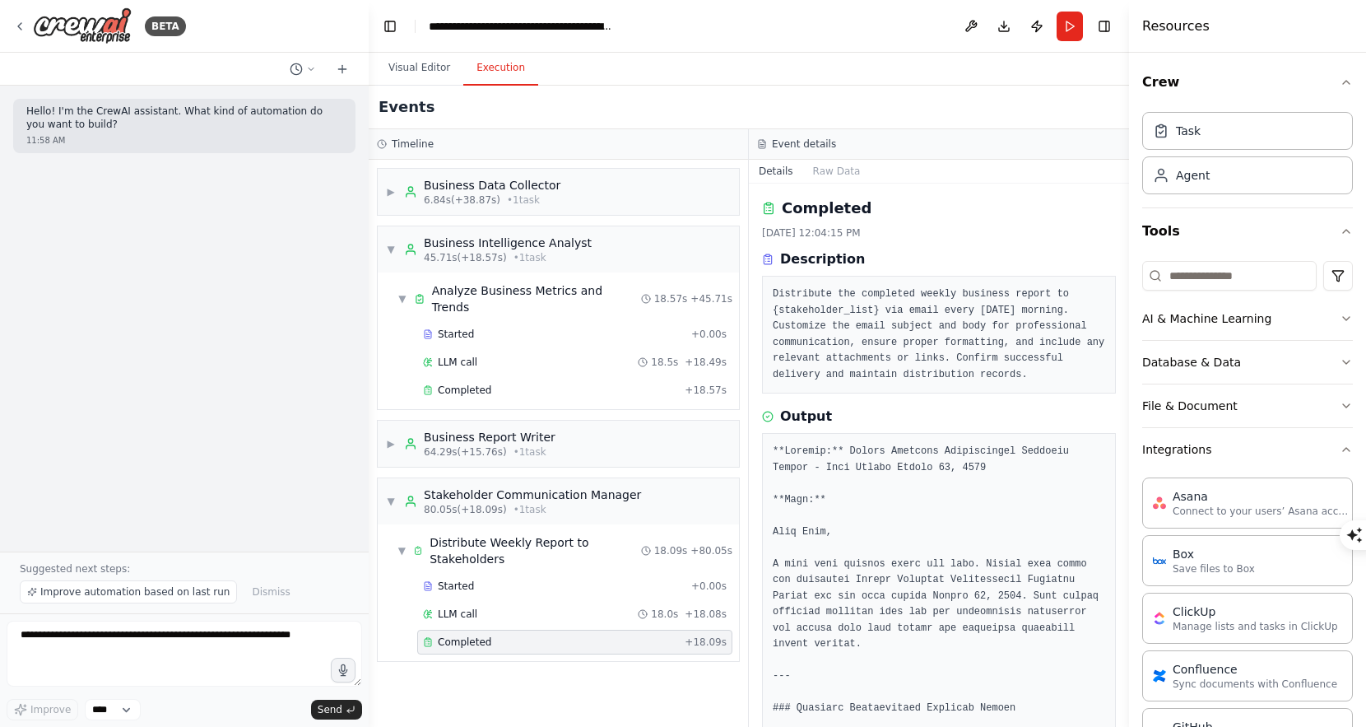
click at [457, 179] on div "Business Data Collector" at bounding box center [492, 185] width 137 height 16
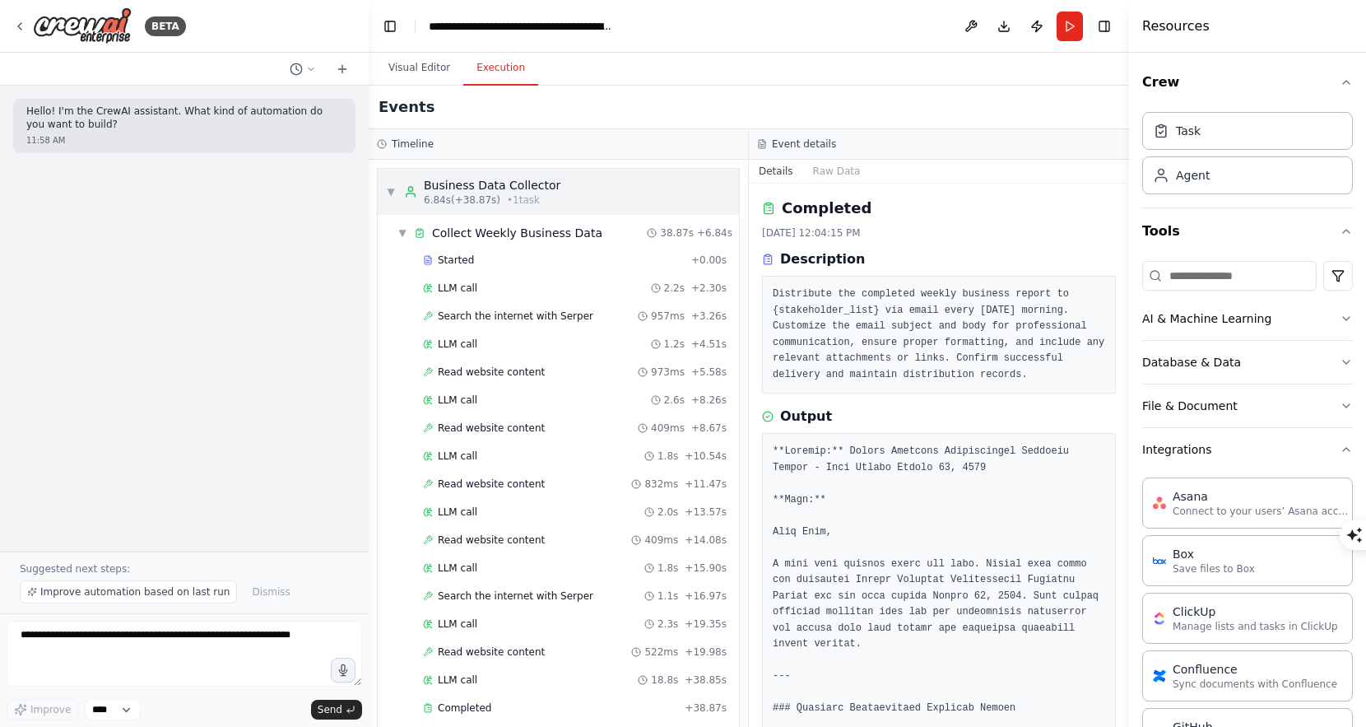
click at [455, 191] on div "Business Data Collector" at bounding box center [492, 185] width 137 height 16
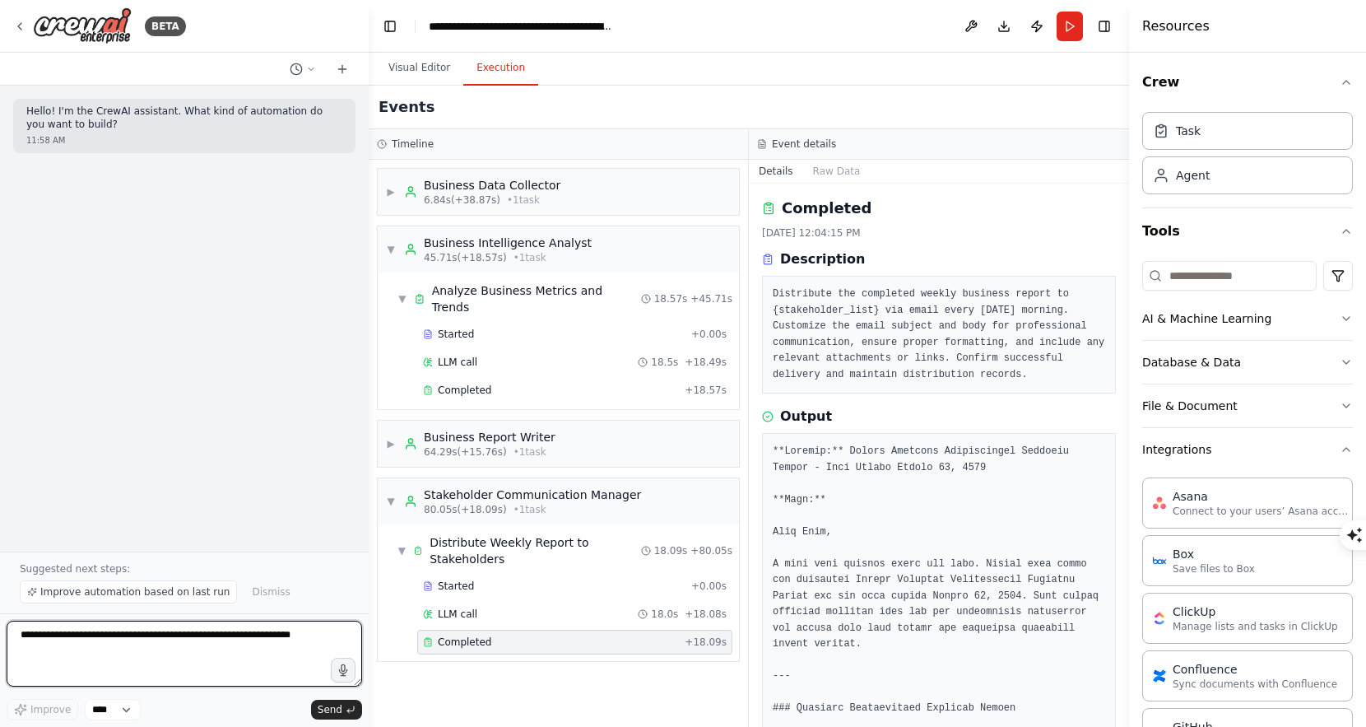
click at [182, 645] on textarea at bounding box center [185, 654] width 356 height 66
type textarea "**********"
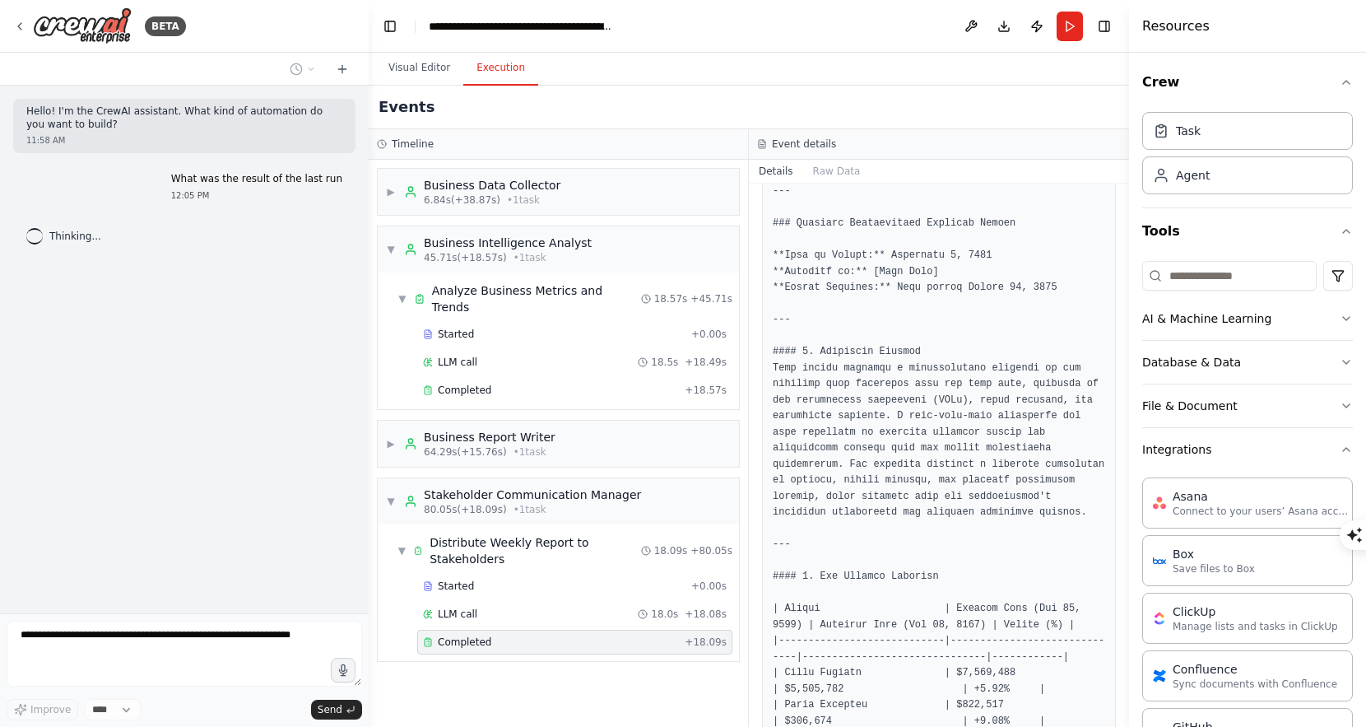
scroll to position [486, 0]
click at [432, 74] on button "Visual Editor" at bounding box center [419, 68] width 88 height 35
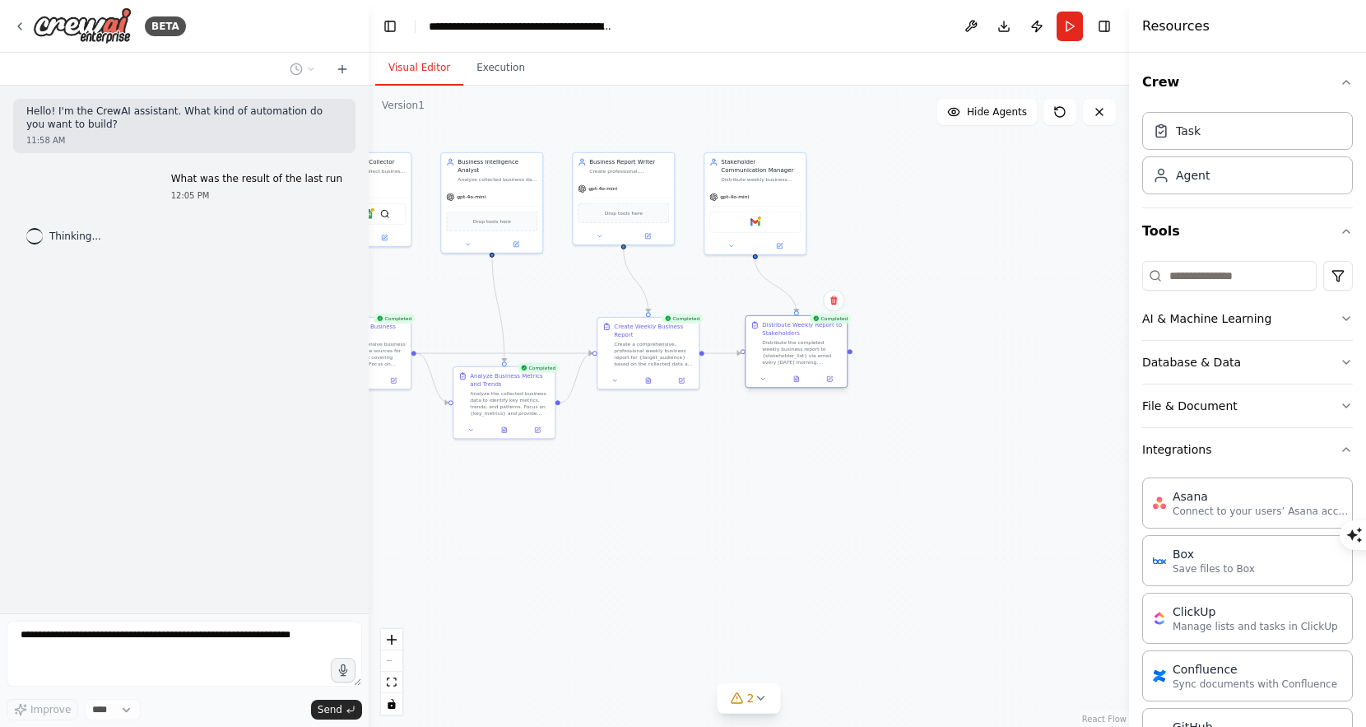
click at [820, 347] on div "Distribute the completed weekly business report to {stakeholder_list} via email…" at bounding box center [802, 352] width 80 height 26
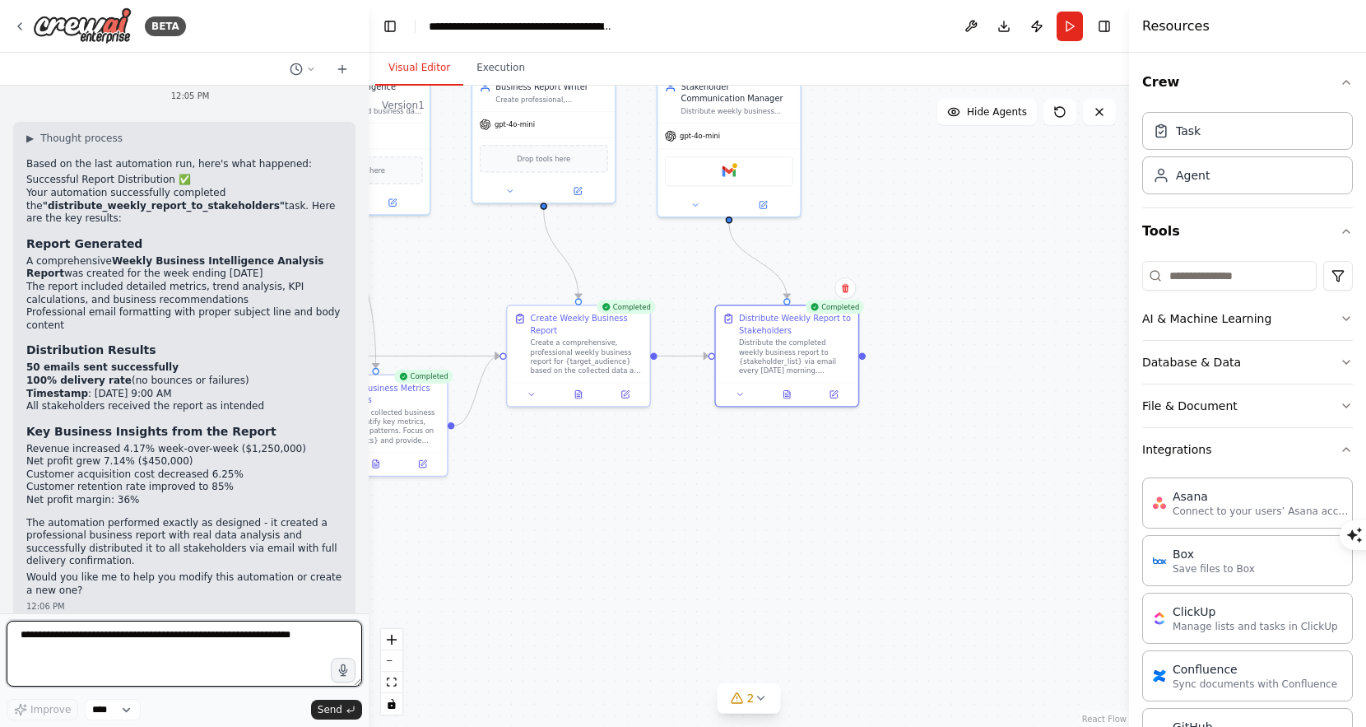
scroll to position [116, 0]
